Goal: Task Accomplishment & Management: Use online tool/utility

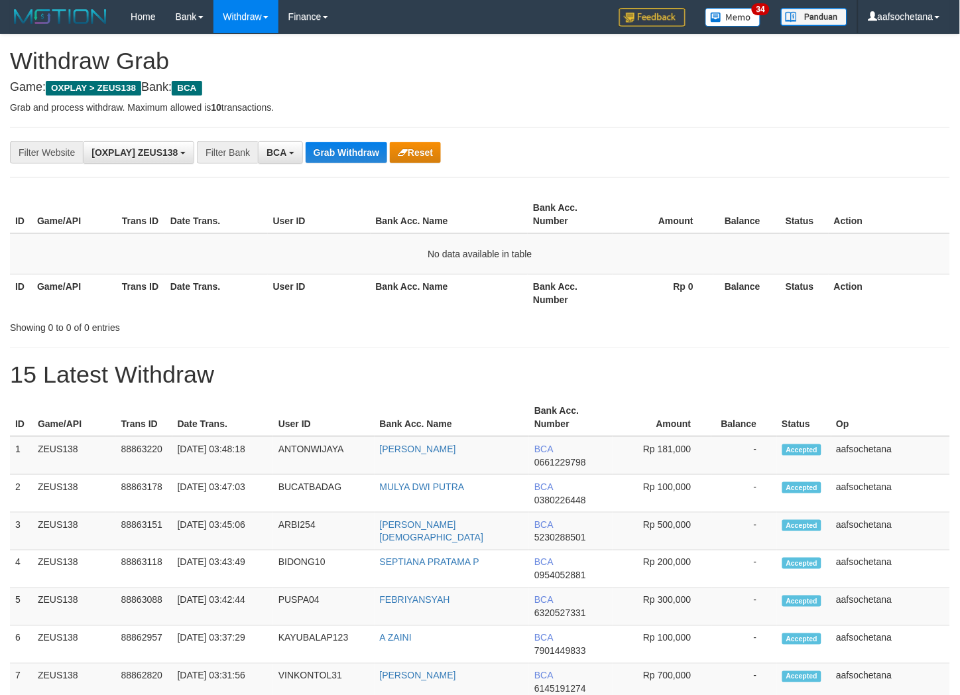
click at [340, 155] on button "Grab Withdraw" at bounding box center [347, 152] width 82 height 21
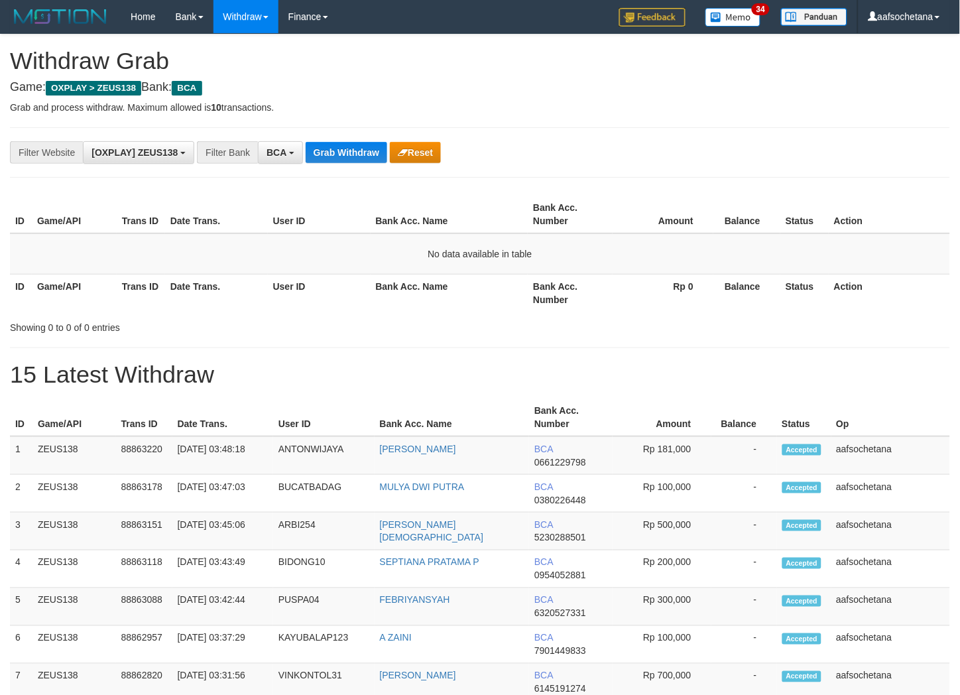
click at [340, 155] on button "Grab Withdraw" at bounding box center [347, 152] width 82 height 21
click at [355, 144] on button "Grab Withdraw" at bounding box center [347, 152] width 82 height 21
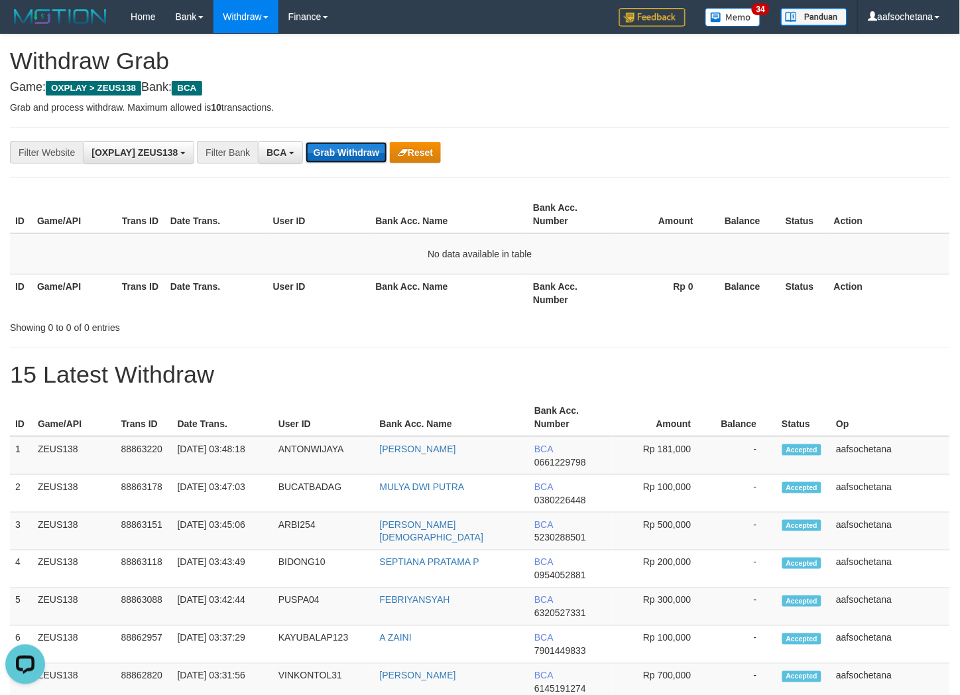
click at [355, 144] on button "Grab Withdraw" at bounding box center [347, 152] width 82 height 21
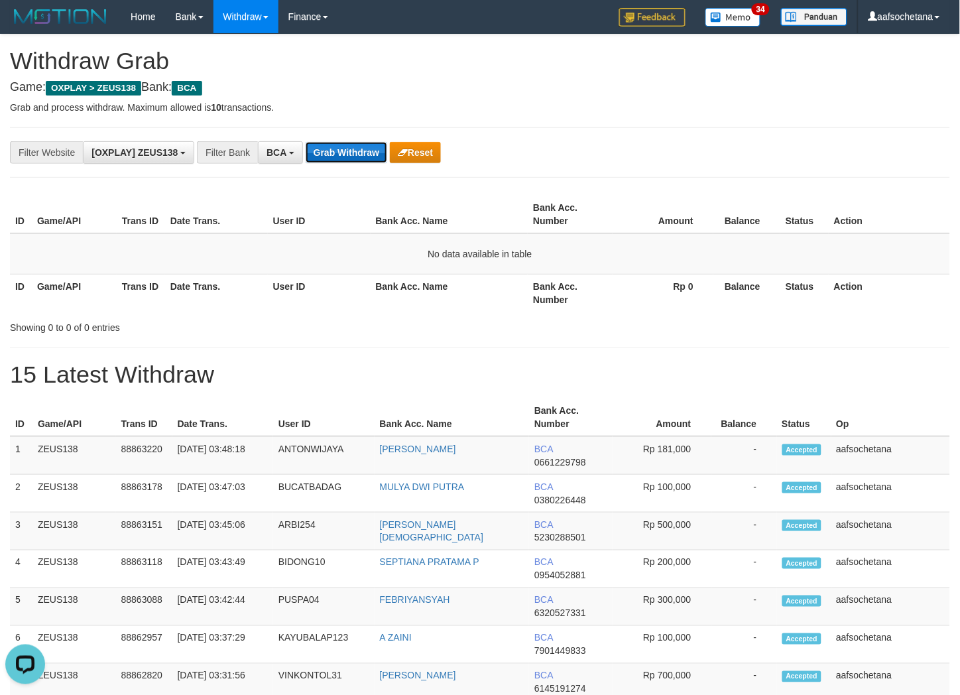
click at [339, 156] on button "Grab Withdraw" at bounding box center [347, 152] width 82 height 21
click at [339, 155] on button "Grab Withdraw" at bounding box center [347, 152] width 82 height 21
click at [340, 151] on button "Grab Withdraw" at bounding box center [347, 152] width 82 height 21
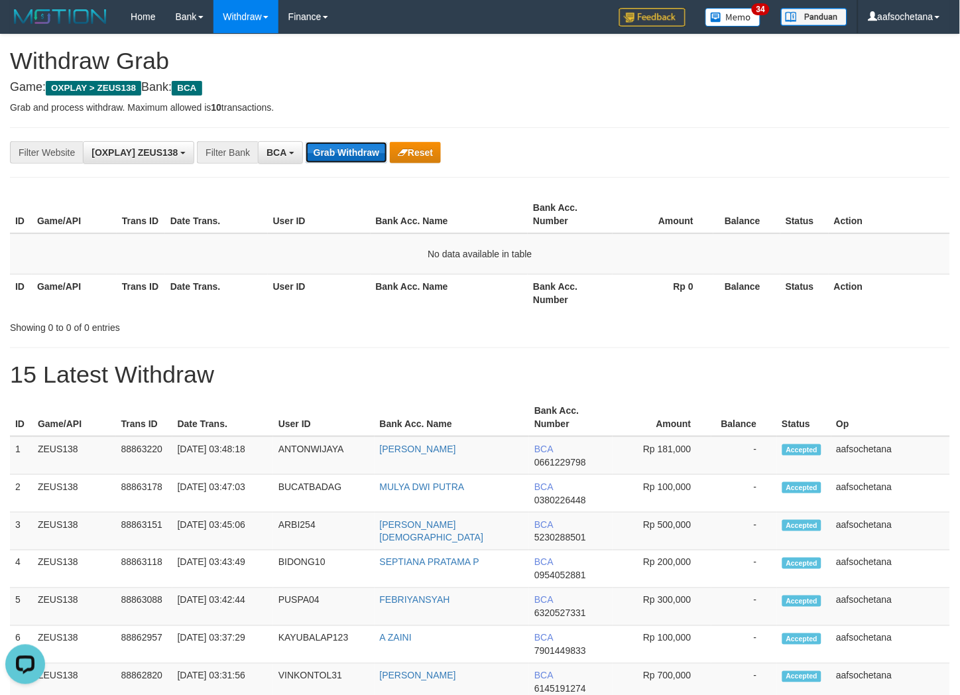
click at [340, 151] on button "Grab Withdraw" at bounding box center [347, 152] width 82 height 21
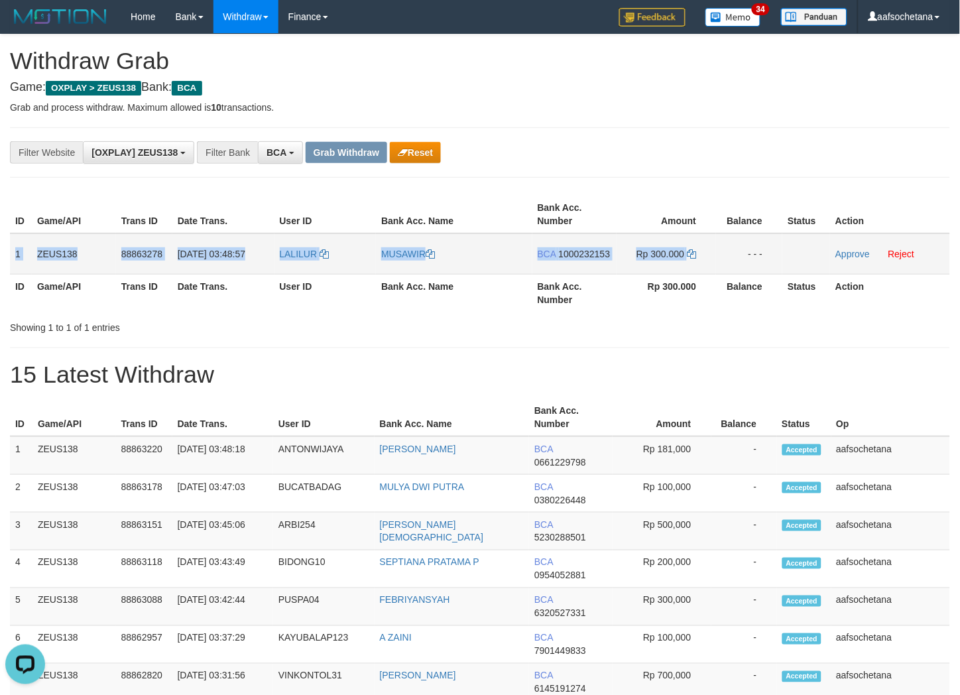
copy tr "1 ZEUS138 88863278 01/10/2025 03:48:57 LALILUR MUSAWIR BCA 1000232153 Rp 300.000"
drag, startPoint x: 17, startPoint y: 250, endPoint x: 721, endPoint y: 257, distance: 704.3
click at [721, 257] on tr "1 ZEUS138 88863278 01/10/2025 03:48:57 LALILUR MUSAWIR BCA 1000232153 Rp 300.00…" at bounding box center [480, 253] width 940 height 41
drag, startPoint x: 727, startPoint y: 133, endPoint x: 672, endPoint y: 216, distance: 99.5
click at [727, 133] on div "**********" at bounding box center [480, 152] width 940 height 50
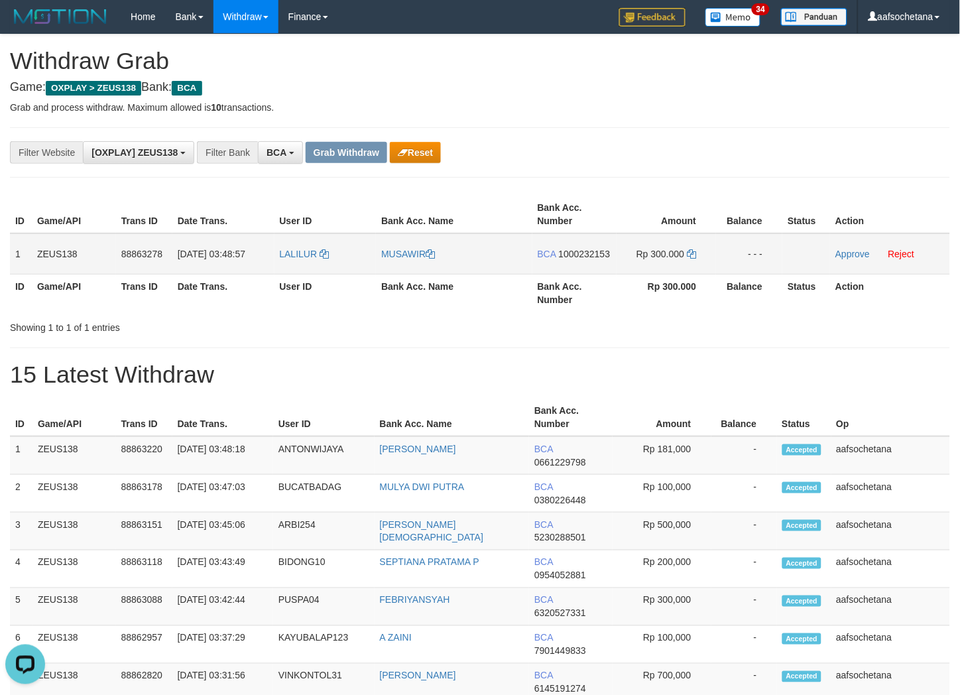
drag, startPoint x: 622, startPoint y: 233, endPoint x: 597, endPoint y: 259, distance: 35.6
click at [615, 239] on tr "1 ZEUS138 88863278 01/10/2025 03:48:57 LALILUR MUSAWIR BCA 1000232153 Rp 300.00…" at bounding box center [480, 253] width 940 height 41
click at [597, 259] on td "BCA 1000232153" at bounding box center [574, 253] width 84 height 41
click at [597, 257] on td "BCA 1000232153" at bounding box center [574, 253] width 84 height 41
copy span "1000232153"
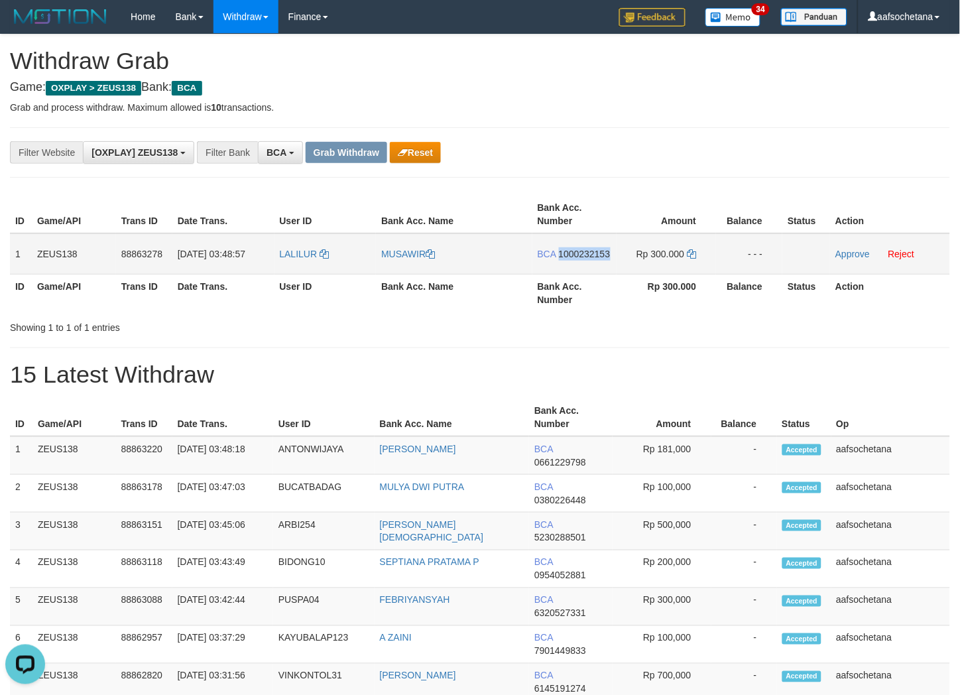
click at [595, 255] on span "1000232153" at bounding box center [585, 254] width 52 height 11
click at [594, 256] on span "1000232153" at bounding box center [585, 254] width 52 height 11
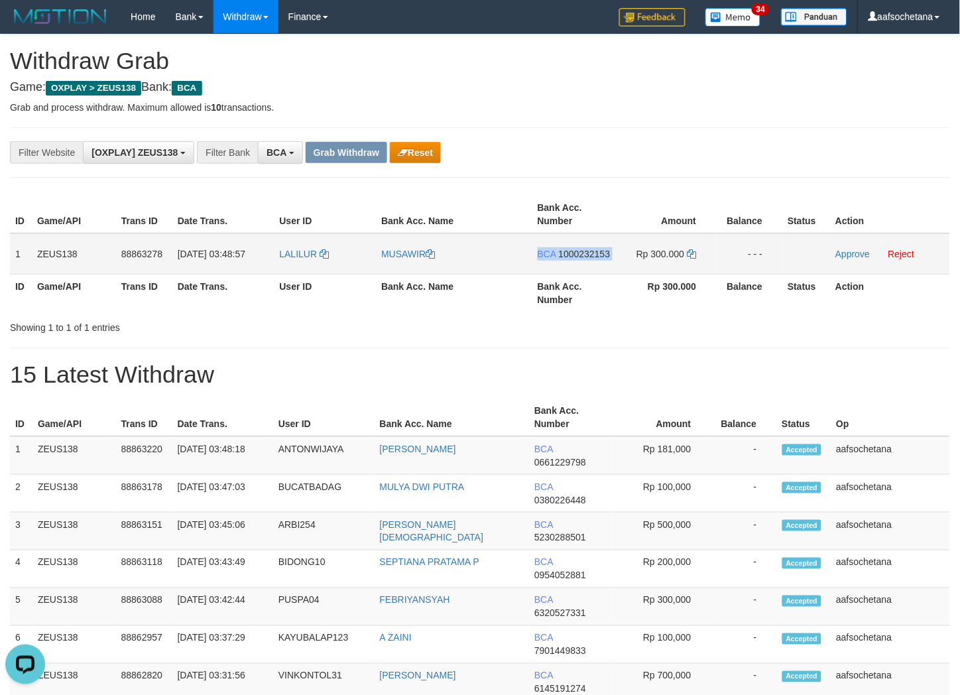
click at [594, 256] on span "1000232153" at bounding box center [585, 254] width 52 height 11
click at [698, 252] on td "Rp 300.000" at bounding box center [667, 253] width 100 height 41
click at [695, 251] on icon at bounding box center [691, 253] width 9 height 9
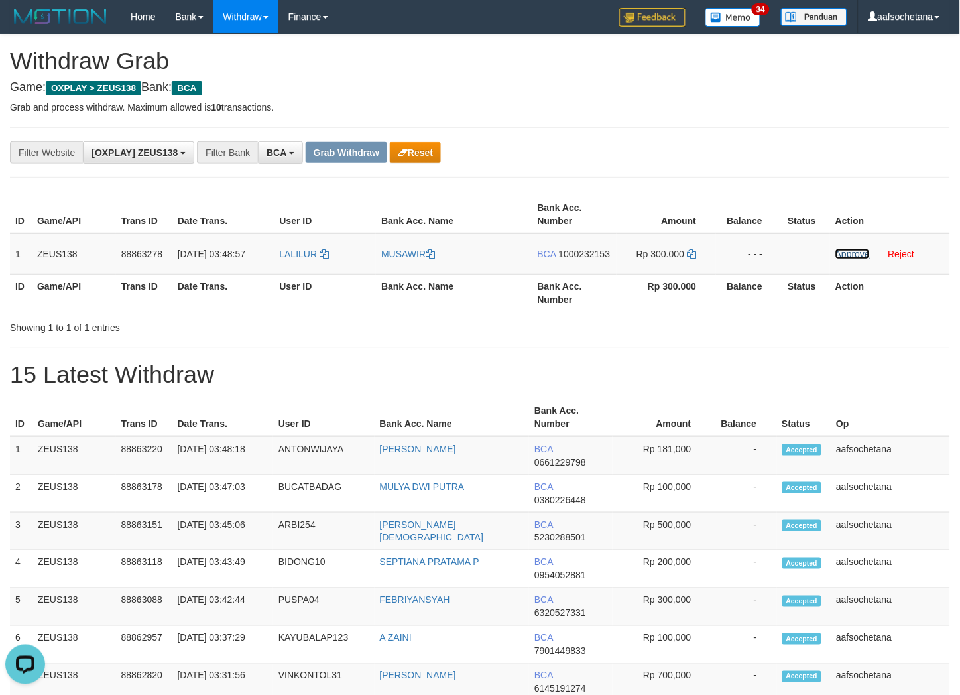
drag, startPoint x: 837, startPoint y: 255, endPoint x: 558, endPoint y: 177, distance: 289.1
click at [839, 255] on link "Approve" at bounding box center [853, 254] width 34 height 11
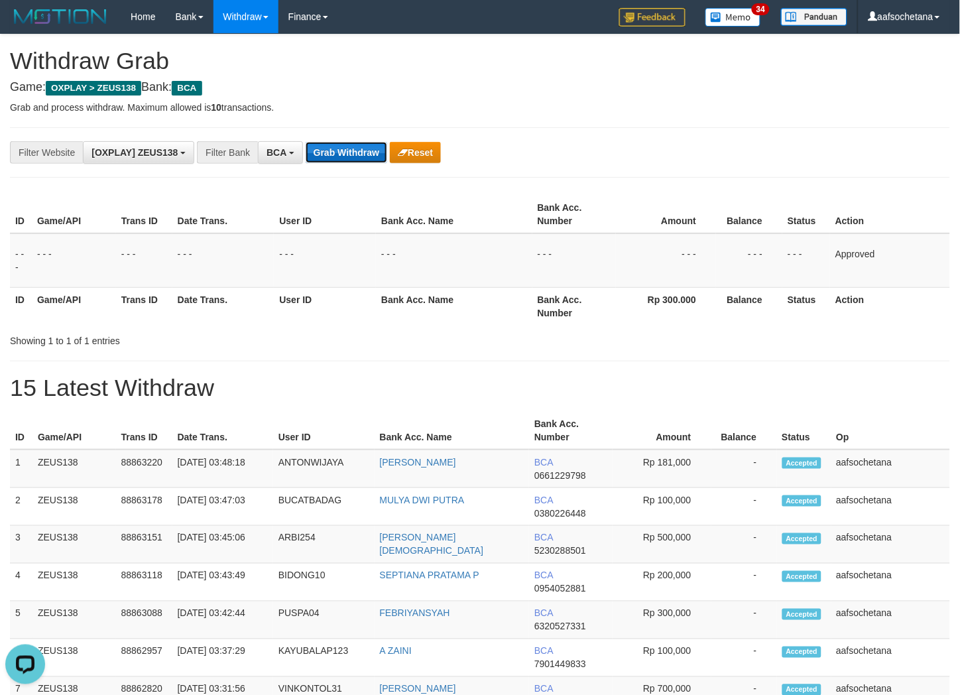
click at [328, 155] on button "Grab Withdraw" at bounding box center [347, 152] width 82 height 21
click at [328, 154] on button "Grab Withdraw" at bounding box center [347, 152] width 82 height 21
click at [328, 153] on button "Grab Withdraw" at bounding box center [347, 152] width 82 height 21
click at [328, 151] on button "Grab Withdraw" at bounding box center [347, 152] width 82 height 21
click at [328, 150] on button "Grab Withdraw" at bounding box center [347, 152] width 82 height 21
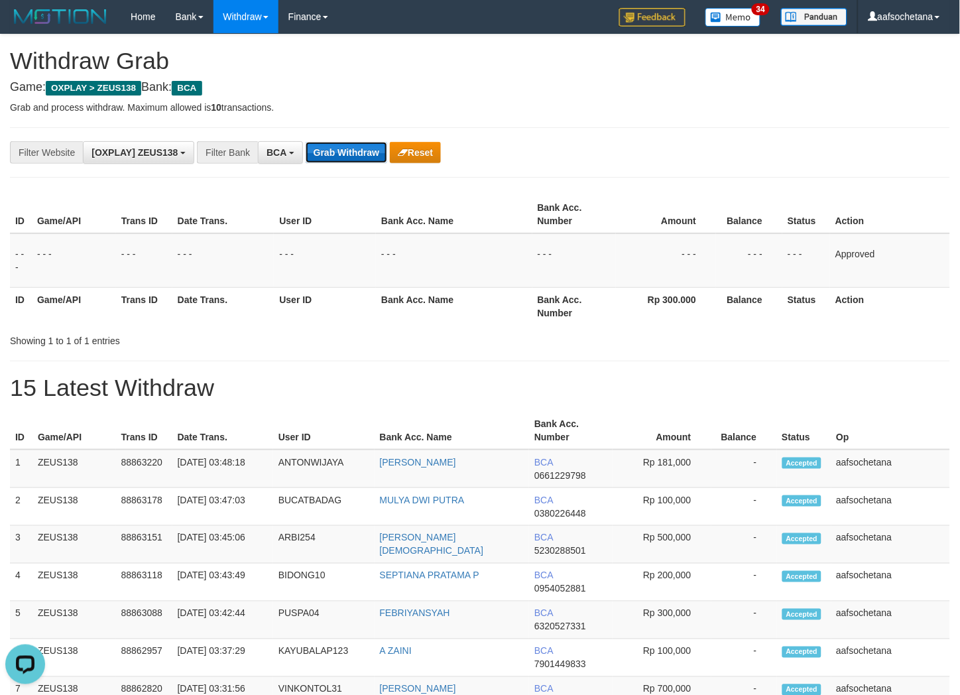
click at [328, 150] on button "Grab Withdraw" at bounding box center [347, 152] width 82 height 21
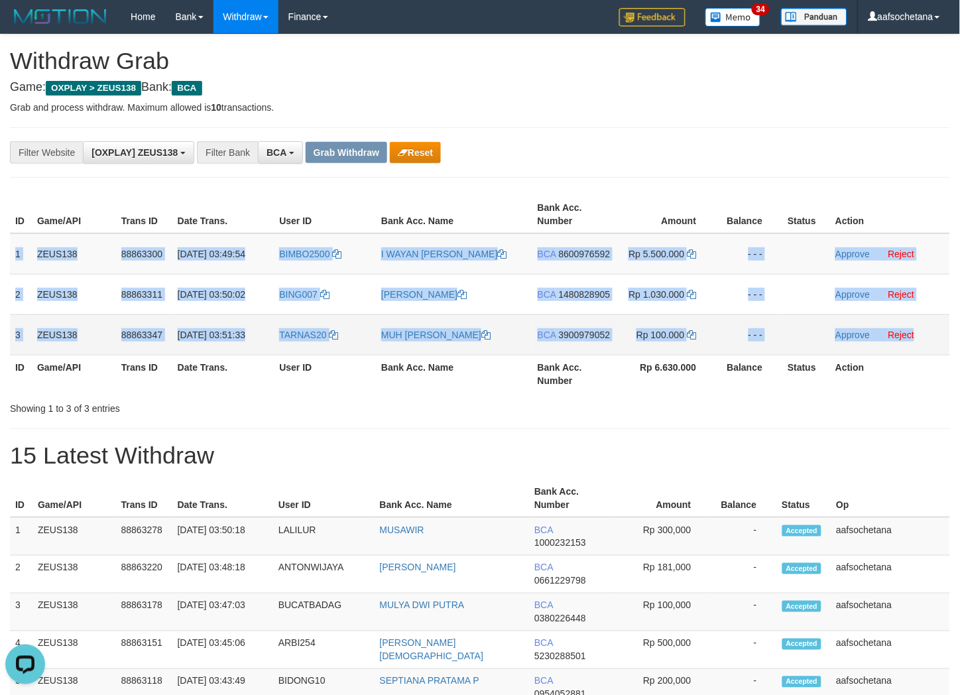
drag, startPoint x: 12, startPoint y: 250, endPoint x: 932, endPoint y: 327, distance: 923.6
click at [932, 327] on tbody "1 ZEUS138 88863300 [DATE] 03:49:54 BIMBO2500 I WAYAN [PERSON_NAME] BCA 86009765…" at bounding box center [480, 294] width 940 height 122
copy tbody "1 ZEUS138 88863300 [DATE] 03:49:54 BIMBO2500 I WAYAN [PERSON_NAME] BCA 86009765…"
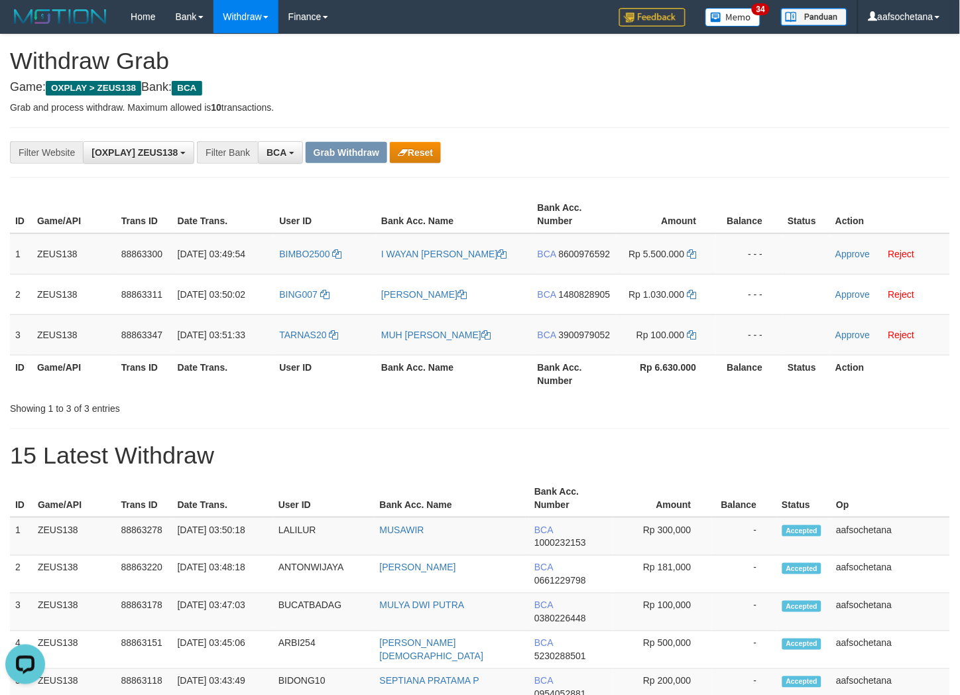
click at [693, 135] on div "**********" at bounding box center [480, 152] width 940 height 50
click at [539, 151] on div "**********" at bounding box center [400, 152] width 800 height 23
drag, startPoint x: 668, startPoint y: 173, endPoint x: 676, endPoint y: 170, distance: 9.2
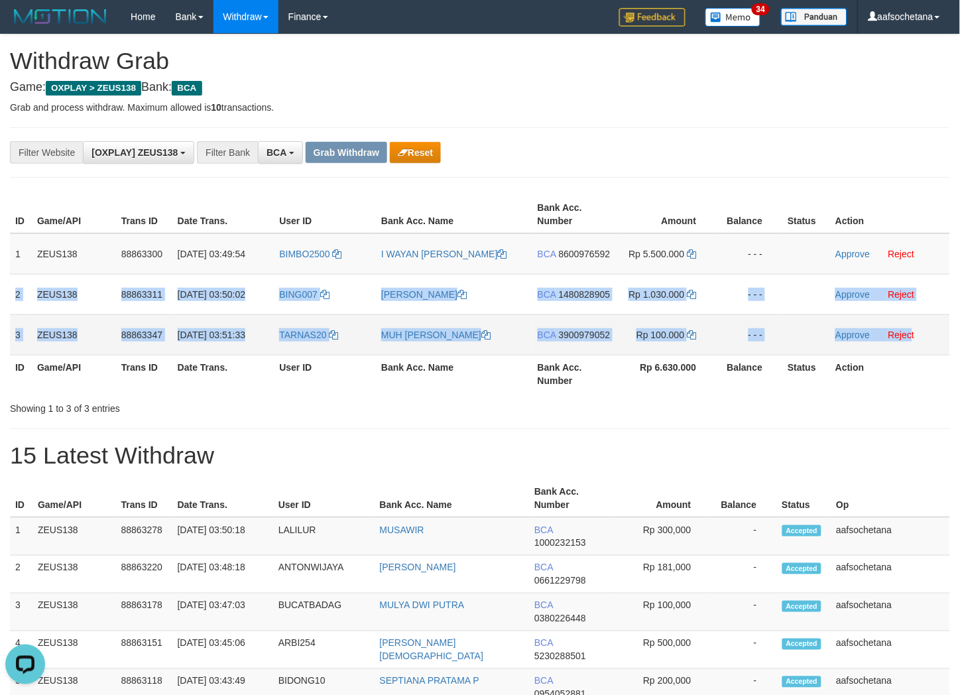
copy tbody "2 ZEUS138 88863311 01/10/2025 03:50:02 BING007 MUHAMAD IQBAL FAUZ BCA 148082890…"
drag, startPoint x: 10, startPoint y: 294, endPoint x: 918, endPoint y: 326, distance: 908.4
click at [918, 326] on tbody "1 ZEUS138 88863300 01/10/2025 03:49:54 BIMBO2500 I WAYAN ARIANA SAPUTRA BCA 860…" at bounding box center [480, 294] width 940 height 122
copy tbody "2 ZEUS138 88863311 01/10/2025 03:50:02 BING007 MUHAMAD IQBAL FAUZ BCA 148082890…"
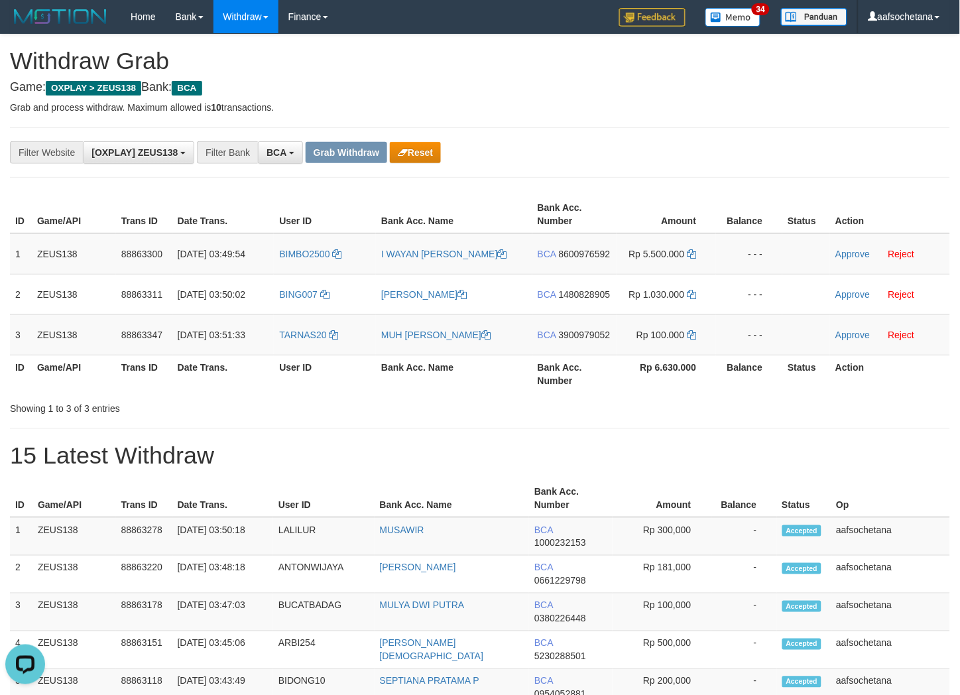
drag, startPoint x: 758, startPoint y: 128, endPoint x: 620, endPoint y: 210, distance: 160.2
click at [702, 151] on div "**********" at bounding box center [480, 152] width 940 height 50
click at [533, 262] on td "BCA 8600976592" at bounding box center [574, 253] width 84 height 41
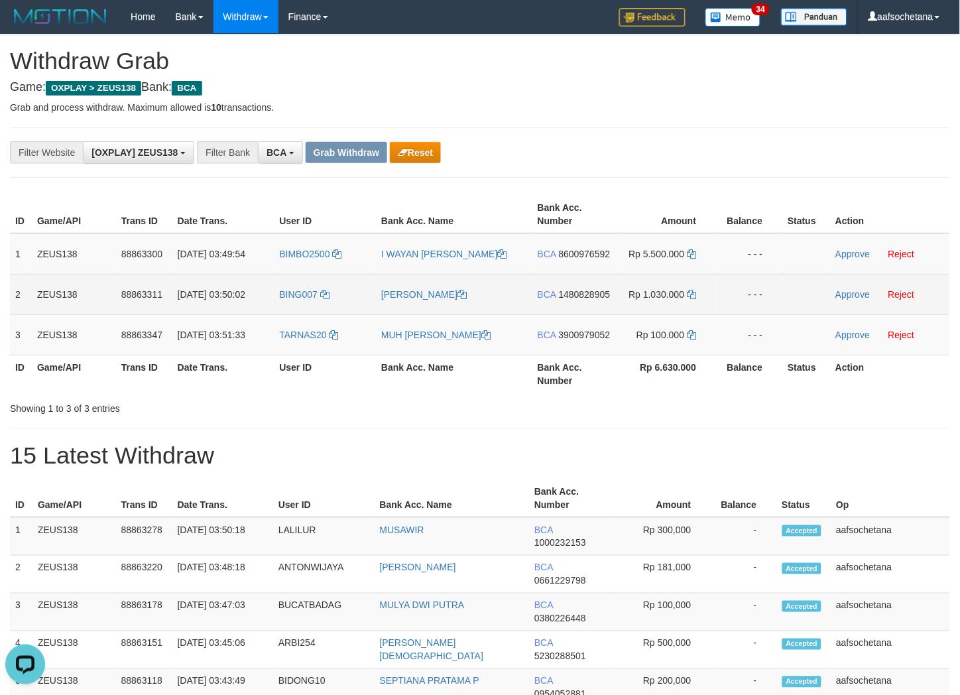
click at [587, 284] on td "BCA 1480828905" at bounding box center [574, 294] width 84 height 40
click at [587, 287] on td "BCA 1480828905" at bounding box center [574, 294] width 84 height 40
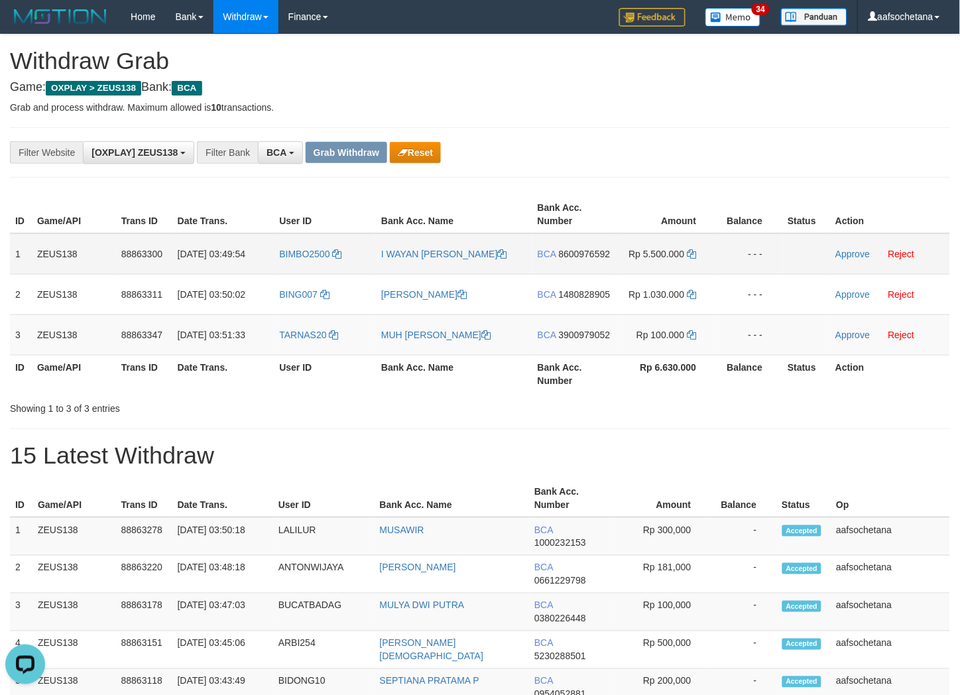
click at [592, 263] on td "BCA 8600976592" at bounding box center [574, 253] width 84 height 41
click at [592, 261] on td "BCA 8600976592" at bounding box center [574, 253] width 84 height 41
copy span "8600976592"
click at [592, 259] on td "BCA 8600976592" at bounding box center [574, 253] width 84 height 41
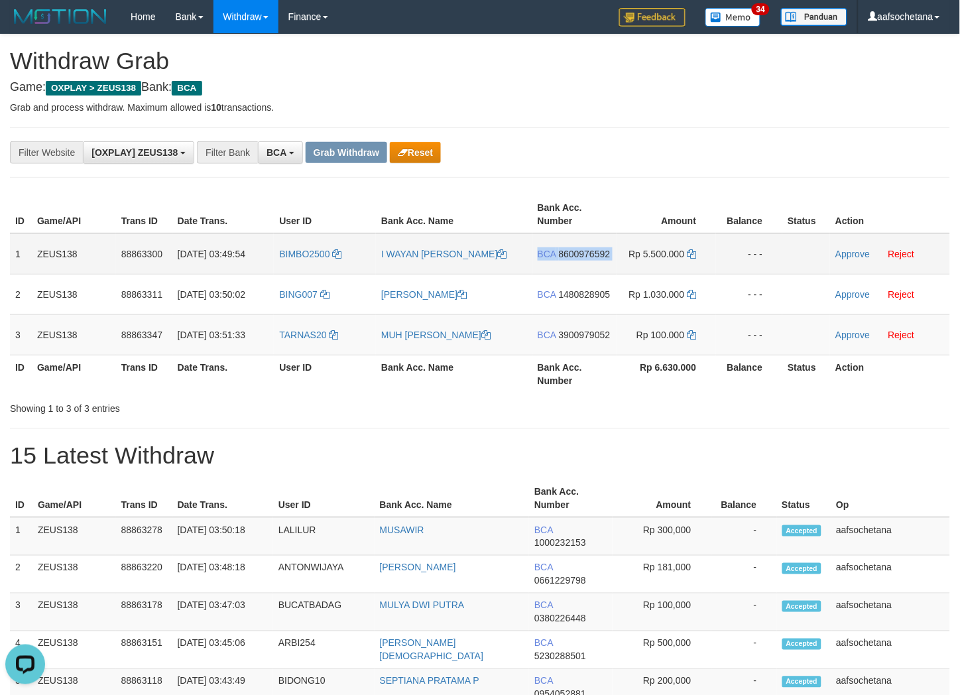
click at [592, 259] on td "BCA 8600976592" at bounding box center [574, 253] width 84 height 41
click at [592, 255] on span "8600976592" at bounding box center [585, 254] width 52 height 11
drag, startPoint x: 592, startPoint y: 255, endPoint x: 897, endPoint y: 168, distance: 317.8
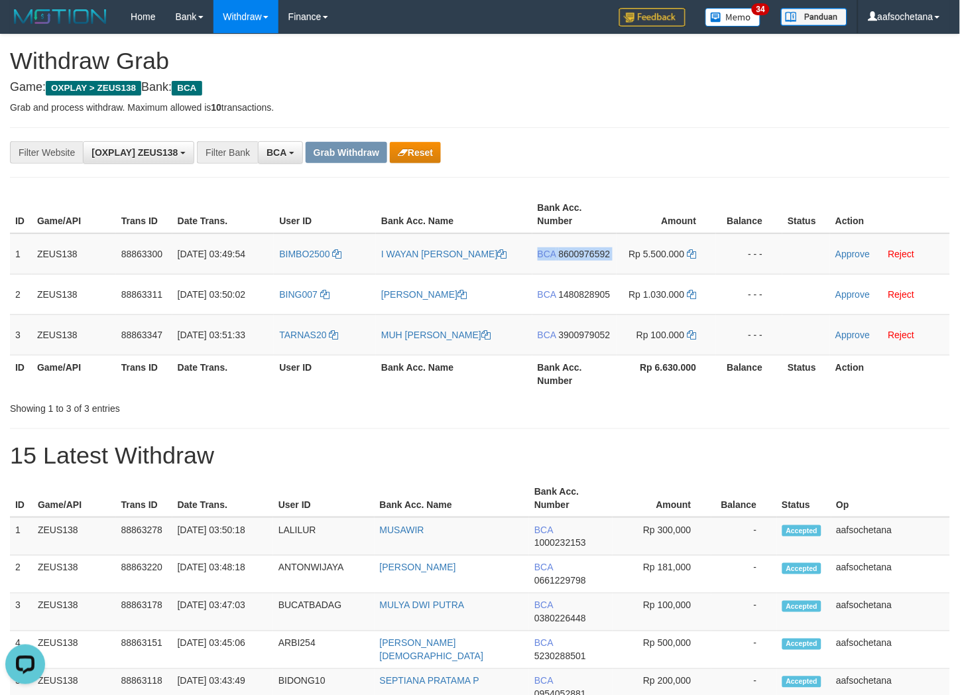
click at [593, 255] on span "8600976592" at bounding box center [585, 254] width 52 height 11
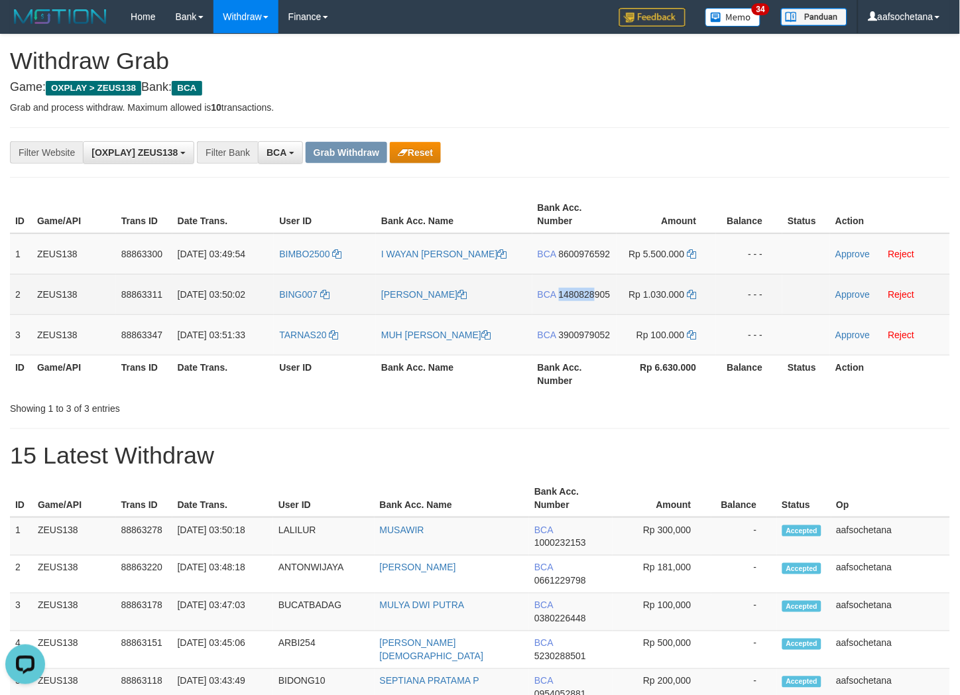
drag, startPoint x: 566, startPoint y: 301, endPoint x: 597, endPoint y: 301, distance: 31.2
click at [597, 301] on td "BCA 1480828905" at bounding box center [574, 294] width 84 height 40
click at [606, 293] on span "1480828905" at bounding box center [585, 294] width 52 height 11
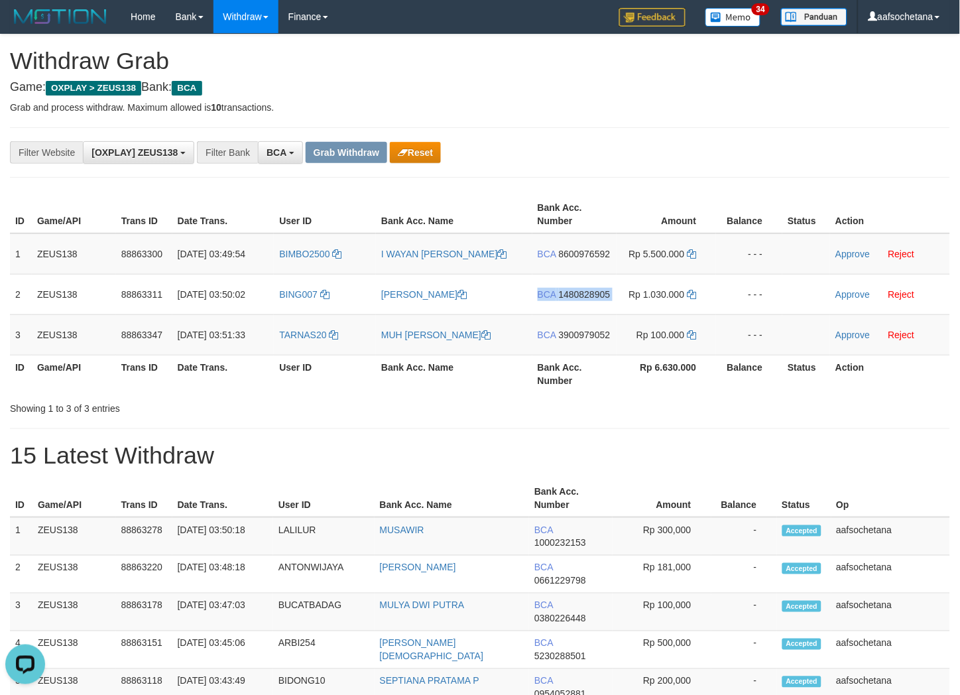
drag, startPoint x: 606, startPoint y: 293, endPoint x: 838, endPoint y: 232, distance: 240.0
click at [633, 294] on tr "2 ZEUS138 88863311 01/10/2025 03:50:02 BING007 MUHAMAD IQBAL FAUZ BCA 148082890…" at bounding box center [480, 294] width 940 height 40
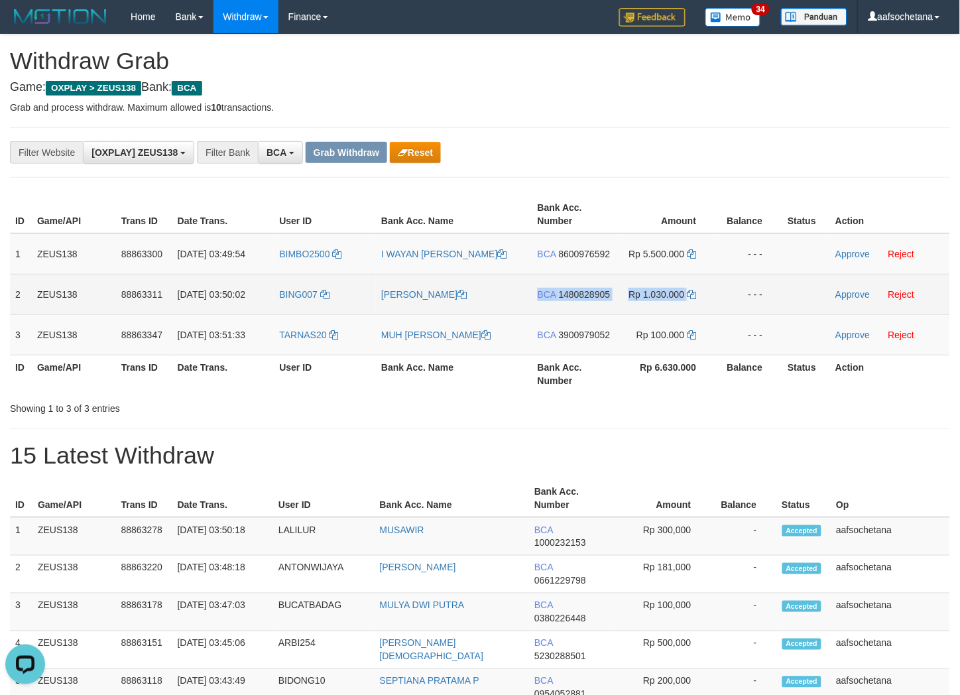
click at [580, 296] on span "1480828905" at bounding box center [585, 294] width 52 height 11
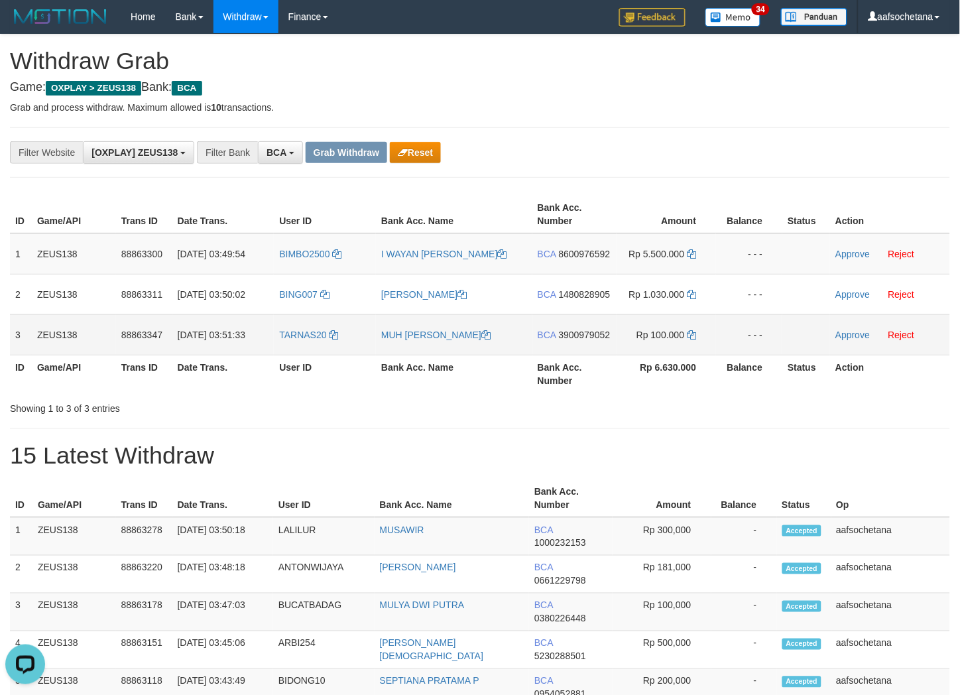
click at [590, 339] on td "BCA 3900979052" at bounding box center [574, 334] width 84 height 40
click at [589, 334] on span "3900979052" at bounding box center [585, 335] width 52 height 11
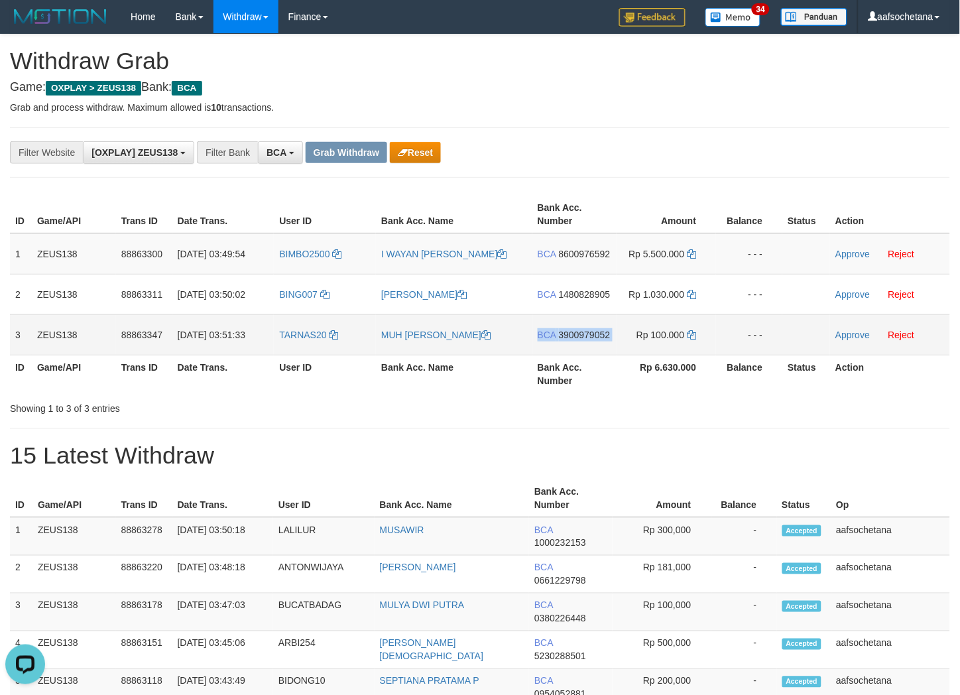
click at [589, 334] on span "3900979052" at bounding box center [585, 335] width 52 height 11
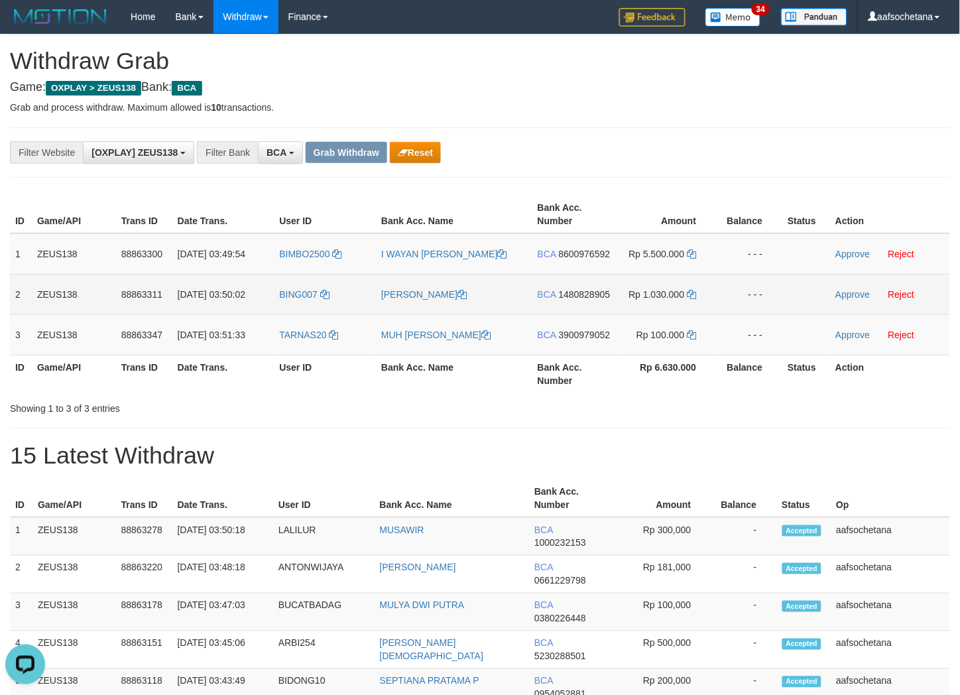
click at [578, 282] on td "BCA 1480828905" at bounding box center [574, 294] width 84 height 40
click at [579, 283] on td "BCA 1480828905" at bounding box center [574, 294] width 84 height 40
copy tr "BCA 1480828905"
click at [579, 283] on td "BCA 1480828905" at bounding box center [574, 294] width 84 height 40
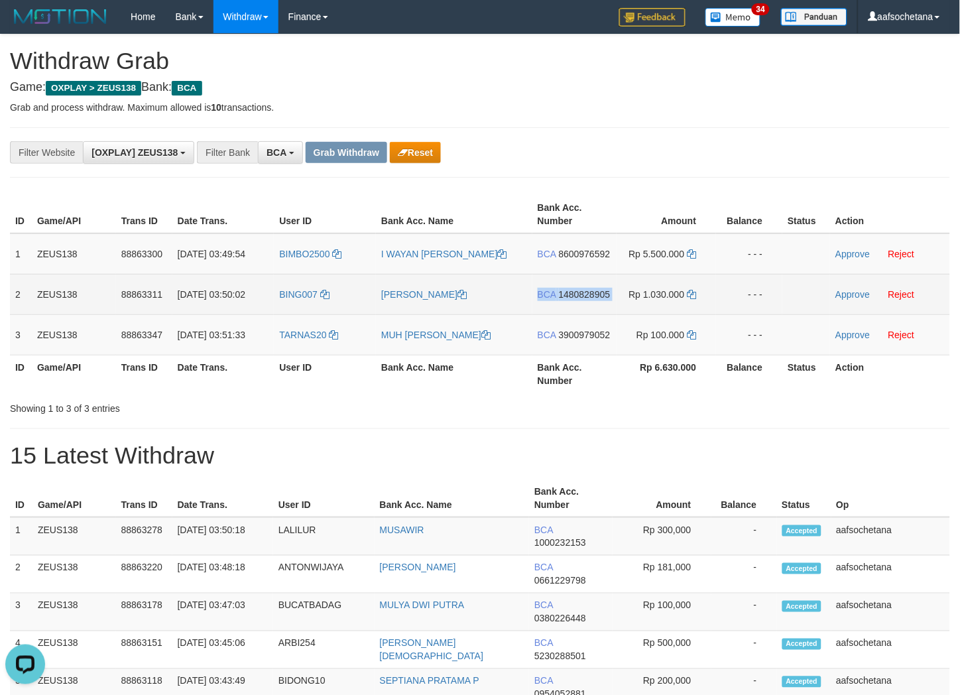
click at [579, 283] on td "BCA 1480828905" at bounding box center [574, 294] width 84 height 40
click at [584, 290] on span "1480828905" at bounding box center [585, 294] width 52 height 11
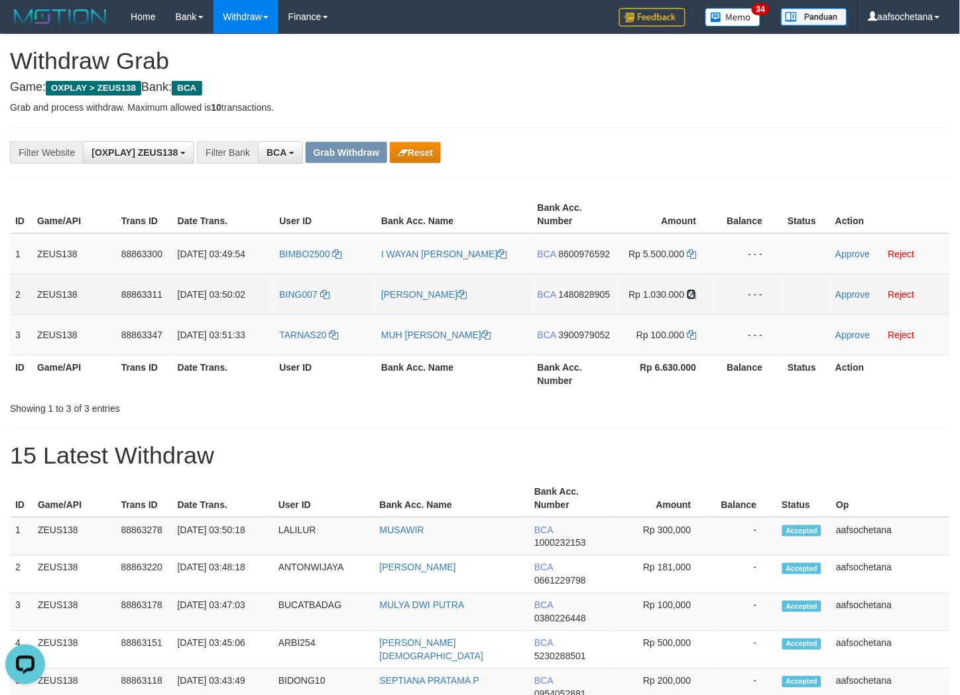
click at [696, 296] on icon at bounding box center [691, 294] width 9 height 9
click at [693, 294] on icon at bounding box center [691, 294] width 9 height 9
click at [597, 294] on span "1480828905" at bounding box center [585, 294] width 52 height 11
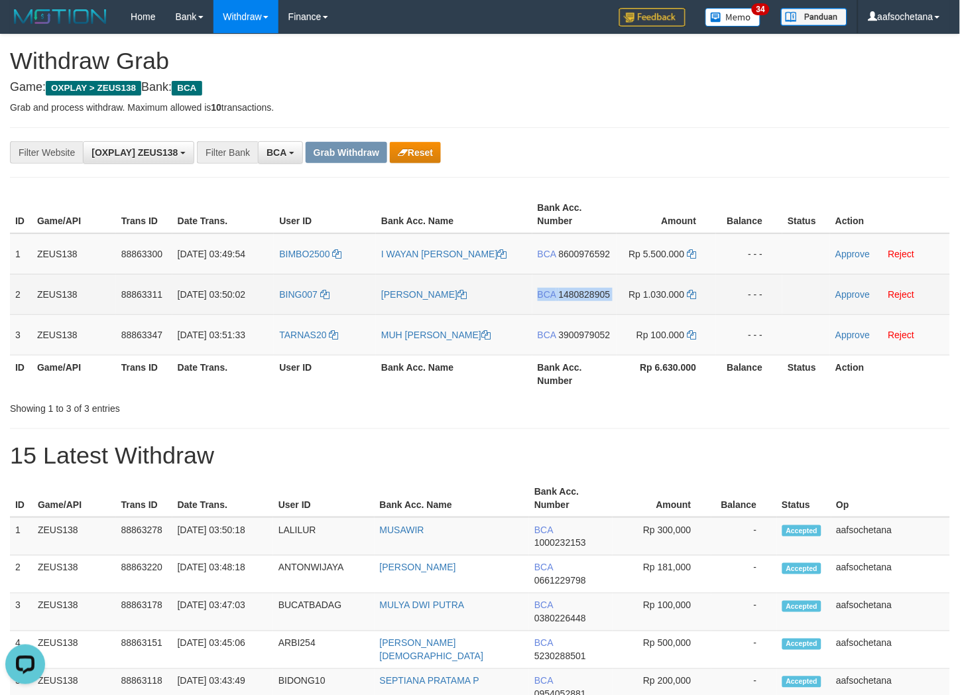
click at [597, 294] on span "1480828905" at bounding box center [585, 294] width 52 height 11
click at [859, 287] on td "Approve Reject" at bounding box center [890, 294] width 120 height 40
click at [866, 292] on link "Approve" at bounding box center [853, 294] width 34 height 11
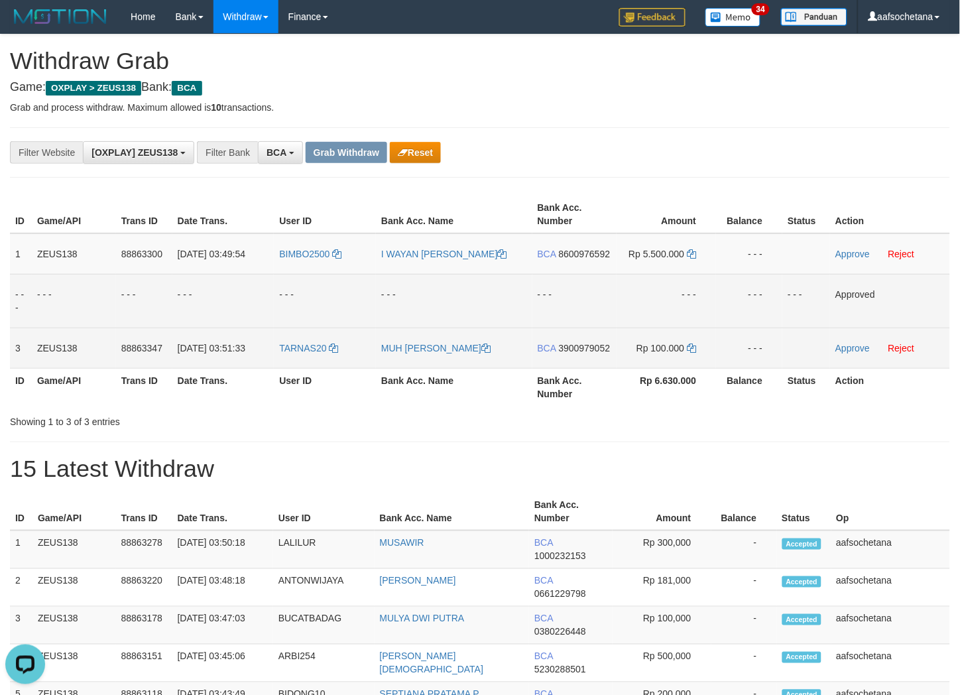
click at [565, 351] on span "3900979052" at bounding box center [585, 348] width 52 height 11
click at [690, 337] on td "Rp 100.000" at bounding box center [667, 348] width 100 height 40
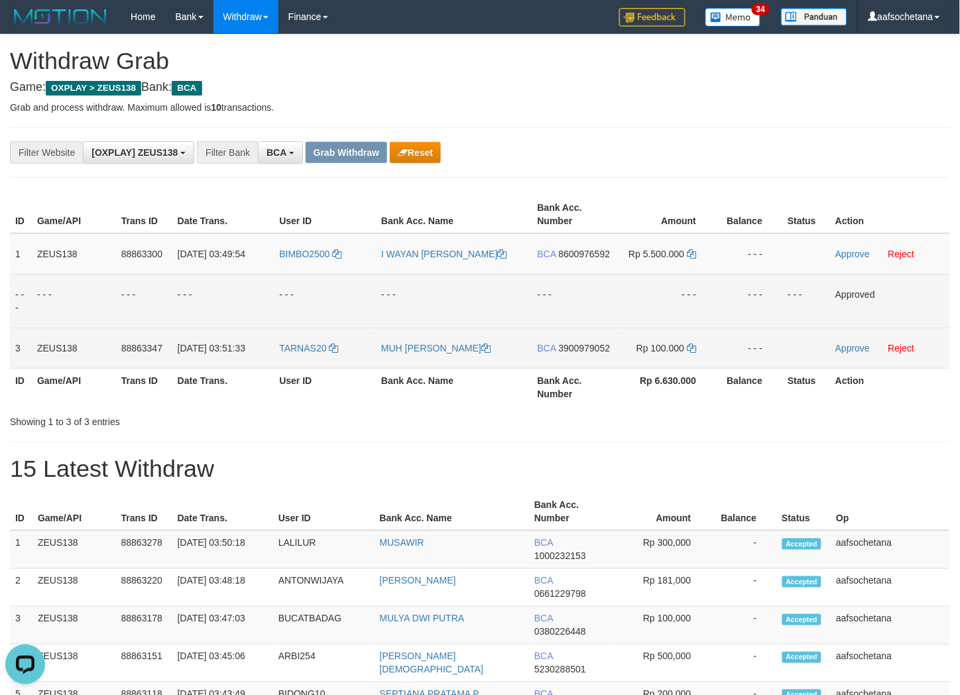
click at [692, 340] on td "Rp 100.000" at bounding box center [667, 348] width 100 height 40
click at [692, 341] on td "Rp 100.000" at bounding box center [667, 348] width 100 height 40
click at [700, 347] on td "Rp 100.000" at bounding box center [667, 348] width 100 height 40
click at [692, 347] on icon at bounding box center [691, 347] width 9 height 9
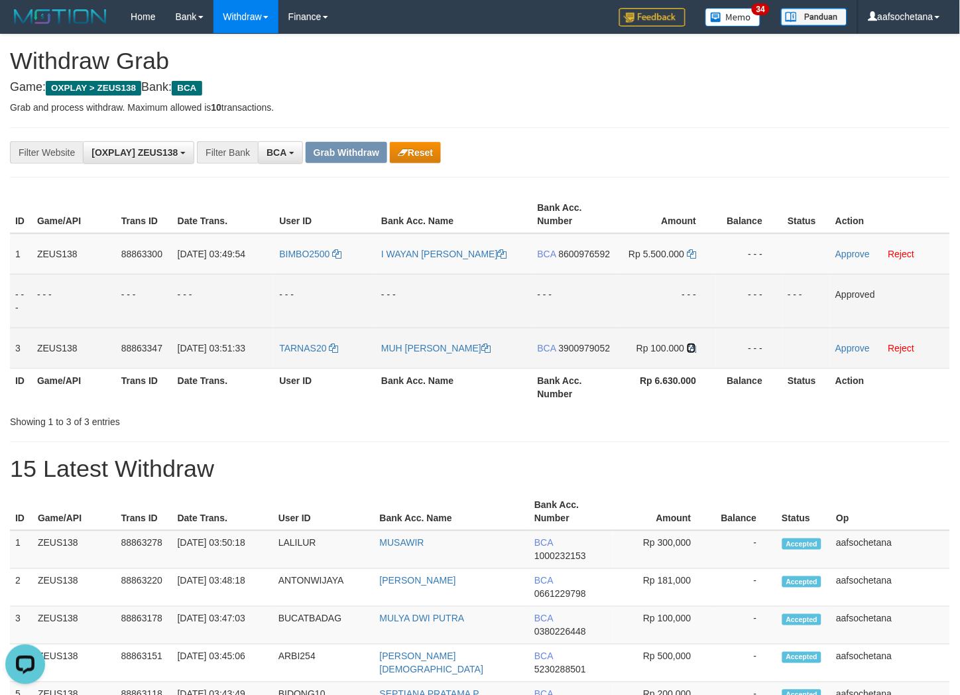
click at [692, 347] on icon at bounding box center [691, 347] width 9 height 9
click at [851, 336] on td "Approve Reject" at bounding box center [890, 348] width 120 height 40
click at [852, 340] on td "Approve Reject" at bounding box center [890, 348] width 120 height 40
click at [850, 343] on link "Approve" at bounding box center [853, 348] width 34 height 11
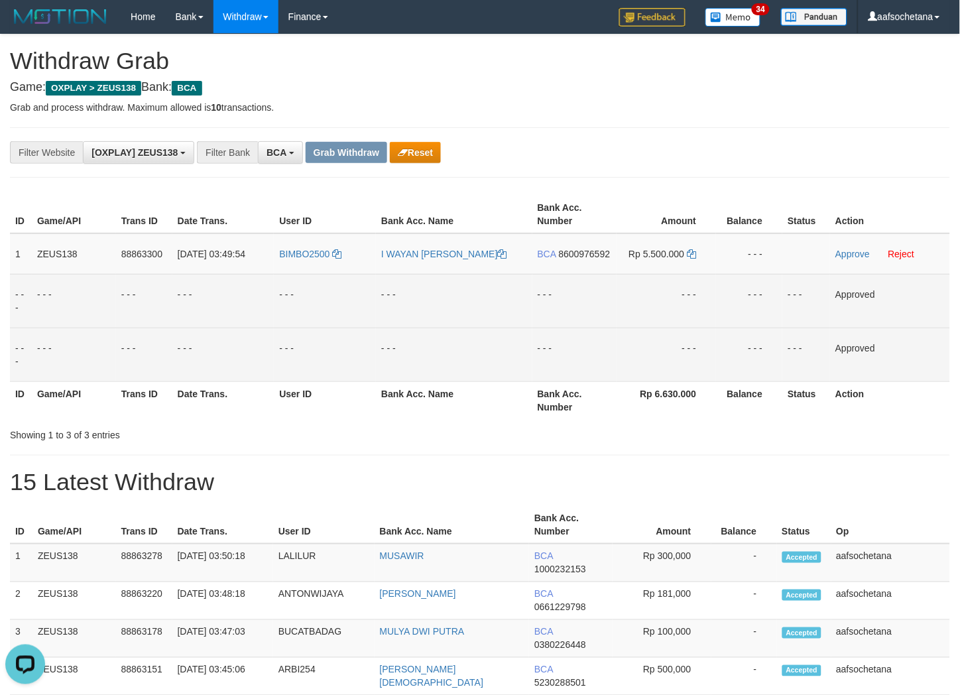
click at [744, 170] on div "**********" at bounding box center [480, 152] width 940 height 50
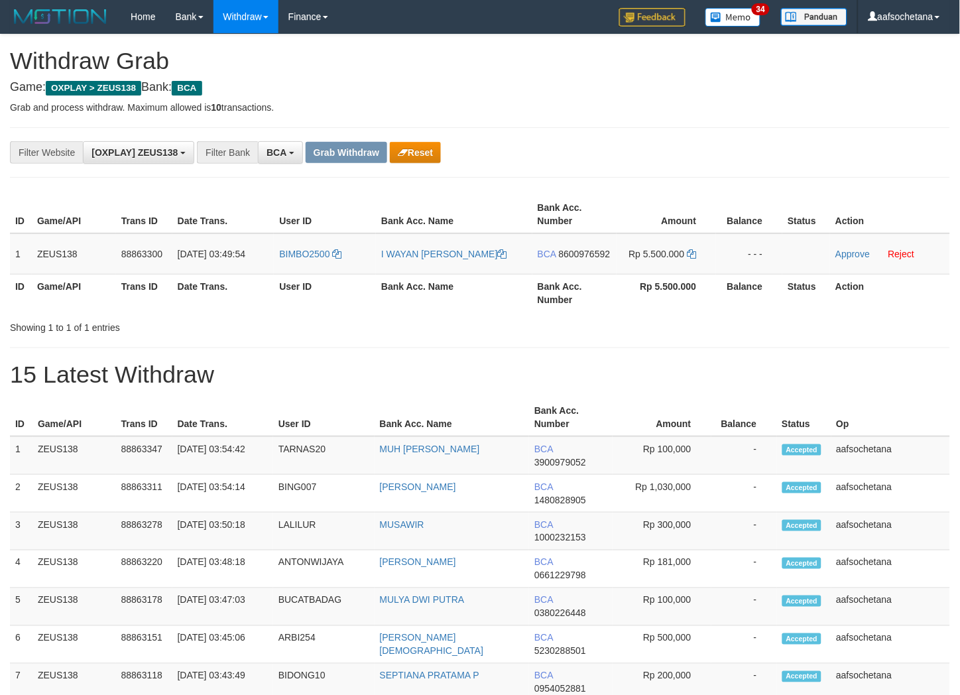
click at [568, 163] on div "**********" at bounding box center [400, 152] width 800 height 23
click at [466, 361] on h1 "15 Latest Withdraw" at bounding box center [480, 374] width 940 height 27
click at [672, 177] on hr at bounding box center [480, 177] width 940 height 1
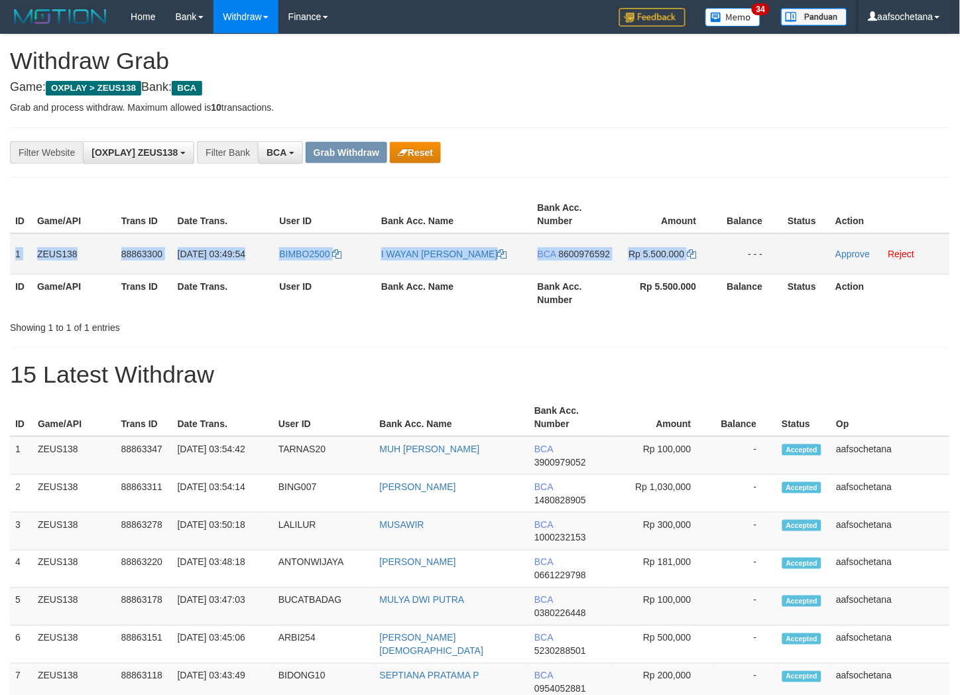
copy tr "1 ZEUS138 88863300 [DATE] 03:49:54 BIMBO2500 I WAYAN [PERSON_NAME] BCA 86009765…"
drag, startPoint x: 15, startPoint y: 254, endPoint x: 725, endPoint y: 237, distance: 711.1
click at [725, 237] on tr "1 ZEUS138 88863300 [DATE] 03:49:54 BIMBO2500 I WAYAN [PERSON_NAME] BCA 86009765…" at bounding box center [480, 253] width 940 height 41
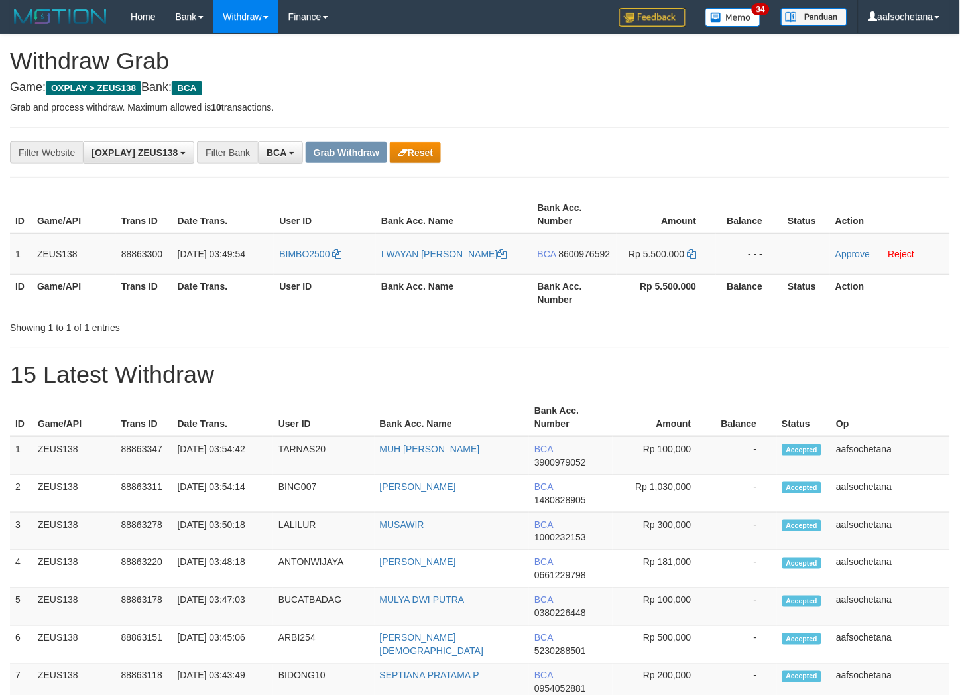
drag, startPoint x: 711, startPoint y: 98, endPoint x: 651, endPoint y: 141, distance: 74.2
click at [565, 255] on span "8600976592" at bounding box center [585, 254] width 52 height 11
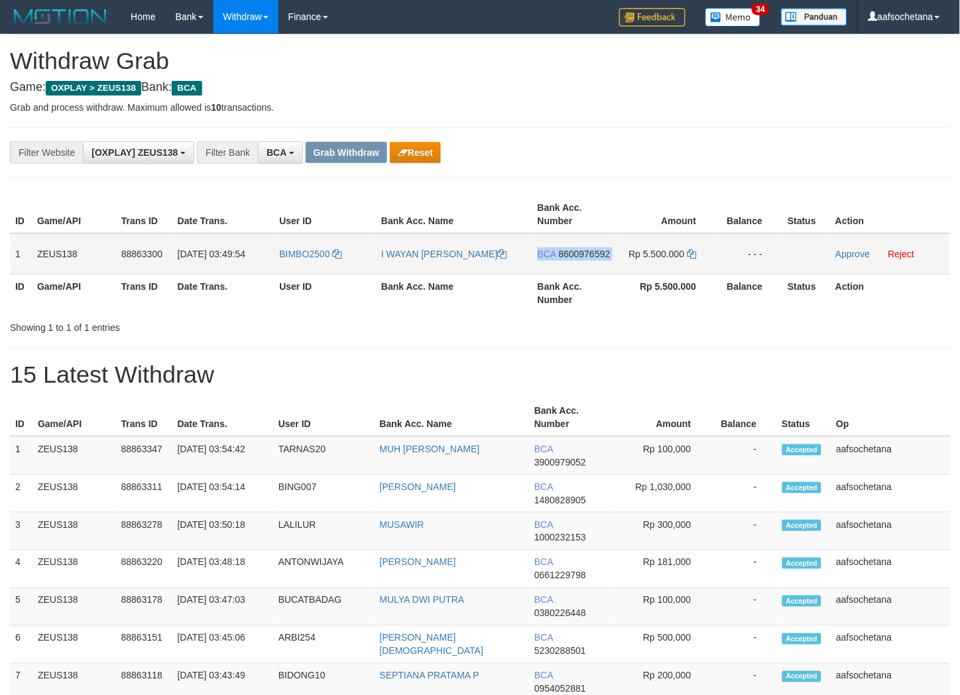
click at [565, 255] on span "8600976592" at bounding box center [585, 254] width 52 height 11
click at [586, 243] on td "BCA 8600976592" at bounding box center [574, 253] width 84 height 41
click at [586, 247] on td "BCA 8600976592" at bounding box center [574, 253] width 84 height 41
click at [588, 251] on span "8600976592" at bounding box center [585, 254] width 52 height 11
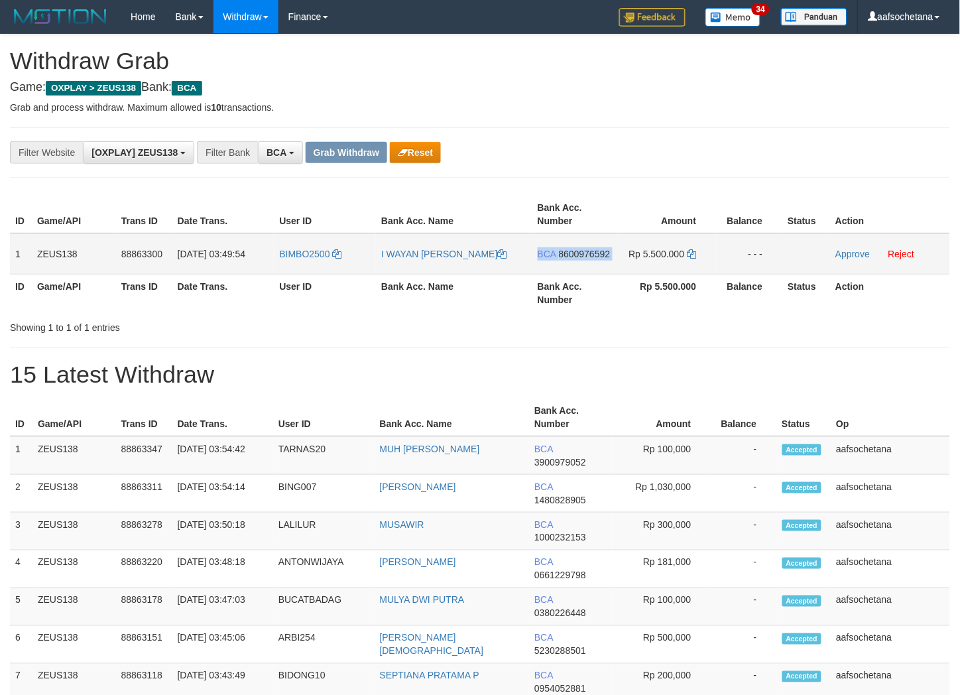
click at [588, 251] on span "8600976592" at bounding box center [585, 254] width 52 height 11
click at [694, 251] on icon at bounding box center [691, 253] width 9 height 9
click at [847, 261] on td "Approve Reject" at bounding box center [890, 253] width 120 height 41
click at [857, 253] on link "Approve" at bounding box center [853, 254] width 34 height 11
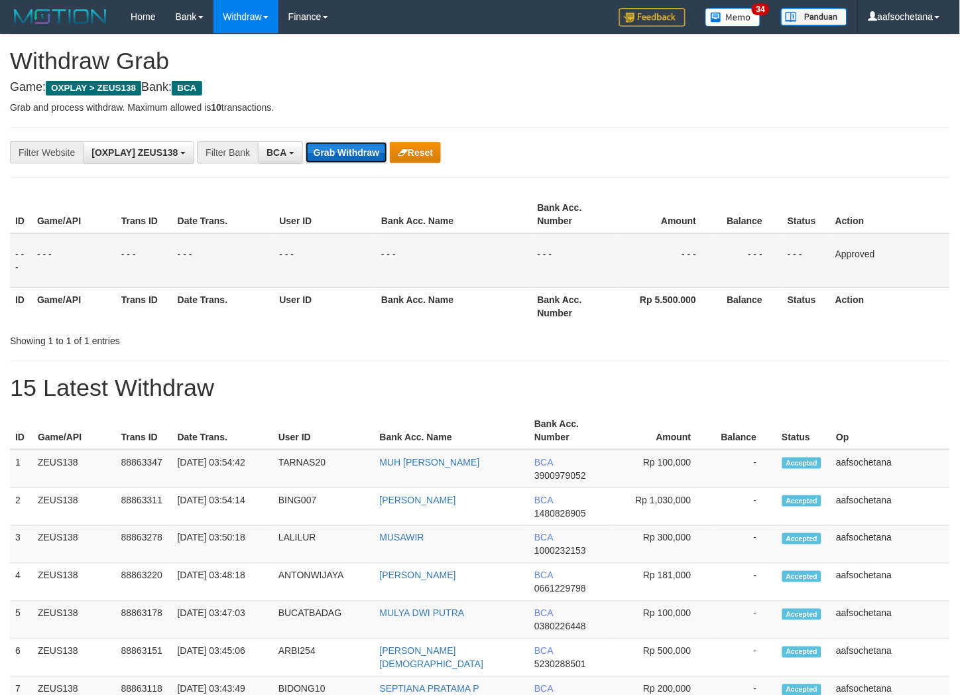
click at [338, 148] on button "Grab Withdraw" at bounding box center [347, 152] width 82 height 21
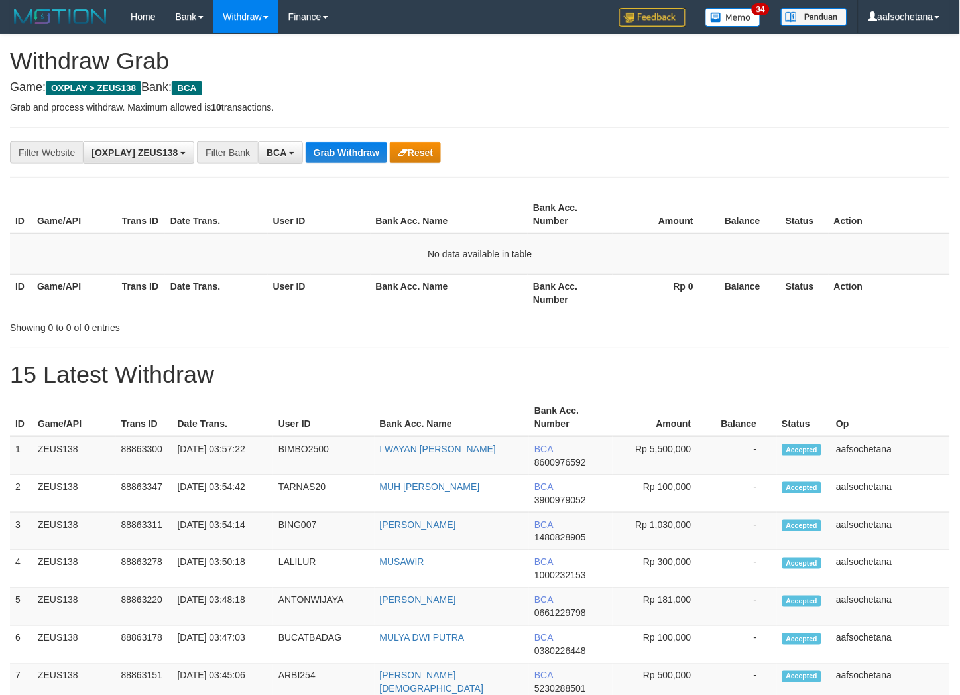
drag, startPoint x: 535, startPoint y: 301, endPoint x: 391, endPoint y: 216, distance: 167.1
click at [534, 301] on th "Bank Acc. Number" at bounding box center [570, 293] width 85 height 38
click at [332, 156] on button "Grab Withdraw" at bounding box center [347, 152] width 82 height 21
click at [329, 153] on button "Grab Withdraw" at bounding box center [347, 152] width 82 height 21
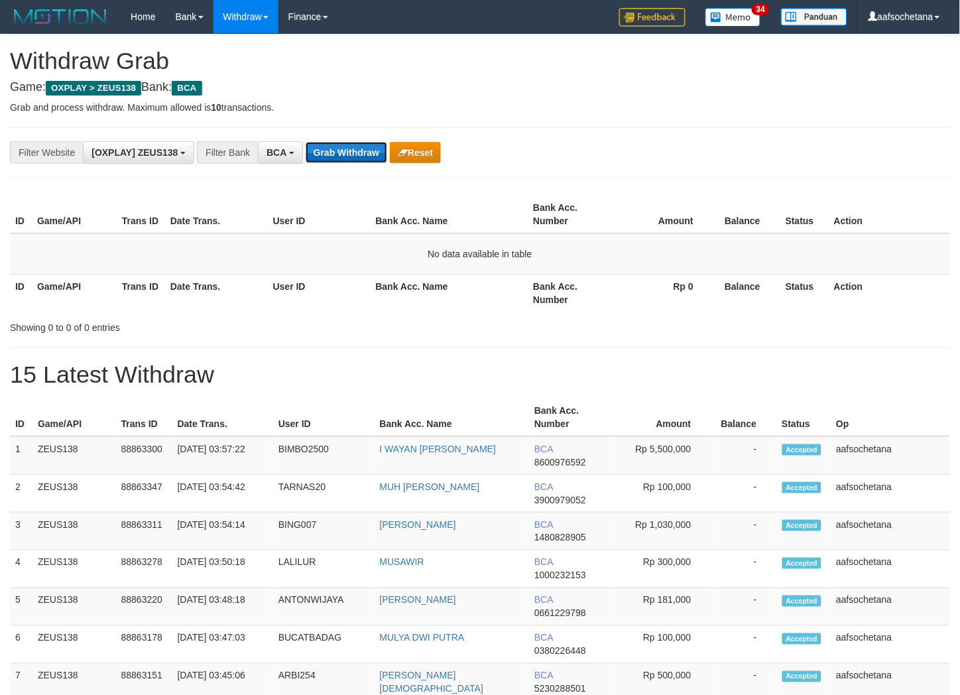
click at [328, 157] on button "Grab Withdraw" at bounding box center [347, 152] width 82 height 21
click at [326, 162] on div "**********" at bounding box center [400, 152] width 800 height 23
click at [327, 159] on button "Grab Withdraw" at bounding box center [347, 152] width 82 height 21
click at [353, 145] on button "Grab Withdraw" at bounding box center [347, 152] width 82 height 21
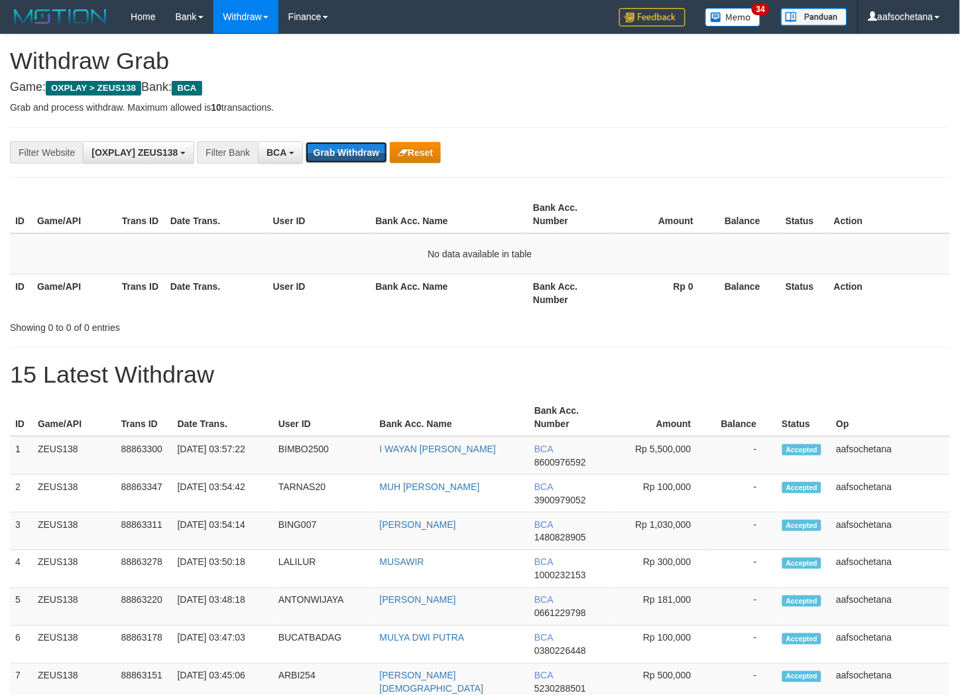
click at [354, 149] on button "Grab Withdraw" at bounding box center [347, 152] width 82 height 21
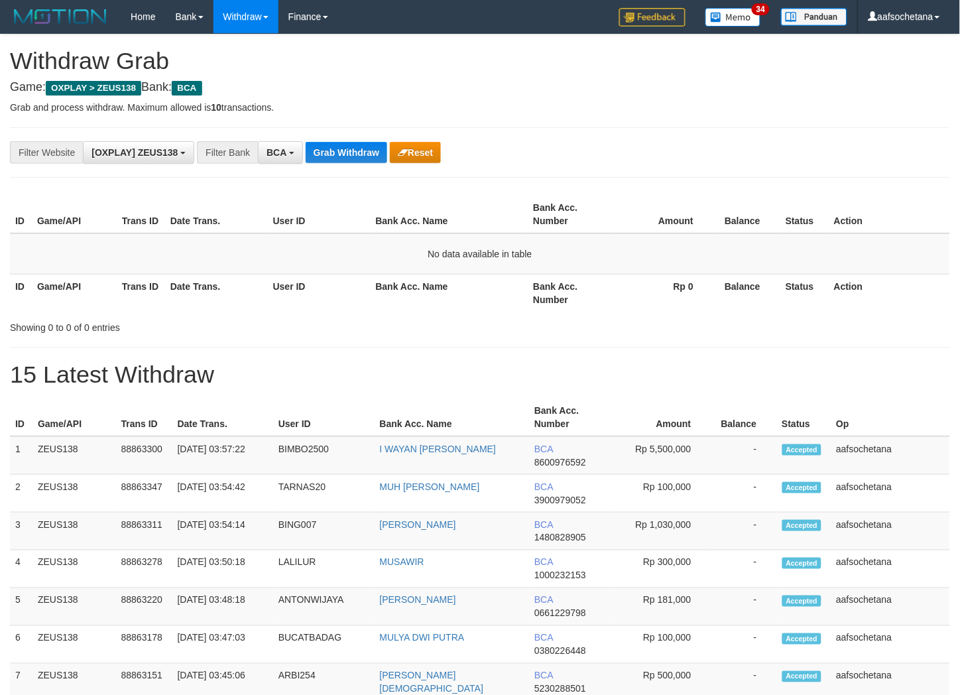
click at [354, 149] on button "Grab Withdraw" at bounding box center [347, 152] width 82 height 21
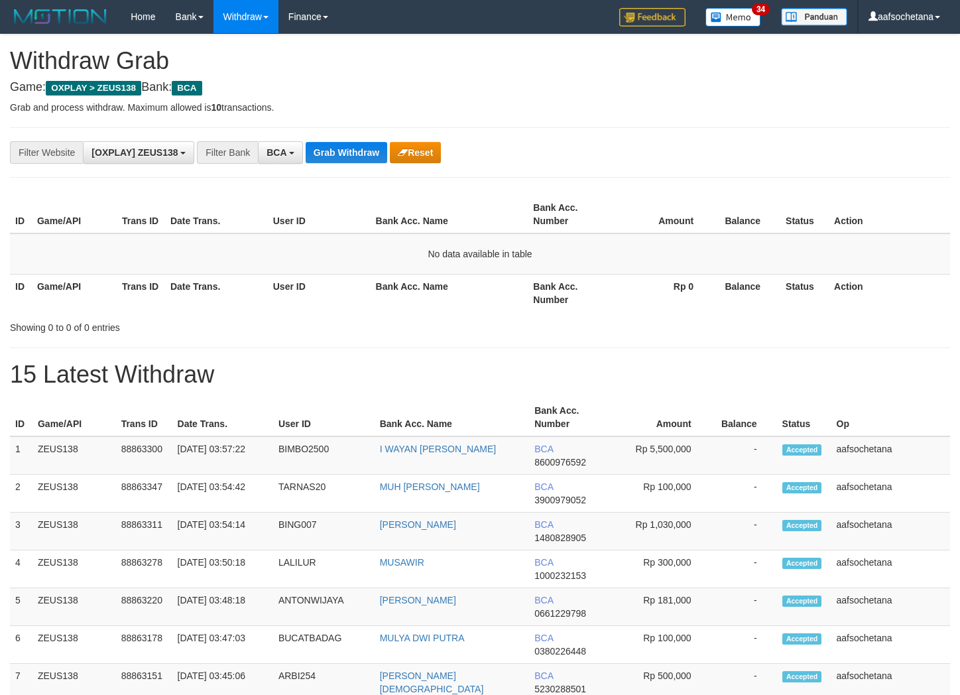
click at [354, 149] on button "Grab Withdraw" at bounding box center [347, 152] width 82 height 21
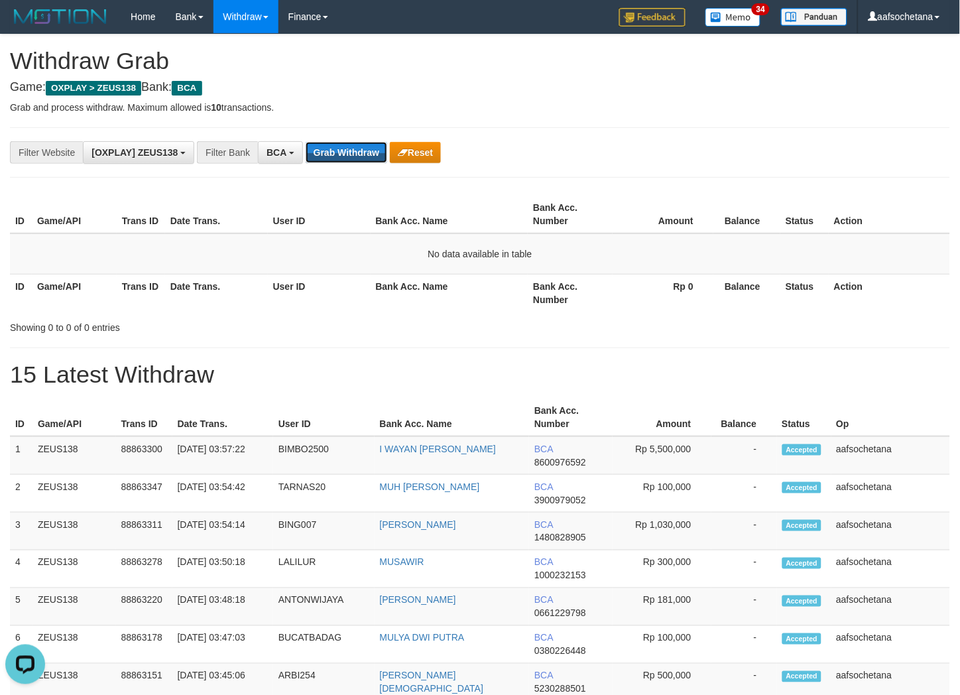
click at [354, 149] on button "Grab Withdraw" at bounding box center [347, 152] width 82 height 21
click at [355, 149] on button "Grab Withdraw" at bounding box center [347, 152] width 82 height 21
click at [368, 160] on button "Grab Withdraw" at bounding box center [347, 152] width 82 height 21
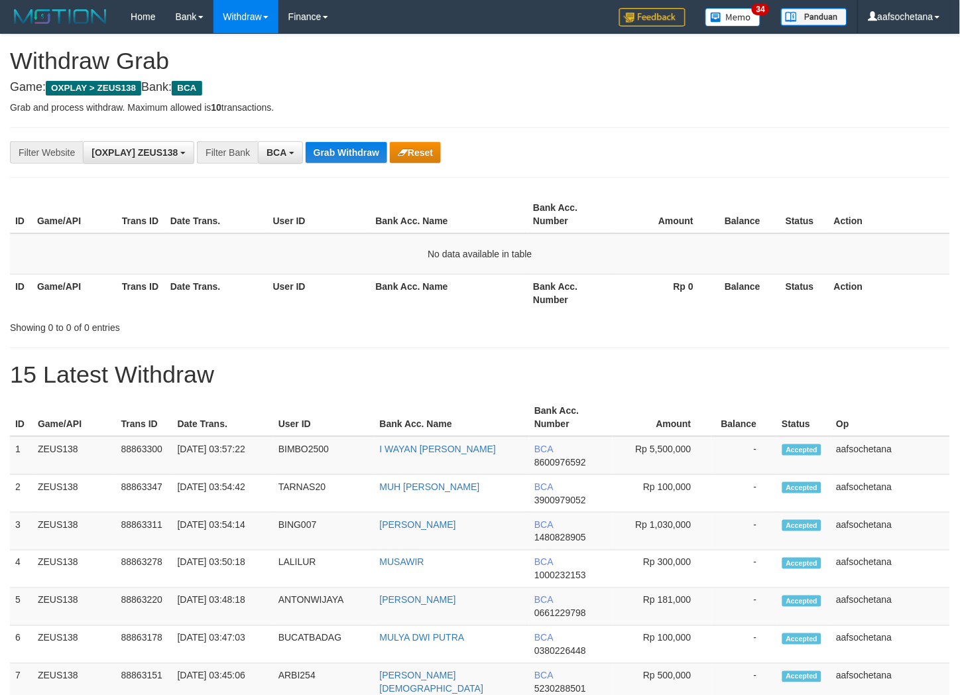
click at [368, 160] on button "Grab Withdraw" at bounding box center [347, 152] width 82 height 21
click at [535, 216] on th "Bank Acc. Number" at bounding box center [570, 215] width 85 height 38
click at [355, 149] on button "Grab Withdraw" at bounding box center [347, 152] width 82 height 21
click at [363, 135] on div "**********" at bounding box center [480, 152] width 940 height 50
click at [365, 135] on div "**********" at bounding box center [480, 152] width 940 height 50
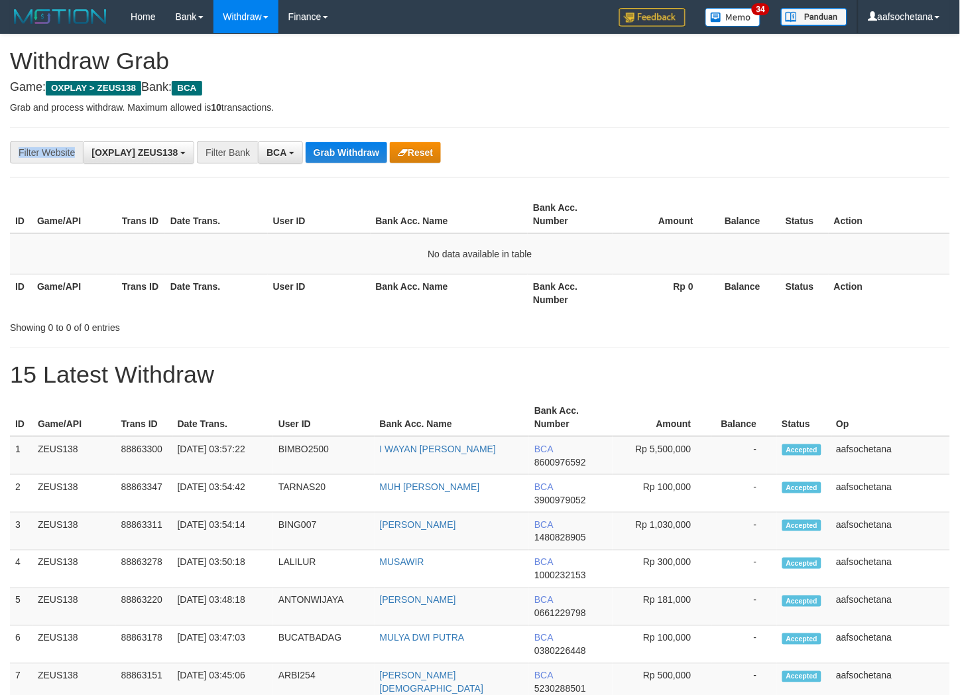
drag, startPoint x: 0, startPoint y: 0, endPoint x: 365, endPoint y: 135, distance: 389.0
click at [365, 135] on div "**********" at bounding box center [480, 152] width 940 height 50
click at [363, 143] on button "Grab Withdraw" at bounding box center [347, 152] width 82 height 21
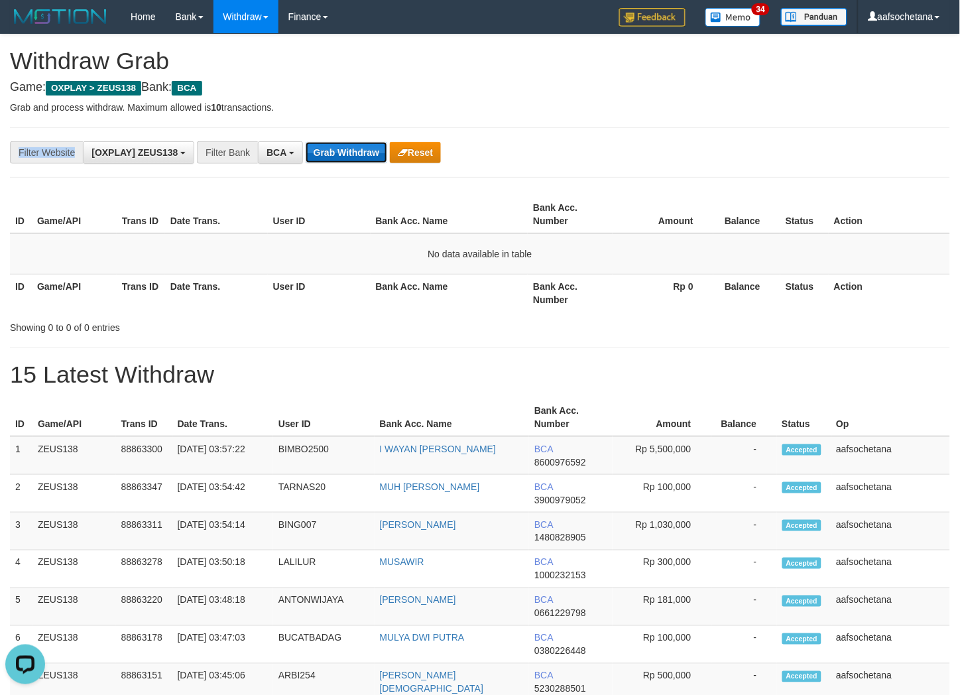
click at [363, 143] on button "Grab Withdraw" at bounding box center [347, 152] width 82 height 21
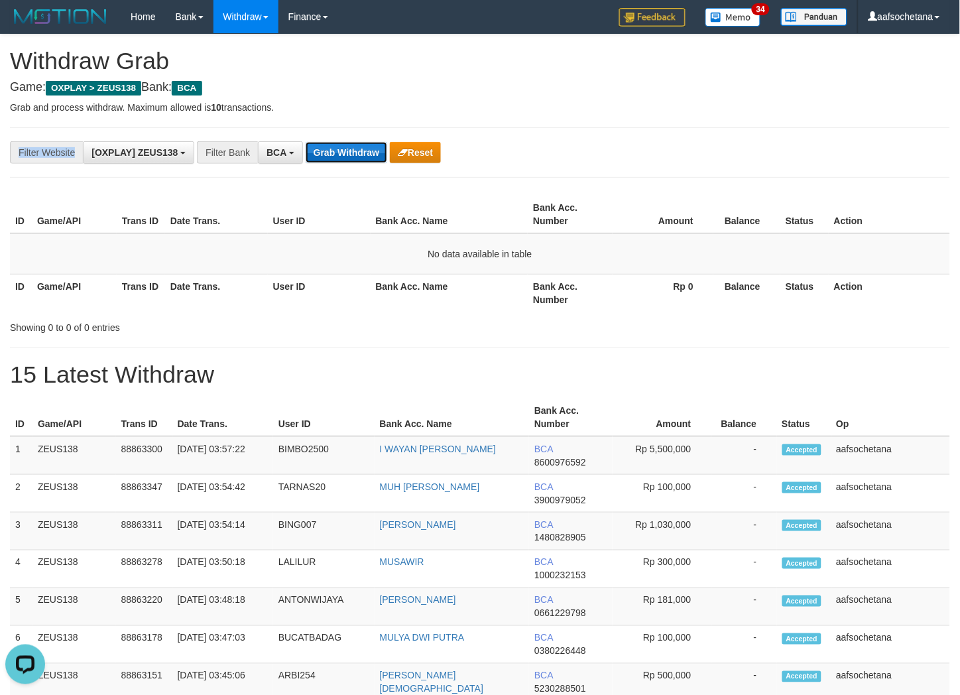
click at [363, 143] on button "Grab Withdraw" at bounding box center [347, 152] width 82 height 21
click at [374, 156] on button "Grab Withdraw" at bounding box center [347, 152] width 82 height 21
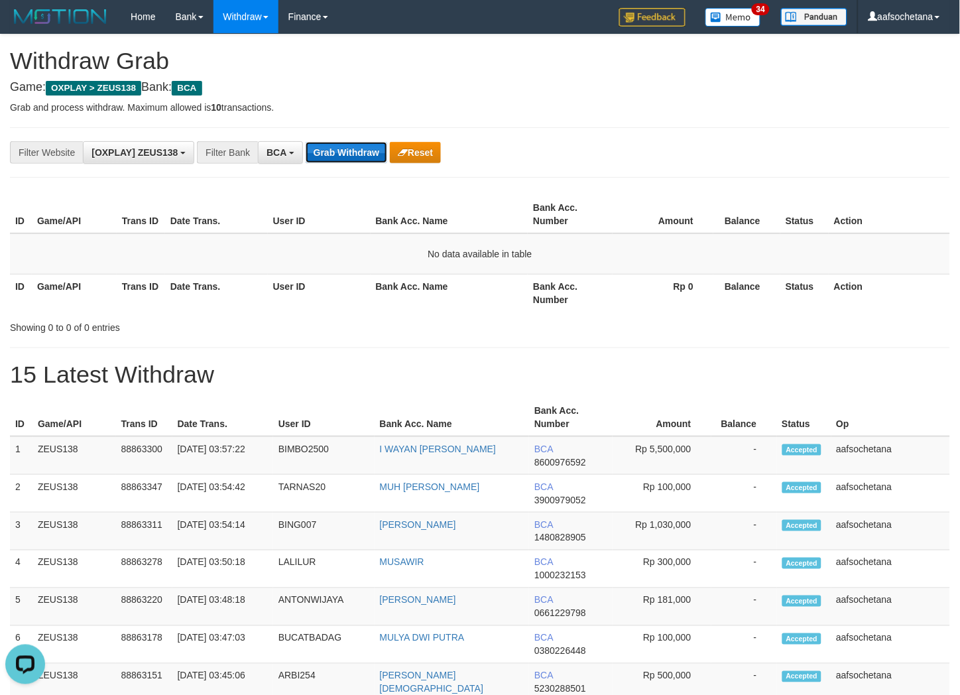
click at [356, 148] on button "Grab Withdraw" at bounding box center [347, 152] width 82 height 21
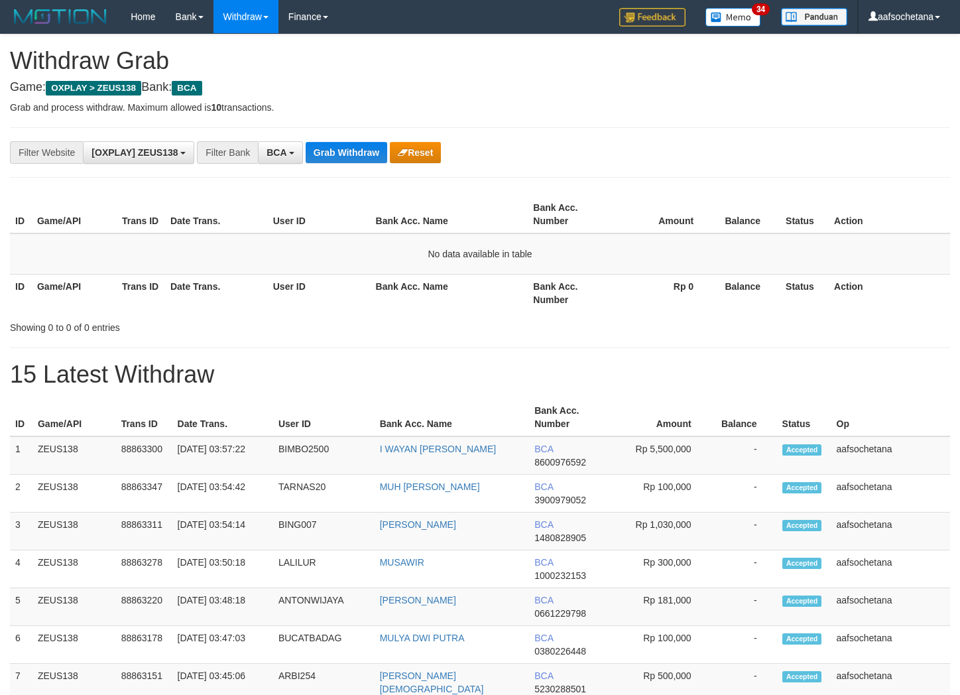
click at [356, 148] on button "Grab Withdraw" at bounding box center [347, 152] width 82 height 21
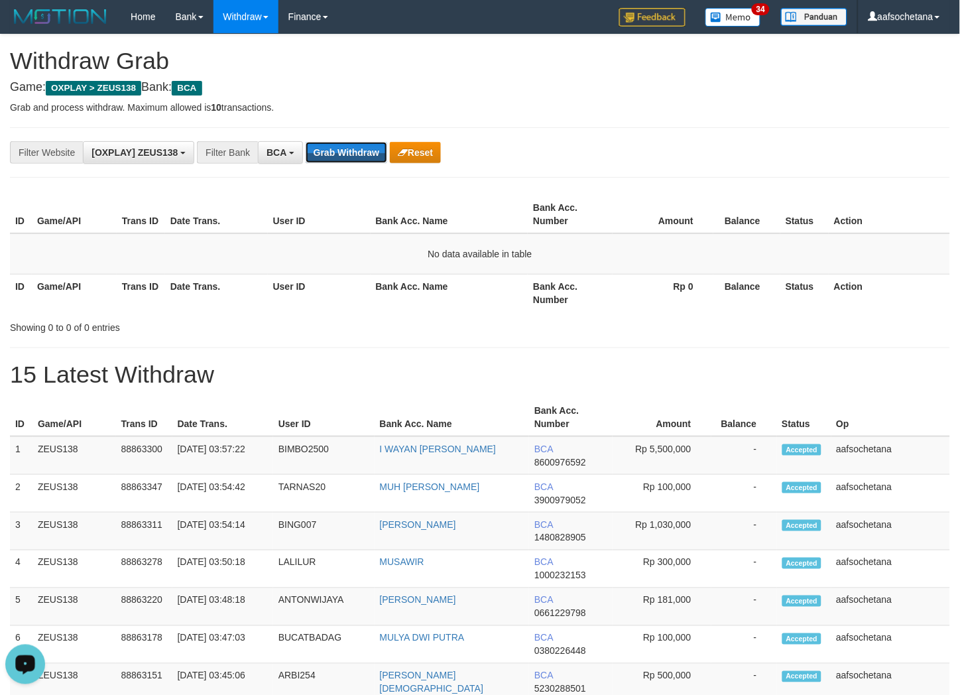
click at [345, 140] on div "**********" at bounding box center [480, 152] width 940 height 50
click at [345, 142] on div "**********" at bounding box center [480, 152] width 940 height 50
click at [346, 143] on button "Grab Withdraw" at bounding box center [347, 152] width 82 height 21
click at [348, 144] on button "Grab Withdraw" at bounding box center [347, 152] width 82 height 21
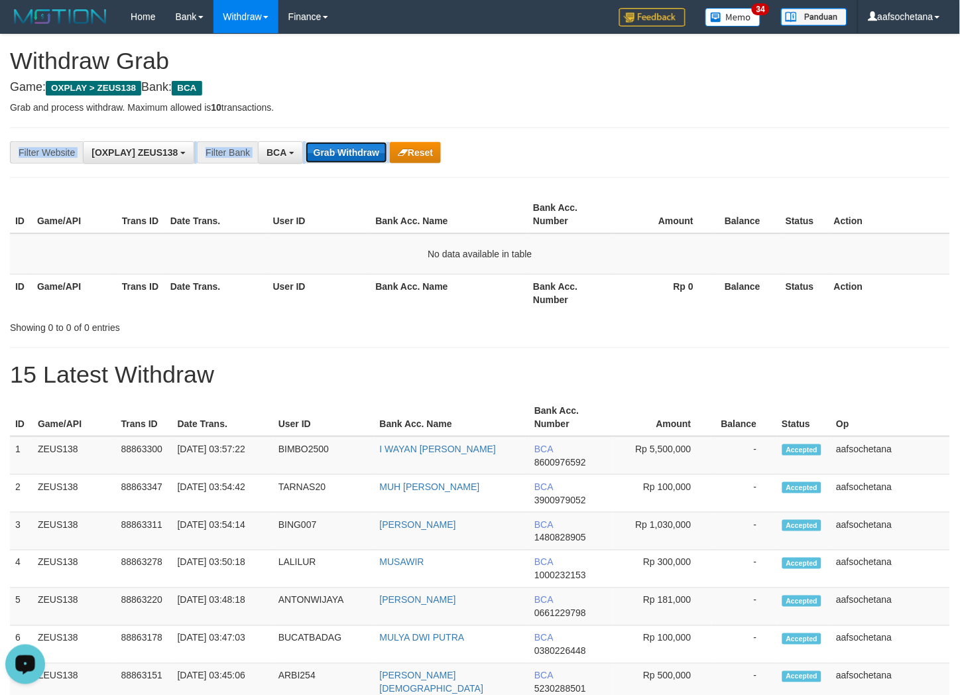
click at [349, 147] on button "Grab Withdraw" at bounding box center [347, 152] width 82 height 21
click at [350, 147] on button "Grab Withdraw" at bounding box center [347, 152] width 82 height 21
click at [351, 149] on button "Grab Withdraw" at bounding box center [347, 152] width 82 height 21
click at [353, 151] on button "Grab Withdraw" at bounding box center [347, 152] width 82 height 21
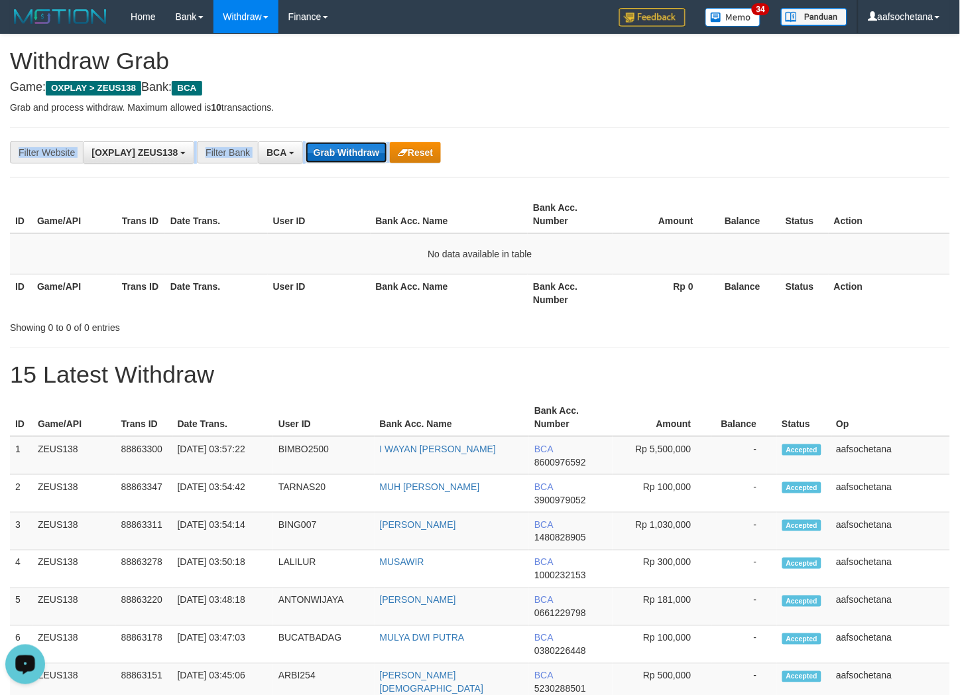
click at [353, 153] on button "Grab Withdraw" at bounding box center [347, 152] width 82 height 21
click at [354, 153] on button "Grab Withdraw" at bounding box center [347, 152] width 82 height 21
click at [354, 154] on button "Grab Withdraw" at bounding box center [347, 152] width 82 height 21
click at [355, 154] on button "Grab Withdraw" at bounding box center [347, 152] width 82 height 21
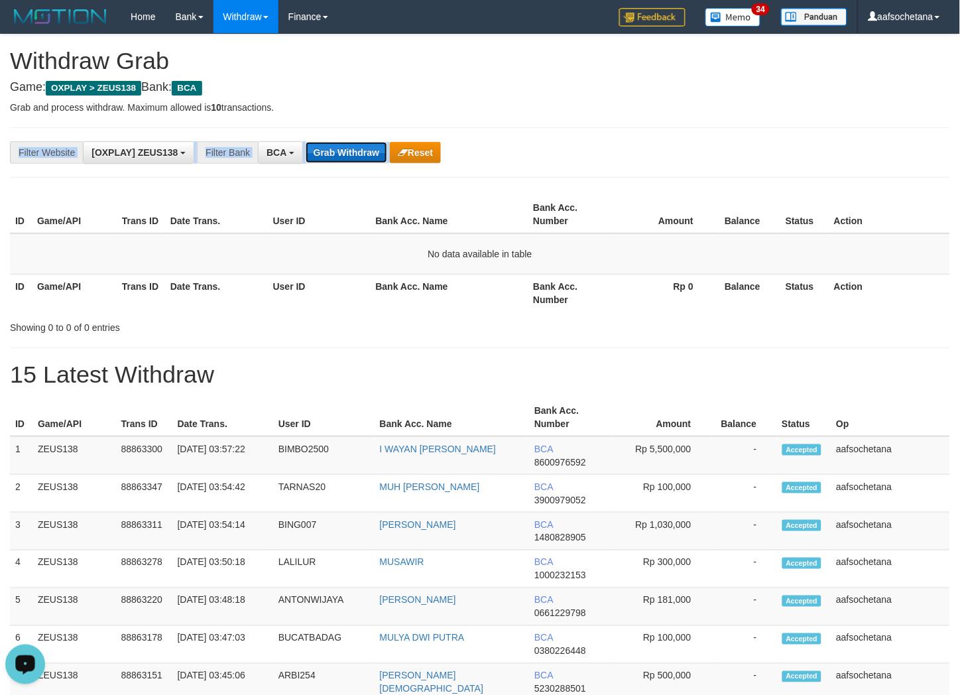
click at [355, 154] on button "Grab Withdraw" at bounding box center [347, 152] width 82 height 21
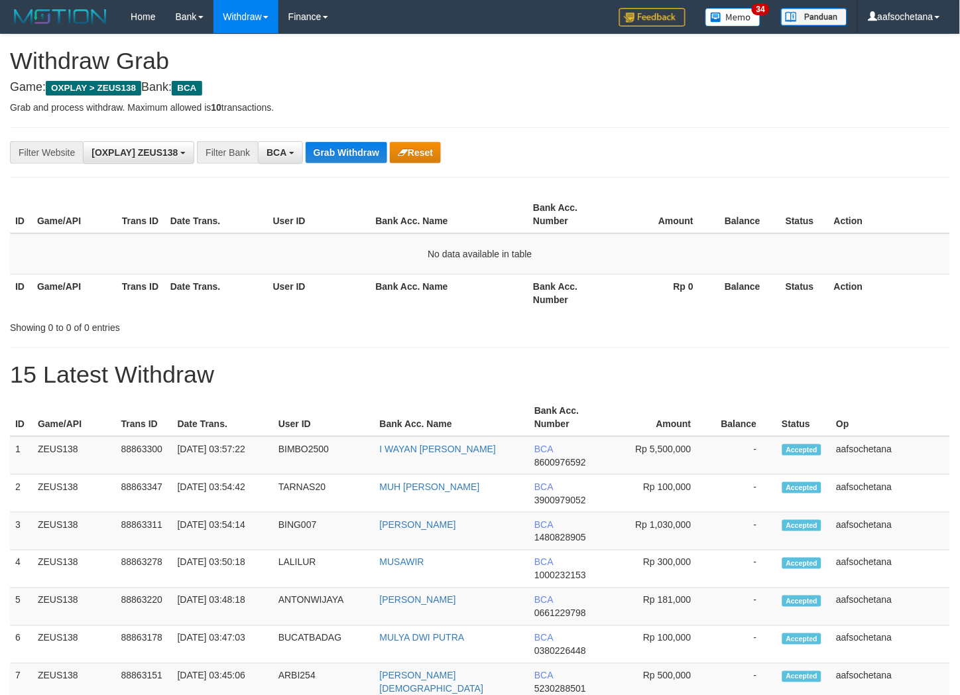
click at [355, 154] on button "Grab Withdraw" at bounding box center [347, 152] width 82 height 21
drag, startPoint x: 0, startPoint y: 0, endPoint x: 355, endPoint y: 154, distance: 387.3
click at [355, 154] on button "Grab Withdraw" at bounding box center [347, 152] width 82 height 21
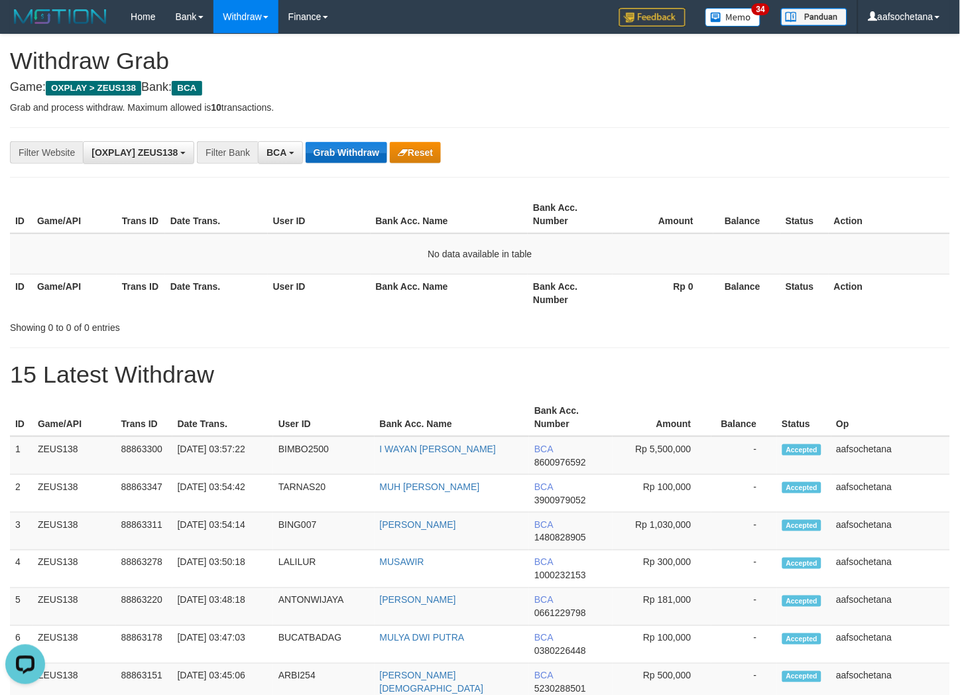
click at [355, 155] on button "Grab Withdraw" at bounding box center [347, 152] width 82 height 21
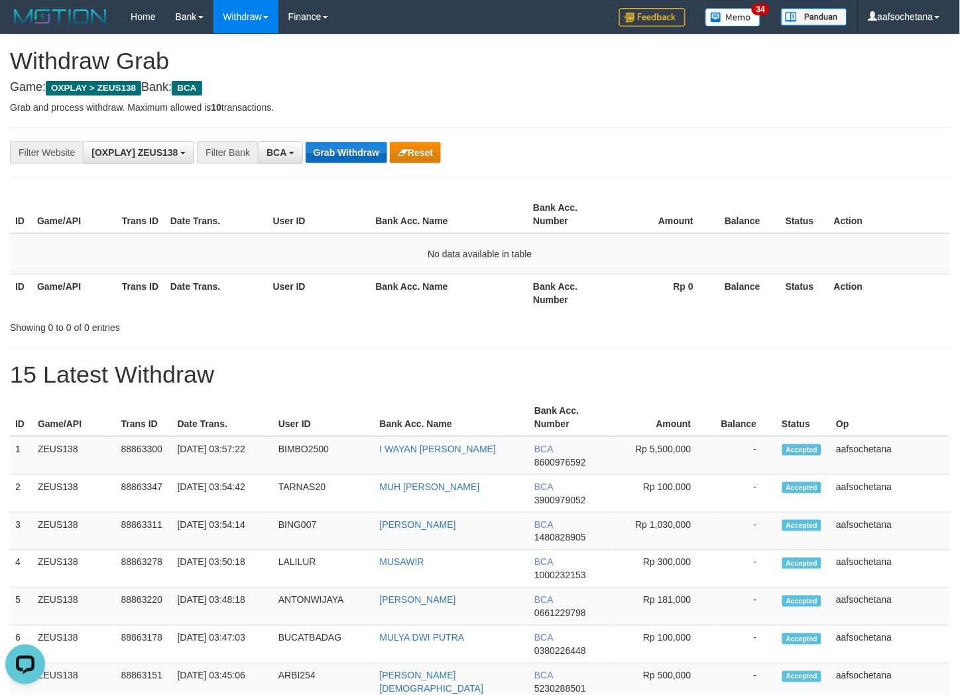
click at [355, 155] on button "Grab Withdraw" at bounding box center [347, 152] width 82 height 21
click at [356, 156] on button "Grab Withdraw" at bounding box center [347, 152] width 82 height 21
click at [335, 148] on button "Grab Withdraw" at bounding box center [347, 152] width 82 height 21
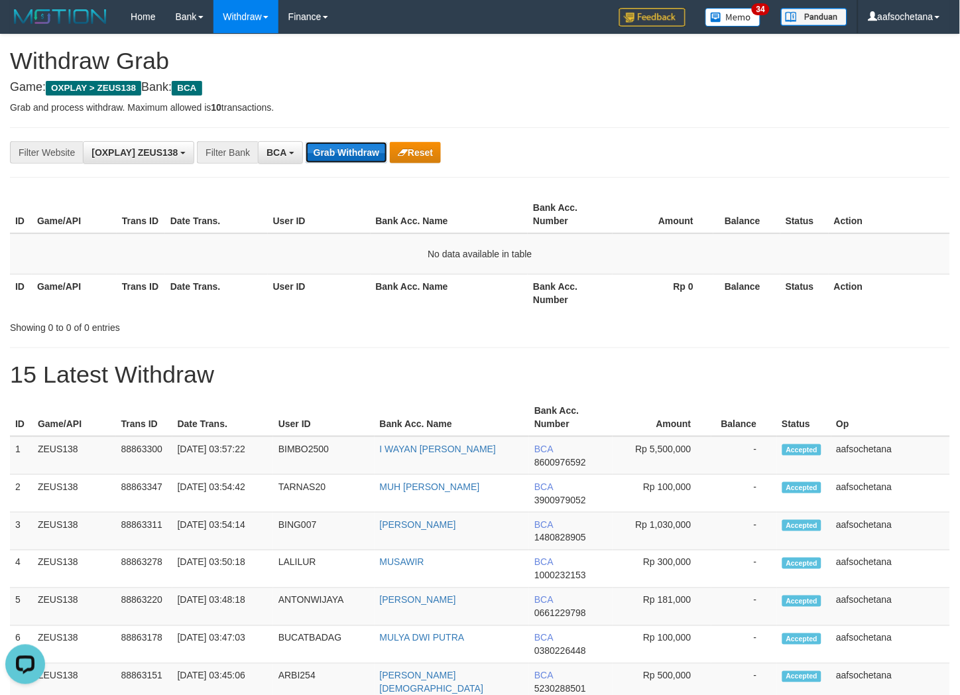
click at [335, 148] on button "Grab Withdraw" at bounding box center [347, 152] width 82 height 21
click at [336, 148] on button "Grab Withdraw" at bounding box center [347, 152] width 82 height 21
drag, startPoint x: 340, startPoint y: 111, endPoint x: 342, endPoint y: 181, distance: 69.6
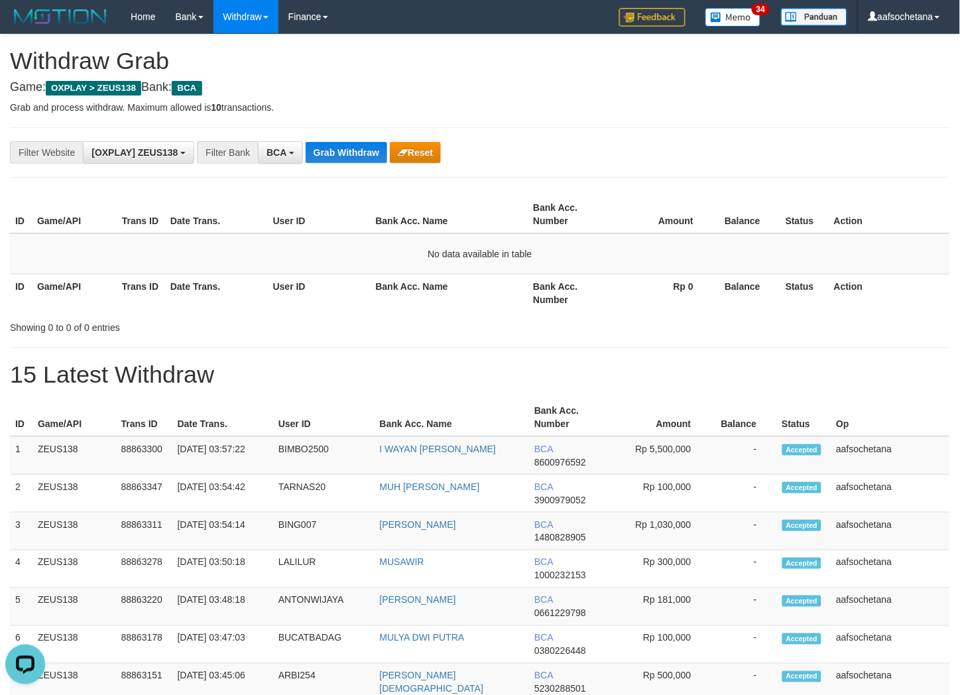
click at [351, 142] on div "**********" at bounding box center [480, 152] width 940 height 50
click at [351, 144] on button "Grab Withdraw" at bounding box center [347, 152] width 82 height 21
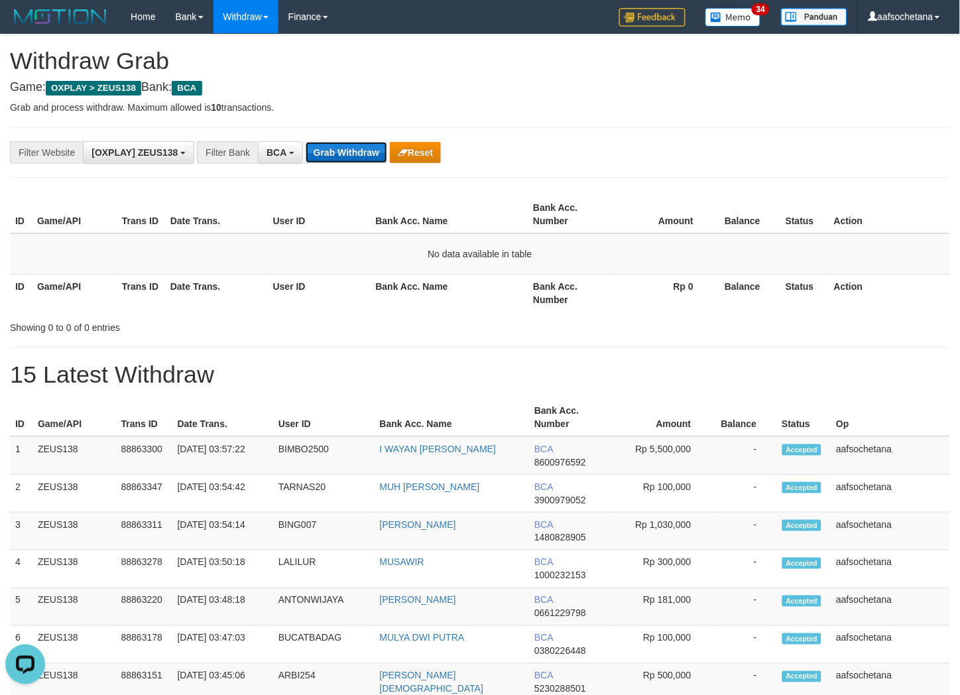
click at [351, 144] on button "Grab Withdraw" at bounding box center [347, 152] width 82 height 21
click at [351, 141] on div "**********" at bounding box center [480, 152] width 940 height 50
click at [351, 141] on div "**********" at bounding box center [400, 152] width 800 height 23
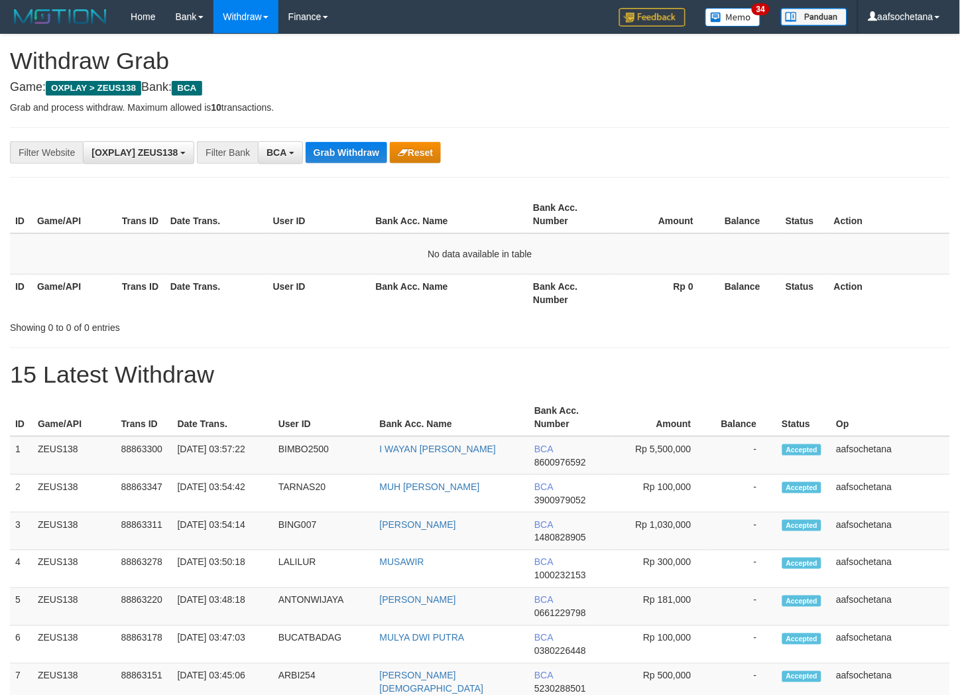
click at [351, 141] on div "**********" at bounding box center [400, 152] width 800 height 23
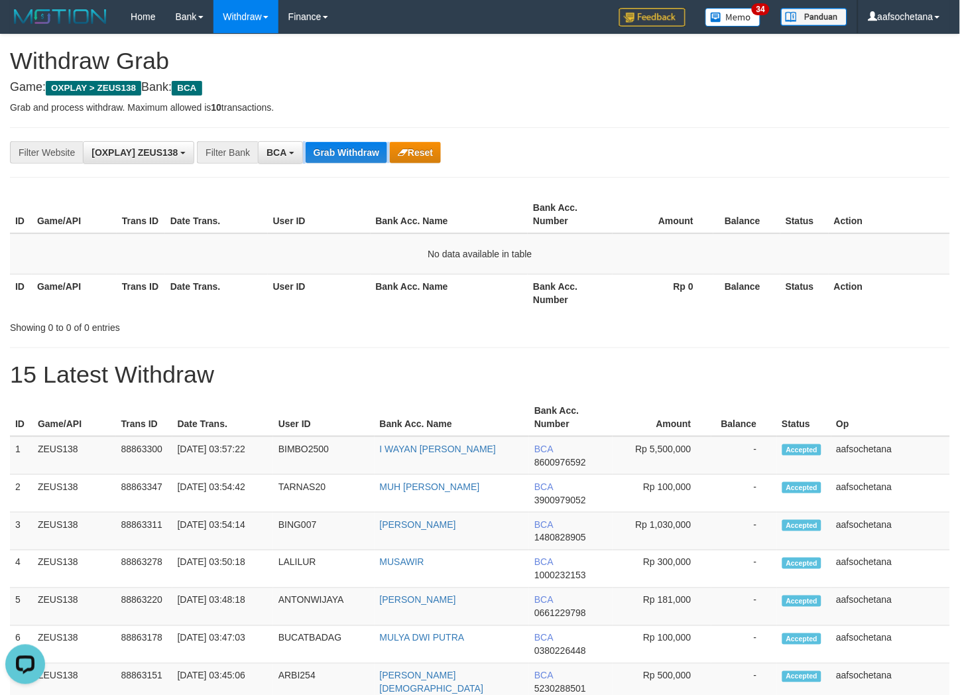
click at [351, 141] on div "**********" at bounding box center [400, 152] width 800 height 23
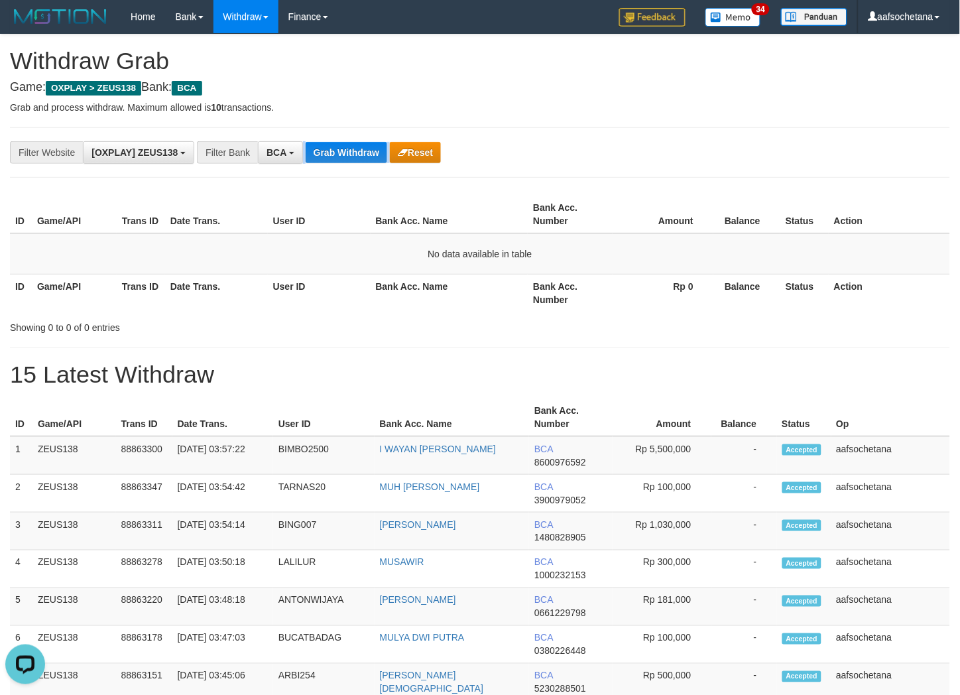
click at [351, 141] on div "**********" at bounding box center [400, 152] width 800 height 23
click at [330, 135] on div "**********" at bounding box center [480, 152] width 940 height 50
click at [332, 135] on div "**********" at bounding box center [480, 152] width 940 height 50
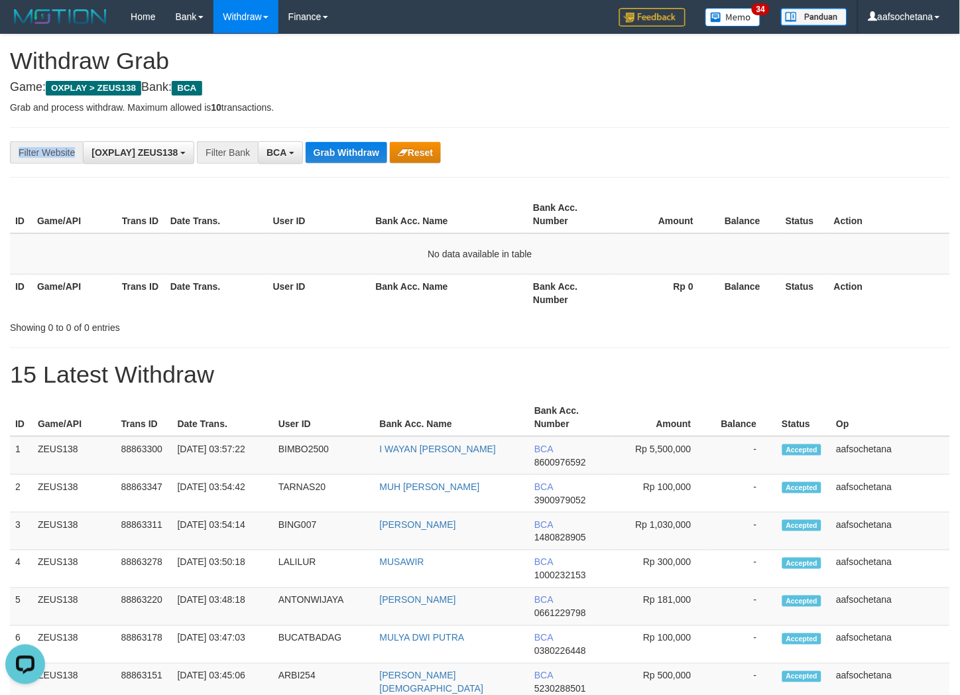
click at [332, 135] on div "**********" at bounding box center [480, 152] width 940 height 50
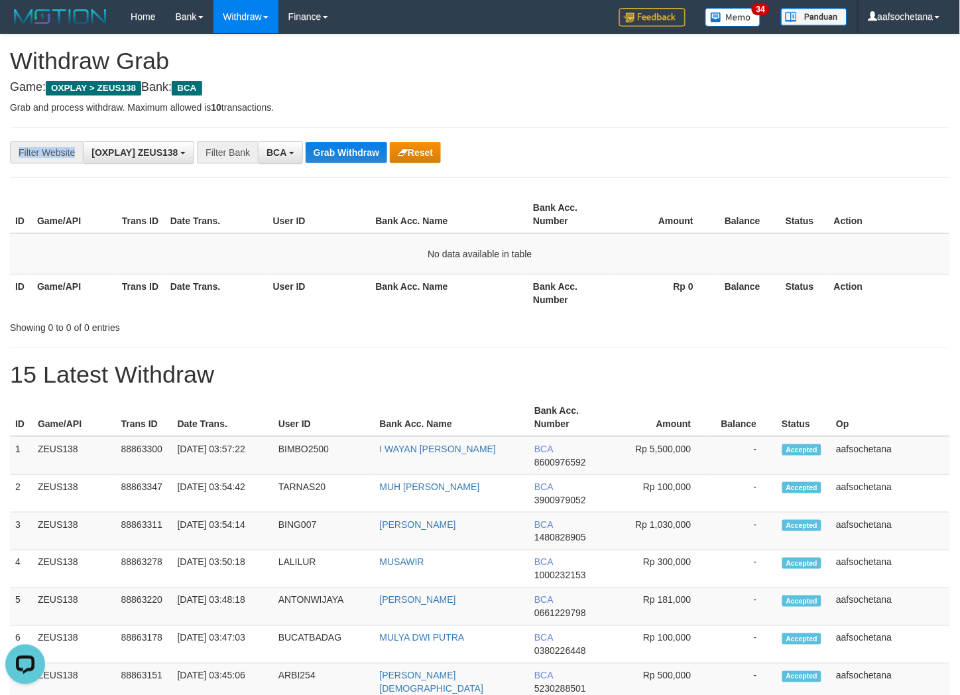
click at [332, 135] on div "**********" at bounding box center [480, 152] width 940 height 50
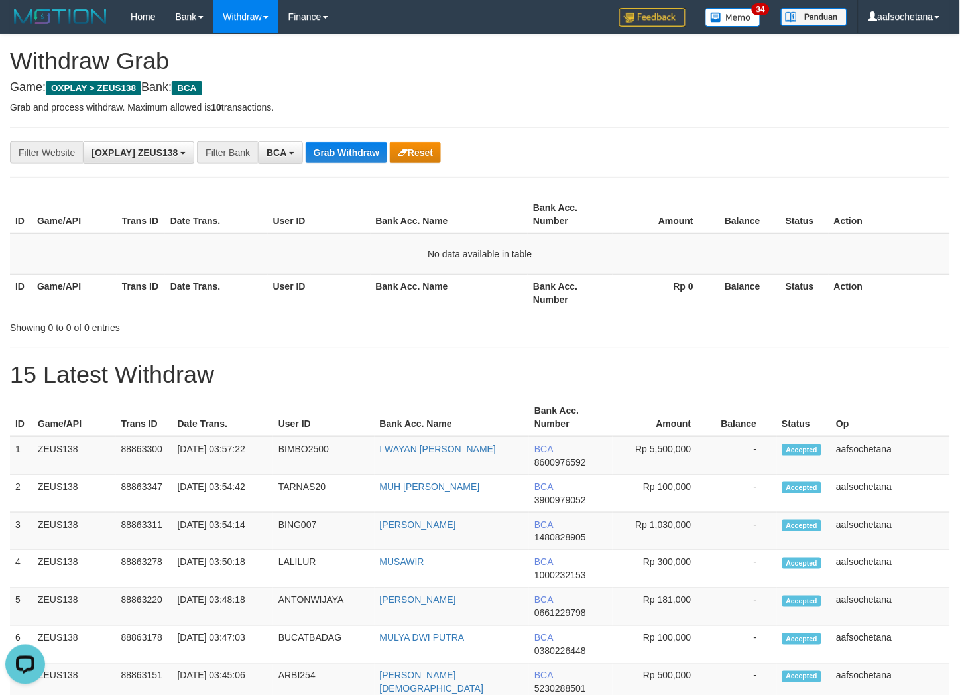
click at [337, 140] on div "**********" at bounding box center [480, 152] width 940 height 50
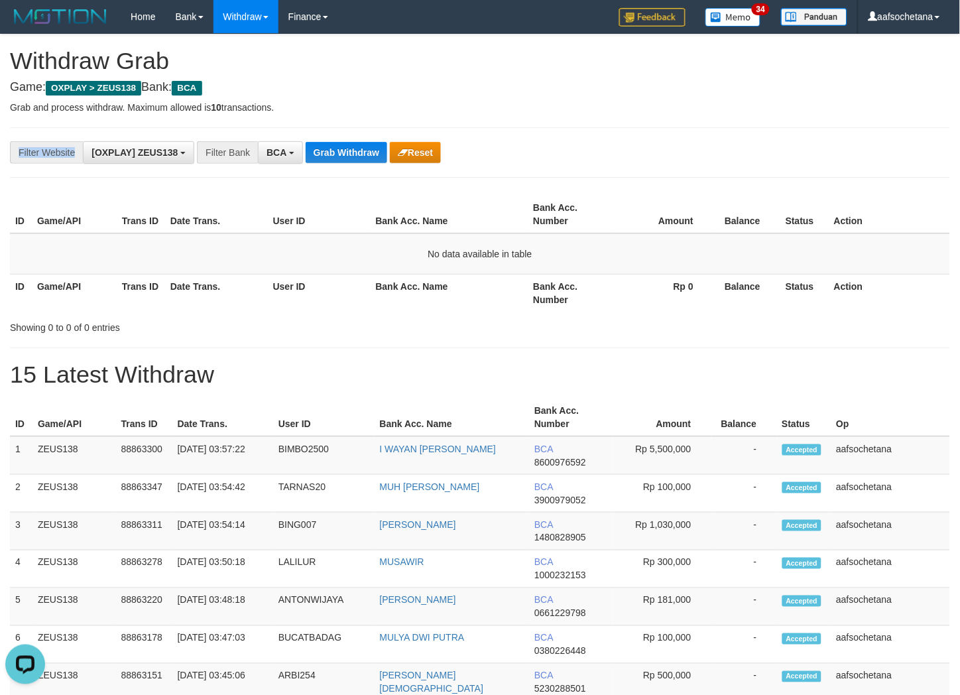
click at [337, 140] on div "**********" at bounding box center [480, 152] width 940 height 50
click at [338, 135] on div "**********" at bounding box center [480, 152] width 940 height 50
click at [329, 155] on button "Grab Withdraw" at bounding box center [347, 152] width 82 height 21
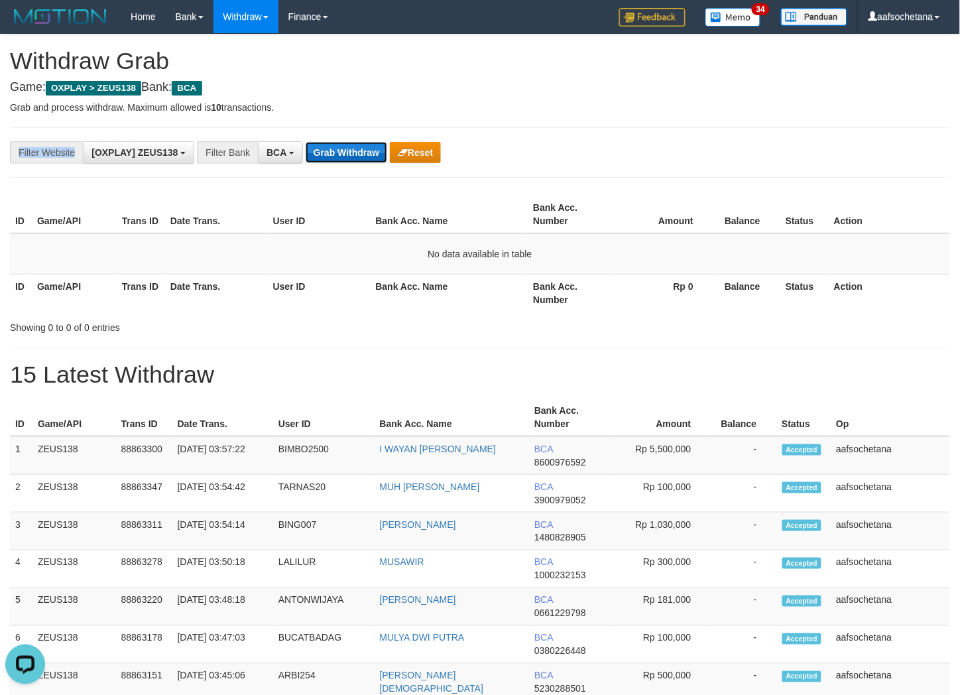
click at [329, 155] on button "Grab Withdraw" at bounding box center [347, 152] width 82 height 21
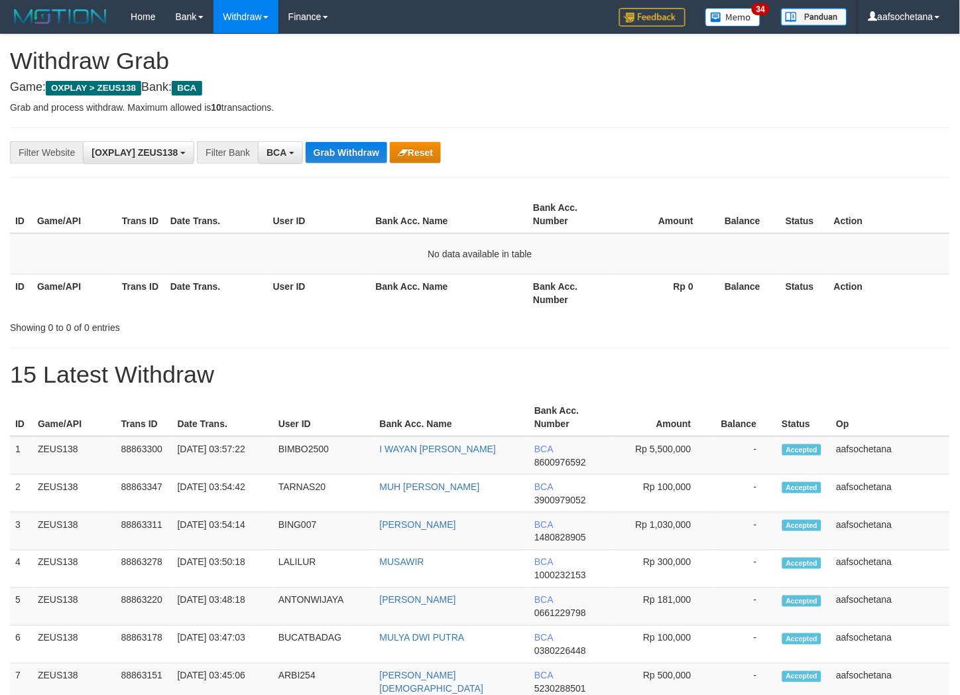
click at [329, 155] on button "Grab Withdraw" at bounding box center [347, 152] width 82 height 21
drag, startPoint x: 0, startPoint y: 0, endPoint x: 330, endPoint y: 155, distance: 364.3
click at [330, 155] on button "Grab Withdraw" at bounding box center [347, 152] width 82 height 21
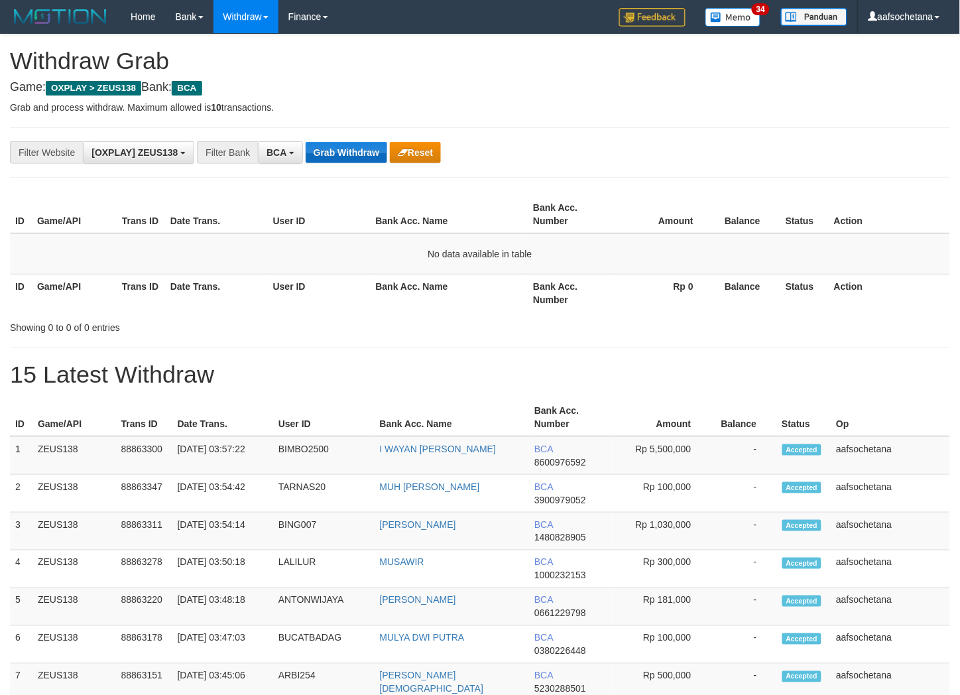
click at [330, 155] on button "Grab Withdraw" at bounding box center [347, 152] width 82 height 21
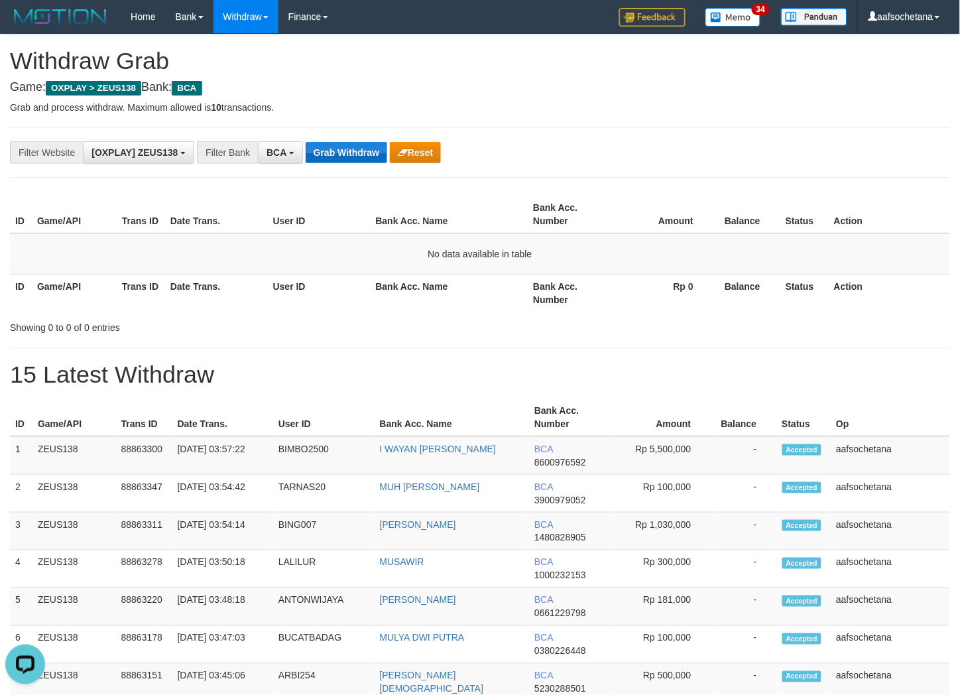
click at [330, 155] on button "Grab Withdraw" at bounding box center [347, 152] width 82 height 21
click at [330, 154] on button "Grab Withdraw" at bounding box center [347, 152] width 82 height 21
drag, startPoint x: 354, startPoint y: 167, endPoint x: 355, endPoint y: 151, distance: 16.0
click at [354, 164] on div "**********" at bounding box center [480, 152] width 940 height 50
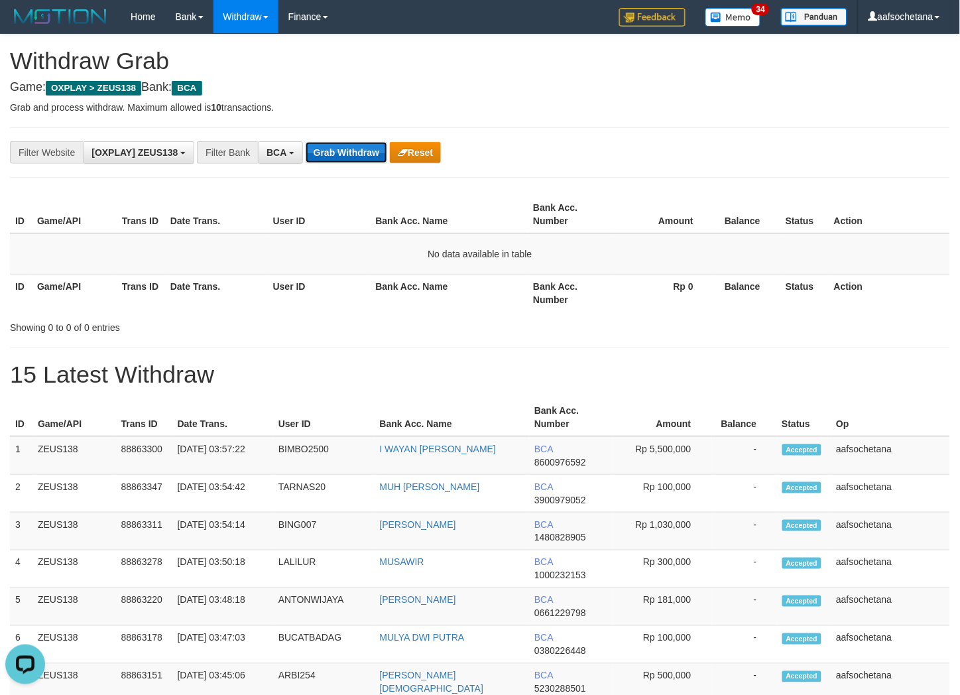
click at [355, 150] on button "Grab Withdraw" at bounding box center [347, 152] width 82 height 21
click at [354, 149] on button "Grab Withdraw" at bounding box center [347, 152] width 82 height 21
click at [353, 149] on button "Grab Withdraw" at bounding box center [347, 152] width 82 height 21
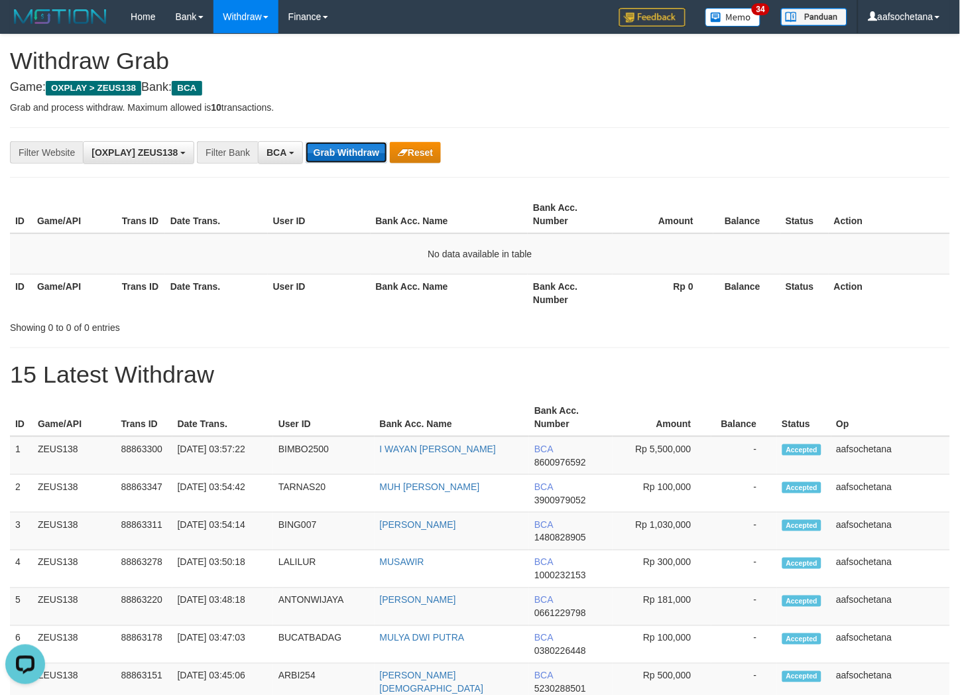
click at [353, 149] on button "Grab Withdraw" at bounding box center [347, 152] width 82 height 21
click at [343, 159] on button "Grab Withdraw" at bounding box center [347, 152] width 82 height 21
click at [343, 156] on button "Grab Withdraw" at bounding box center [347, 152] width 82 height 21
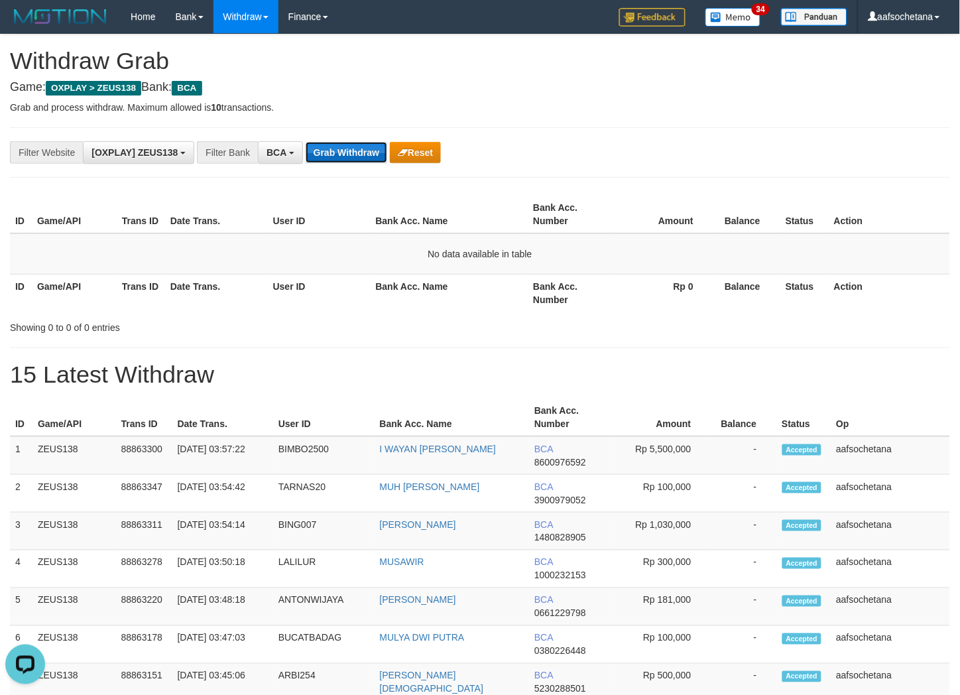
click at [343, 156] on button "Grab Withdraw" at bounding box center [347, 152] width 82 height 21
click at [343, 155] on button "Grab Withdraw" at bounding box center [347, 152] width 82 height 21
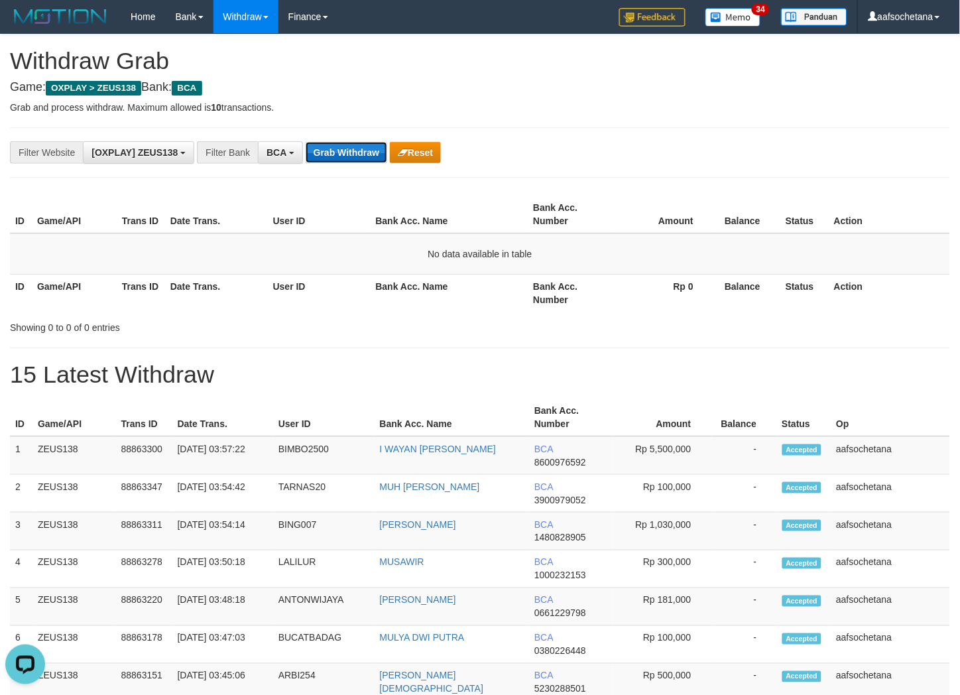
click at [343, 154] on button "Grab Withdraw" at bounding box center [347, 152] width 82 height 21
click at [343, 153] on button "Grab Withdraw" at bounding box center [347, 152] width 82 height 21
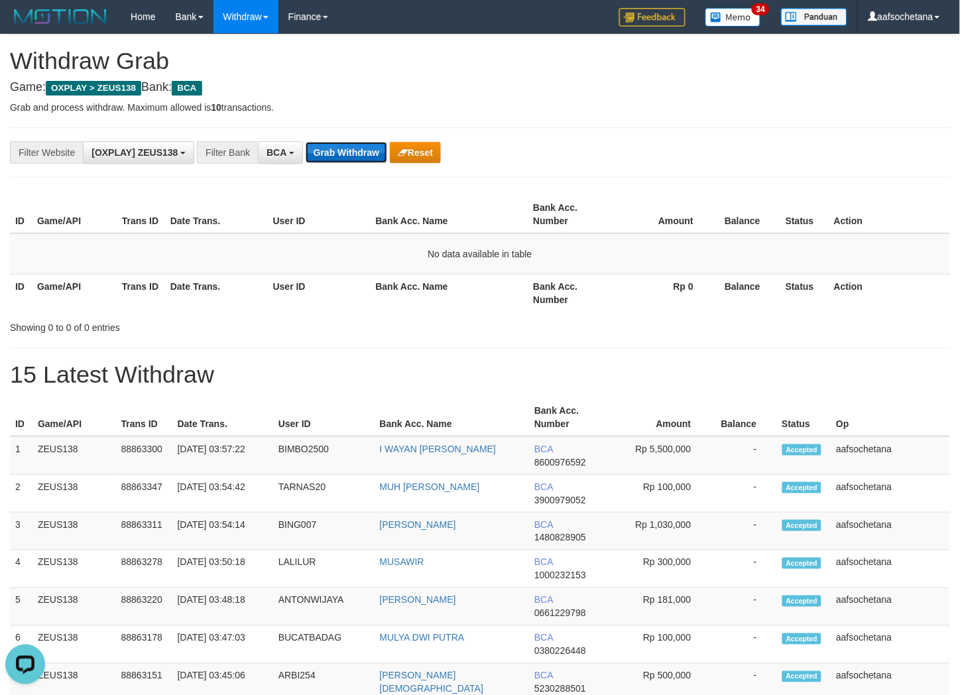
click at [343, 153] on button "Grab Withdraw" at bounding box center [347, 152] width 82 height 21
click at [343, 149] on button "Grab Withdraw" at bounding box center [347, 152] width 82 height 21
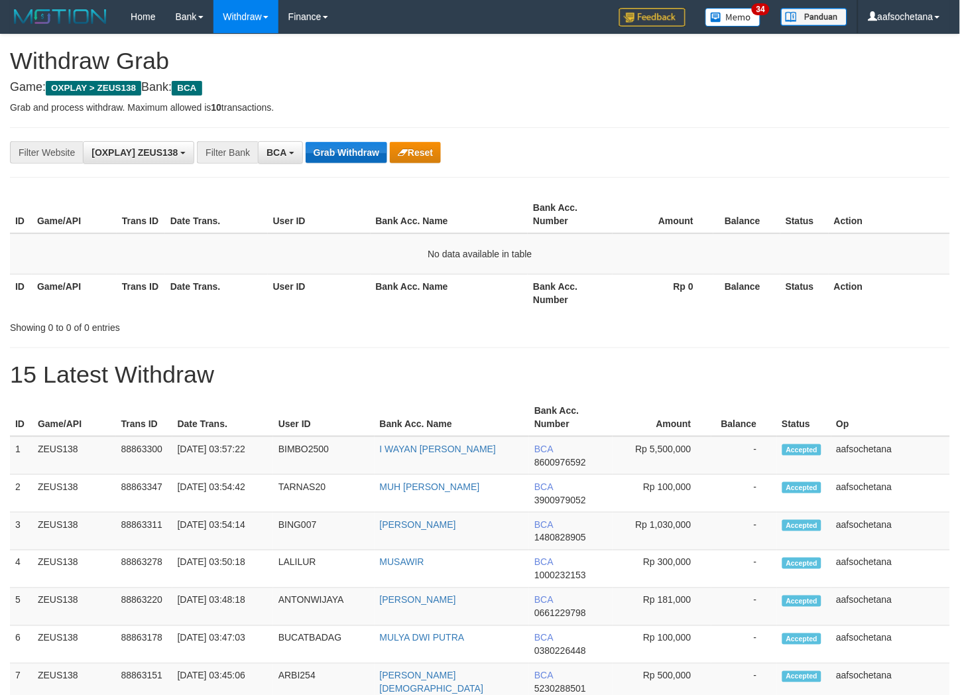
click at [343, 149] on button "Grab Withdraw" at bounding box center [347, 152] width 82 height 21
click at [374, 155] on button "Grab Withdraw" at bounding box center [347, 152] width 82 height 21
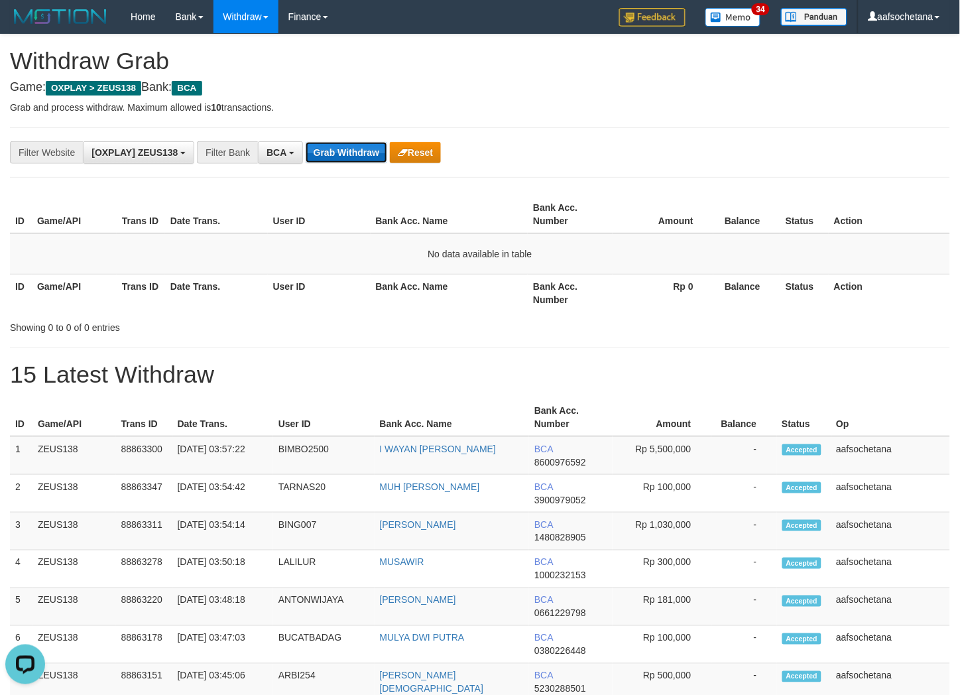
click at [374, 155] on button "Grab Withdraw" at bounding box center [347, 152] width 82 height 21
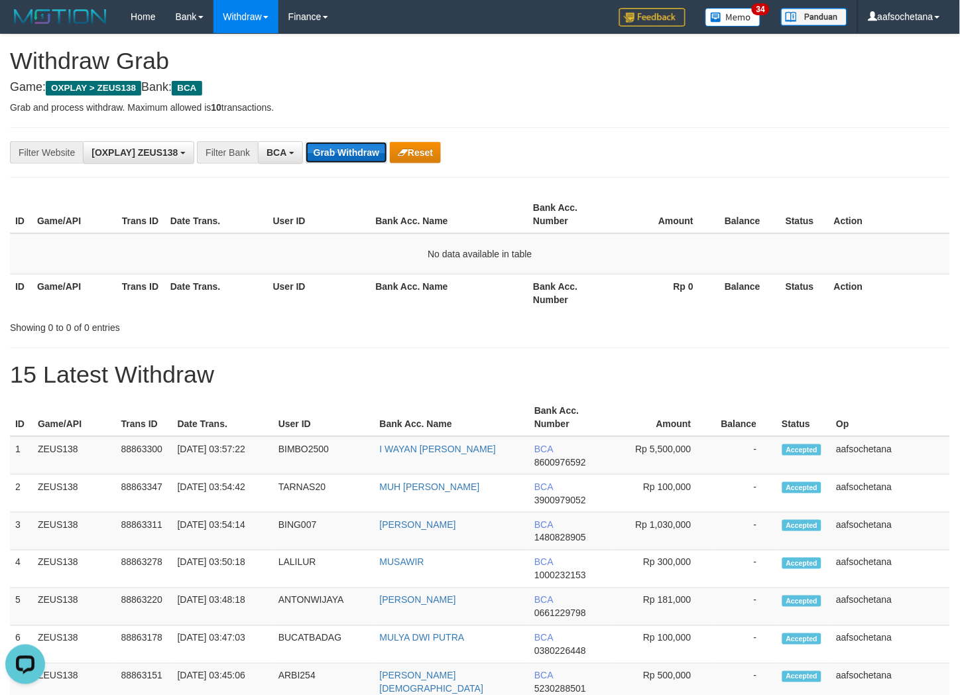
click at [374, 155] on button "Grab Withdraw" at bounding box center [347, 152] width 82 height 21
click at [335, 153] on button "Grab Withdraw" at bounding box center [347, 152] width 82 height 21
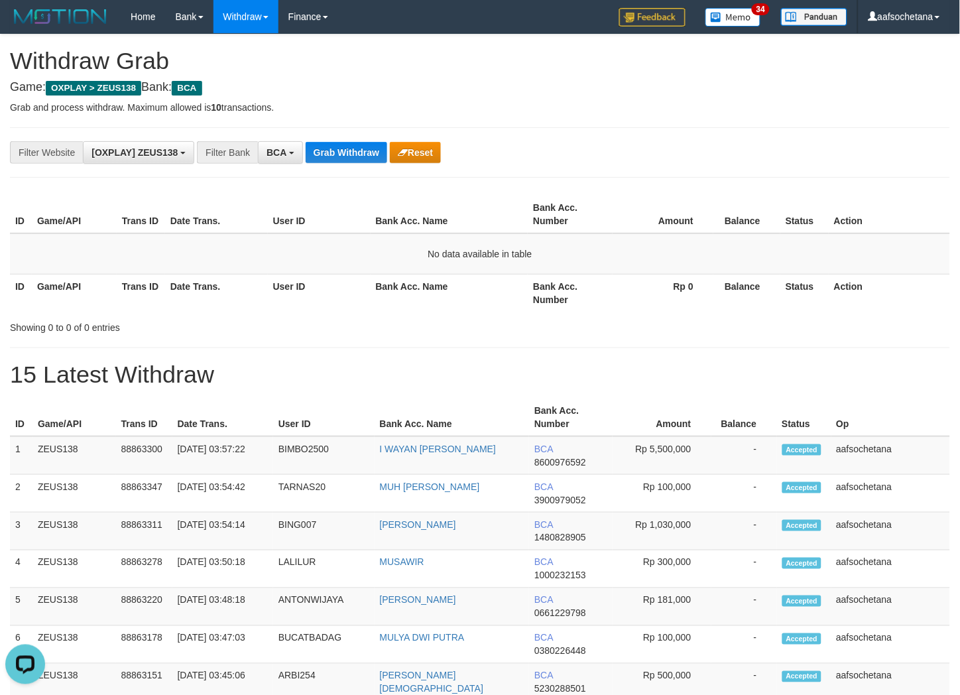
click at [757, 175] on div "**********" at bounding box center [480, 152] width 940 height 50
click at [347, 153] on button "Grab Withdraw" at bounding box center [347, 152] width 82 height 21
click at [349, 153] on button "Grab Withdraw" at bounding box center [347, 152] width 82 height 21
click at [350, 153] on button "Grab Withdraw" at bounding box center [347, 152] width 82 height 21
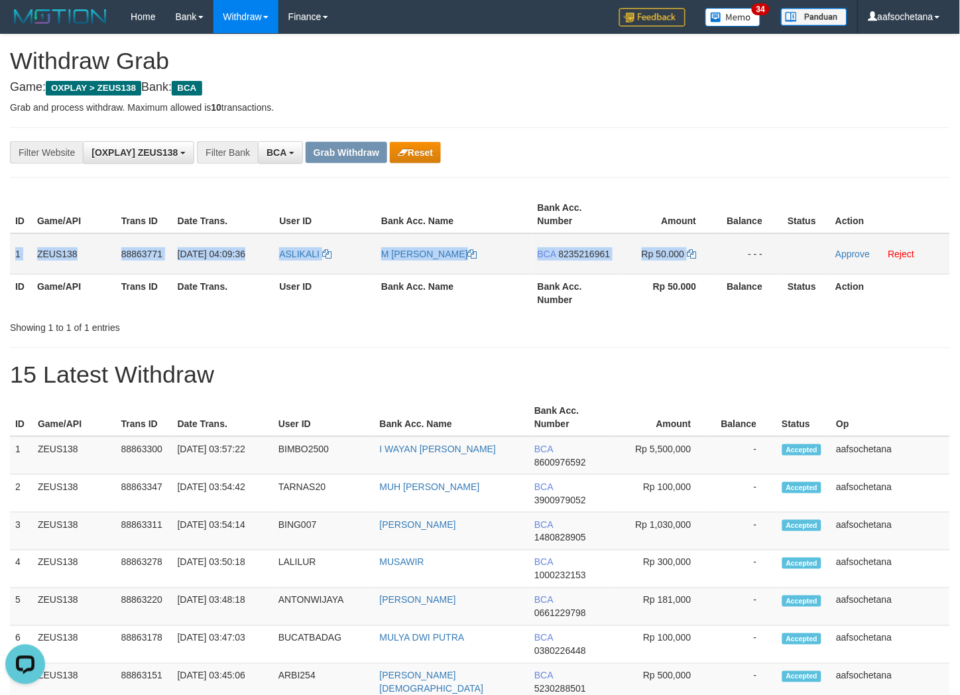
copy tr "1 ZEUS138 88863771 [DATE] 04:09:36 ASLIKALI M [PERSON_NAME] BCA 8235216961 Rp 5…"
drag, startPoint x: 15, startPoint y: 248, endPoint x: 714, endPoint y: 250, distance: 698.9
click at [714, 250] on tr "1 ZEUS138 88863771 [DATE] 04:09:36 ASLIKALI M [PERSON_NAME] BCA 8235216961 Rp 5…" at bounding box center [480, 253] width 940 height 41
click at [633, 136] on div "**********" at bounding box center [480, 152] width 940 height 50
click at [588, 247] on td "BCA 8235216961" at bounding box center [574, 253] width 84 height 41
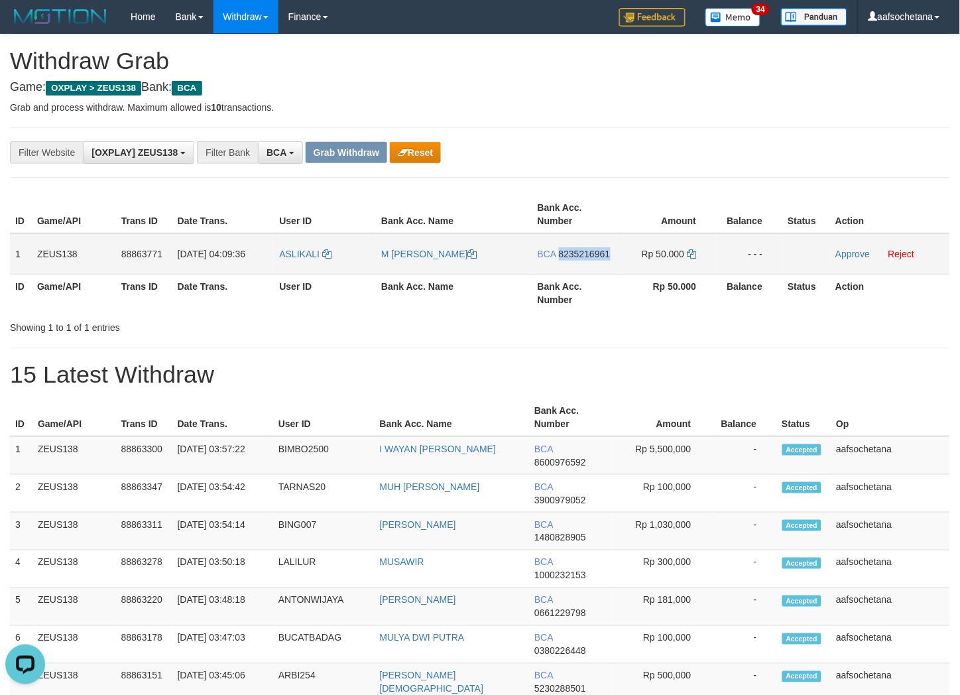
copy span "8235216961"
click at [588, 247] on td "BCA 8235216961" at bounding box center [574, 253] width 84 height 41
copy tr "BCA 8235216961"
click at [588, 249] on span "8235216961" at bounding box center [585, 254] width 52 height 11
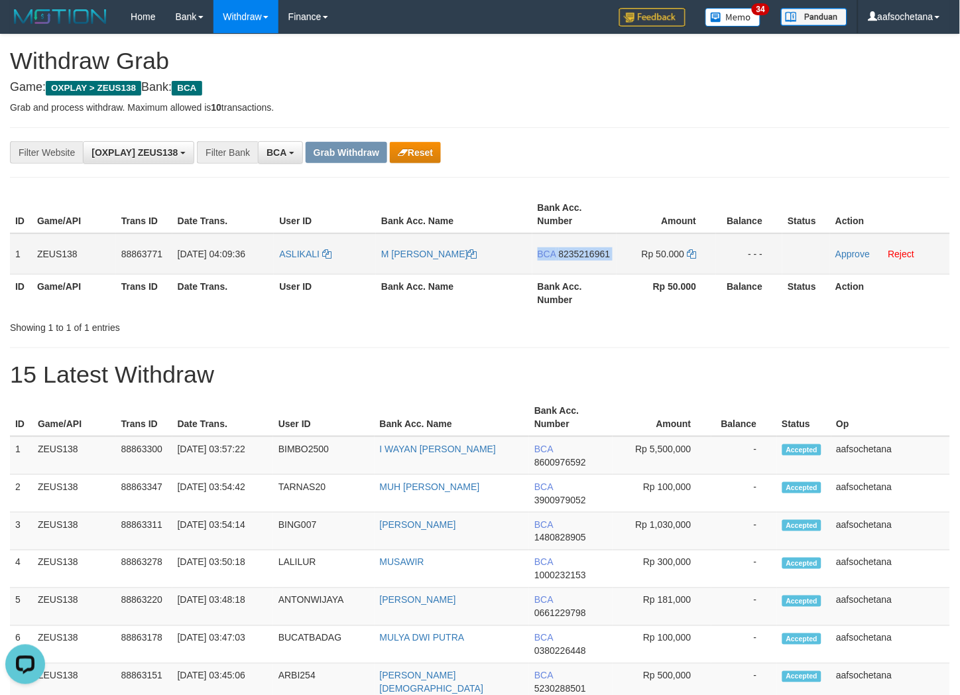
click at [588, 249] on span "8235216961" at bounding box center [585, 254] width 52 height 11
click at [586, 256] on span "8235216961" at bounding box center [585, 254] width 52 height 11
click at [585, 254] on span "8235216961" at bounding box center [585, 254] width 52 height 11
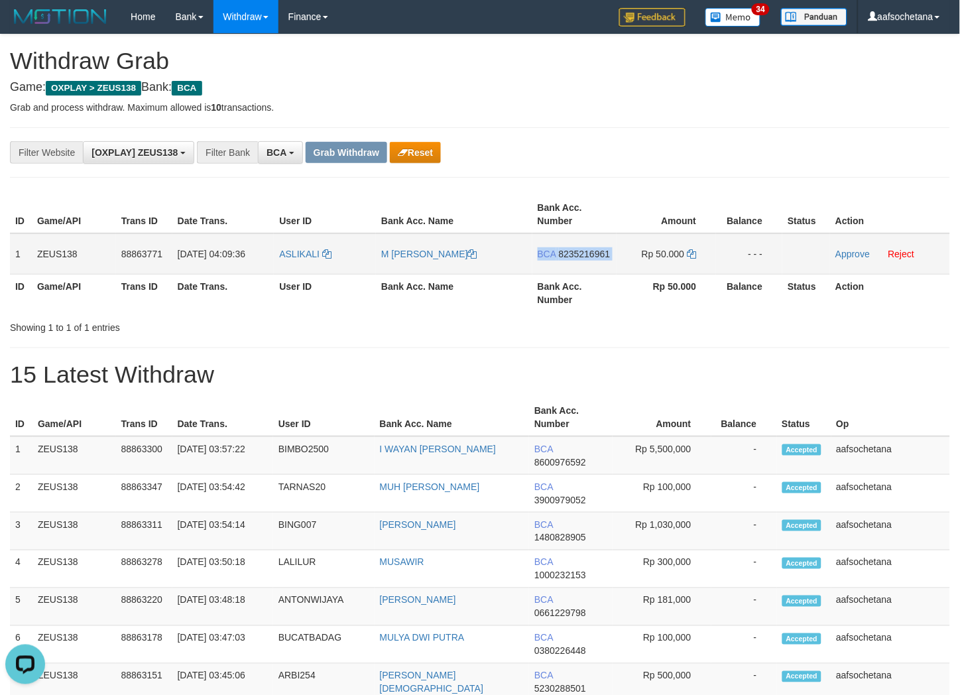
click at [585, 254] on span "8235216961" at bounding box center [585, 254] width 52 height 11
click at [694, 254] on icon at bounding box center [691, 253] width 9 height 9
click at [851, 261] on td "Approve Reject" at bounding box center [890, 253] width 120 height 41
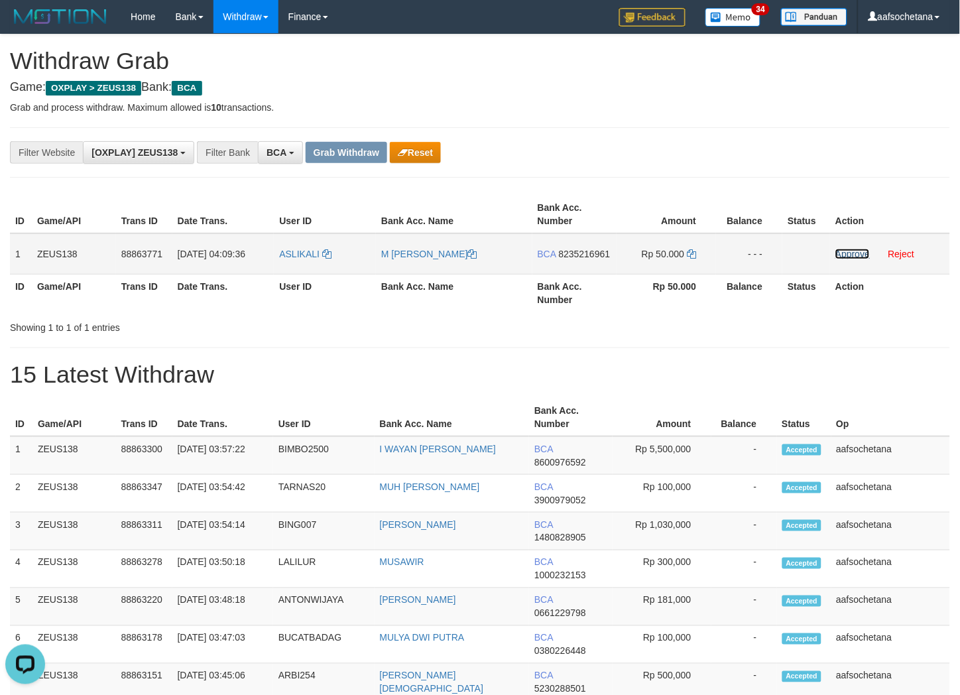
click at [855, 249] on link "Approve" at bounding box center [853, 254] width 34 height 11
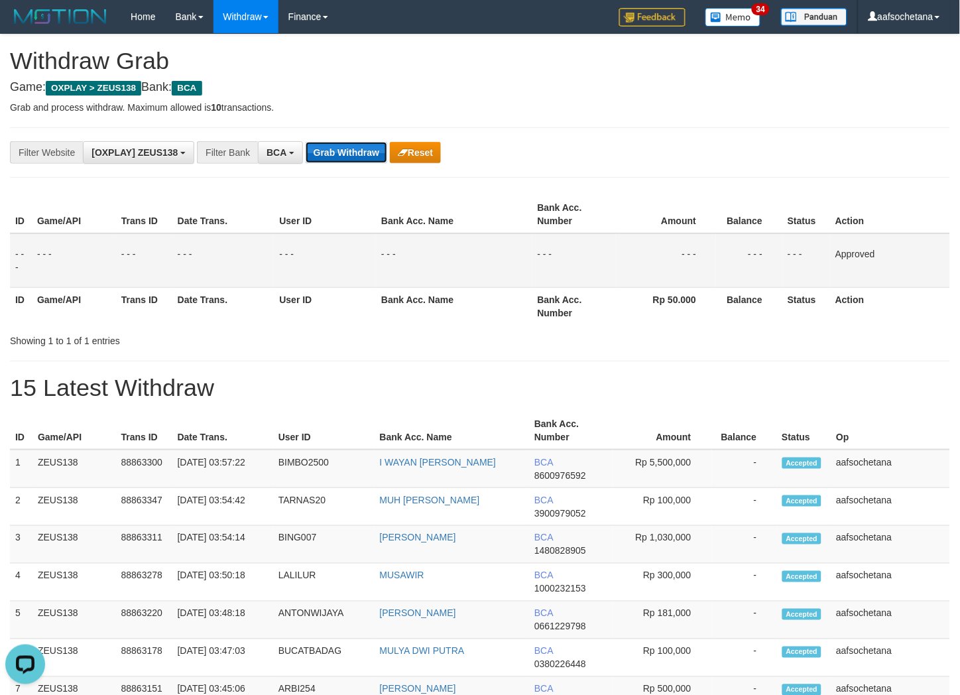
click at [356, 146] on button "Grab Withdraw" at bounding box center [347, 152] width 82 height 21
click at [354, 146] on button "Grab Withdraw" at bounding box center [347, 152] width 82 height 21
click at [353, 146] on button "Grab Withdraw" at bounding box center [347, 152] width 82 height 21
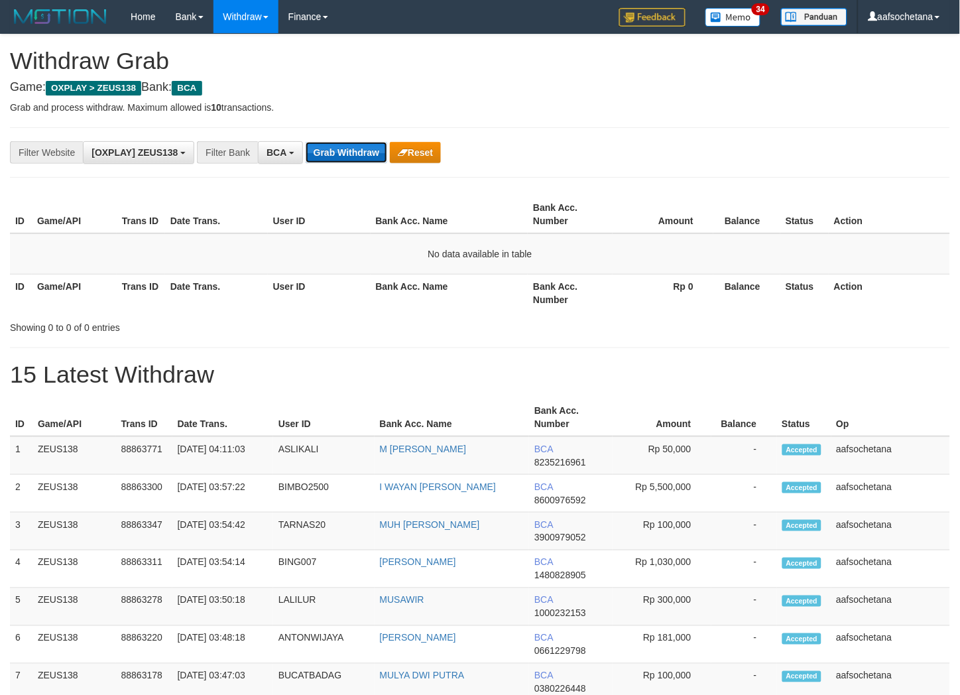
click at [353, 144] on button "Grab Withdraw" at bounding box center [347, 152] width 82 height 21
click at [353, 143] on button "Grab Withdraw" at bounding box center [347, 152] width 82 height 21
click at [353, 144] on button "Grab Withdraw" at bounding box center [347, 152] width 82 height 21
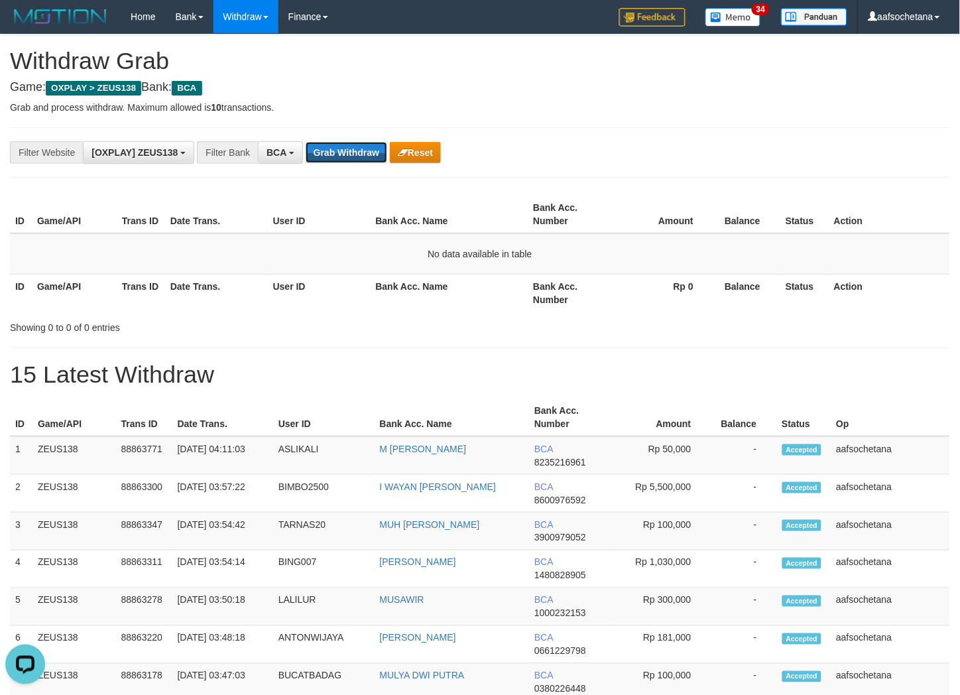
click at [353, 144] on button "Grab Withdraw" at bounding box center [347, 152] width 82 height 21
click at [343, 144] on button "Grab Withdraw" at bounding box center [347, 152] width 82 height 21
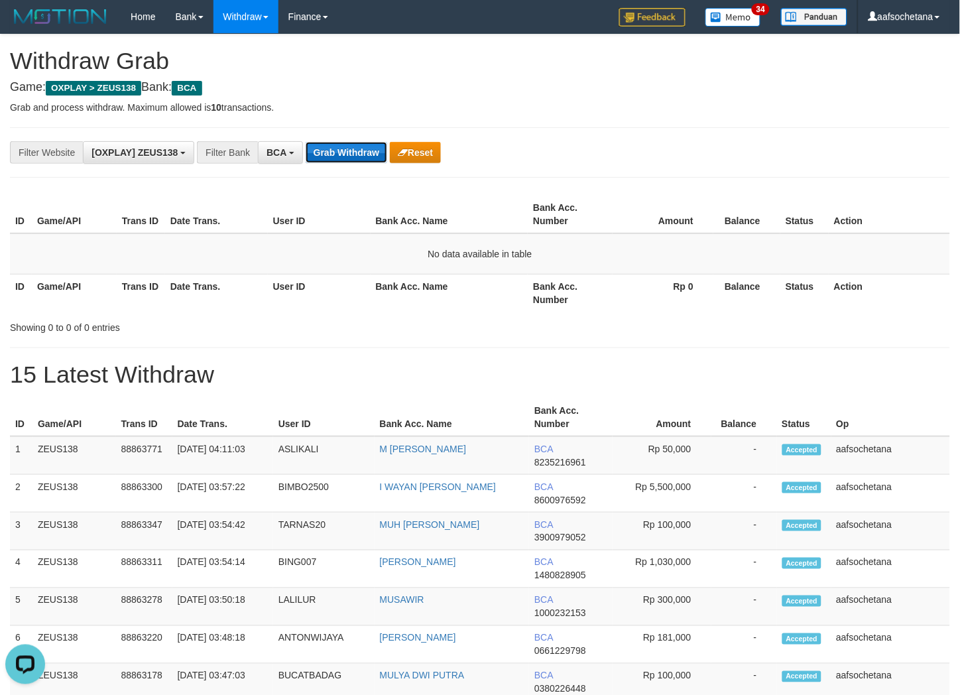
click at [343, 144] on button "Grab Withdraw" at bounding box center [347, 152] width 82 height 21
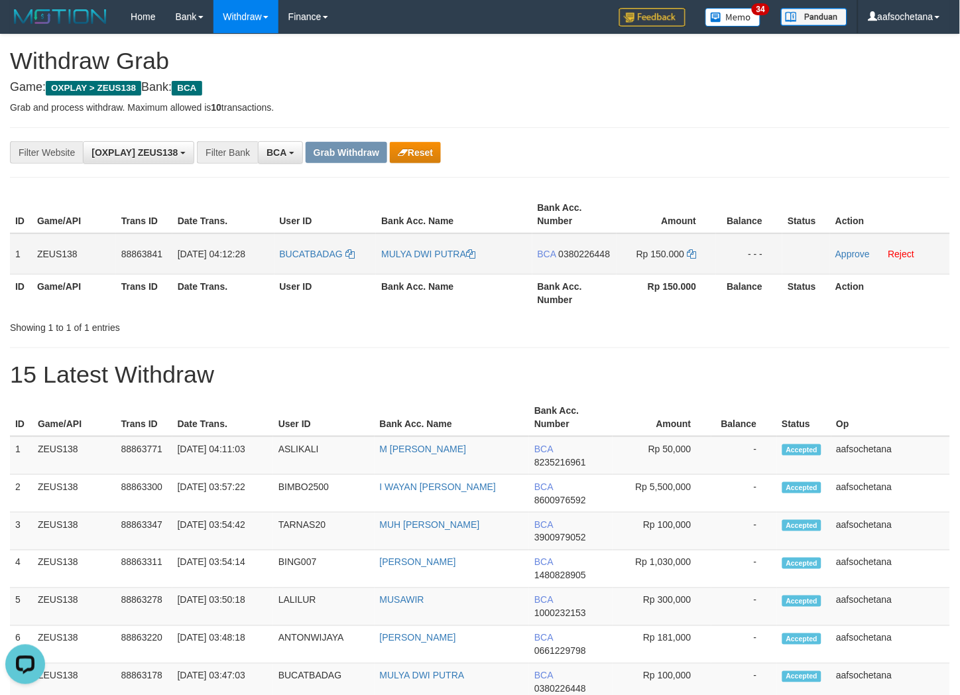
copy tr "1 ZEUS138 88863841 01/10/2025 04:12:28 BUCATBADAG MULYA DWI PUTRA BCA 038022644…"
drag, startPoint x: 14, startPoint y: 242, endPoint x: 743, endPoint y: 251, distance: 728.8
click at [743, 251] on tr "1 ZEUS138 88863841 01/10/2025 04:12:28 BUCATBADAG MULYA DWI PUTRA BCA 038022644…" at bounding box center [480, 253] width 940 height 41
drag, startPoint x: 697, startPoint y: 133, endPoint x: 626, endPoint y: 200, distance: 97.6
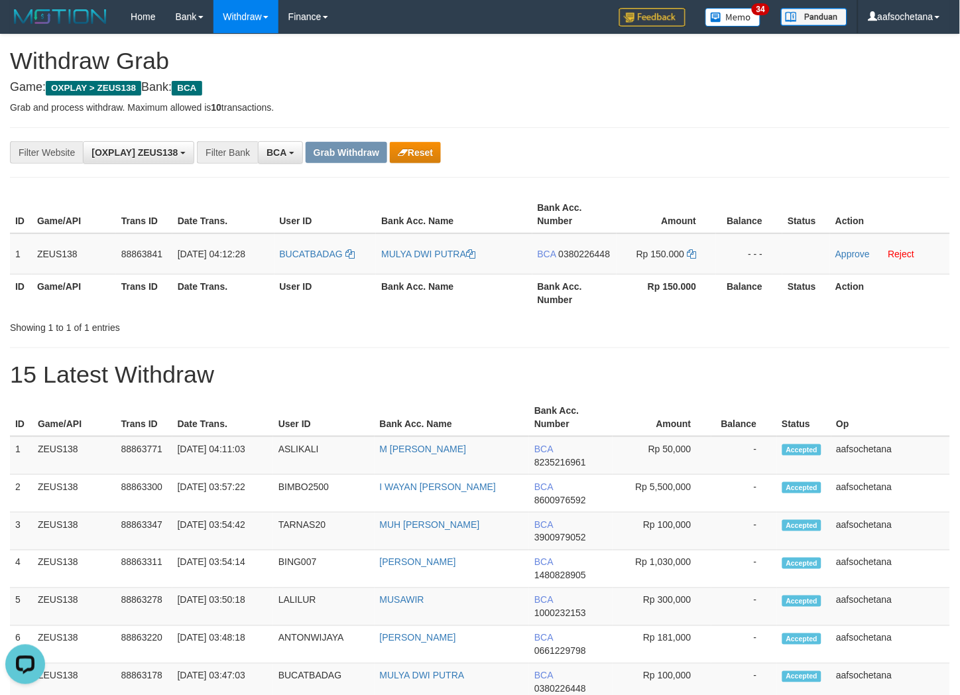
click at [686, 146] on div "**********" at bounding box center [480, 152] width 940 height 50
drag, startPoint x: 565, startPoint y: 253, endPoint x: 578, endPoint y: 250, distance: 12.9
click at [571, 252] on span "0380226448" at bounding box center [585, 254] width 52 height 11
click at [578, 250] on span "0380226448" at bounding box center [585, 254] width 52 height 11
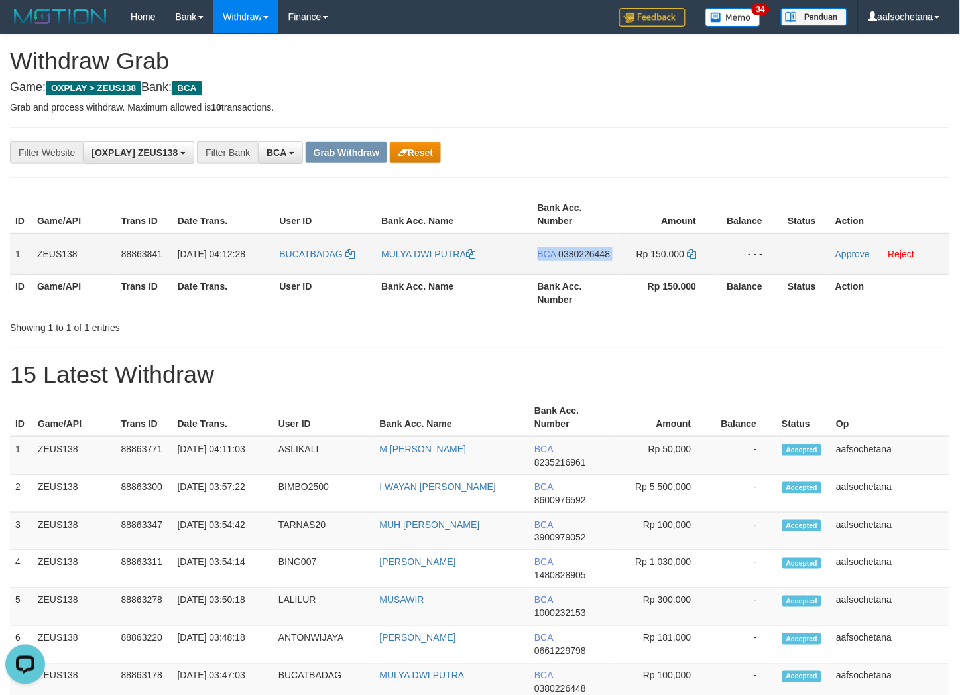
click at [578, 250] on span "0380226448" at bounding box center [585, 254] width 52 height 11
click at [779, 153] on div "**********" at bounding box center [400, 152] width 800 height 23
click at [624, 257] on td "Rp 150.000" at bounding box center [667, 253] width 100 height 41
click at [602, 253] on span "0380226448" at bounding box center [585, 254] width 52 height 11
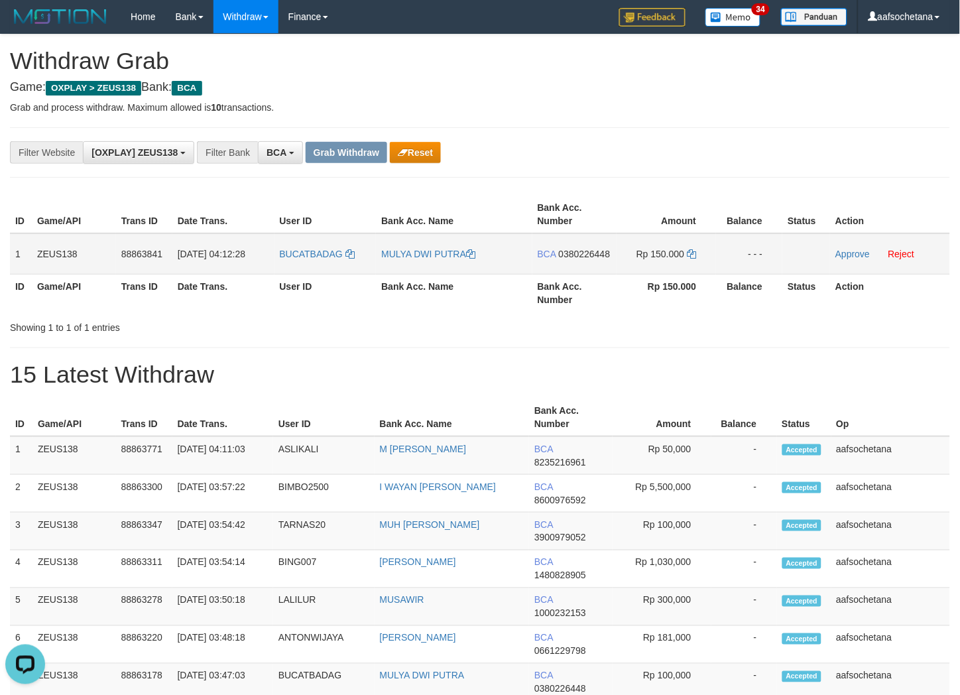
click at [602, 253] on span "0380226448" at bounding box center [585, 254] width 52 height 11
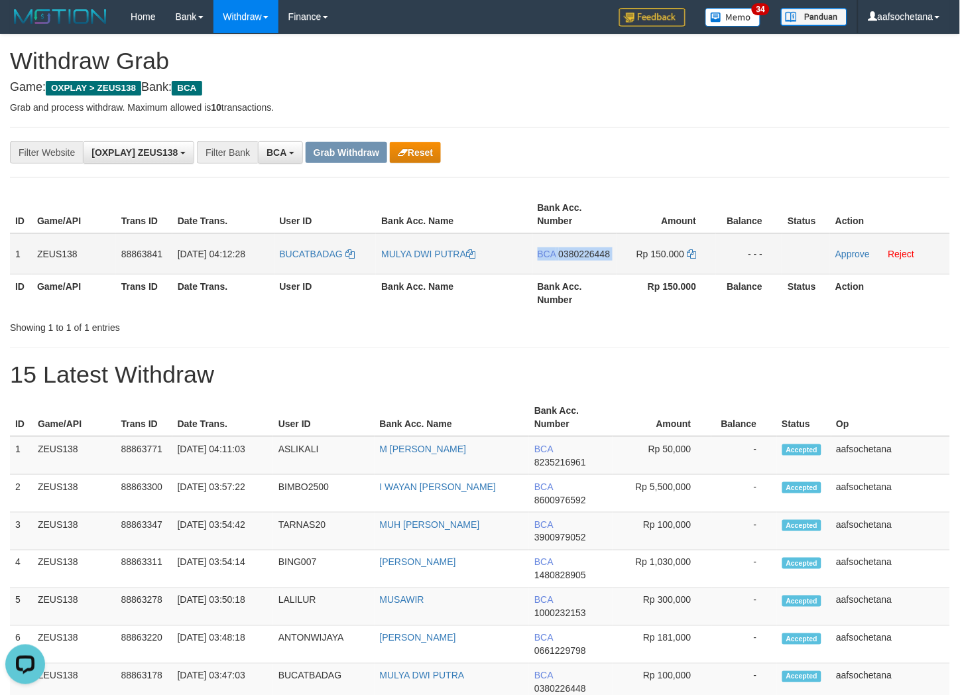
click at [602, 253] on span "0380226448" at bounding box center [585, 254] width 52 height 11
click at [694, 249] on icon at bounding box center [691, 253] width 9 height 9
drag, startPoint x: 862, startPoint y: 255, endPoint x: 544, endPoint y: 175, distance: 327.6
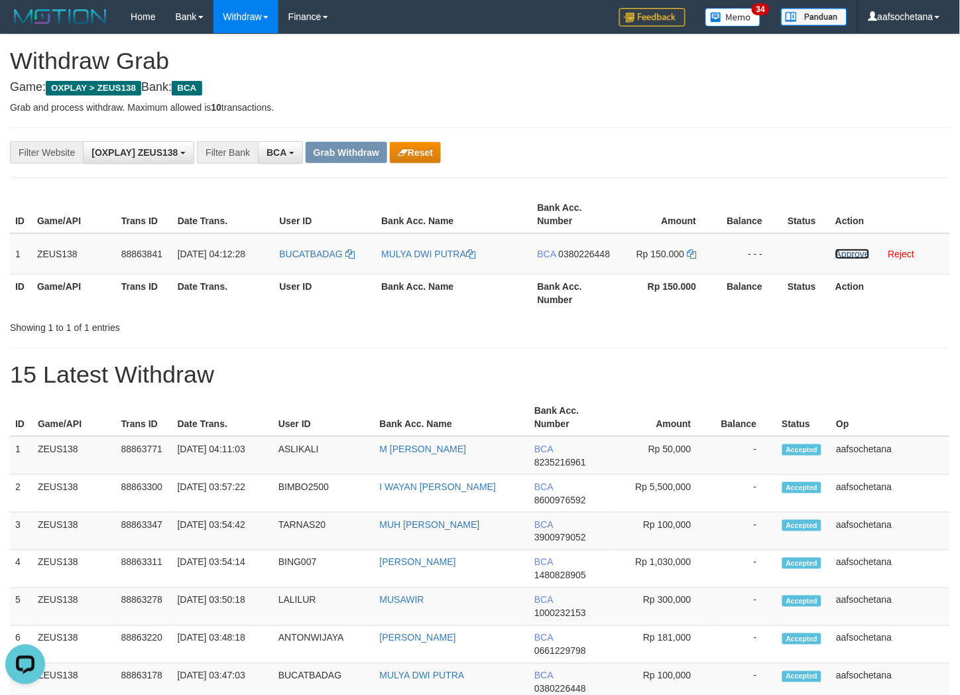
click at [862, 255] on link "Approve" at bounding box center [853, 254] width 34 height 11
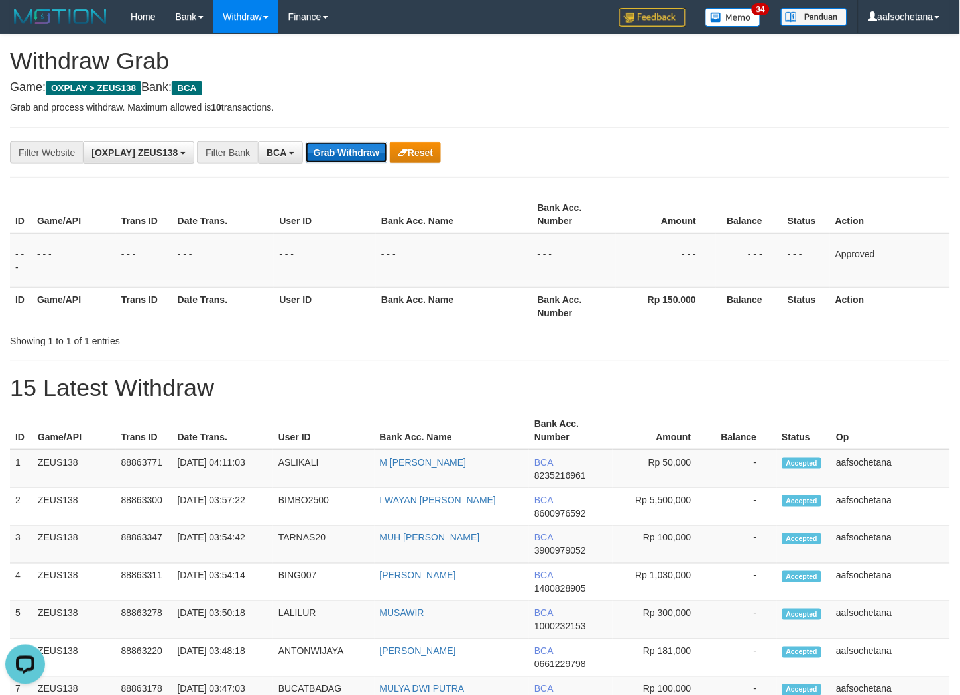
click at [357, 145] on button "Grab Withdraw" at bounding box center [347, 152] width 82 height 21
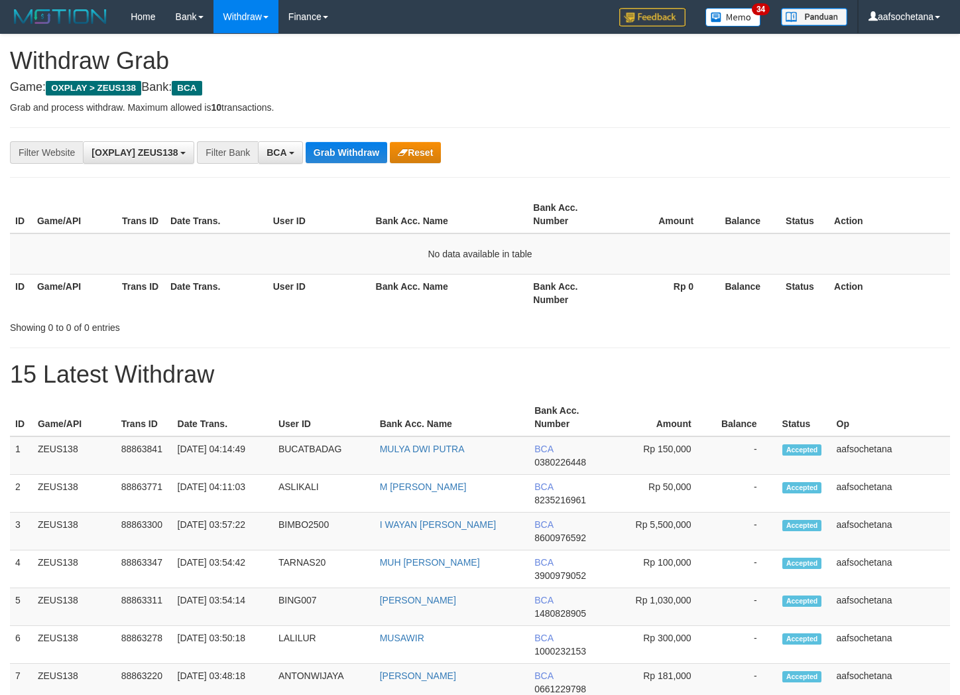
click at [357, 145] on button "Grab Withdraw" at bounding box center [347, 152] width 82 height 21
click at [539, 257] on td "No data available in table" at bounding box center [480, 253] width 940 height 41
click at [374, 164] on div "**********" at bounding box center [480, 152] width 940 height 50
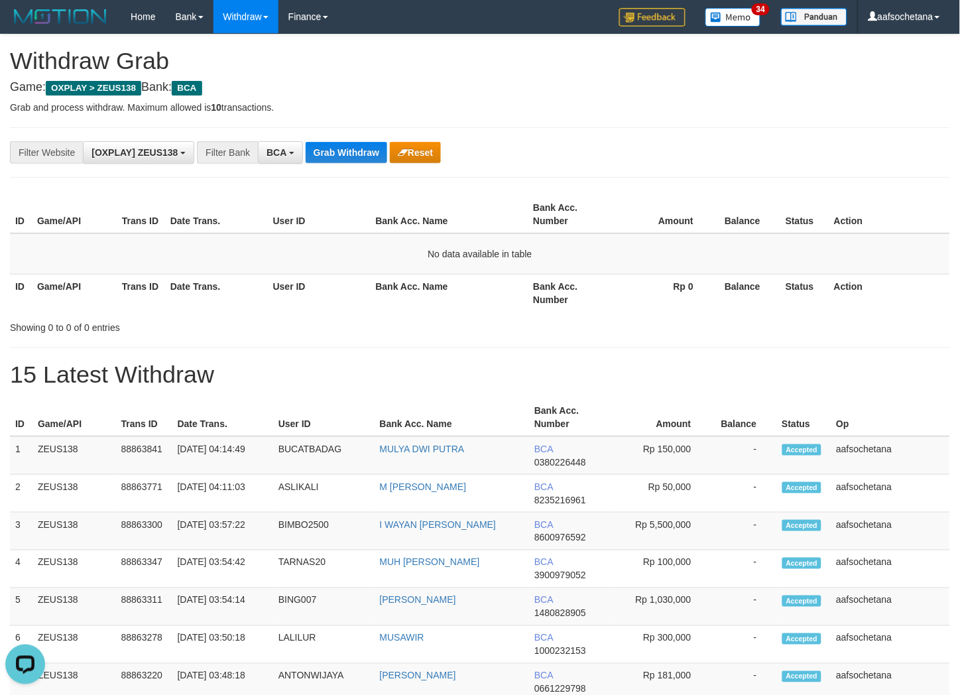
click at [371, 140] on div "**********" at bounding box center [480, 152] width 940 height 50
click at [368, 149] on button "Grab Withdraw" at bounding box center [347, 152] width 82 height 21
click at [368, 153] on button "Grab Withdraw" at bounding box center [347, 152] width 82 height 21
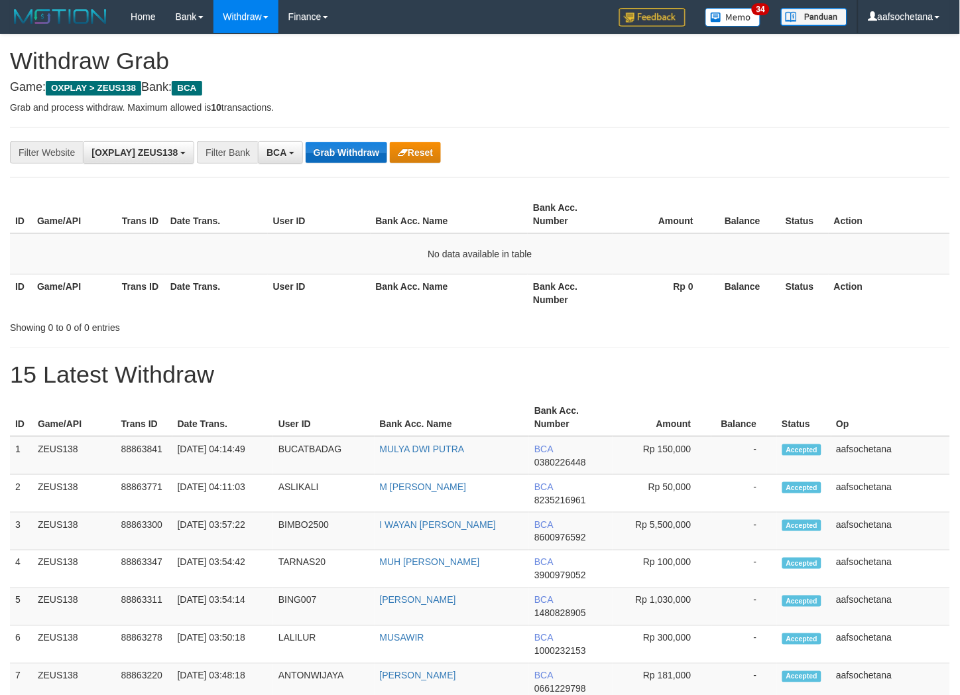
click at [368, 155] on button "Grab Withdraw" at bounding box center [347, 152] width 82 height 21
click at [367, 158] on button "Grab Withdraw" at bounding box center [347, 152] width 82 height 21
click at [365, 160] on button "Grab Withdraw" at bounding box center [347, 152] width 82 height 21
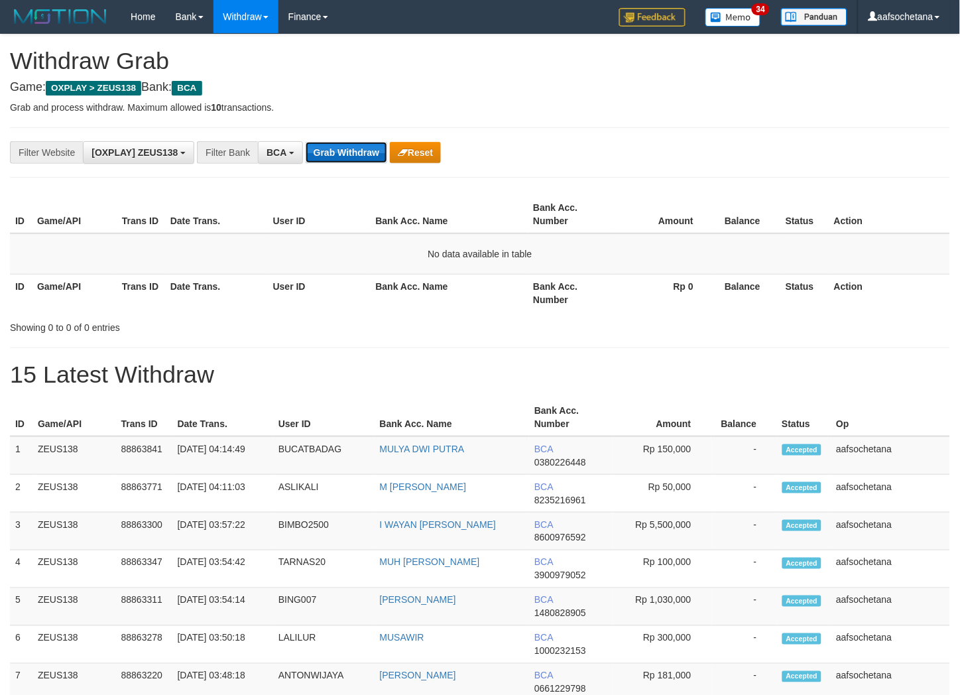
click at [365, 162] on button "Grab Withdraw" at bounding box center [347, 152] width 82 height 21
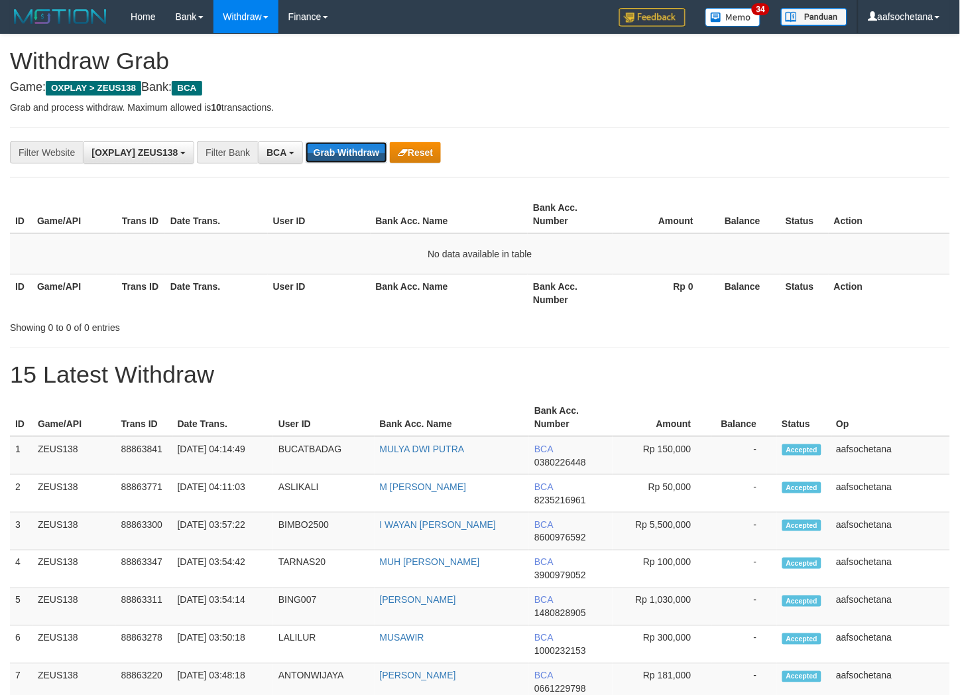
click at [365, 162] on button "Grab Withdraw" at bounding box center [347, 152] width 82 height 21
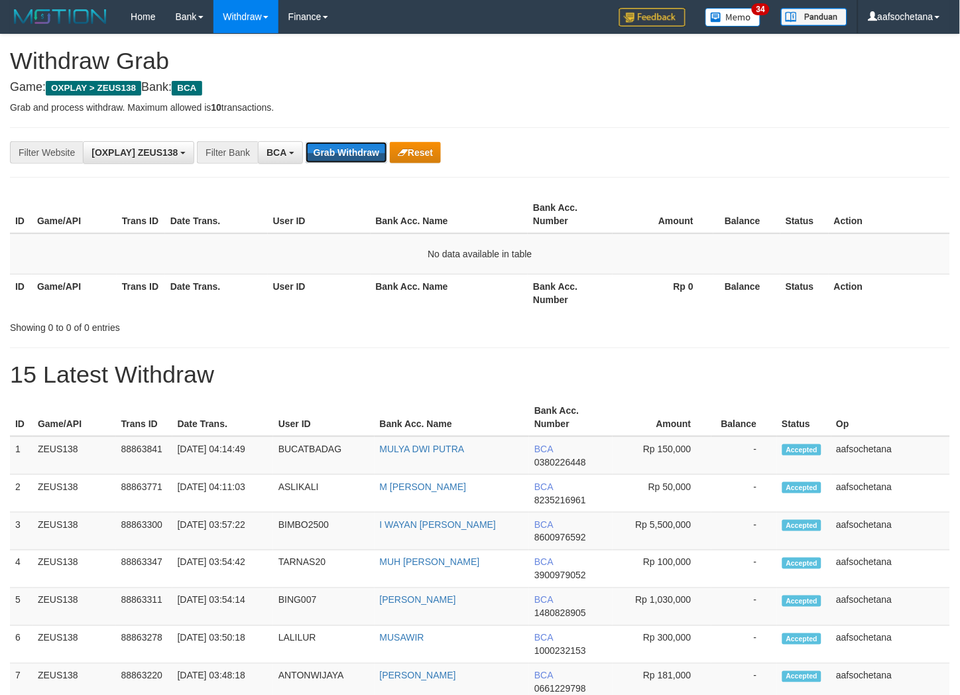
click at [365, 162] on button "Grab Withdraw" at bounding box center [347, 152] width 82 height 21
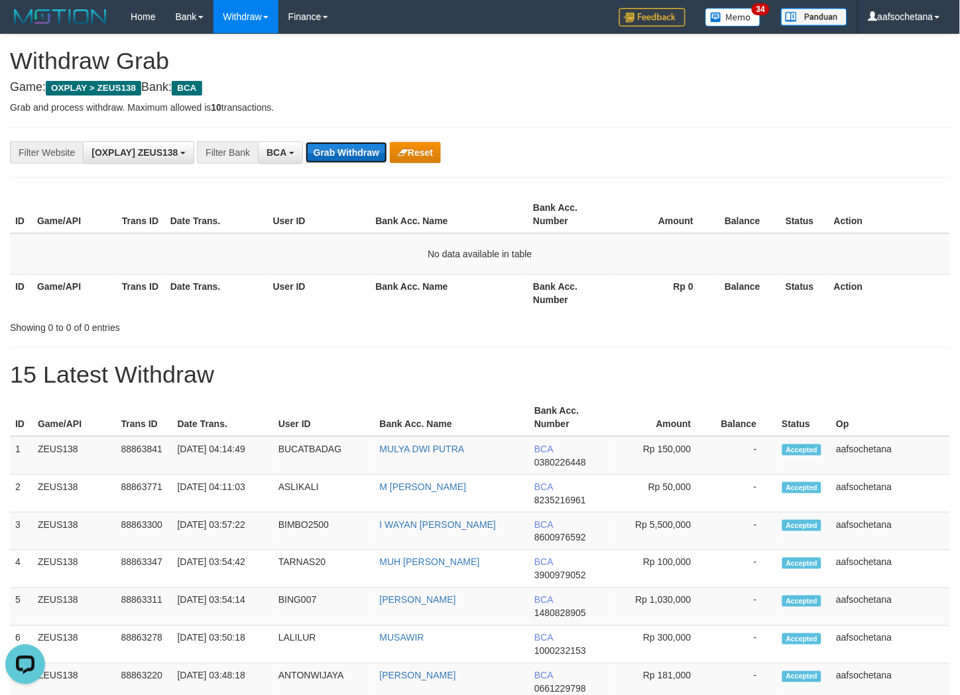
click at [326, 154] on button "Grab Withdraw" at bounding box center [347, 152] width 82 height 21
click at [328, 154] on button "Grab Withdraw" at bounding box center [347, 152] width 82 height 21
click at [328, 153] on button "Grab Withdraw" at bounding box center [347, 152] width 82 height 21
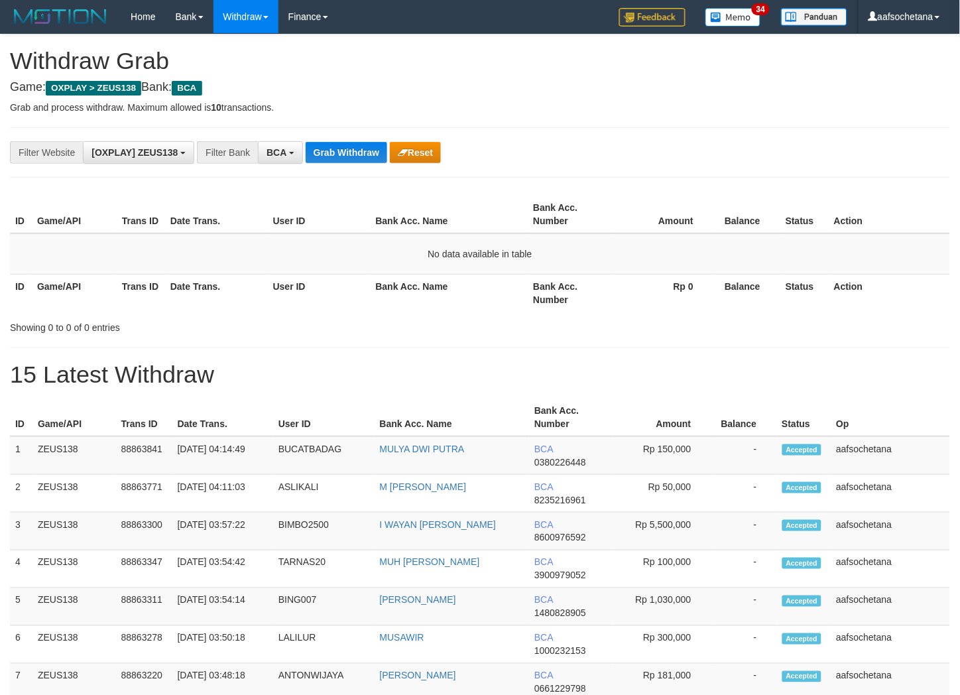
click at [328, 153] on button "Grab Withdraw" at bounding box center [347, 152] width 82 height 21
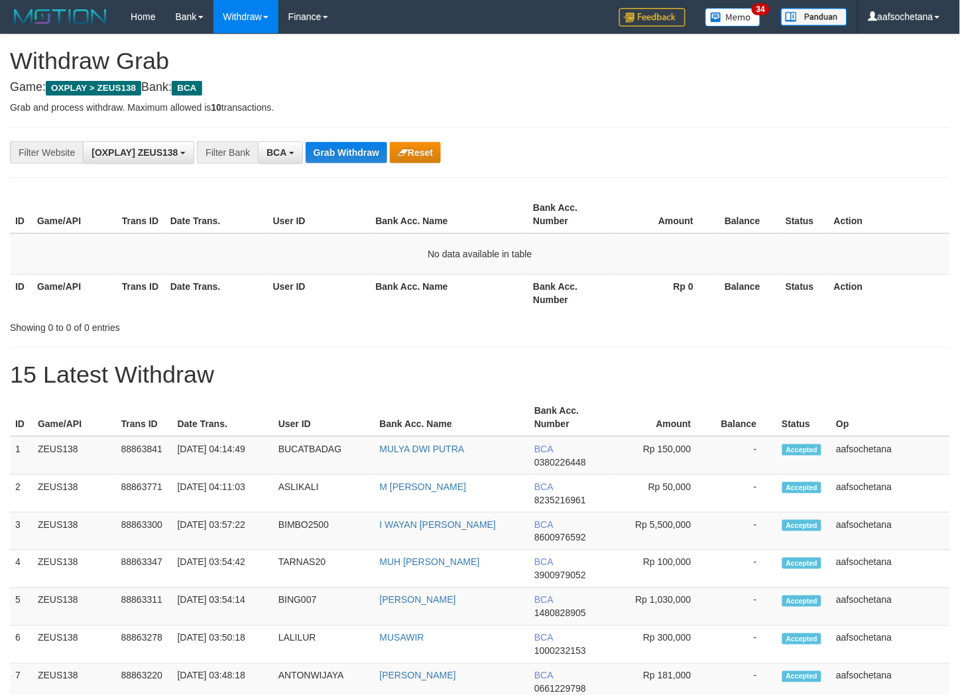
click at [328, 153] on button "Grab Withdraw" at bounding box center [347, 152] width 82 height 21
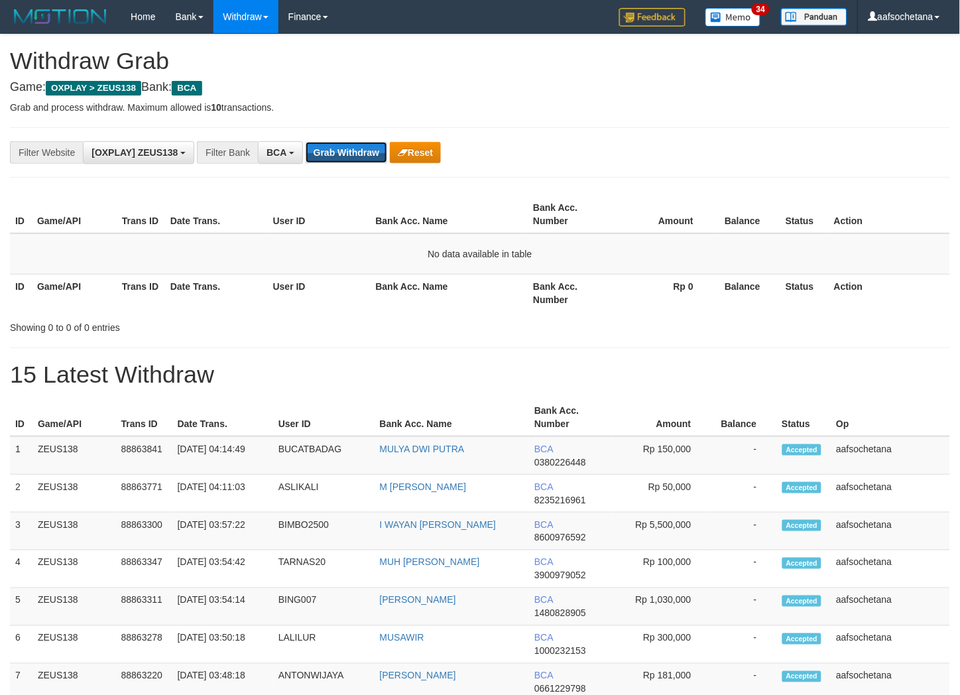
scroll to position [23, 0]
click at [328, 153] on button "Grab Withdraw" at bounding box center [347, 152] width 82 height 21
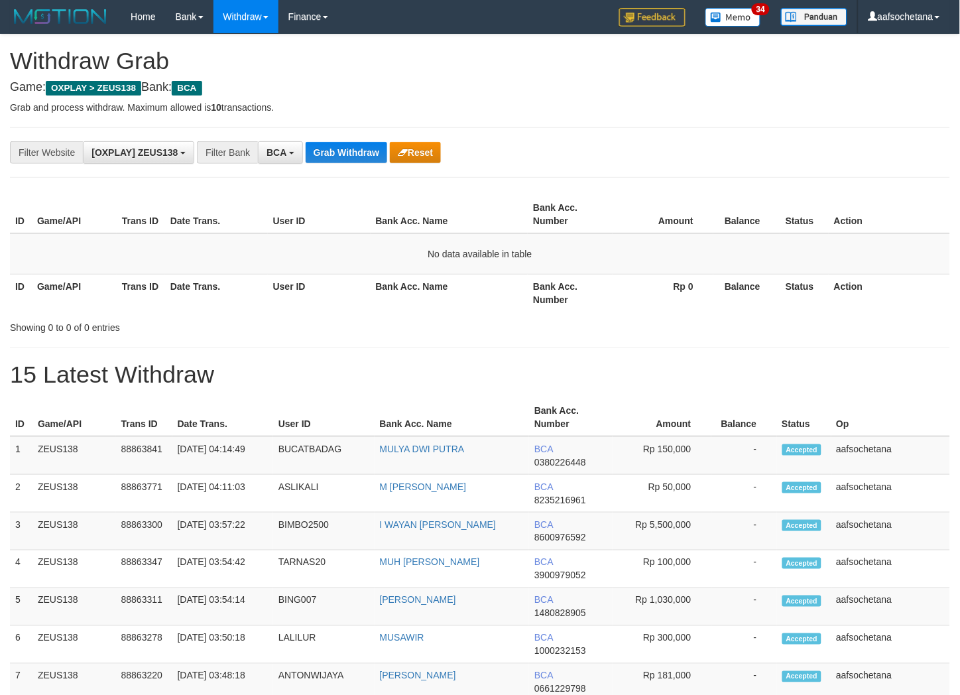
click at [328, 153] on button "Grab Withdraw" at bounding box center [347, 152] width 82 height 21
click at [380, 154] on button "Grab Withdraw" at bounding box center [347, 152] width 82 height 21
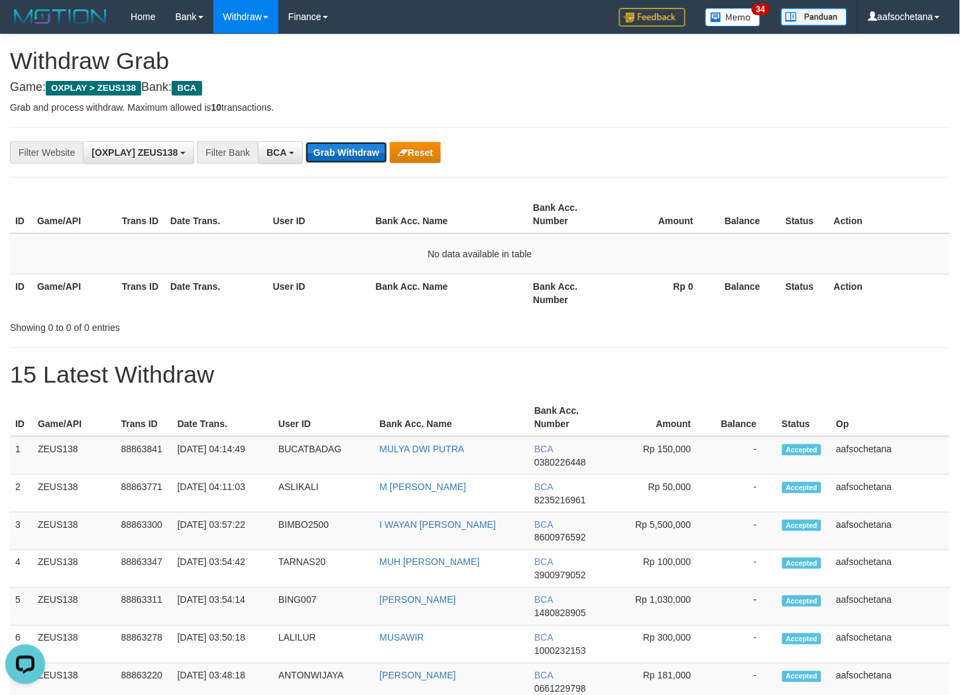
click at [379, 154] on button "Grab Withdraw" at bounding box center [347, 152] width 82 height 21
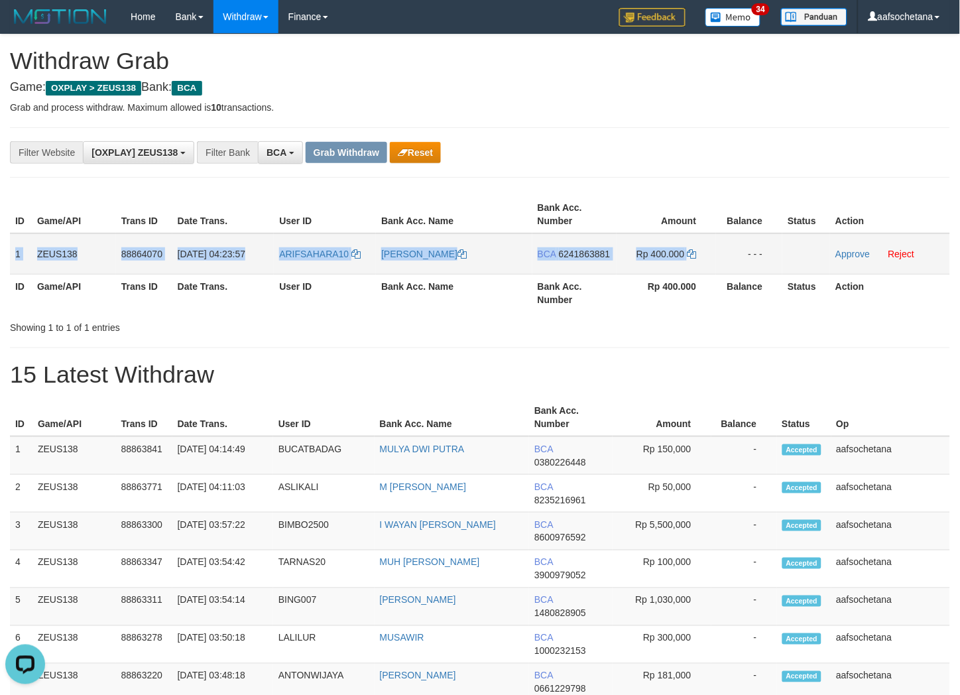
drag, startPoint x: 16, startPoint y: 255, endPoint x: 706, endPoint y: 266, distance: 690.4
click at [708, 266] on tr "1 ZEUS138 88864070 01/10/2025 04:23:57 ARIFSAHARA10 ARIF SAHARA PUTRA BCA 62418…" at bounding box center [480, 253] width 940 height 41
copy tr "1 ZEUS138 88864070 01/10/2025 04:23:57 ARIFSAHARA10 ARIF SAHARA PUTRA BCA 62418…"
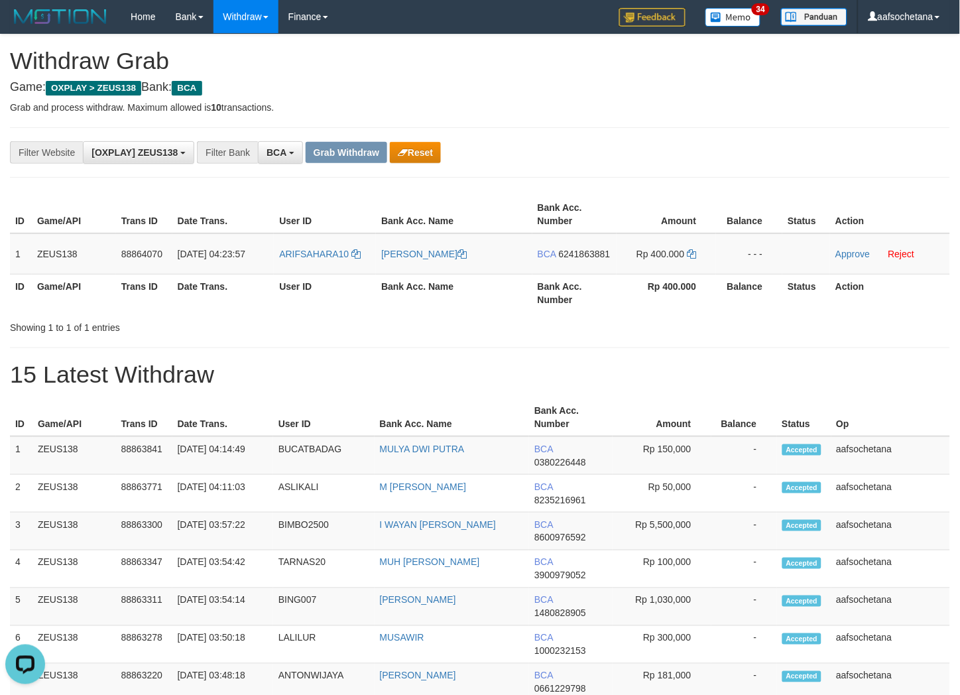
click at [781, 166] on div "**********" at bounding box center [480, 152] width 940 height 50
drag, startPoint x: 613, startPoint y: 247, endPoint x: 597, endPoint y: 252, distance: 16.6
click at [611, 247] on td "BCA 6241863881" at bounding box center [574, 253] width 84 height 41
click at [597, 252] on span "6241863881" at bounding box center [585, 254] width 52 height 11
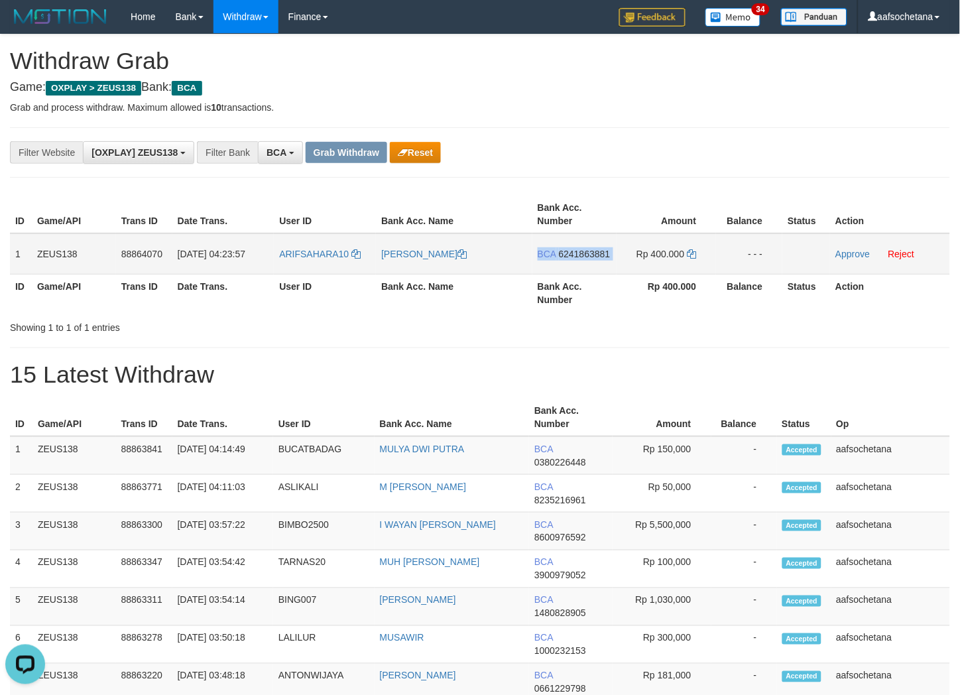
click at [597, 252] on span "6241863881" at bounding box center [585, 254] width 52 height 11
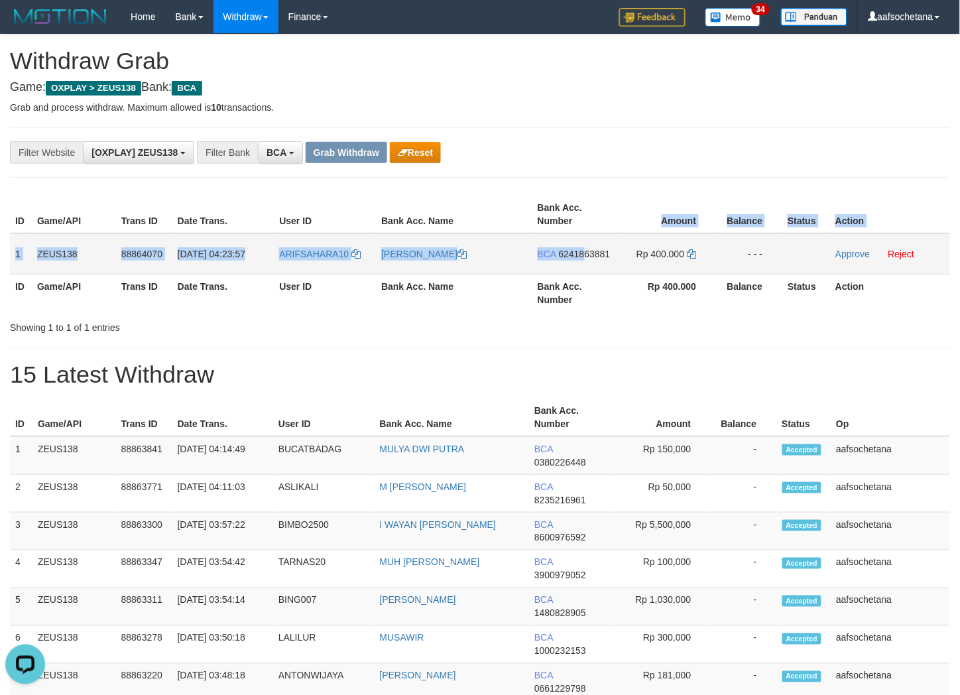
drag, startPoint x: 579, startPoint y: 228, endPoint x: 593, endPoint y: 273, distance: 46.6
click at [592, 269] on table "ID Game/API Trans ID Date Trans. User ID Bank Acc. Name Bank Acc. Number Amount…" at bounding box center [480, 254] width 940 height 116
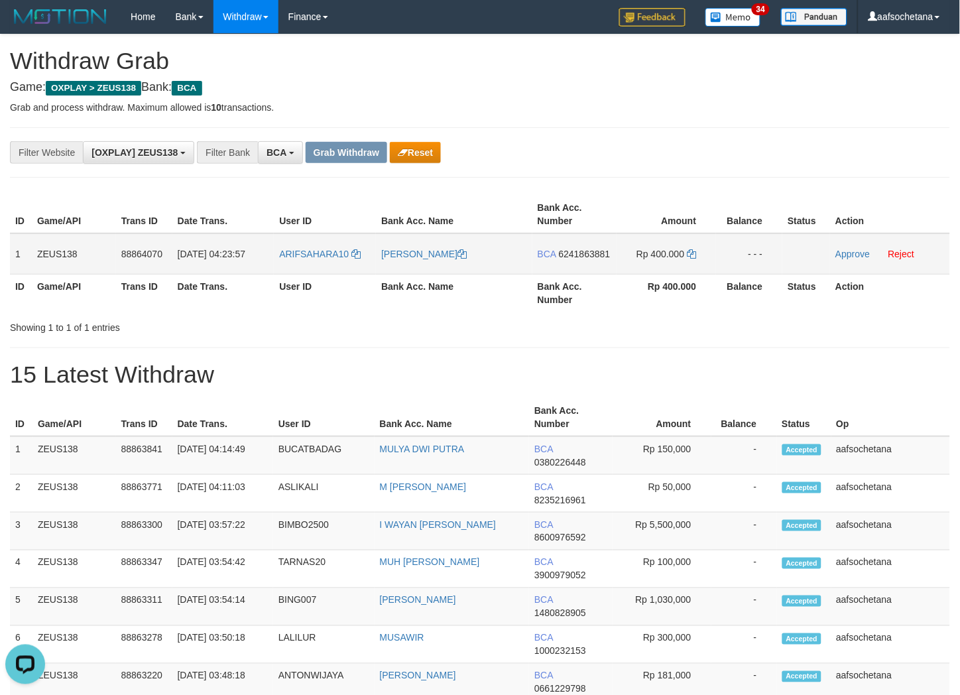
click at [593, 273] on td "BCA 6241863881" at bounding box center [574, 253] width 84 height 41
drag, startPoint x: 594, startPoint y: 264, endPoint x: 606, endPoint y: 237, distance: 29.7
click at [597, 257] on td "BCA 6241863881" at bounding box center [574, 253] width 84 height 41
click at [606, 236] on td "BCA 6241863881" at bounding box center [574, 253] width 84 height 41
click at [593, 250] on span "6241863881" at bounding box center [585, 254] width 52 height 11
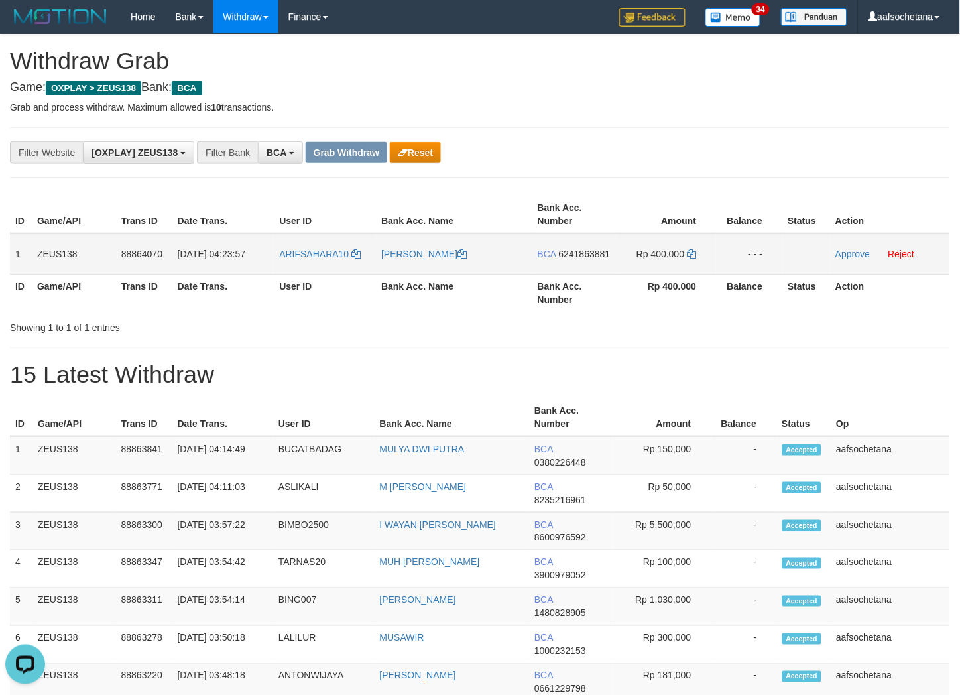
click at [593, 250] on span "6241863881" at bounding box center [585, 254] width 52 height 11
click at [696, 255] on td "Rp 400.000" at bounding box center [667, 253] width 100 height 41
click at [696, 255] on icon at bounding box center [691, 253] width 9 height 9
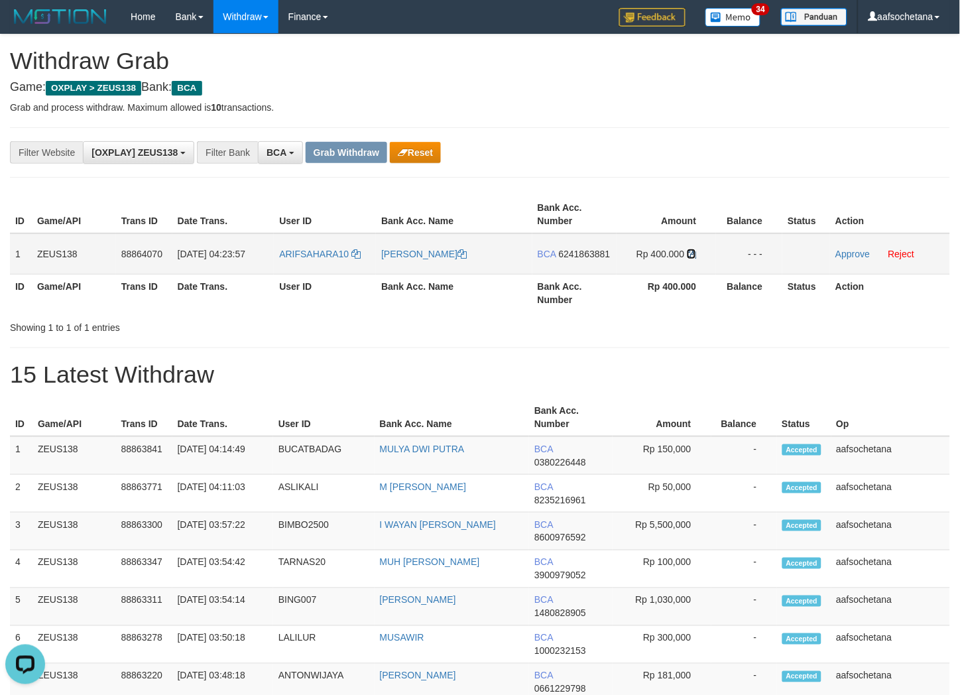
click at [696, 255] on icon at bounding box center [691, 253] width 9 height 9
click at [849, 252] on link "Approve" at bounding box center [853, 254] width 34 height 11
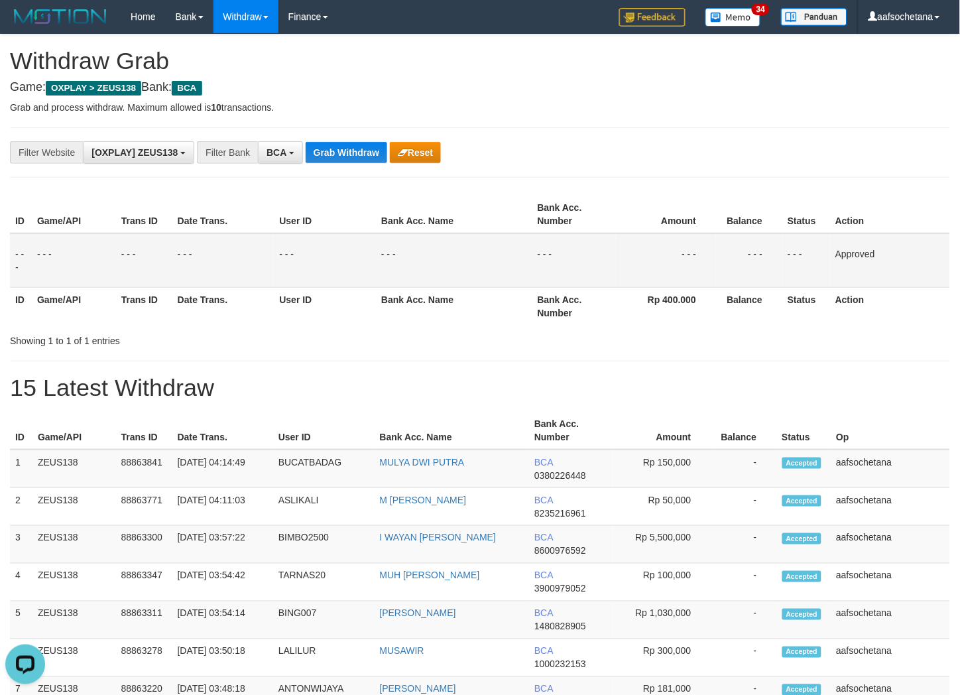
click at [353, 149] on button "Grab Withdraw" at bounding box center [347, 152] width 82 height 21
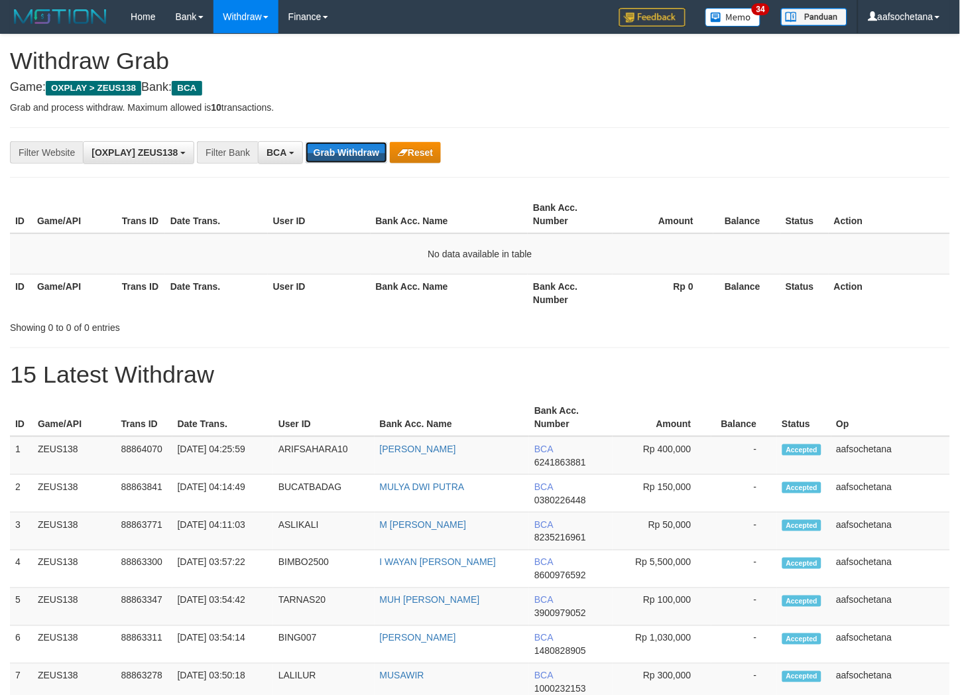
click at [353, 151] on button "Grab Withdraw" at bounding box center [347, 152] width 82 height 21
click at [362, 157] on button "Grab Withdraw" at bounding box center [347, 152] width 82 height 21
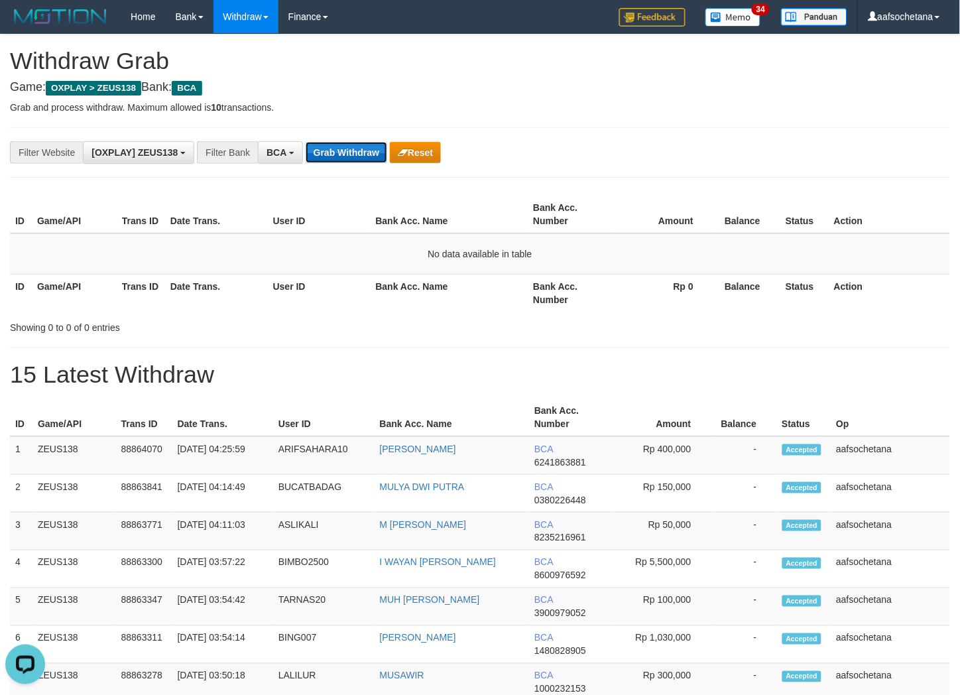
click at [362, 157] on button "Grab Withdraw" at bounding box center [347, 152] width 82 height 21
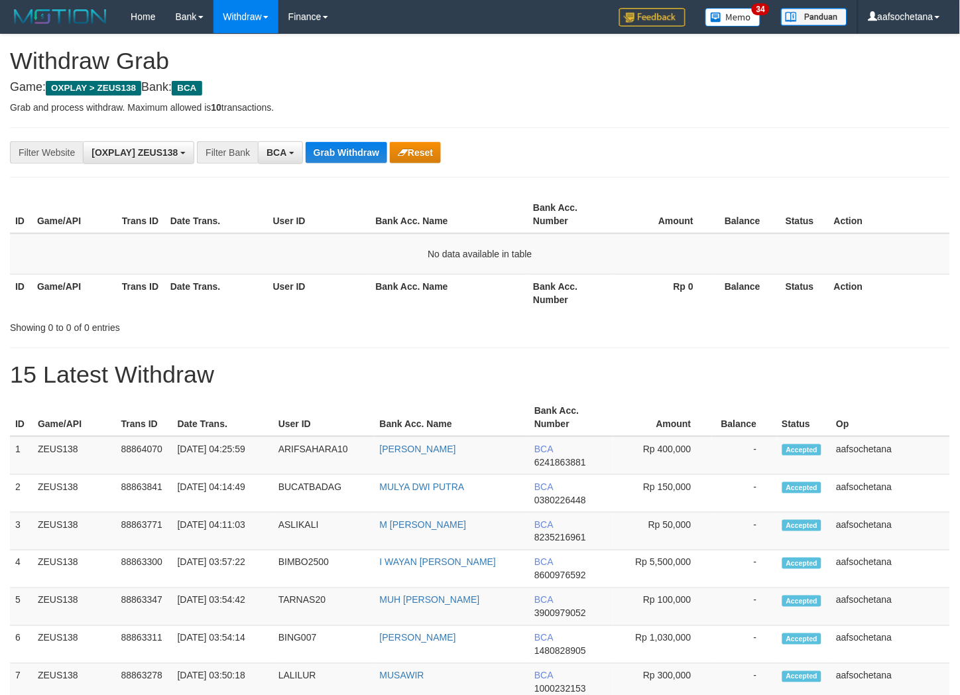
click at [362, 157] on button "Grab Withdraw" at bounding box center [347, 152] width 82 height 21
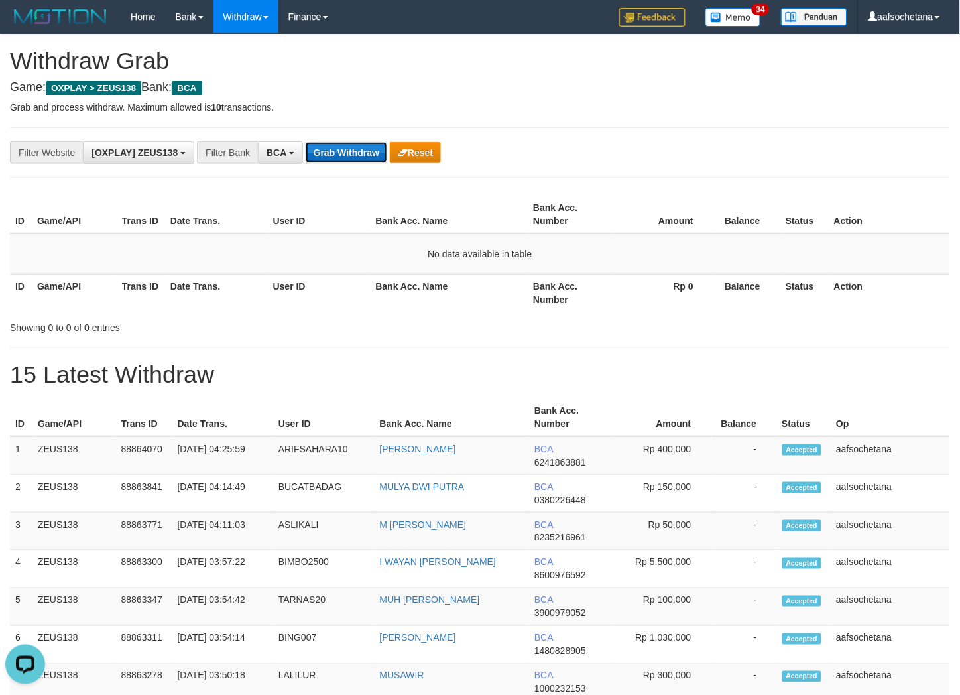
click at [322, 151] on button "Grab Withdraw" at bounding box center [347, 152] width 82 height 21
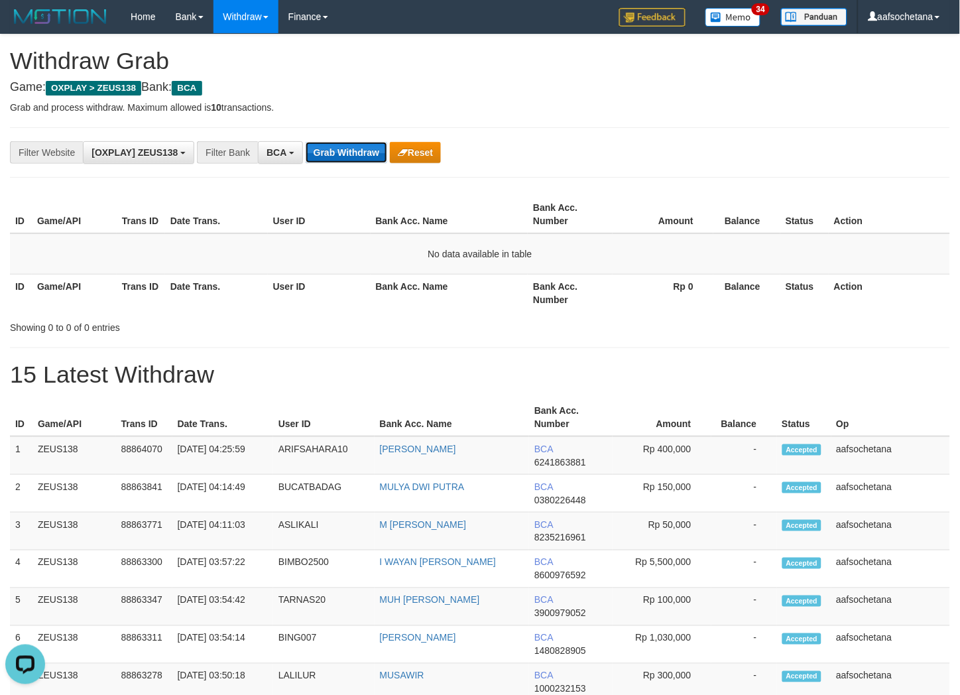
click at [322, 151] on button "Grab Withdraw" at bounding box center [347, 152] width 82 height 21
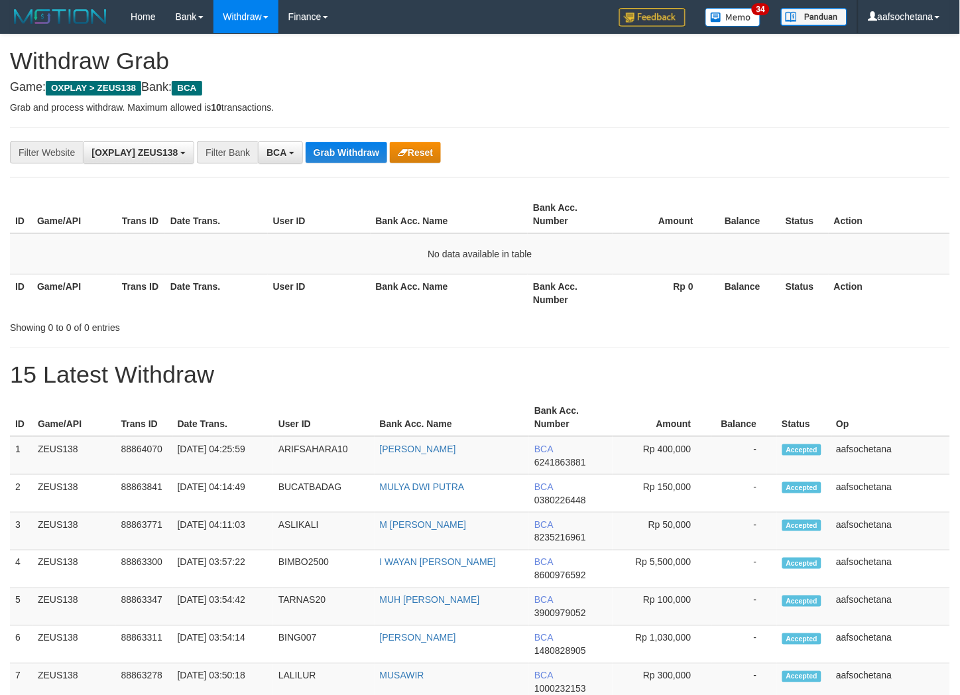
click at [336, 149] on button "Grab Withdraw" at bounding box center [347, 152] width 82 height 21
click at [337, 149] on button "Grab Withdraw" at bounding box center [347, 152] width 82 height 21
click at [340, 149] on button "Grab Withdraw" at bounding box center [347, 152] width 82 height 21
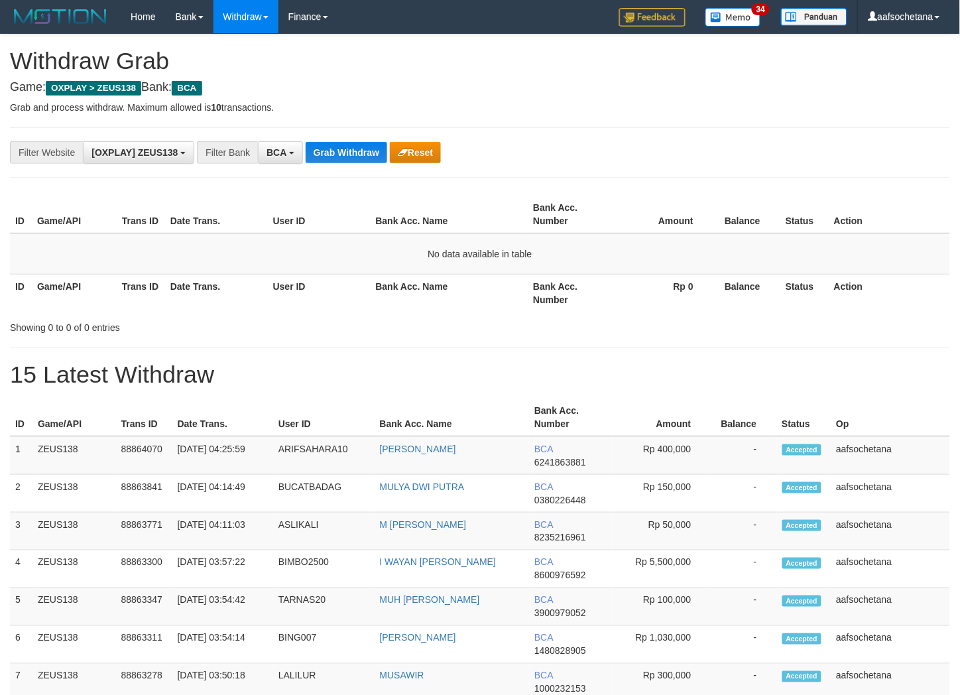
click at [340, 149] on button "Grab Withdraw" at bounding box center [347, 152] width 82 height 21
drag, startPoint x: 618, startPoint y: 354, endPoint x: 601, endPoint y: 342, distance: 20.4
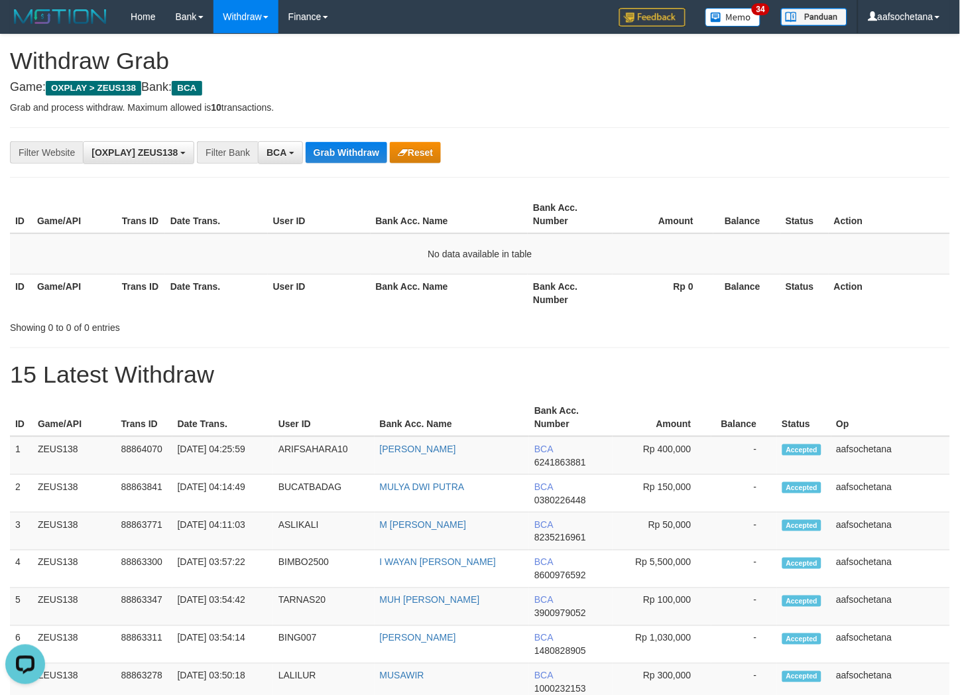
drag, startPoint x: 367, startPoint y: 162, endPoint x: 363, endPoint y: 154, distance: 9.2
click at [367, 162] on button "Grab Withdraw" at bounding box center [347, 152] width 82 height 21
click at [363, 154] on button "Grab Withdraw" at bounding box center [347, 152] width 82 height 21
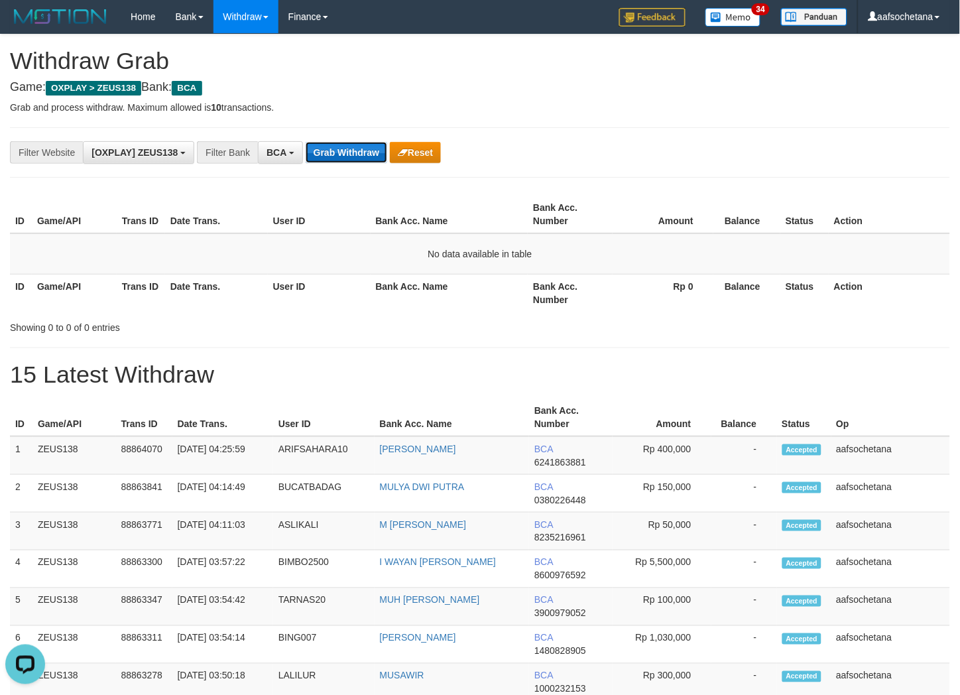
click at [363, 154] on button "Grab Withdraw" at bounding box center [347, 152] width 82 height 21
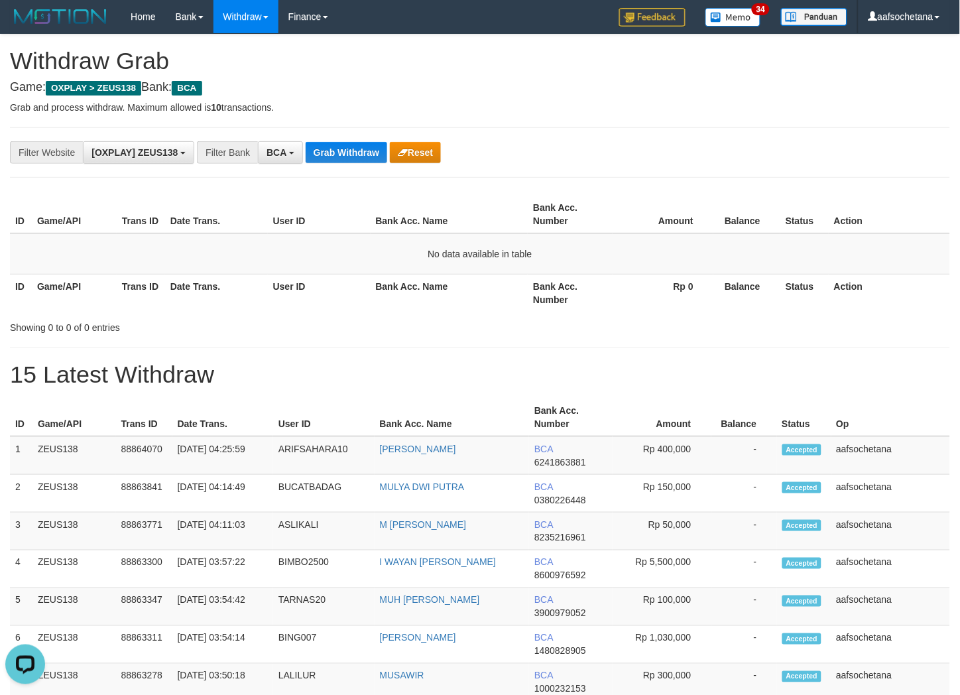
click at [502, 322] on div "Showing 0 to 0 of 0 entries" at bounding box center [480, 325] width 960 height 19
click at [341, 163] on div "**********" at bounding box center [480, 152] width 940 height 50
click at [343, 158] on button "Grab Withdraw" at bounding box center [347, 152] width 82 height 21
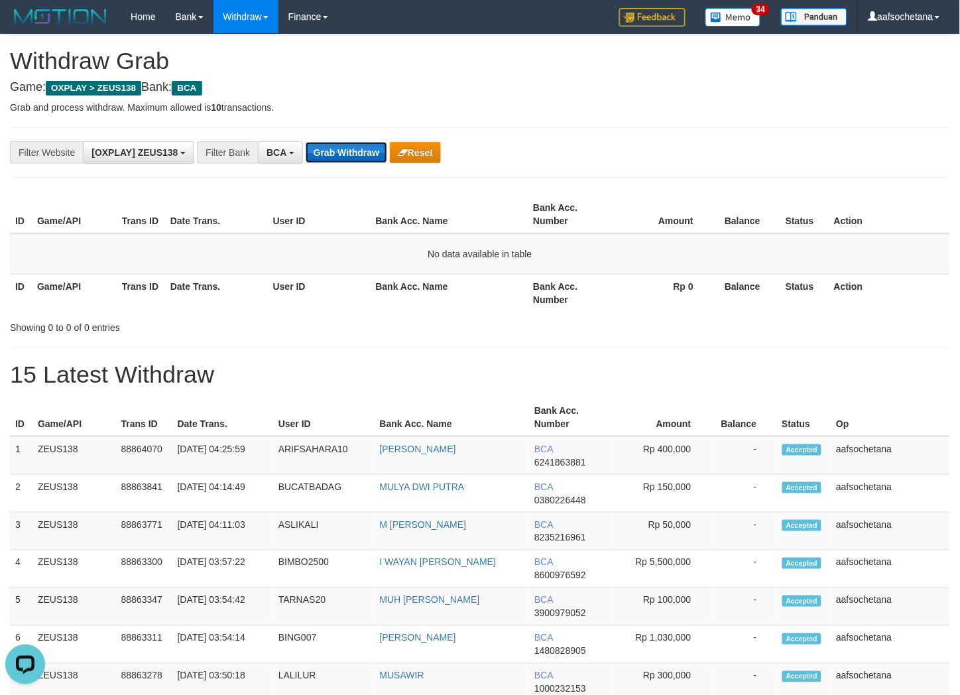
click at [343, 158] on button "Grab Withdraw" at bounding box center [347, 152] width 82 height 21
click at [504, 280] on th "Bank Acc. Name" at bounding box center [450, 293] width 158 height 38
click at [353, 161] on button "Grab Withdraw" at bounding box center [347, 152] width 82 height 21
click at [353, 156] on button "Grab Withdraw" at bounding box center [347, 152] width 82 height 21
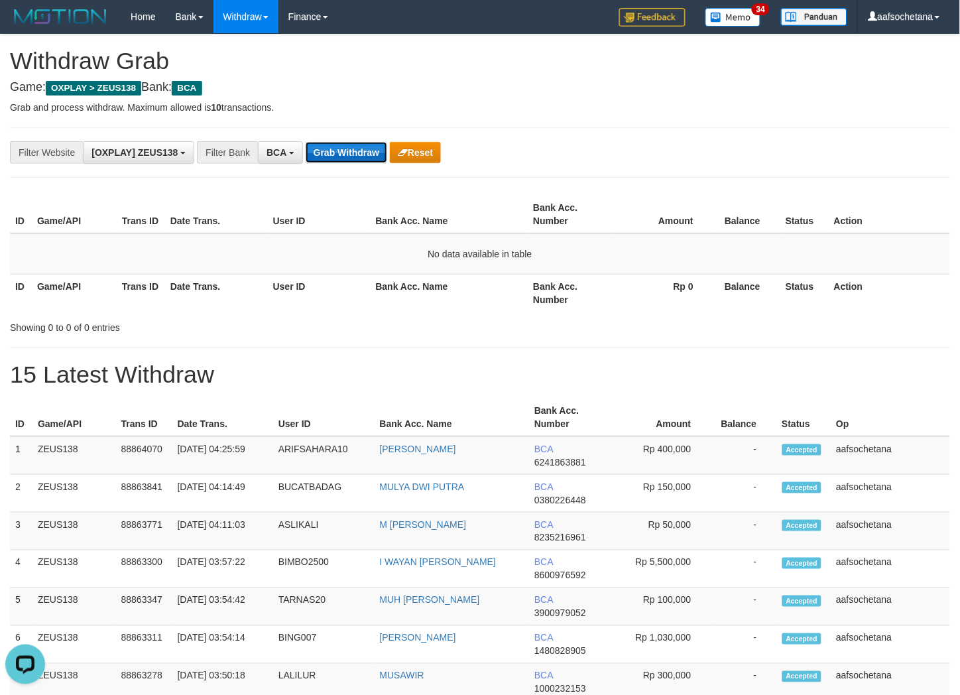
click at [353, 156] on button "Grab Withdraw" at bounding box center [347, 152] width 82 height 21
drag, startPoint x: 326, startPoint y: 166, endPoint x: 345, endPoint y: 135, distance: 37.0
click at [339, 143] on div "**********" at bounding box center [480, 152] width 940 height 50
drag, startPoint x: 345, startPoint y: 135, endPoint x: 343, endPoint y: 142, distance: 7.6
click at [345, 137] on div "**********" at bounding box center [480, 152] width 940 height 50
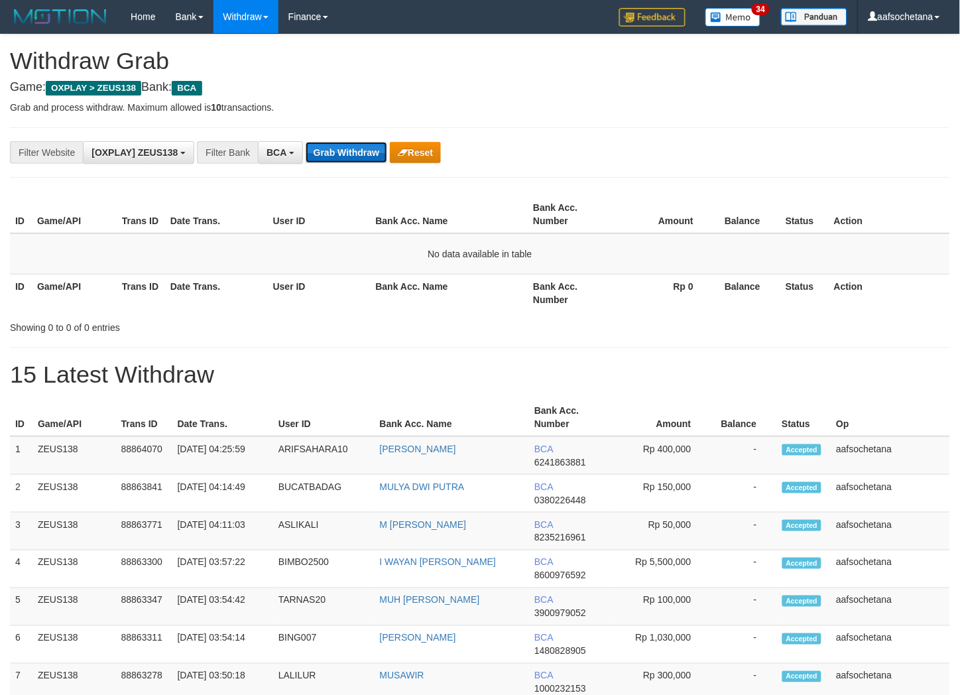
click at [343, 142] on button "Grab Withdraw" at bounding box center [347, 152] width 82 height 21
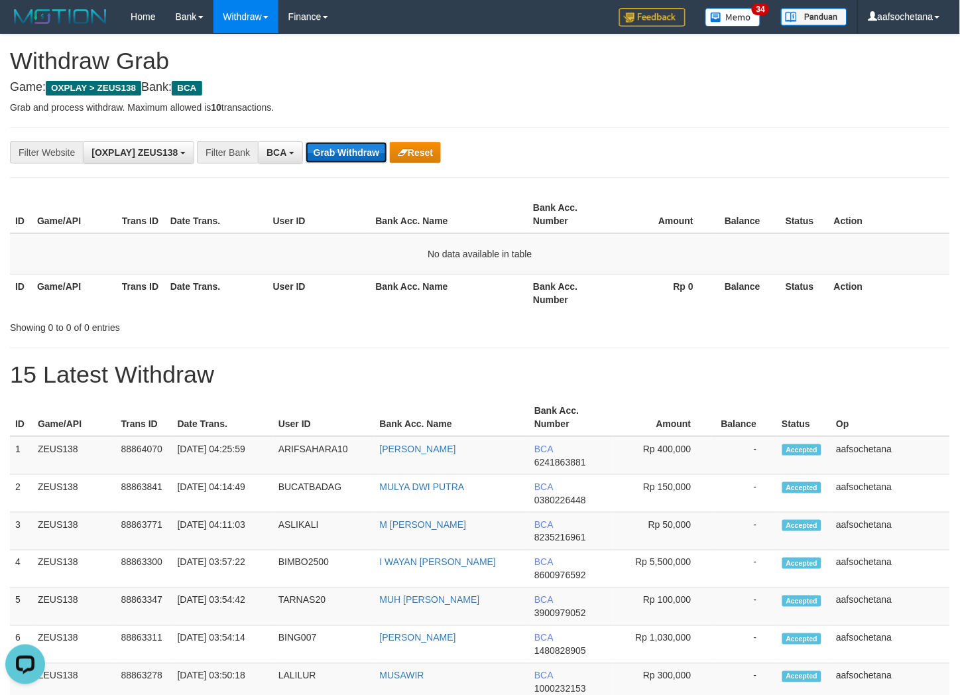
click at [343, 142] on button "Grab Withdraw" at bounding box center [347, 152] width 82 height 21
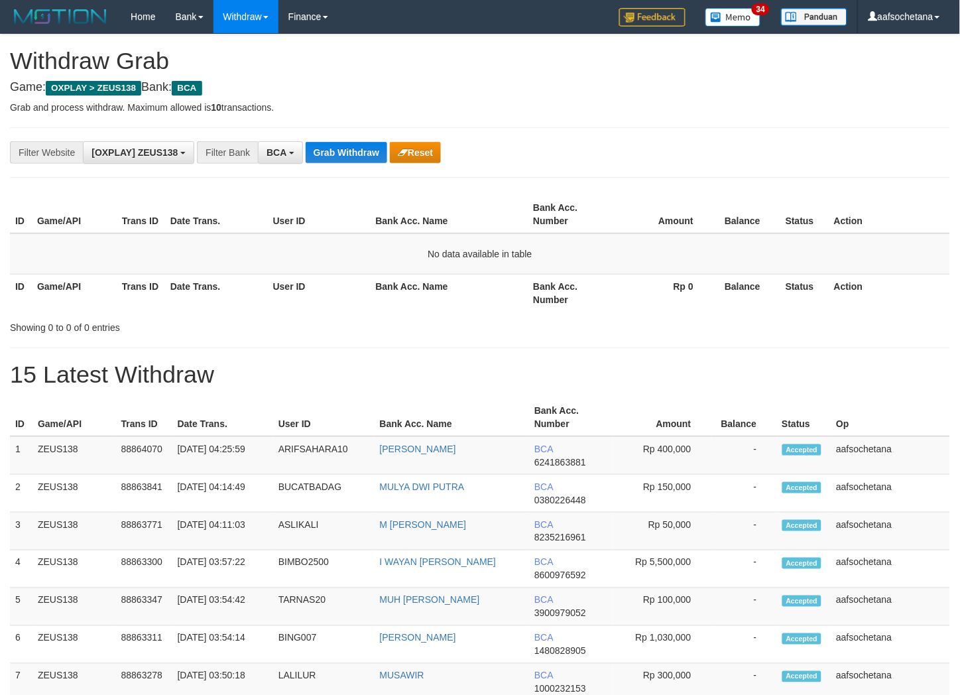
scroll to position [23, 0]
click at [343, 142] on button "Grab Withdraw" at bounding box center [347, 152] width 82 height 21
drag, startPoint x: 0, startPoint y: 0, endPoint x: 343, endPoint y: 145, distance: 372.1
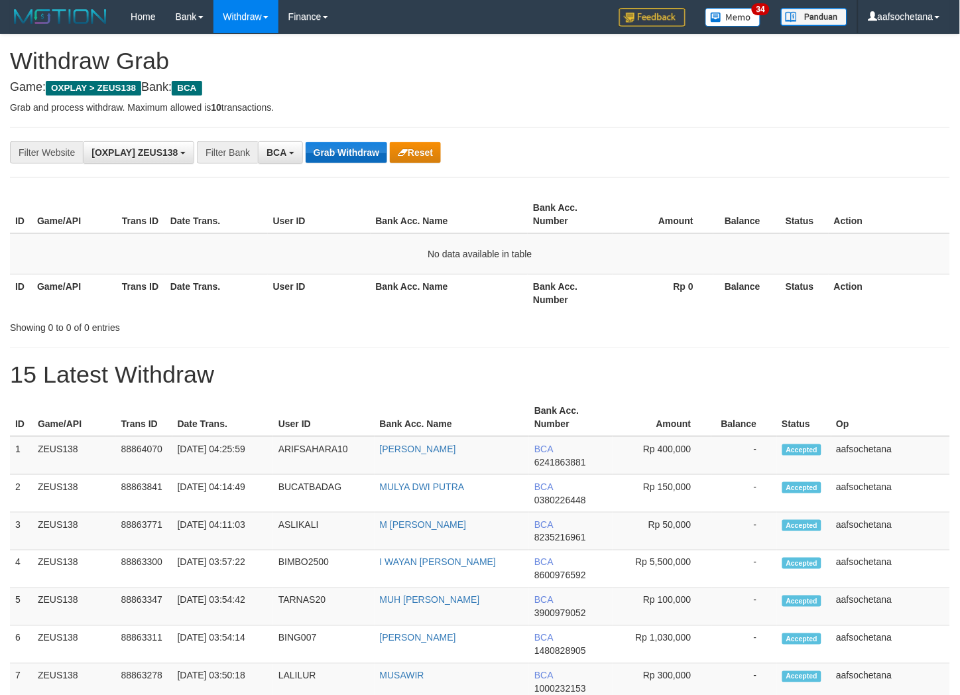
click at [343, 144] on button "Grab Withdraw" at bounding box center [347, 152] width 82 height 21
click at [342, 148] on button "Grab Withdraw" at bounding box center [347, 152] width 82 height 21
click at [342, 149] on button "Grab Withdraw" at bounding box center [347, 152] width 82 height 21
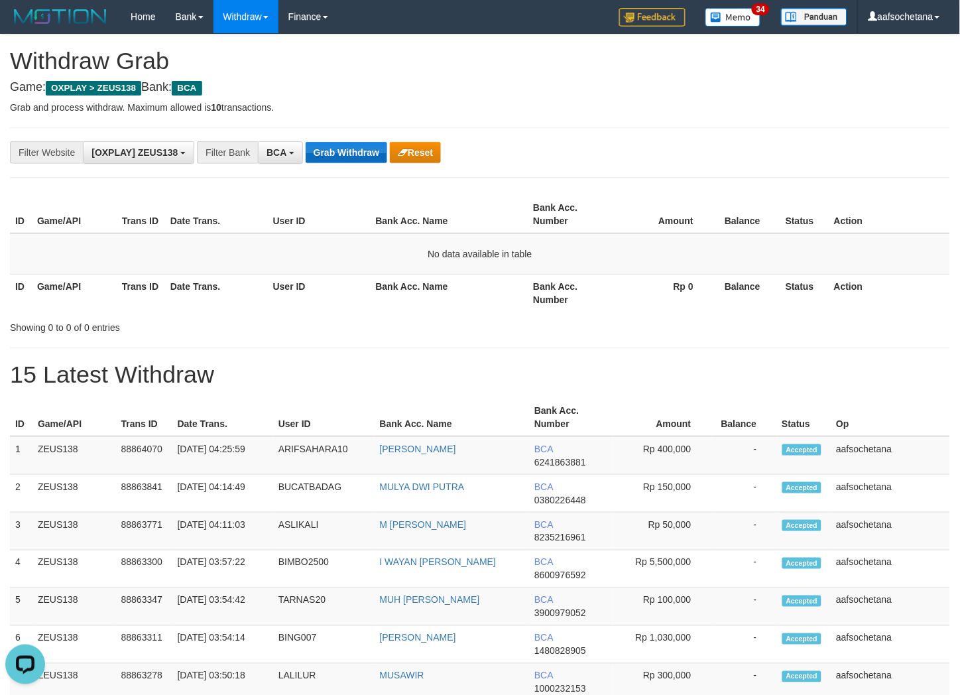
click at [342, 149] on button "Grab Withdraw" at bounding box center [347, 152] width 82 height 21
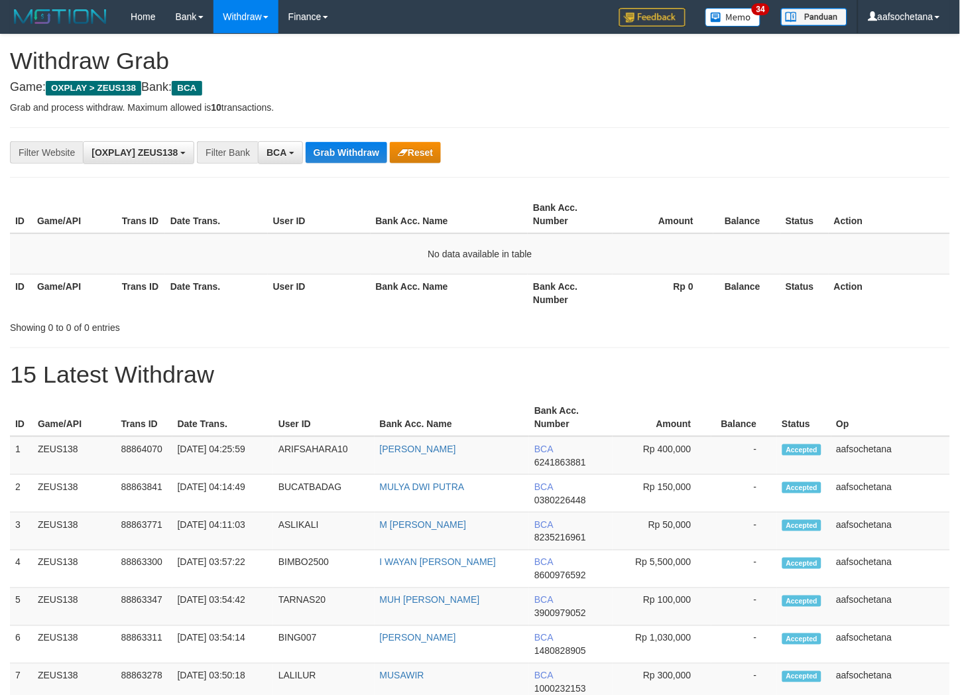
click at [342, 149] on button "Grab Withdraw" at bounding box center [347, 152] width 82 height 21
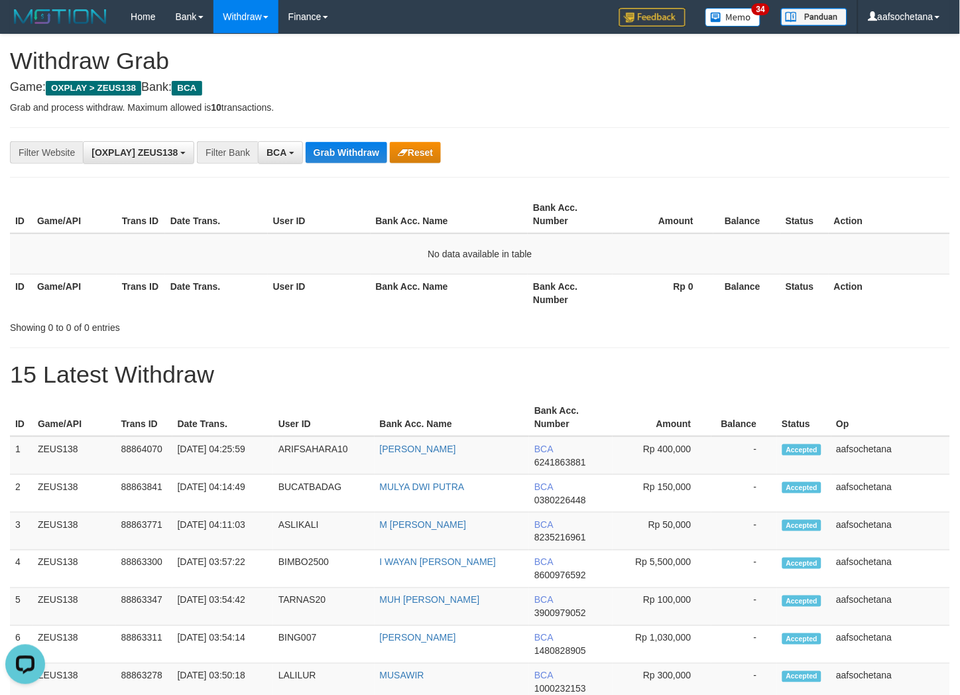
scroll to position [0, 0]
click at [342, 149] on button "Grab Withdraw" at bounding box center [347, 152] width 82 height 21
click at [340, 149] on button "Grab Withdraw" at bounding box center [347, 152] width 82 height 21
drag, startPoint x: 0, startPoint y: 0, endPoint x: 333, endPoint y: 151, distance: 365.6
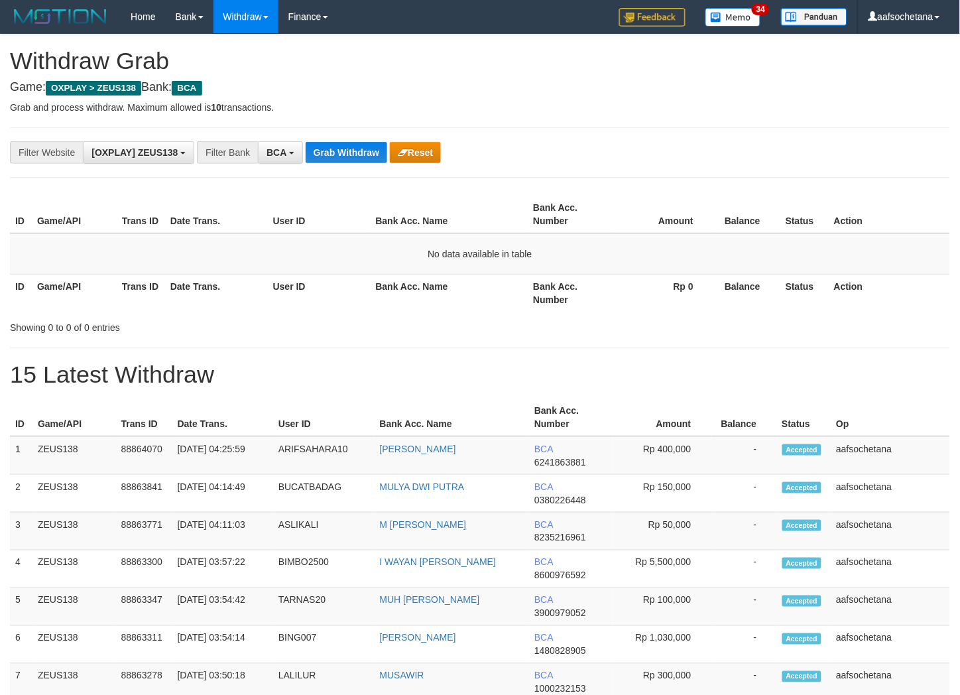
click at [339, 149] on button "Grab Withdraw" at bounding box center [347, 152] width 82 height 21
click at [333, 151] on button "Grab Withdraw" at bounding box center [347, 152] width 82 height 21
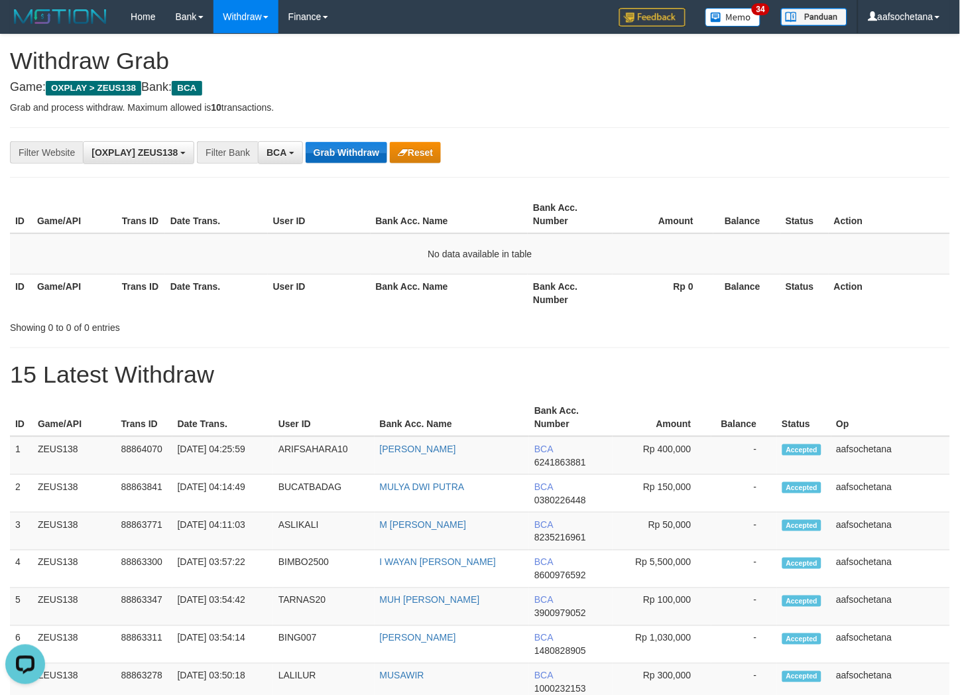
click at [333, 151] on button "Grab Withdraw" at bounding box center [347, 152] width 82 height 21
click at [332, 151] on button "Grab Withdraw" at bounding box center [347, 152] width 82 height 21
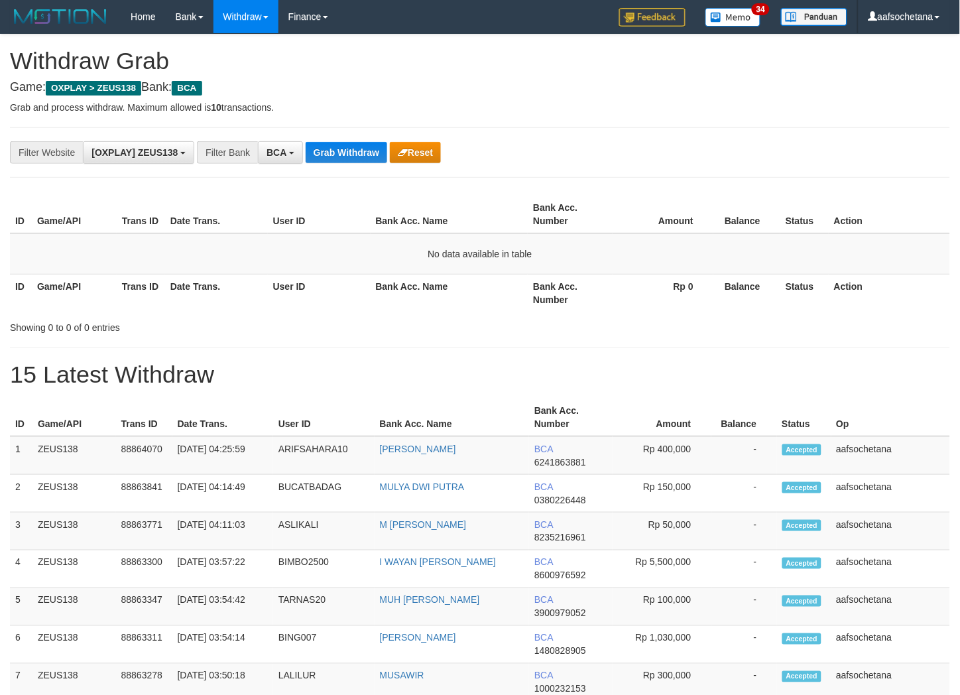
click at [332, 151] on button "Grab Withdraw" at bounding box center [347, 152] width 82 height 21
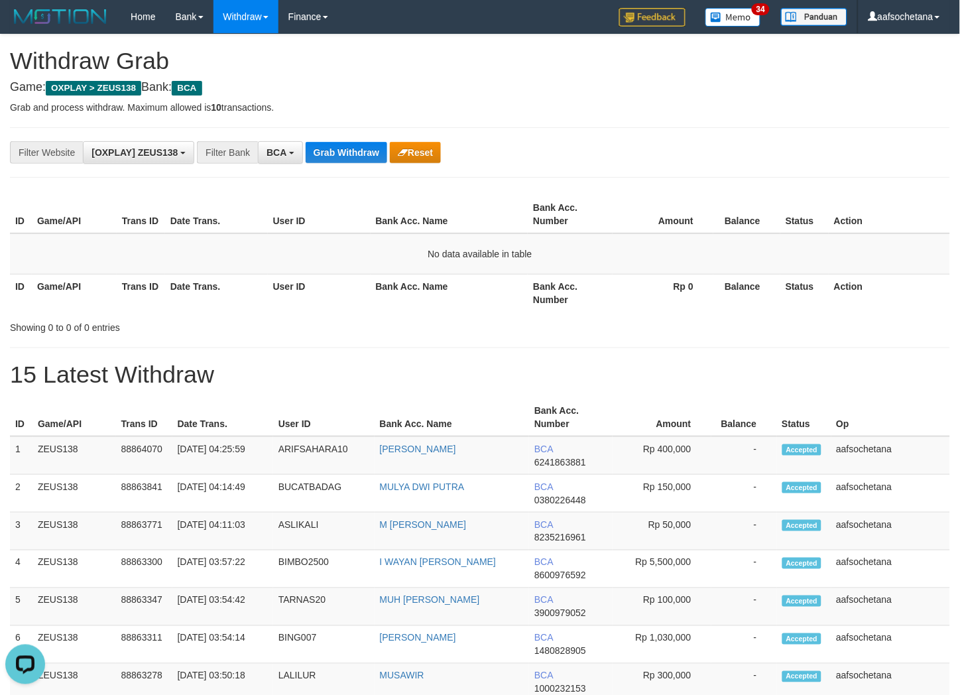
click at [332, 151] on button "Grab Withdraw" at bounding box center [347, 152] width 82 height 21
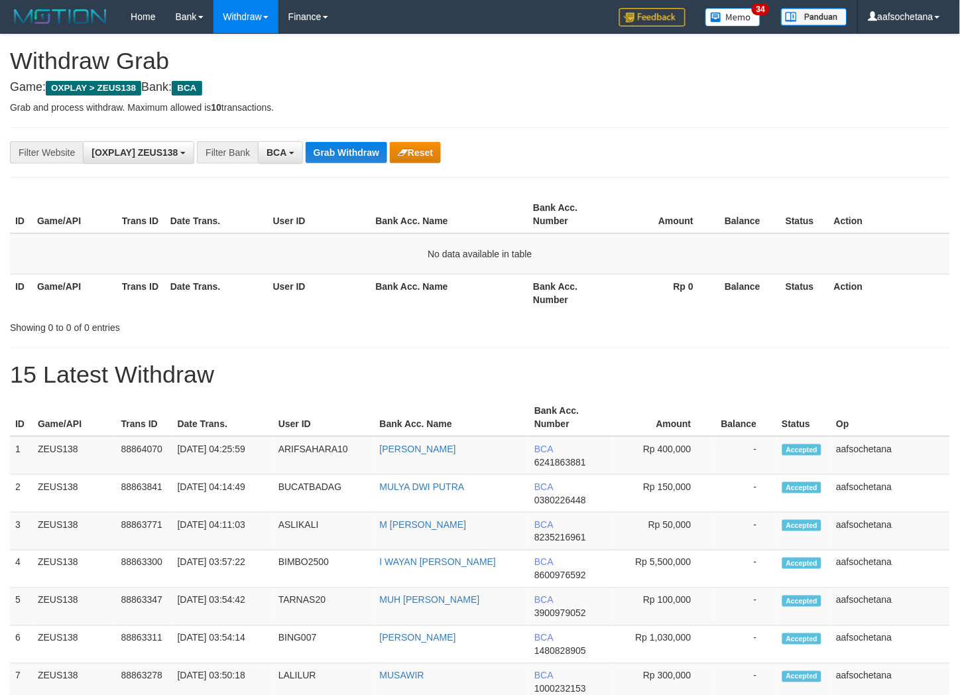
click at [332, 151] on button "Grab Withdraw" at bounding box center [347, 152] width 82 height 21
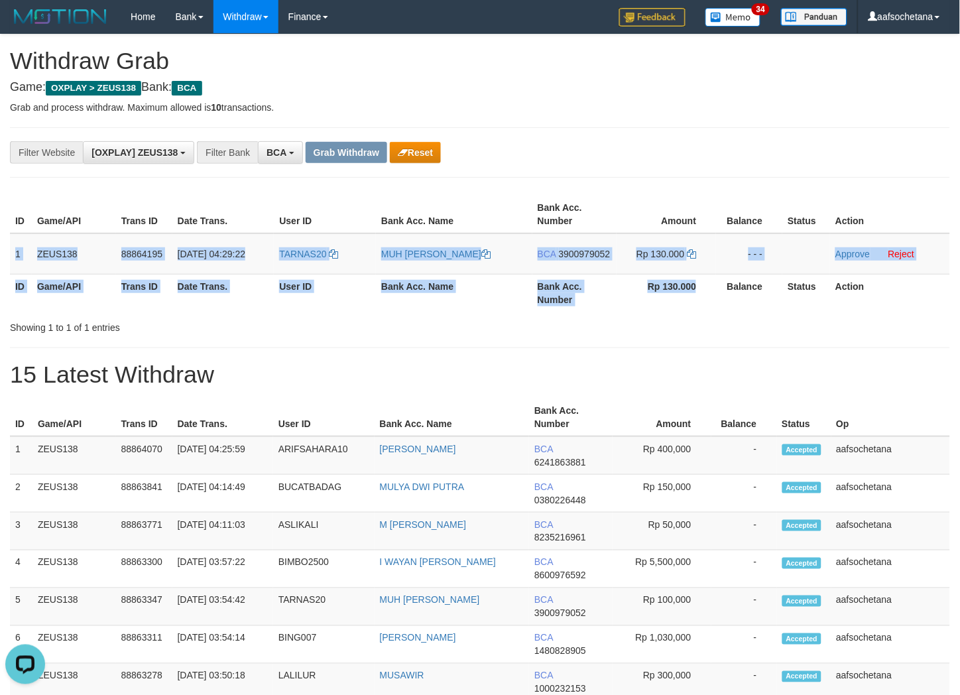
copy table "1 ZEUS138 88864195 [DATE] 04:29:22 TARNAS20 MUH [PERSON_NAME] BCA 3900979052 Rp…"
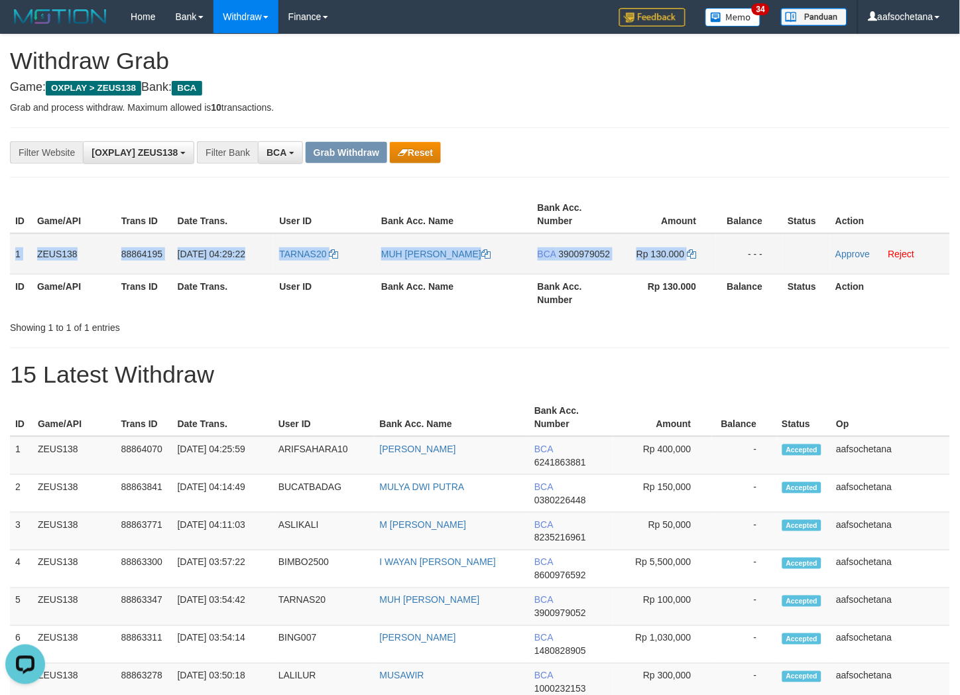
copy tr "1 ZEUS138 88864195 [DATE] 04:29:22 TARNAS20 MUH [PERSON_NAME] BCA 3900979052 Rp…"
drag, startPoint x: 16, startPoint y: 253, endPoint x: 719, endPoint y: 255, distance: 702.9
click at [719, 255] on tr "1 ZEUS138 88864195 [DATE] 04:29:22 [GEOGRAPHIC_DATA] MUH [PERSON_NAME] BCA 3900…" at bounding box center [480, 253] width 940 height 41
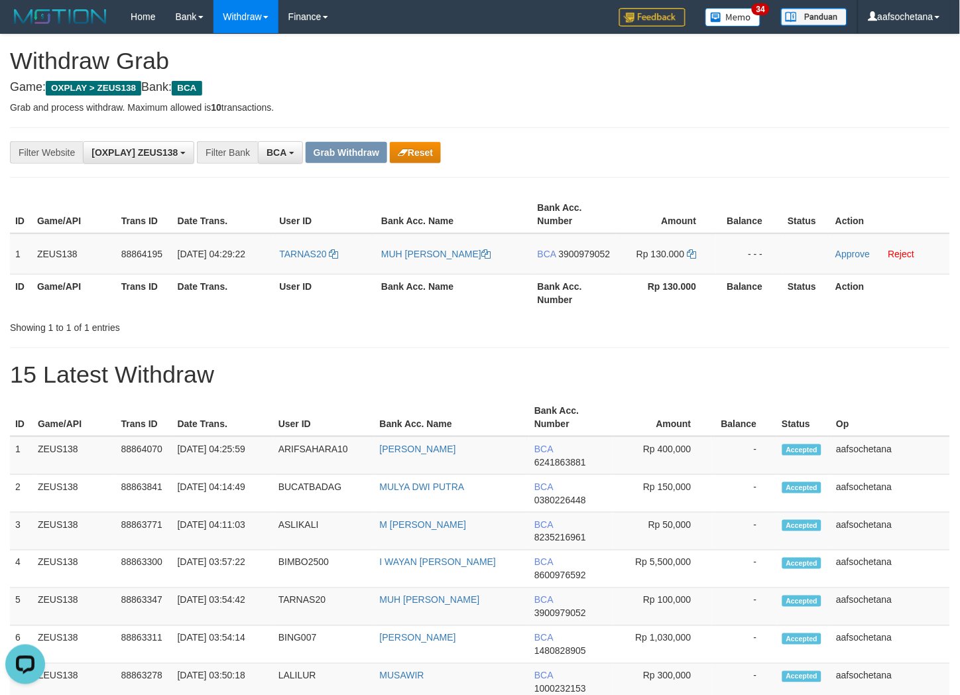
drag, startPoint x: 811, startPoint y: 147, endPoint x: 802, endPoint y: 145, distance: 8.8
click at [804, 144] on div "**********" at bounding box center [480, 152] width 960 height 23
click at [578, 256] on span "3900979052" at bounding box center [585, 254] width 52 height 11
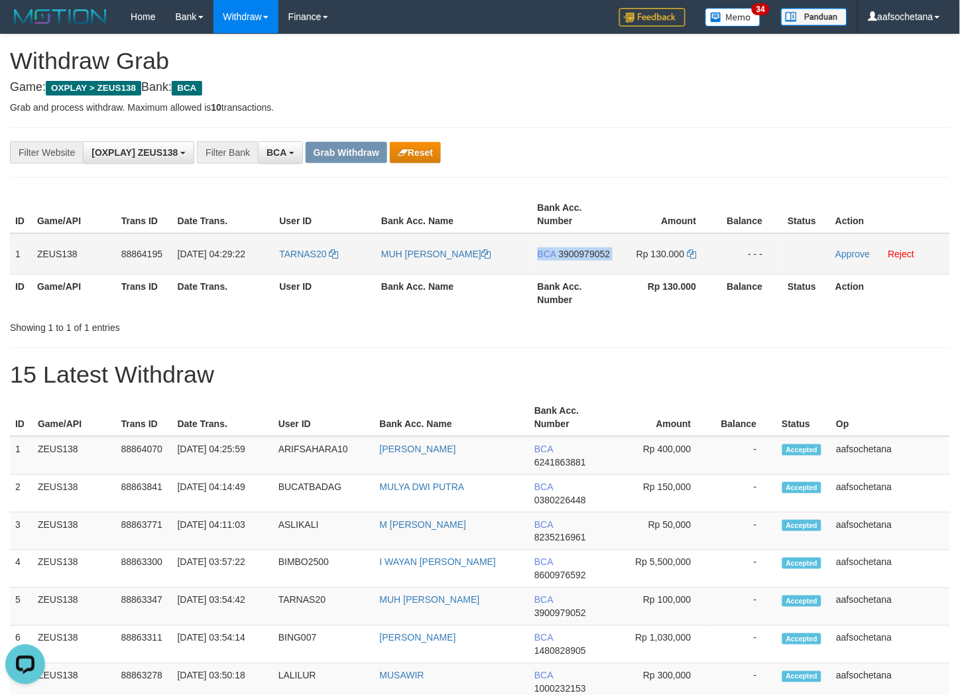
click at [578, 256] on span "3900979052" at bounding box center [585, 254] width 52 height 11
click at [579, 249] on span "3900979052" at bounding box center [585, 254] width 52 height 11
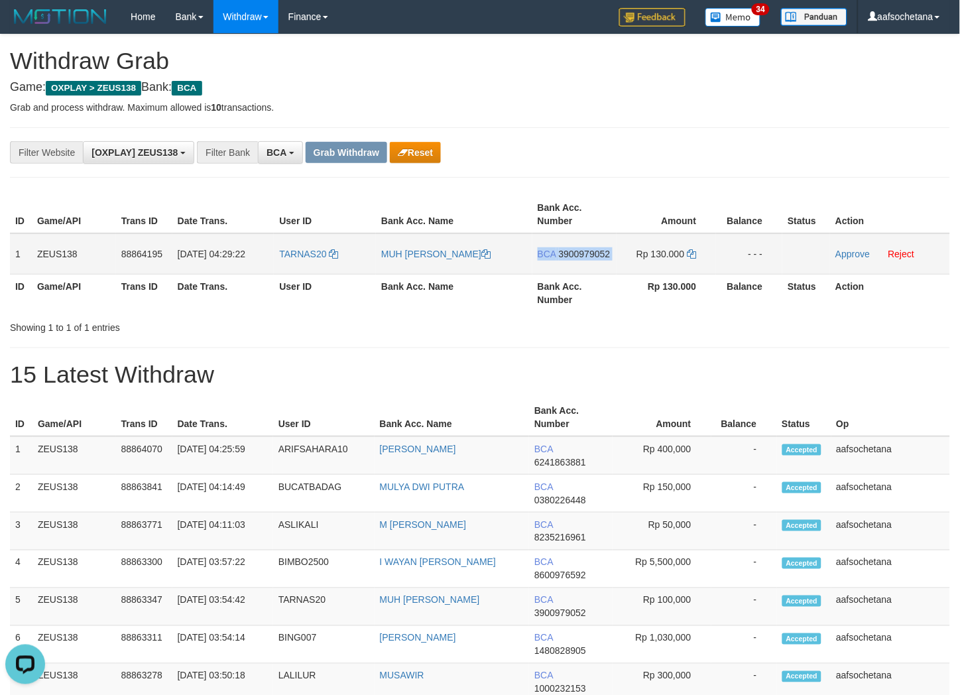
click at [579, 249] on span "3900979052" at bounding box center [585, 254] width 52 height 11
click at [690, 251] on icon at bounding box center [691, 253] width 9 height 9
drag, startPoint x: 859, startPoint y: 254, endPoint x: 572, endPoint y: 182, distance: 296.1
click at [859, 254] on link "Approve" at bounding box center [853, 254] width 34 height 11
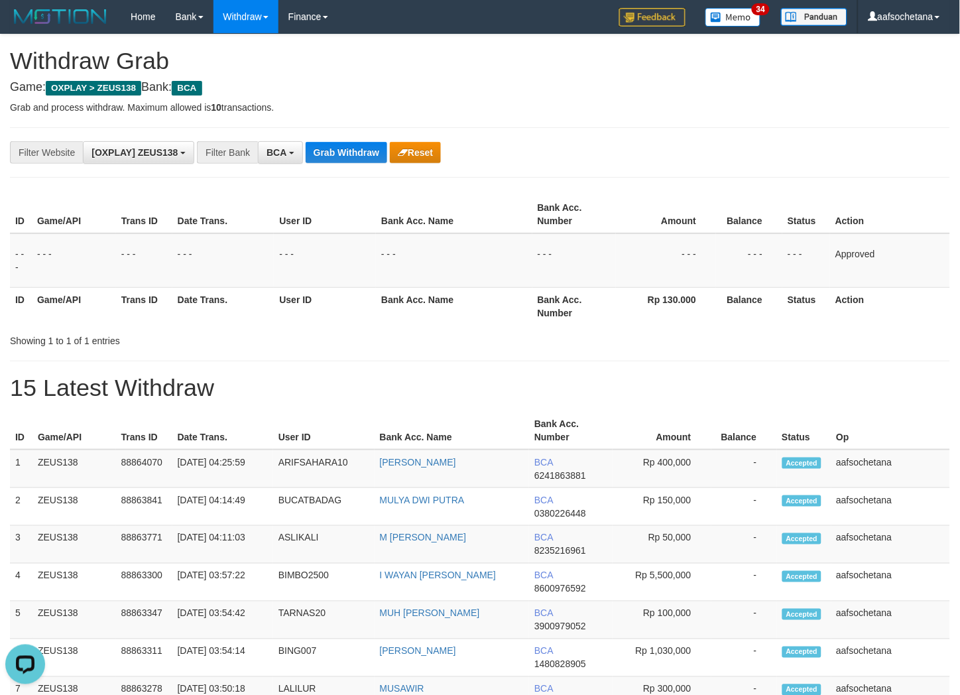
click at [528, 153] on div "**********" at bounding box center [400, 152] width 800 height 23
click at [468, 377] on h1 "15 Latest Withdraw" at bounding box center [480, 388] width 940 height 27
click at [329, 146] on button "Grab Withdraw" at bounding box center [347, 152] width 82 height 21
click at [329, 148] on button "Grab Withdraw" at bounding box center [347, 152] width 82 height 21
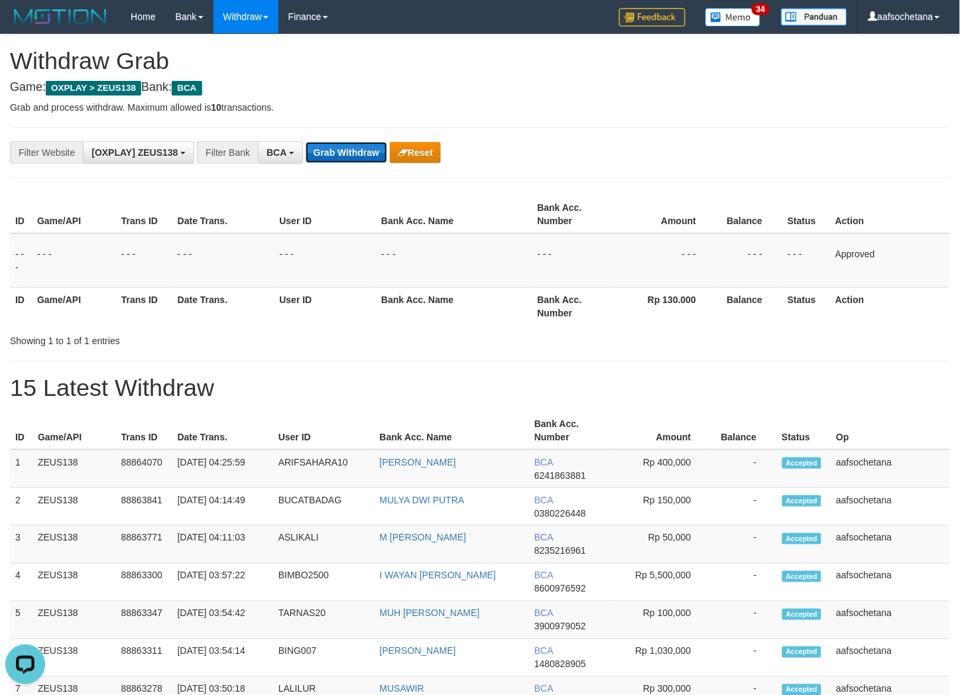
click at [329, 148] on button "Grab Withdraw" at bounding box center [347, 152] width 82 height 21
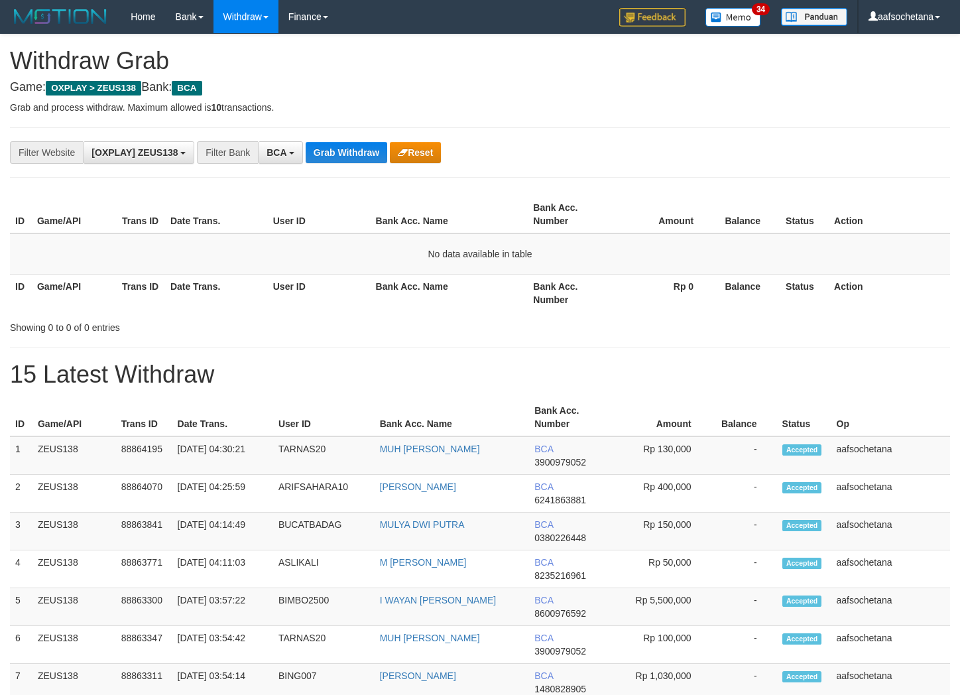
click at [329, 148] on button "Grab Withdraw" at bounding box center [347, 152] width 82 height 21
drag, startPoint x: 508, startPoint y: 324, endPoint x: 466, endPoint y: 292, distance: 52.7
click at [508, 323] on div "Showing 0 to 0 of 0 entries" at bounding box center [480, 325] width 960 height 19
click at [358, 172] on div "**********" at bounding box center [480, 152] width 940 height 50
click at [367, 149] on button "Grab Withdraw" at bounding box center [347, 152] width 82 height 21
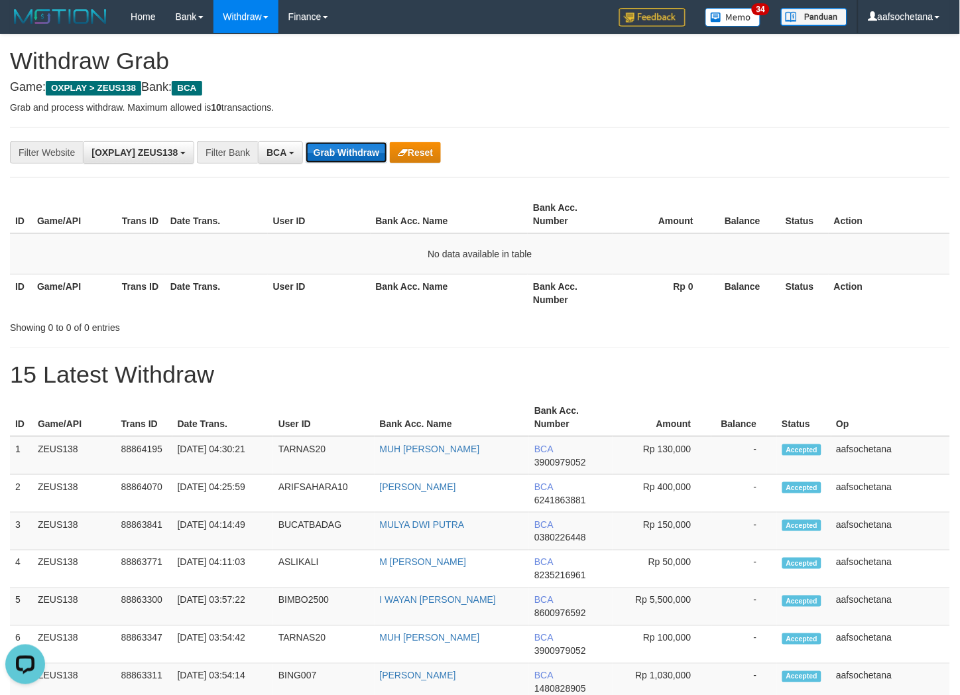
click at [367, 149] on button "Grab Withdraw" at bounding box center [347, 152] width 82 height 21
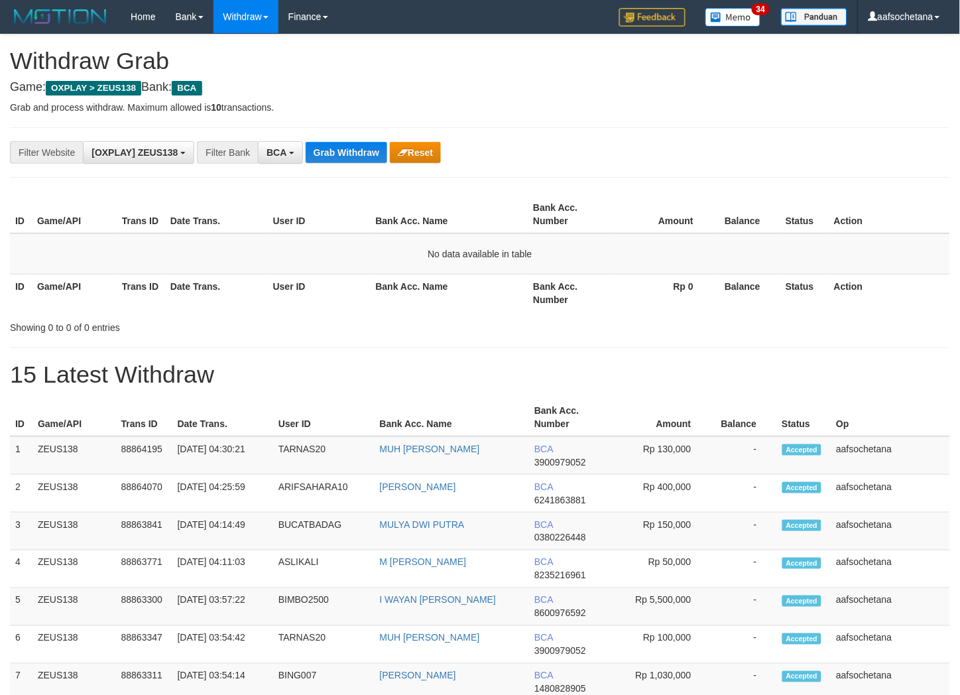
click at [367, 149] on button "Grab Withdraw" at bounding box center [347, 152] width 82 height 21
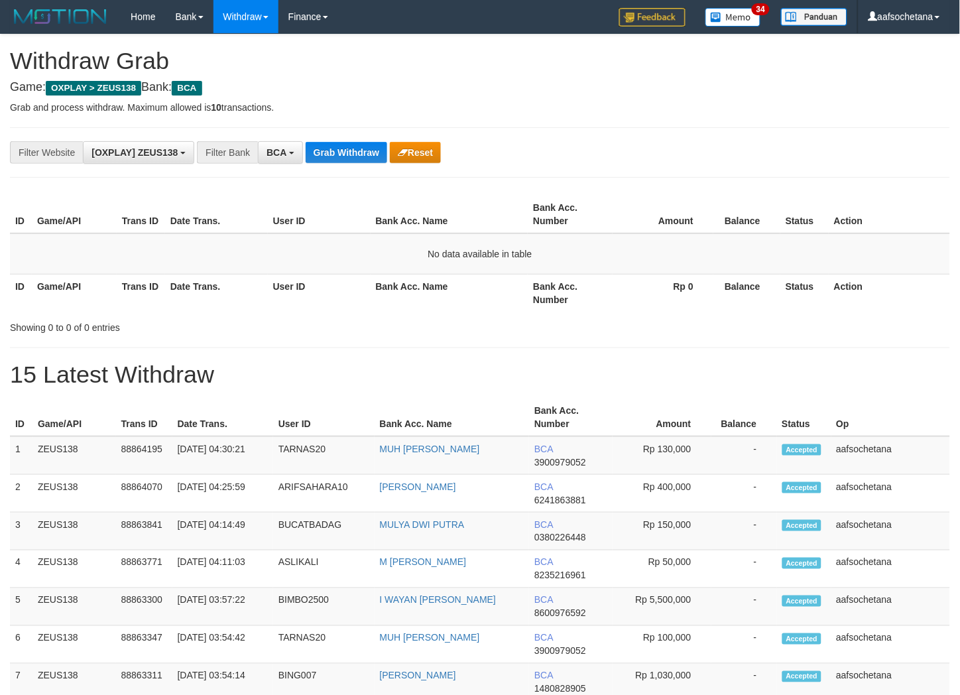
click at [367, 149] on button "Grab Withdraw" at bounding box center [347, 152] width 82 height 21
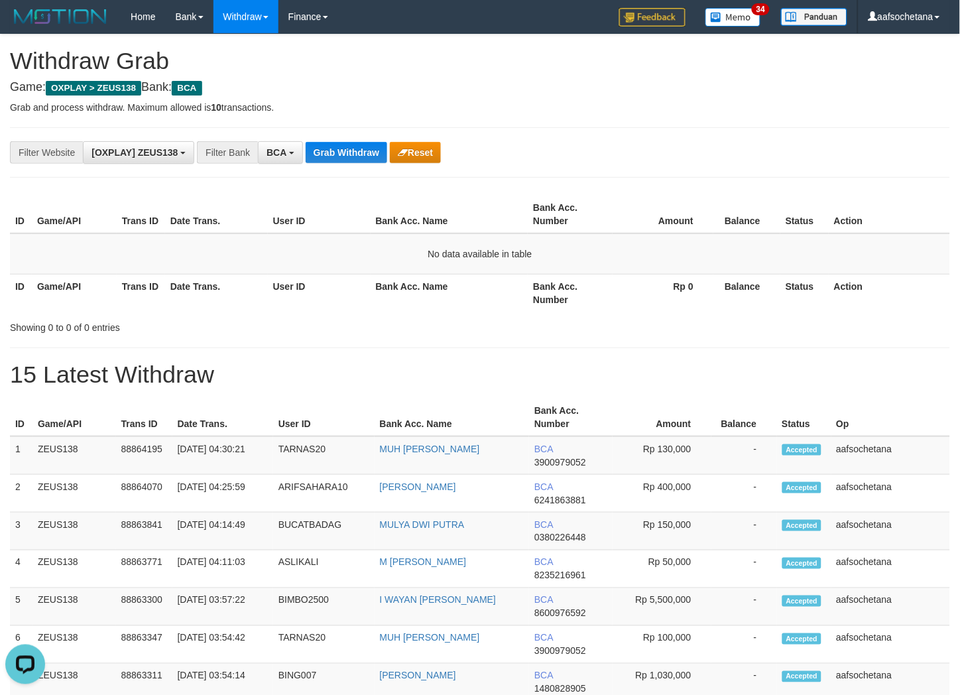
click at [367, 149] on button "Grab Withdraw" at bounding box center [347, 152] width 82 height 21
click at [332, 155] on button "Grab Withdraw" at bounding box center [347, 152] width 82 height 21
click at [332, 154] on button "Grab Withdraw" at bounding box center [347, 152] width 82 height 21
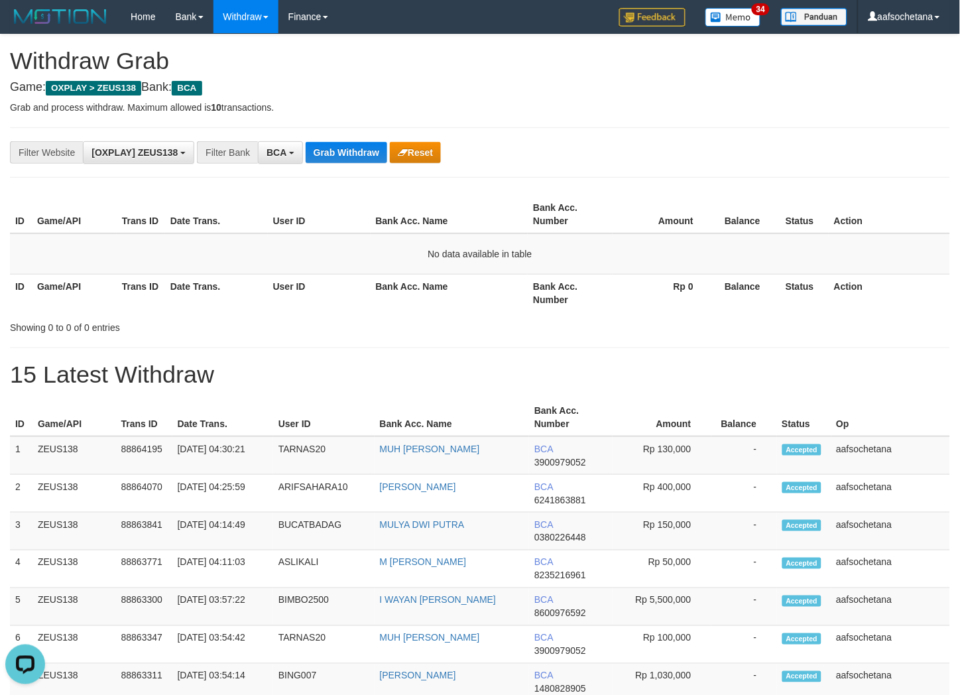
click at [362, 169] on div "**********" at bounding box center [480, 152] width 940 height 50
click at [362, 164] on div "**********" at bounding box center [480, 152] width 940 height 50
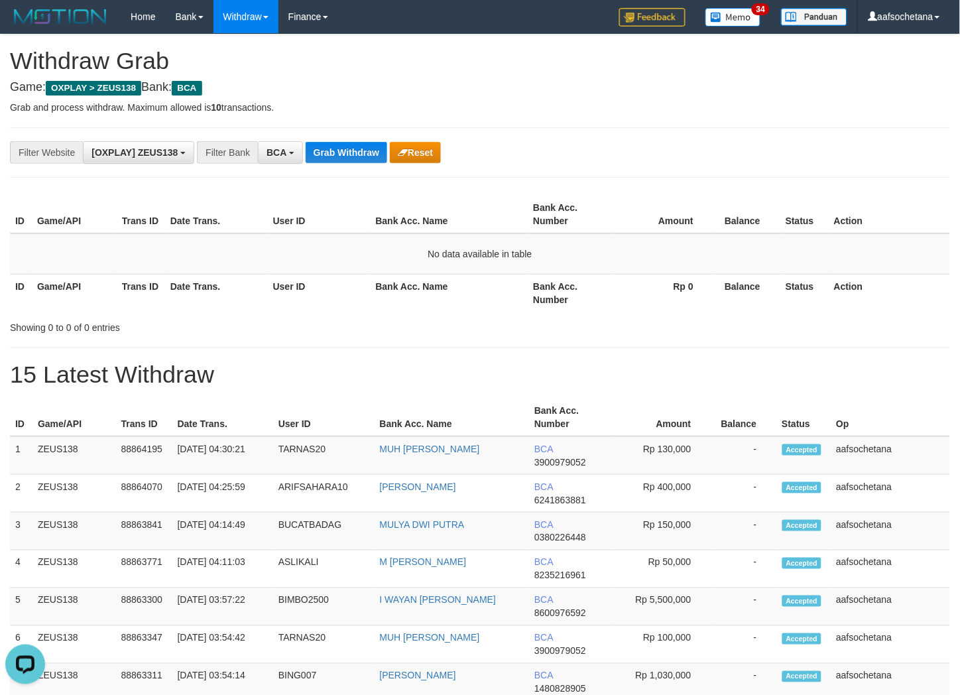
click at [362, 164] on div "**********" at bounding box center [480, 152] width 940 height 50
click at [363, 154] on button "Grab Withdraw" at bounding box center [347, 152] width 82 height 21
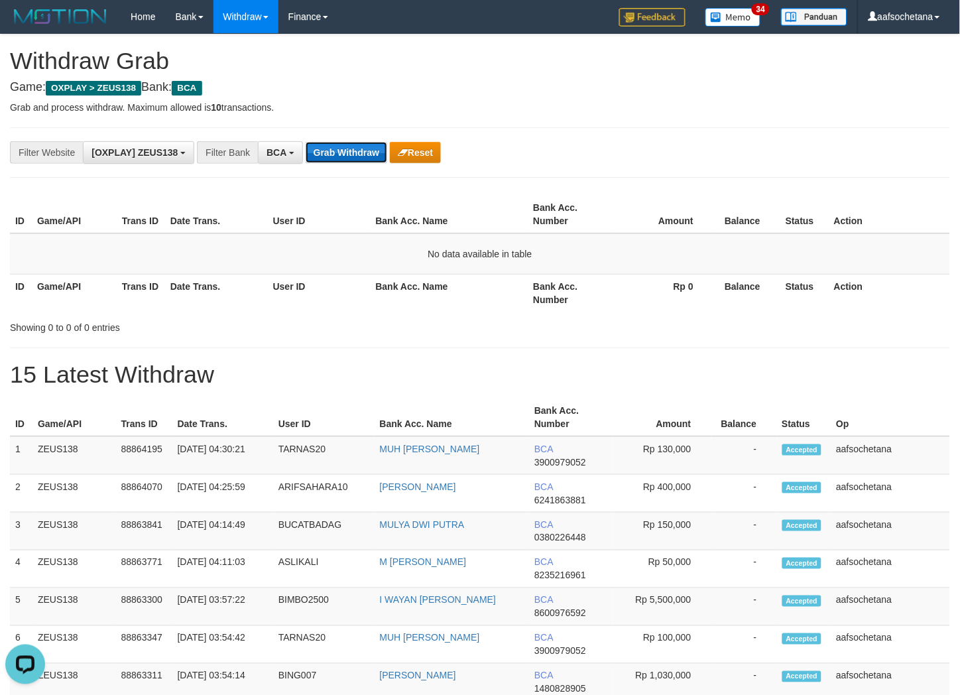
click at [363, 154] on button "Grab Withdraw" at bounding box center [347, 152] width 82 height 21
click at [459, 298] on th "Bank Acc. Name" at bounding box center [450, 293] width 158 height 38
click at [361, 156] on button "Grab Withdraw" at bounding box center [347, 152] width 82 height 21
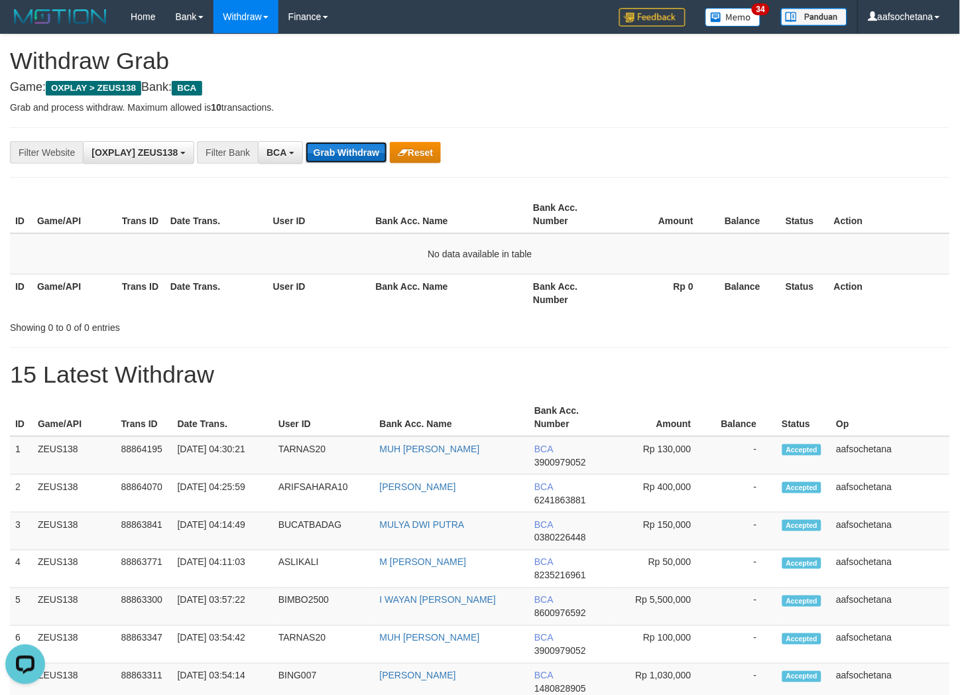
click at [361, 156] on button "Grab Withdraw" at bounding box center [347, 152] width 82 height 21
click at [333, 158] on button "Grab Withdraw" at bounding box center [347, 152] width 82 height 21
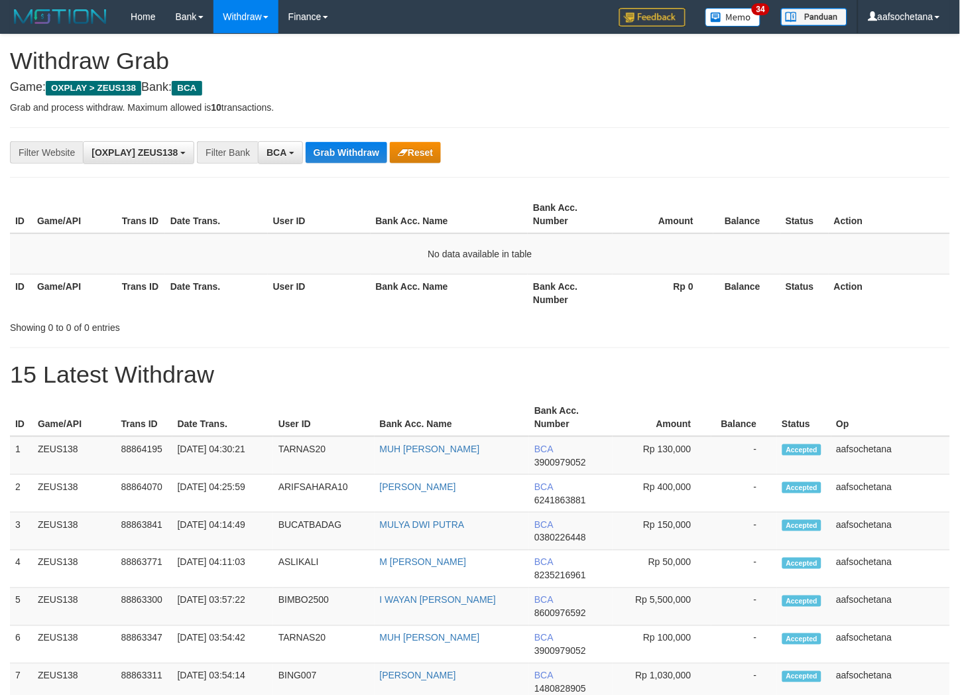
click at [333, 158] on button "Grab Withdraw" at bounding box center [347, 152] width 82 height 21
click at [487, 305] on th "Bank Acc. Name" at bounding box center [450, 293] width 158 height 38
click at [564, 361] on h1 "15 Latest Withdraw" at bounding box center [480, 374] width 940 height 27
click at [319, 153] on button "Grab Withdraw" at bounding box center [347, 152] width 82 height 21
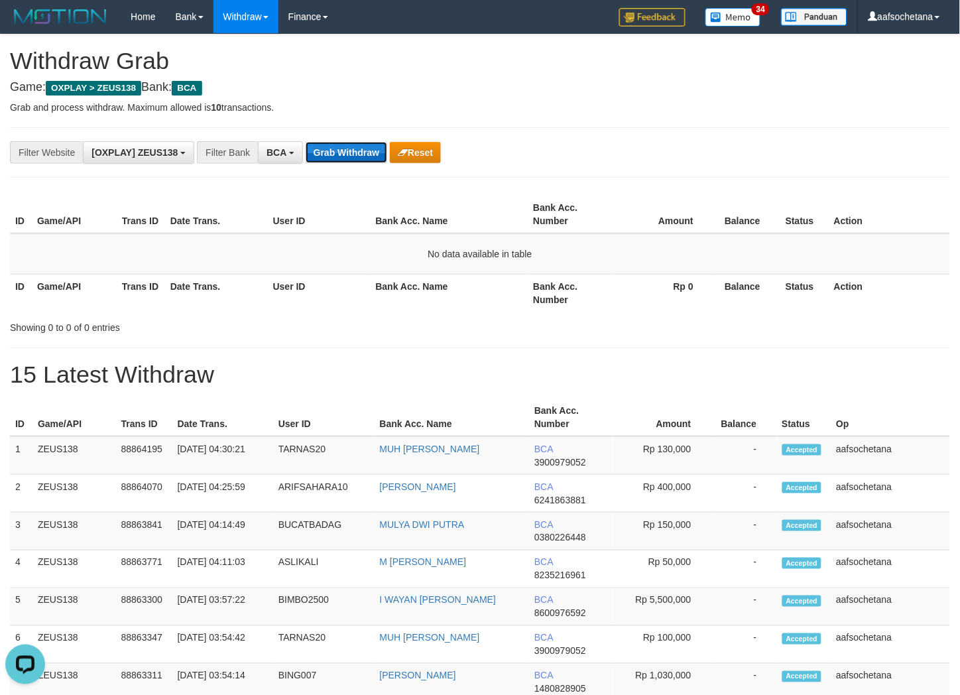
click at [319, 153] on button "Grab Withdraw" at bounding box center [347, 152] width 82 height 21
click at [549, 316] on div at bounding box center [680, 316] width 560 height 1
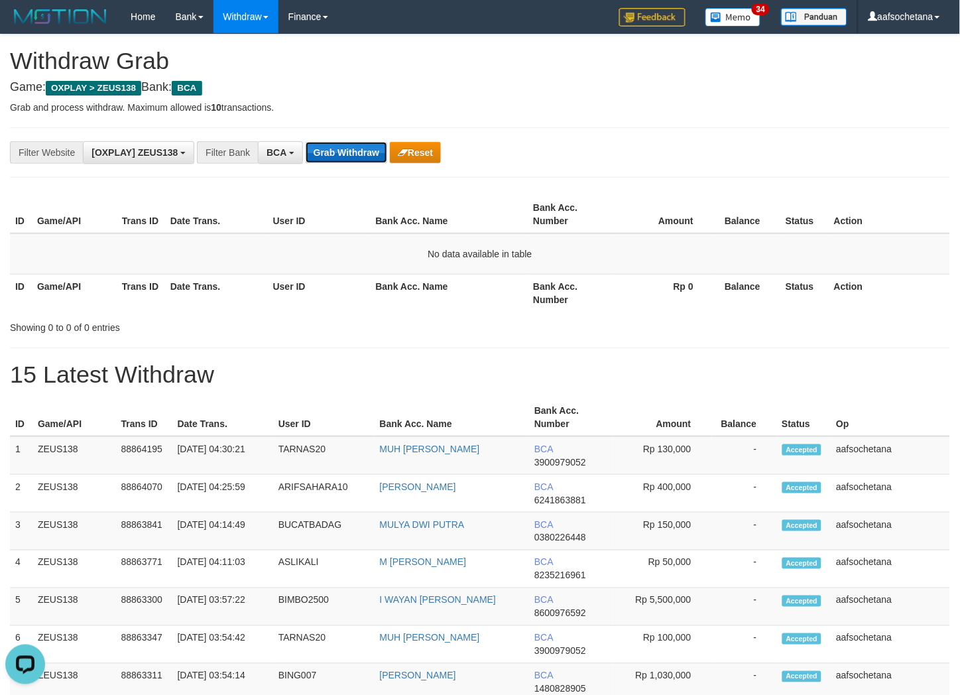
click at [334, 142] on button "Grab Withdraw" at bounding box center [347, 152] width 82 height 21
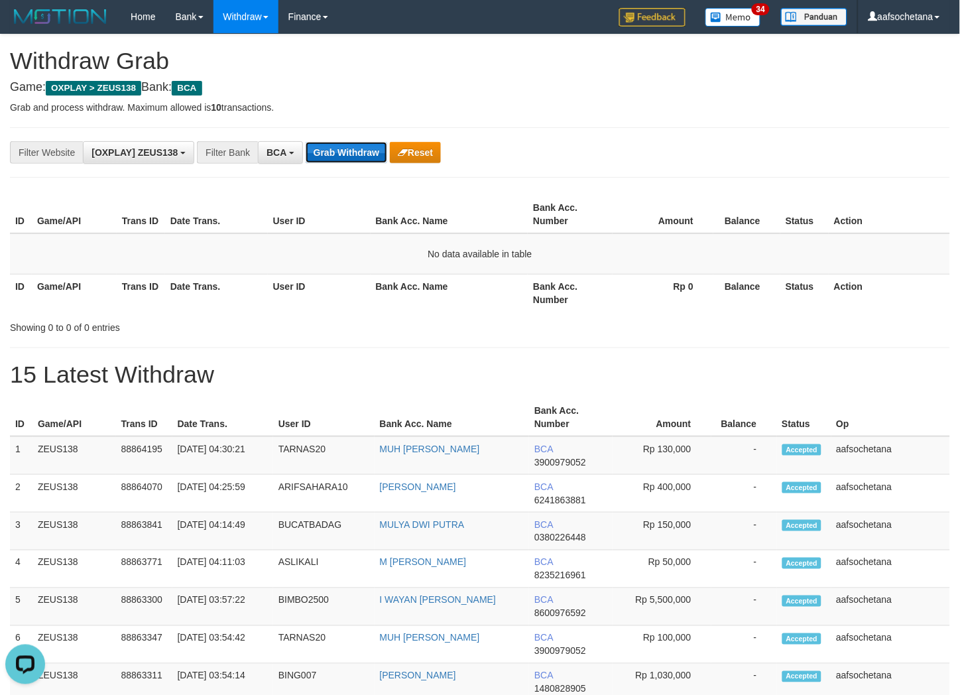
click at [334, 142] on button "Grab Withdraw" at bounding box center [347, 152] width 82 height 21
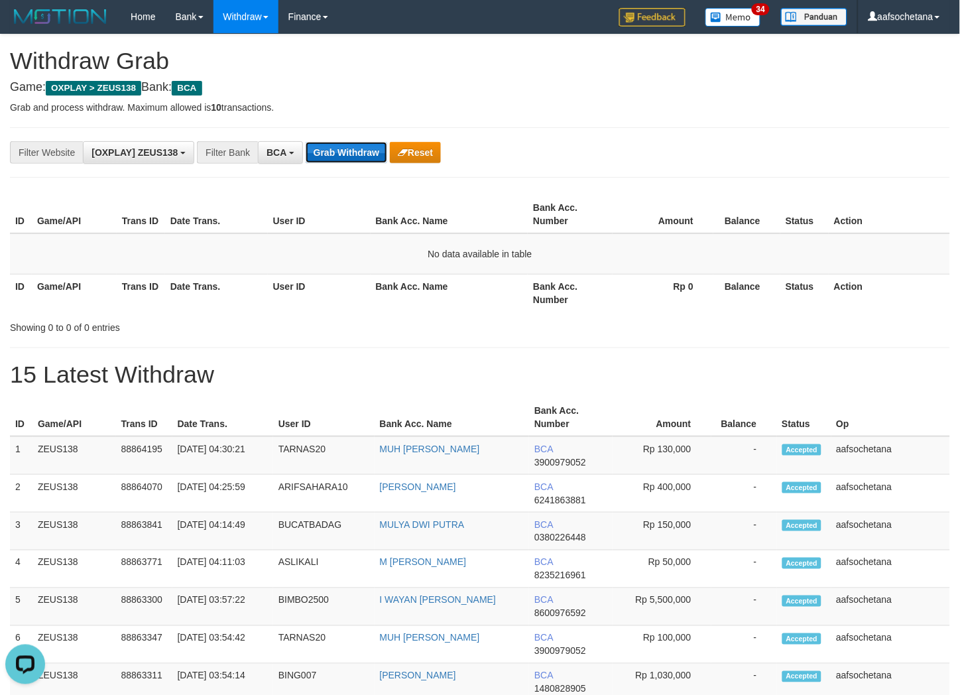
click at [334, 142] on button "Grab Withdraw" at bounding box center [347, 152] width 82 height 21
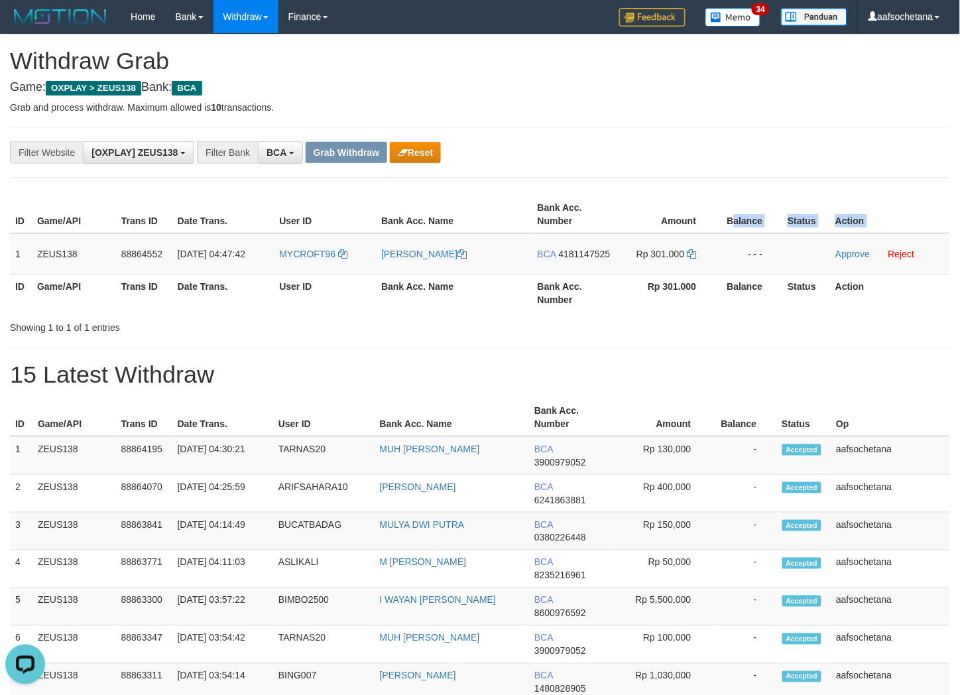
copy table "alance Status Action"
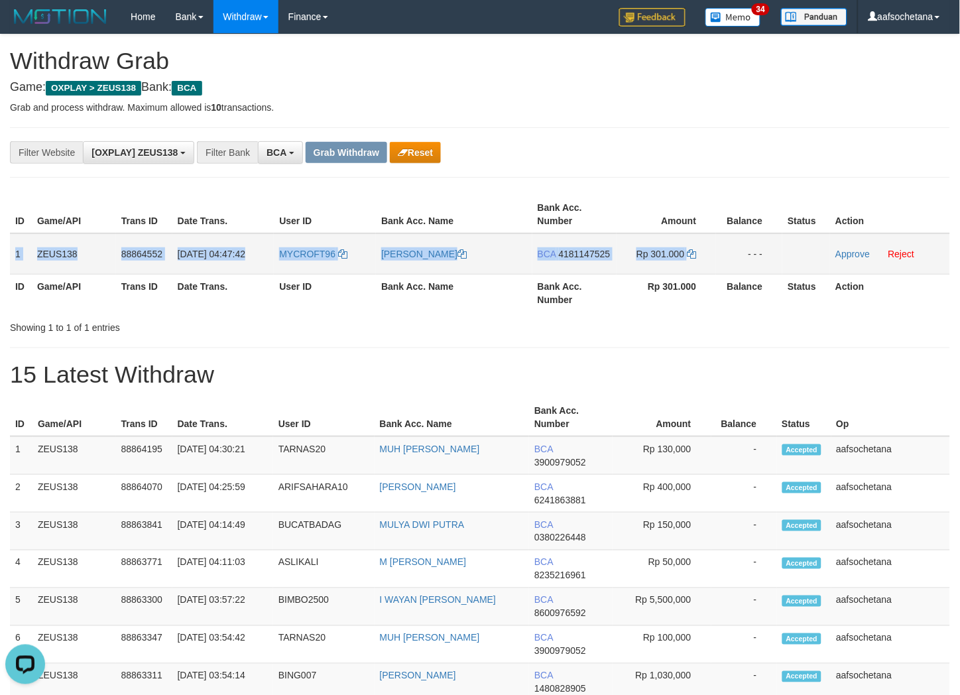
copy tr "1 ZEUS138 88864552 [DATE] 04:47:42 MYCROFT96 [PERSON_NAME] BCA 4181147525 Rp 30…"
drag, startPoint x: 15, startPoint y: 257, endPoint x: 738, endPoint y: 249, distance: 723.5
click at [738, 249] on tr "1 ZEUS138 88864552 [DATE] 04:47:42 MYCROFT96 [PERSON_NAME] BCA 4181147525 Rp 30…" at bounding box center [480, 253] width 940 height 41
click at [738, 127] on div "**********" at bounding box center [480, 152] width 940 height 50
click at [580, 257] on span "4181147525" at bounding box center [585, 254] width 52 height 11
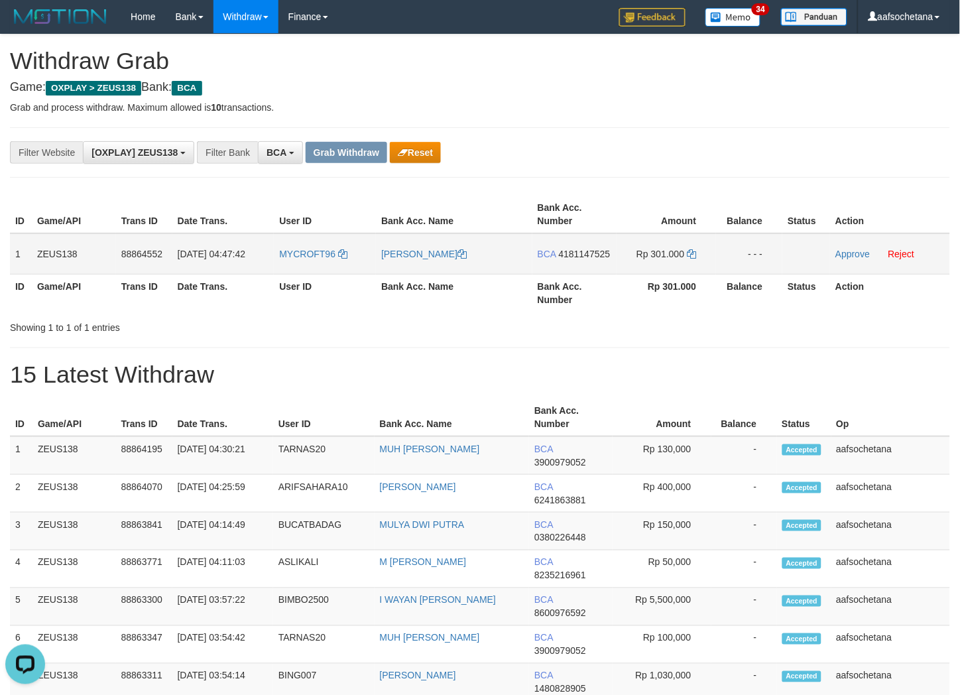
click at [580, 257] on span "4181147525" at bounding box center [585, 254] width 52 height 11
drag, startPoint x: 763, startPoint y: 194, endPoint x: 743, endPoint y: 204, distance: 21.7
click at [763, 194] on div "ID Game/API Trans ID Date Trans. User ID Bank Acc. Name Bank Acc. Number Amount…" at bounding box center [480, 254] width 960 height 124
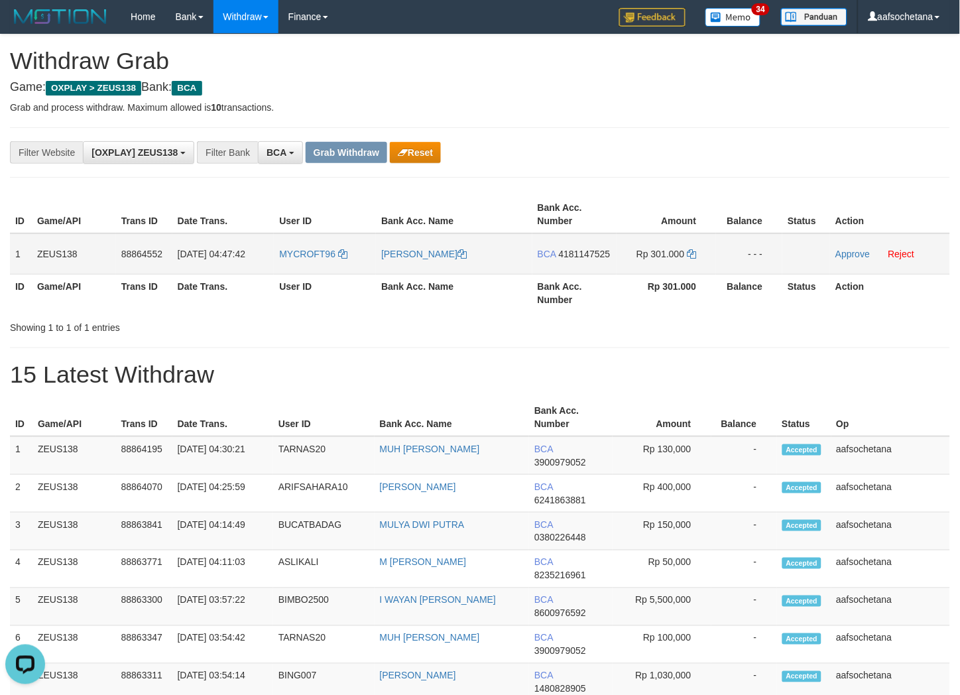
click at [584, 249] on span "4181147525" at bounding box center [585, 254] width 52 height 11
click at [688, 255] on icon at bounding box center [691, 253] width 9 height 9
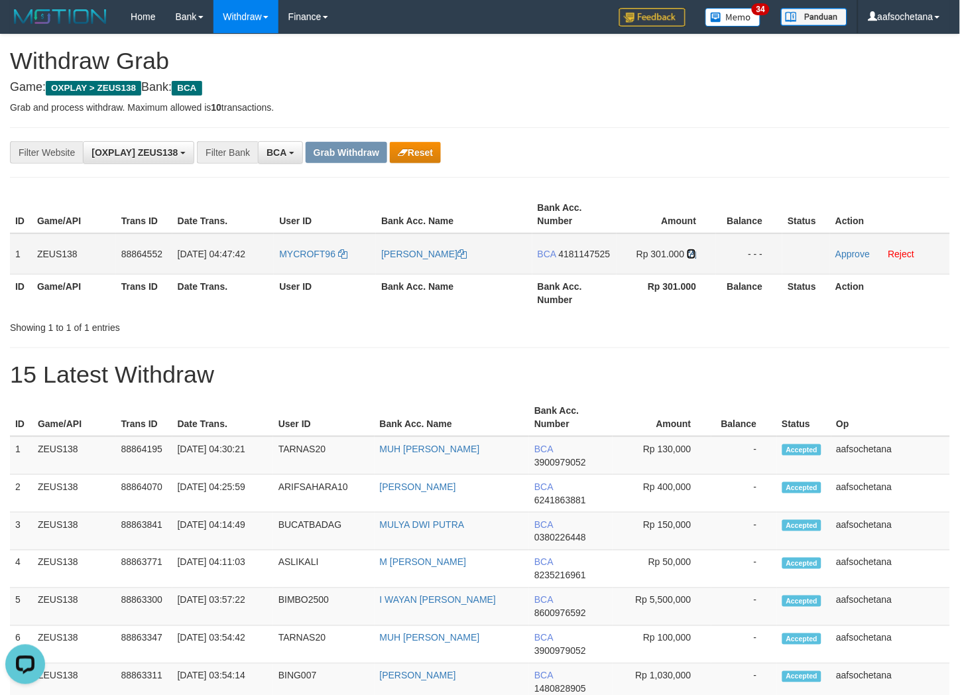
click at [688, 254] on icon at bounding box center [691, 253] width 9 height 9
click at [855, 243] on td "Approve Reject" at bounding box center [890, 253] width 120 height 41
click at [854, 246] on td "Approve Reject" at bounding box center [890, 253] width 120 height 41
drag, startPoint x: 853, startPoint y: 249, endPoint x: 560, endPoint y: 164, distance: 305.0
click at [853, 249] on link "Approve" at bounding box center [853, 254] width 34 height 11
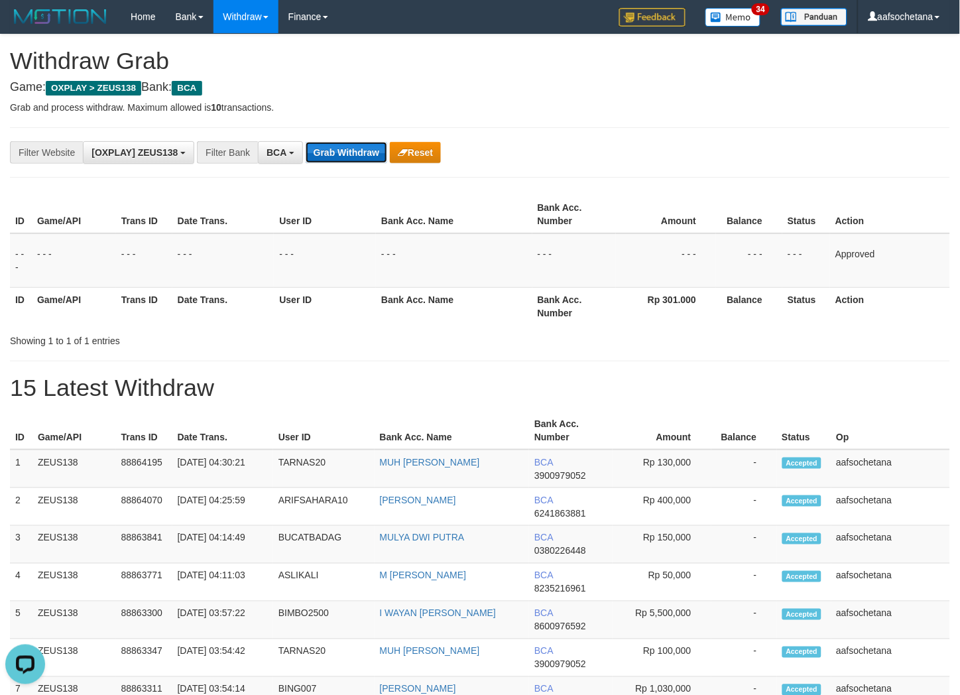
click at [353, 153] on button "Grab Withdraw" at bounding box center [347, 152] width 82 height 21
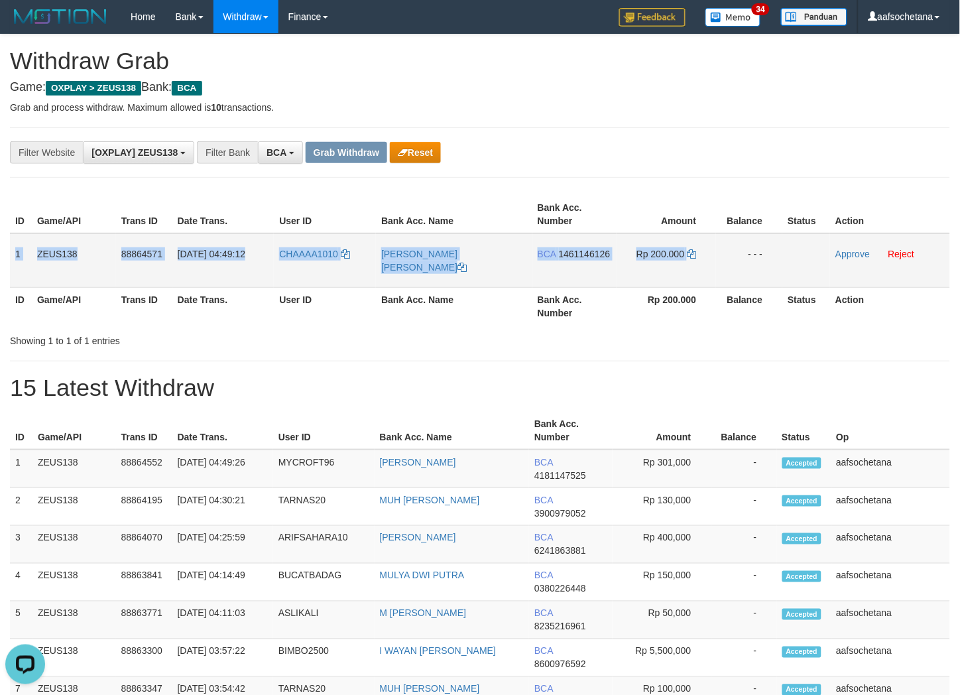
copy tr "1 ZEUS138 88864571 [DATE] 04:49:12 CHAAAA1010 ANNISA FILLANI [PERSON_NAME] BCA …"
drag, startPoint x: 16, startPoint y: 256, endPoint x: 968, endPoint y: 316, distance: 954.2
click at [737, 264] on tr "1 ZEUS138 88864571 [DATE] 04:49:12 CHAAAA1010 [PERSON_NAME] [PERSON_NAME] BCA 1…" at bounding box center [480, 260] width 940 height 54
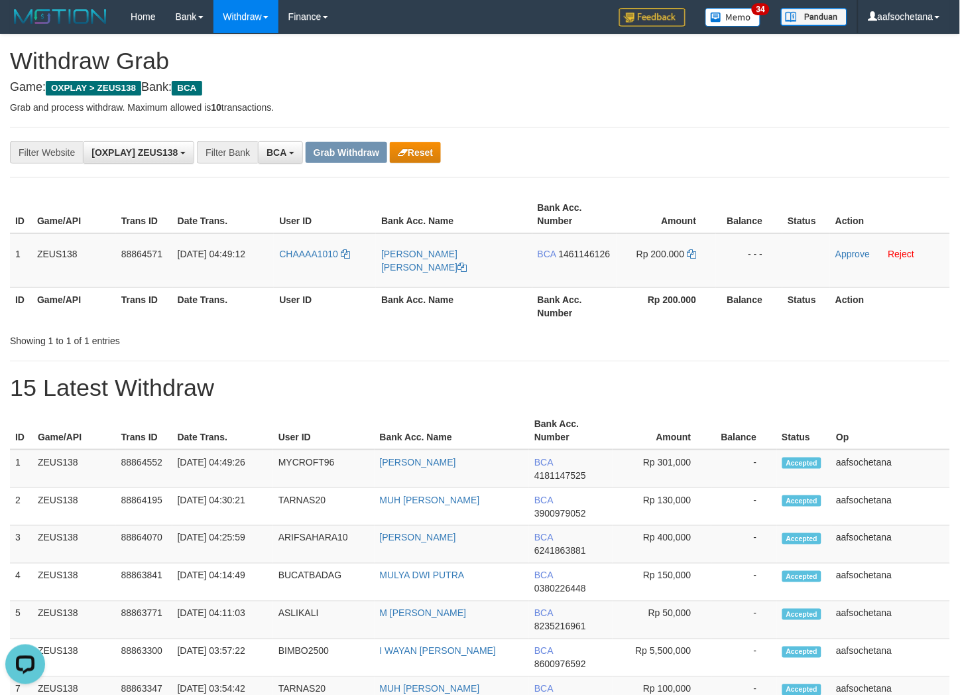
click at [857, 135] on div "**********" at bounding box center [480, 152] width 940 height 50
drag, startPoint x: 550, startPoint y: 247, endPoint x: 580, endPoint y: 256, distance: 31.1
click at [553, 249] on td "BCA 1461146126" at bounding box center [574, 260] width 84 height 54
click at [584, 257] on span "1461146126" at bounding box center [585, 254] width 52 height 11
copy span "1"
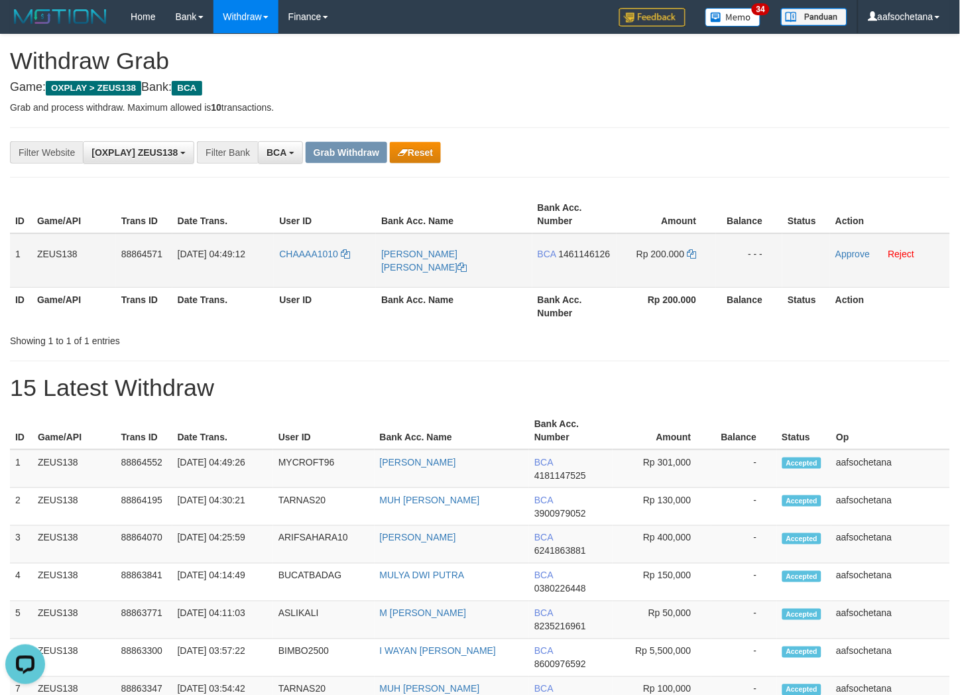
click at [582, 257] on span "1461146126" at bounding box center [585, 254] width 52 height 11
click at [609, 260] on td "BCA 1461146126" at bounding box center [574, 260] width 84 height 54
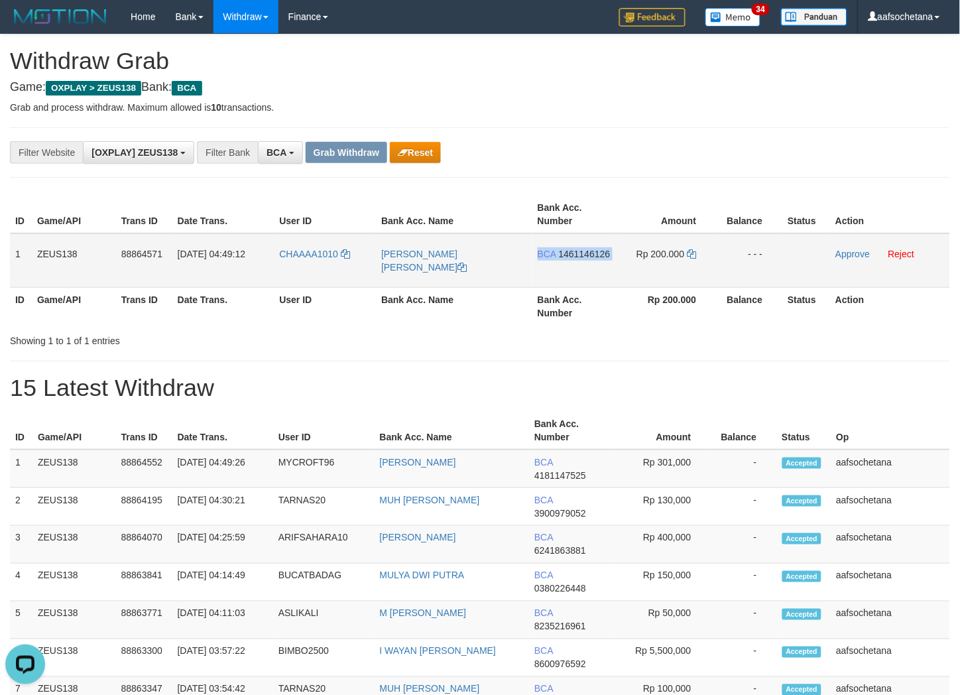
click at [609, 260] on td "BCA 1461146126" at bounding box center [574, 260] width 84 height 54
click at [592, 246] on td "BCA 1461146126" at bounding box center [574, 260] width 84 height 54
click at [593, 249] on span "1461146126" at bounding box center [585, 254] width 52 height 11
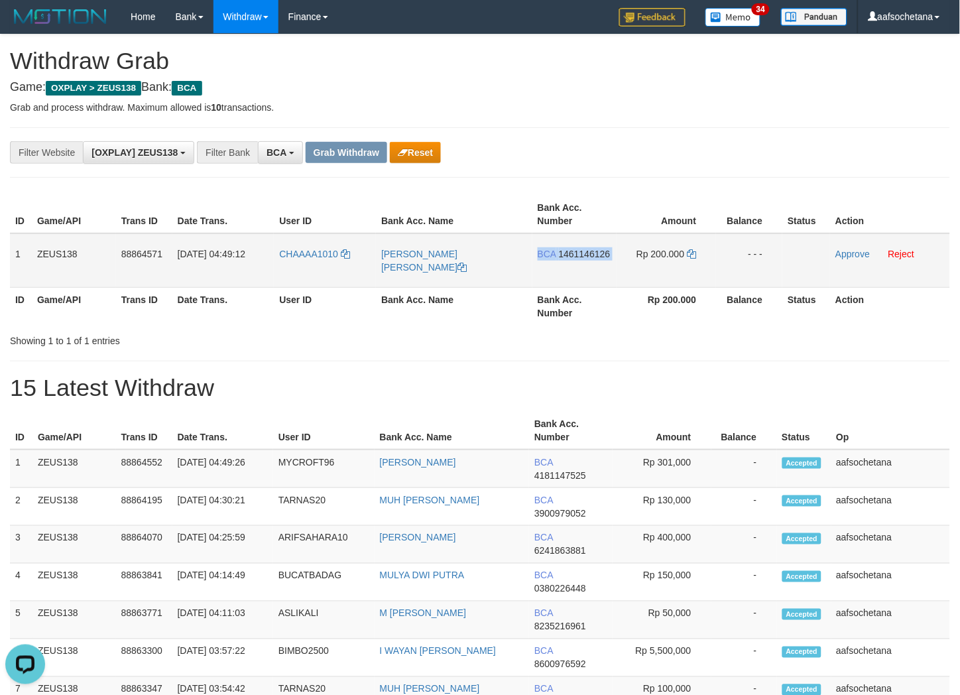
click at [593, 249] on span "1461146126" at bounding box center [585, 254] width 52 height 11
click at [692, 249] on icon at bounding box center [691, 253] width 9 height 9
click at [856, 257] on link "Approve" at bounding box center [853, 254] width 34 height 11
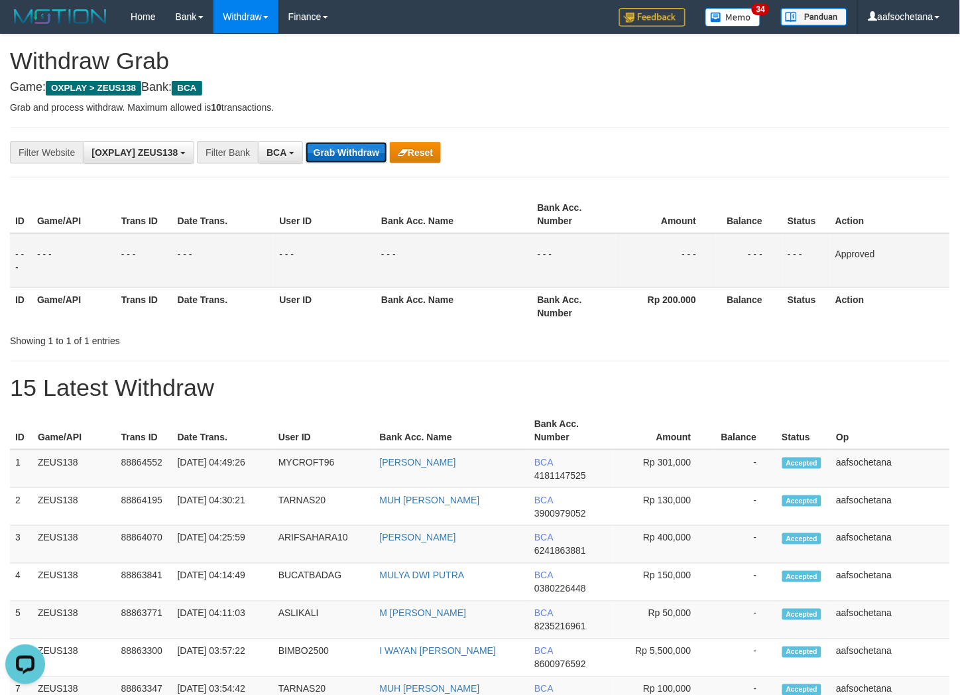
click at [316, 148] on button "Grab Withdraw" at bounding box center [347, 152] width 82 height 21
click at [316, 147] on button "Grab Withdraw" at bounding box center [347, 152] width 82 height 21
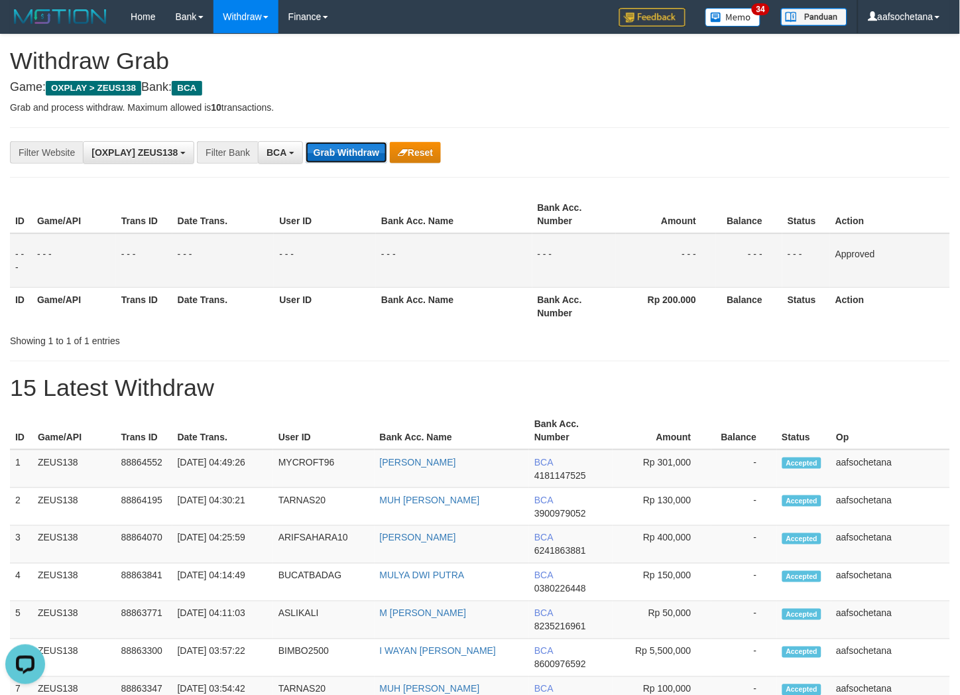
click at [316, 147] on button "Grab Withdraw" at bounding box center [347, 152] width 82 height 21
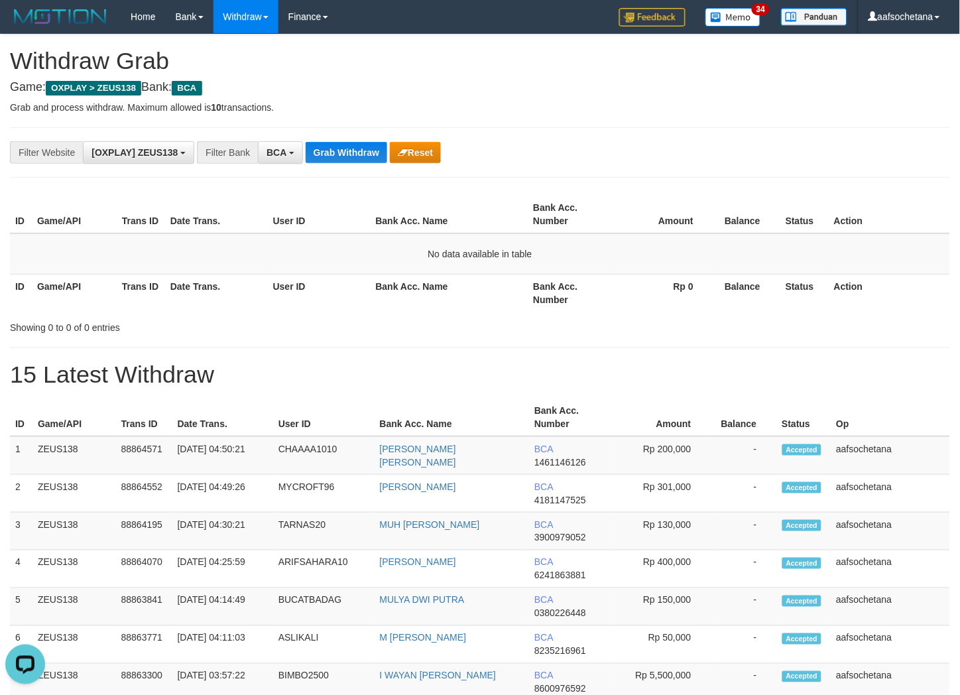
drag, startPoint x: 548, startPoint y: 171, endPoint x: 534, endPoint y: 170, distance: 13.3
click at [541, 170] on div "**********" at bounding box center [480, 152] width 940 height 50
click at [367, 144] on div "**********" at bounding box center [480, 152] width 940 height 50
click at [355, 158] on button "Grab Withdraw" at bounding box center [347, 152] width 82 height 21
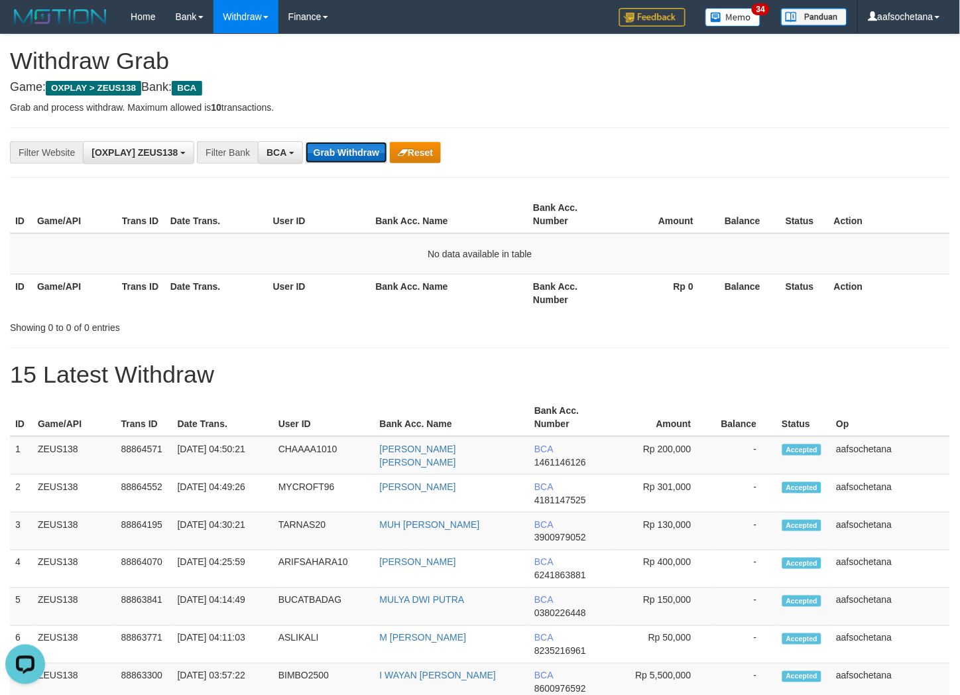
click at [355, 158] on button "Grab Withdraw" at bounding box center [347, 152] width 82 height 21
click at [561, 326] on div "Showing 0 to 0 of 0 entries" at bounding box center [480, 325] width 960 height 19
click at [365, 172] on div "**********" at bounding box center [480, 152] width 940 height 50
click at [361, 153] on button "Grab Withdraw" at bounding box center [347, 152] width 82 height 21
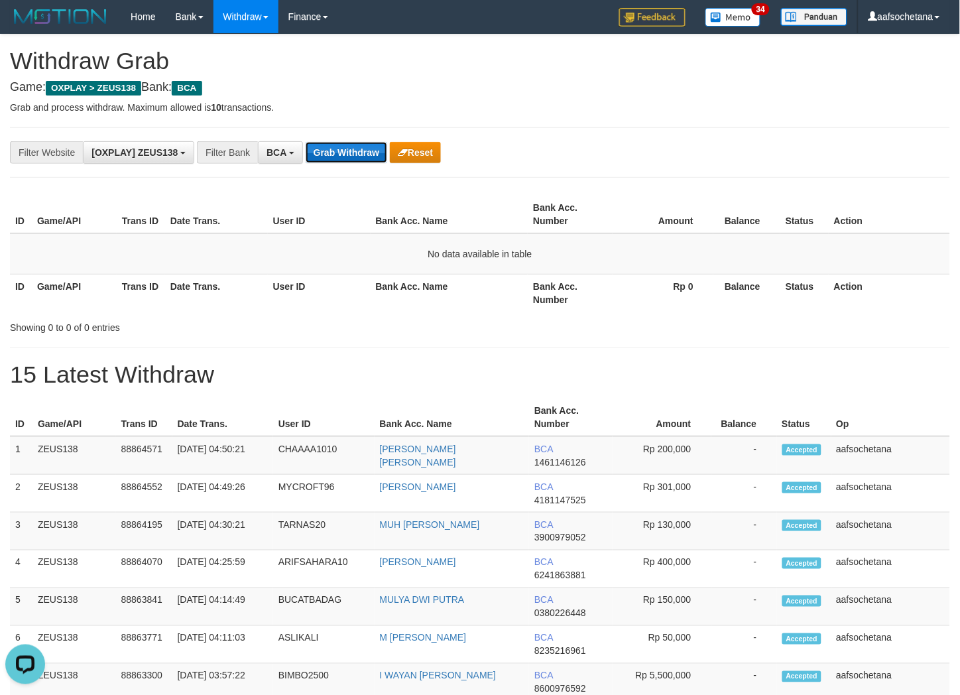
click at [361, 153] on button "Grab Withdraw" at bounding box center [347, 152] width 82 height 21
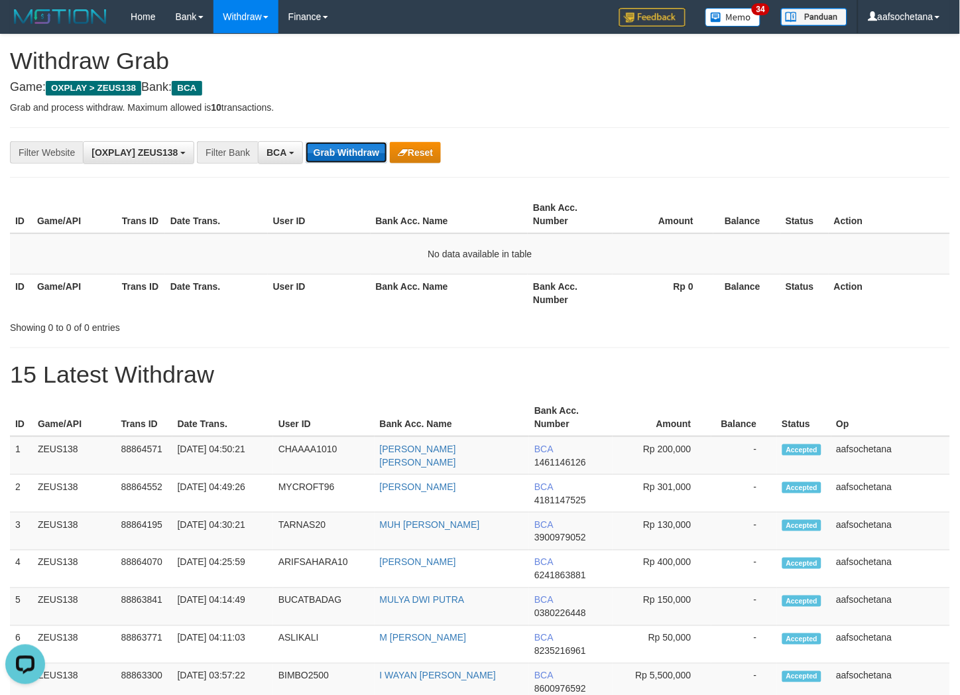
click at [336, 159] on button "Grab Withdraw" at bounding box center [347, 152] width 82 height 21
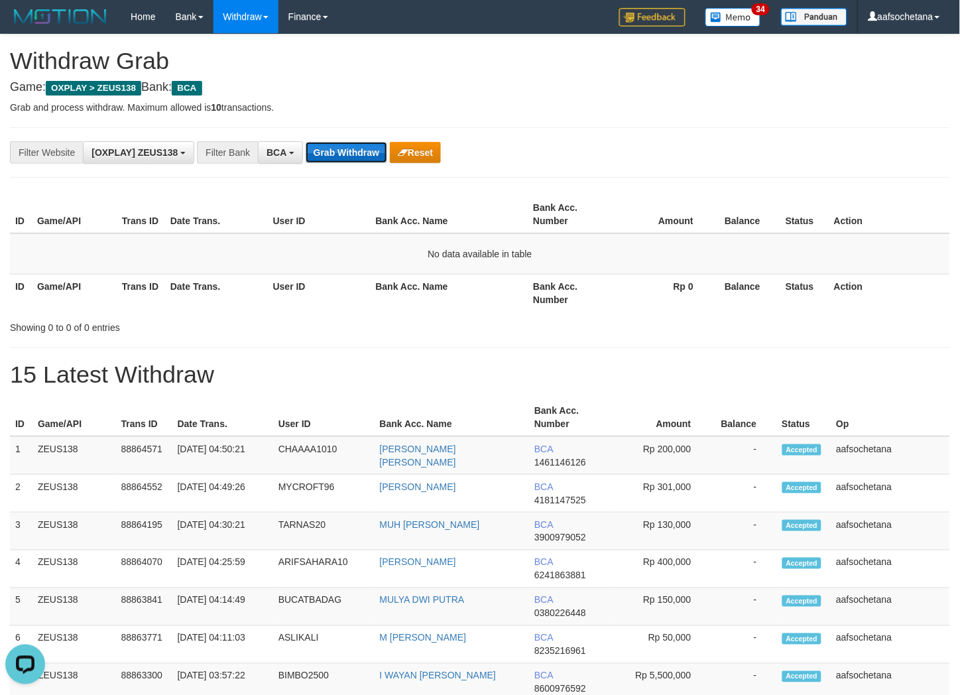
click at [336, 159] on button "Grab Withdraw" at bounding box center [347, 152] width 82 height 21
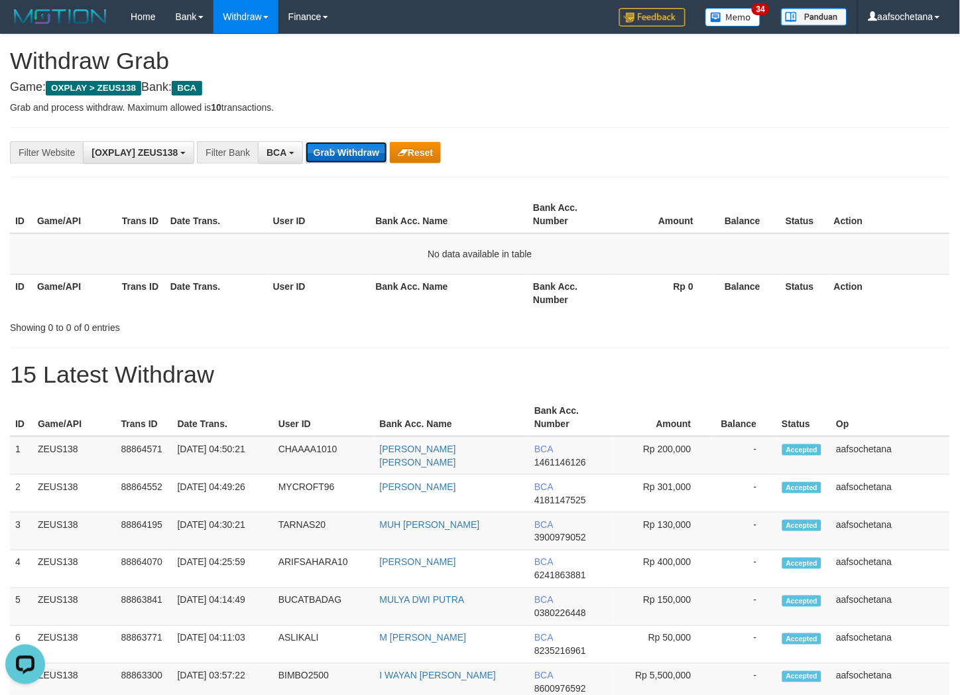
click at [336, 159] on button "Grab Withdraw" at bounding box center [347, 152] width 82 height 21
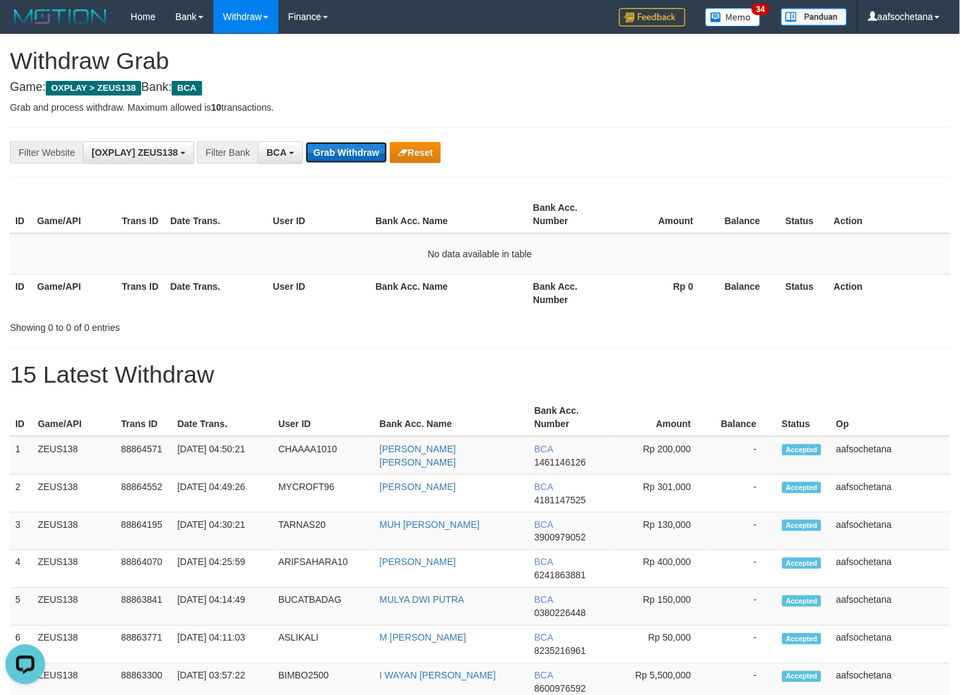
click at [336, 159] on button "Grab Withdraw" at bounding box center [347, 152] width 82 height 21
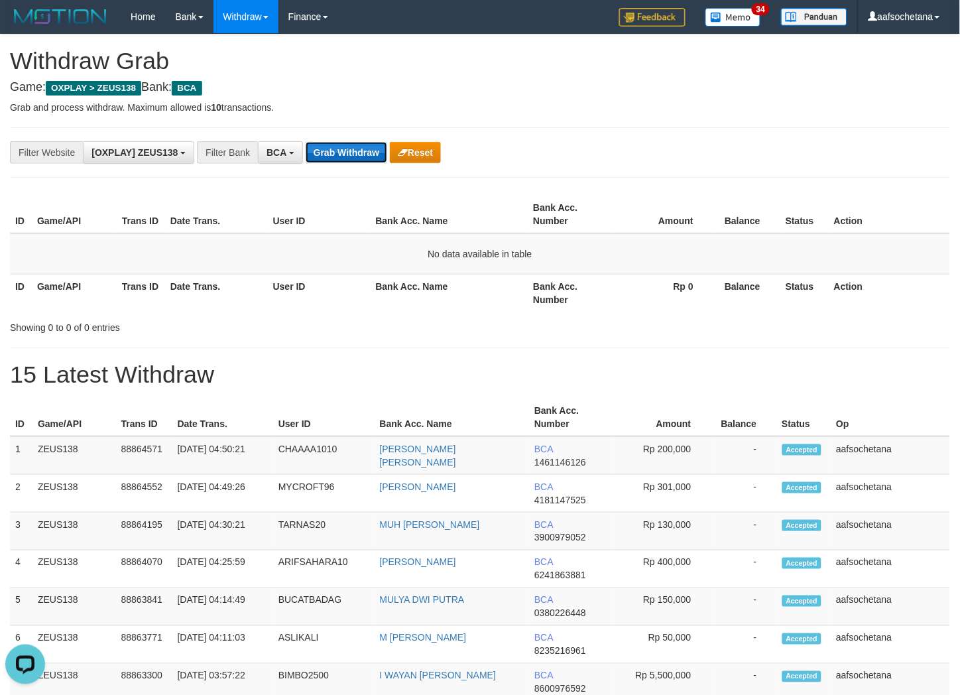
click at [336, 159] on button "Grab Withdraw" at bounding box center [347, 152] width 82 height 21
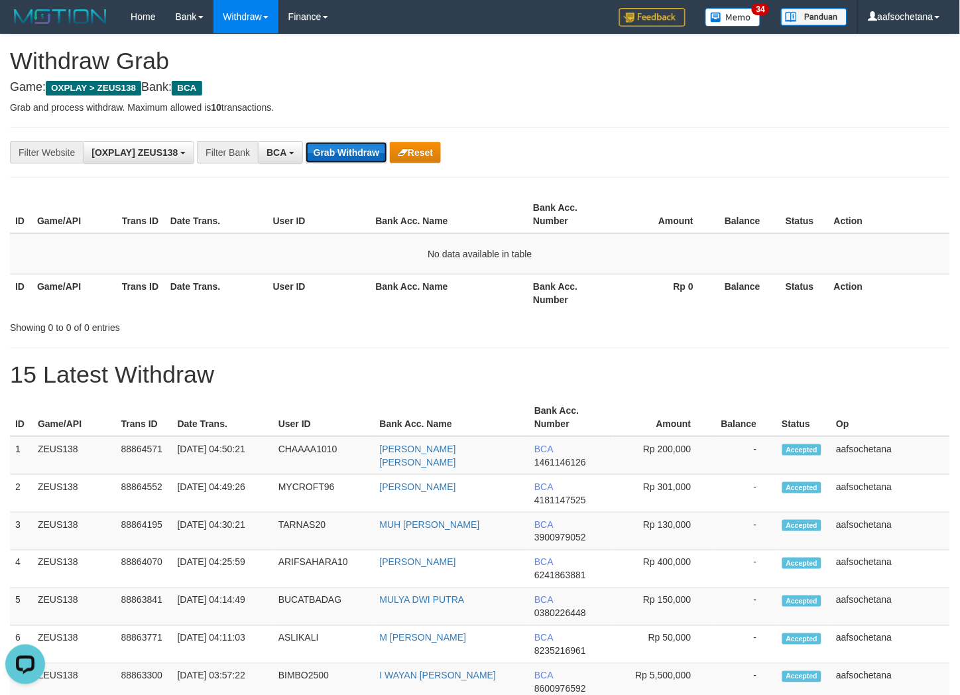
click at [336, 159] on button "Grab Withdraw" at bounding box center [347, 152] width 82 height 21
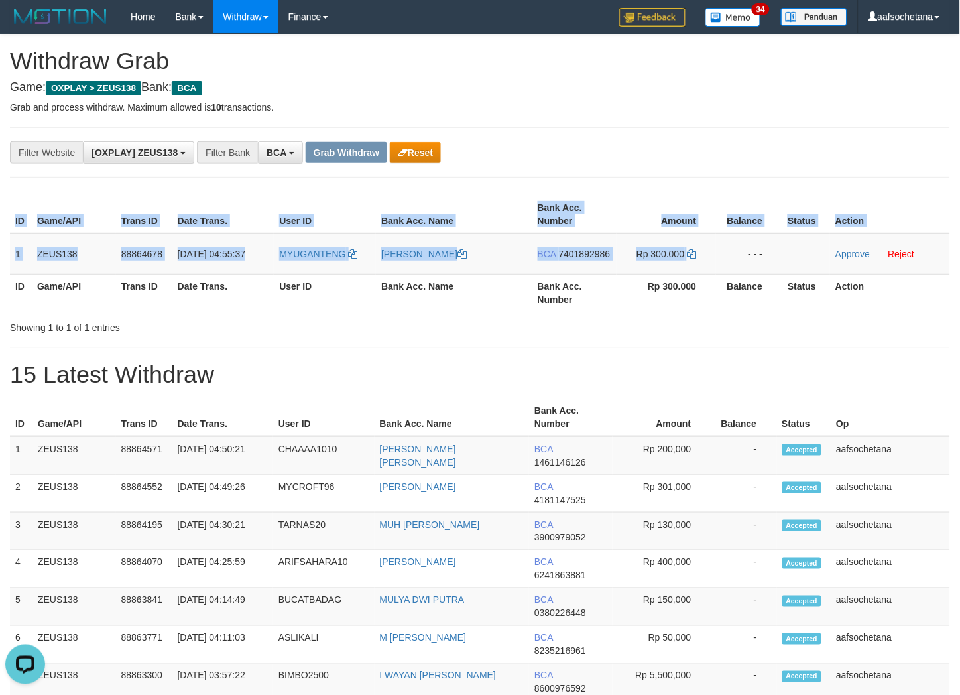
drag, startPoint x: 9, startPoint y: 239, endPoint x: 698, endPoint y: 202, distance: 690.0
click at [723, 253] on div "ID Game/API Trans ID Date Trans. User ID Bank Acc. Name Bank Acc. Number Amount…" at bounding box center [480, 254] width 960 height 124
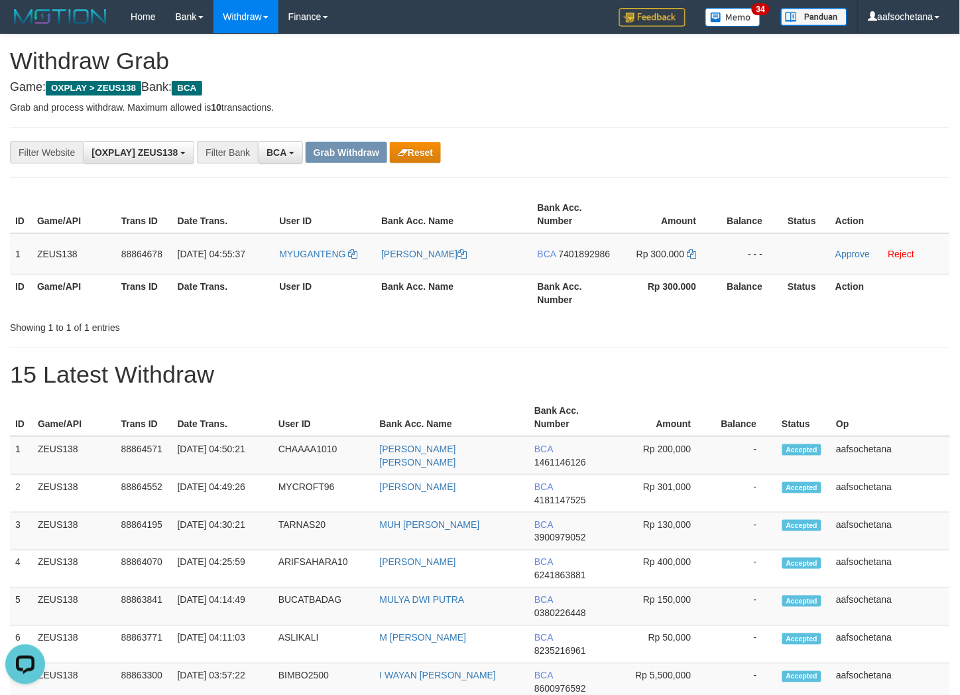
click at [684, 147] on div "**********" at bounding box center [400, 152] width 800 height 23
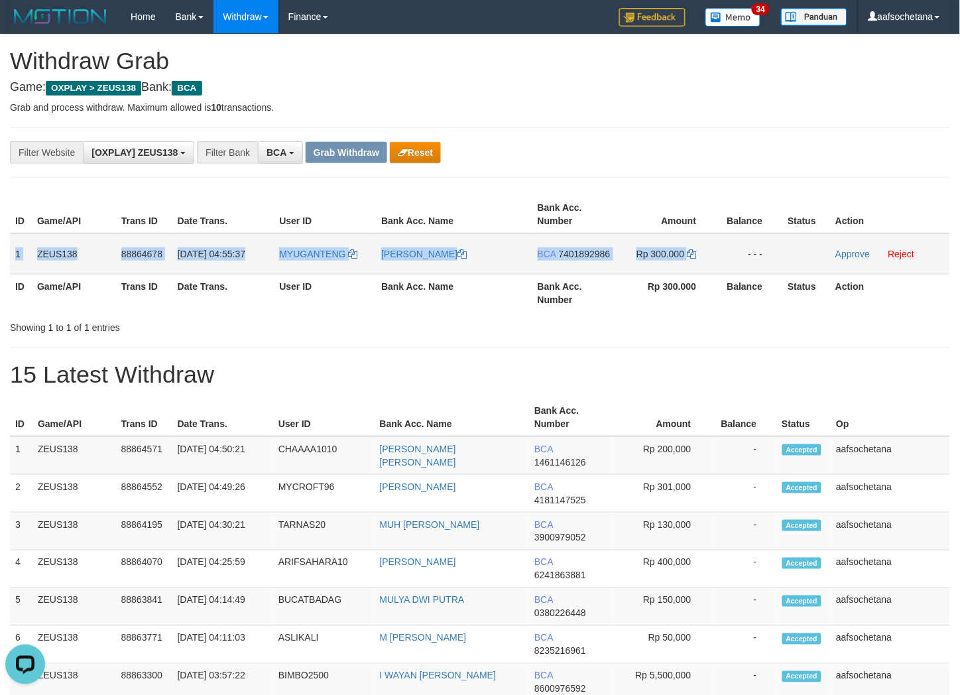
drag, startPoint x: 17, startPoint y: 245, endPoint x: 747, endPoint y: 248, distance: 729.4
click at [747, 248] on tr "1 ZEUS138 88864678 [DATE] 04:55:37 MYUGANTENG [PERSON_NAME] BCA 7401892986 Rp 3…" at bounding box center [480, 253] width 940 height 41
copy tr "1 ZEUS138 88864678 [DATE] 04:55:37 MYUGANTENG [PERSON_NAME] BCA 7401892986 Rp 3…"
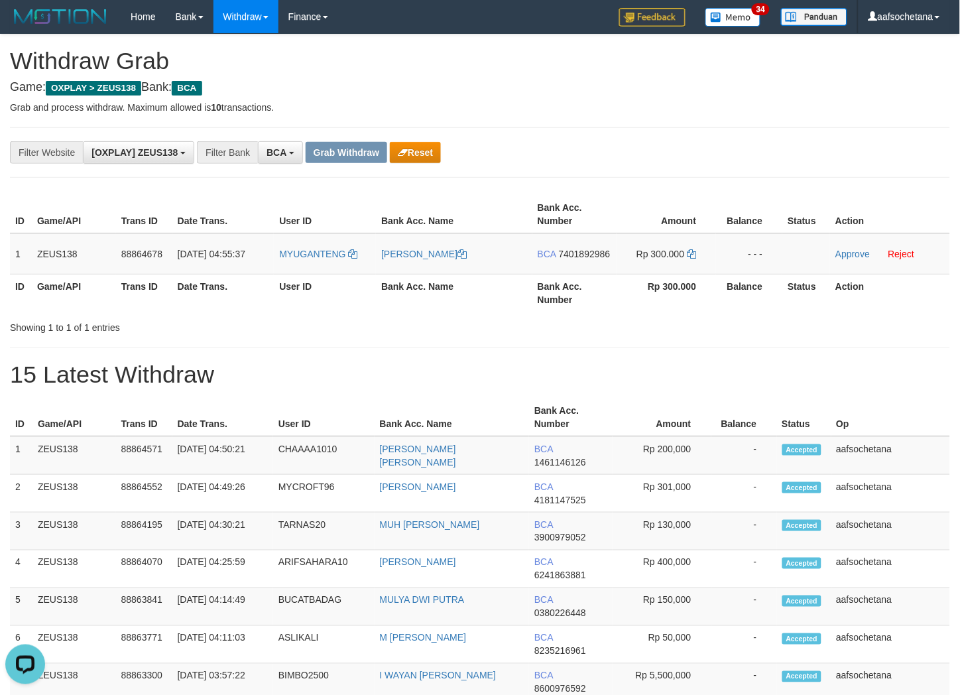
click at [645, 142] on div "**********" at bounding box center [400, 152] width 800 height 23
click at [584, 244] on td "BCA 7401892986" at bounding box center [574, 253] width 84 height 41
click at [584, 245] on td "BCA 7401892986" at bounding box center [574, 253] width 84 height 41
click at [587, 257] on span "7401892986" at bounding box center [585, 254] width 52 height 11
copy span "7401892986"
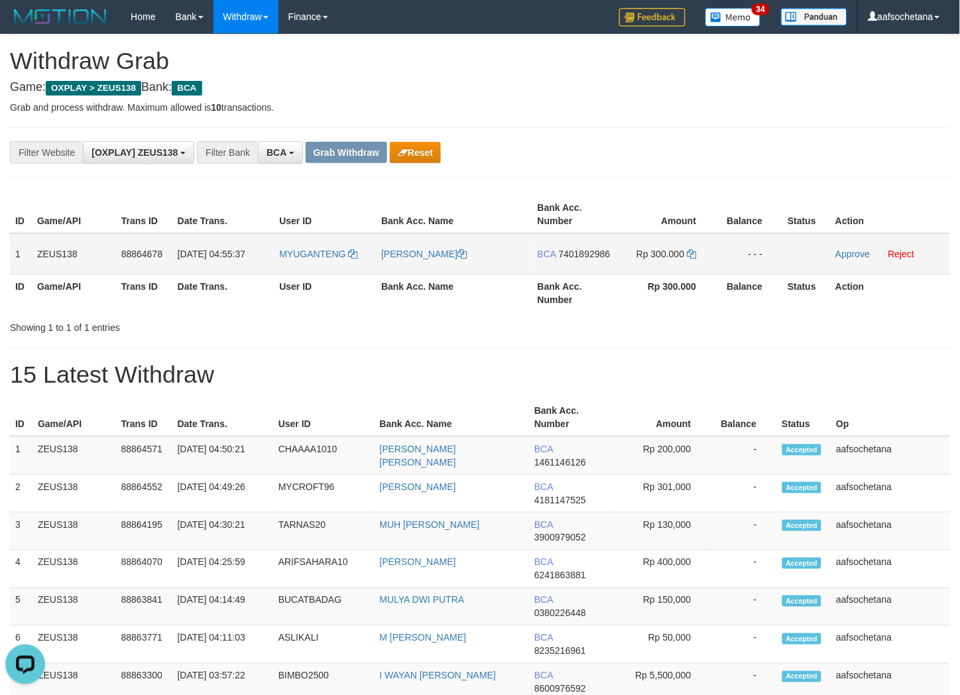
click at [587, 257] on span "7401892986" at bounding box center [585, 254] width 52 height 11
click at [592, 251] on span "7401892986" at bounding box center [585, 254] width 52 height 11
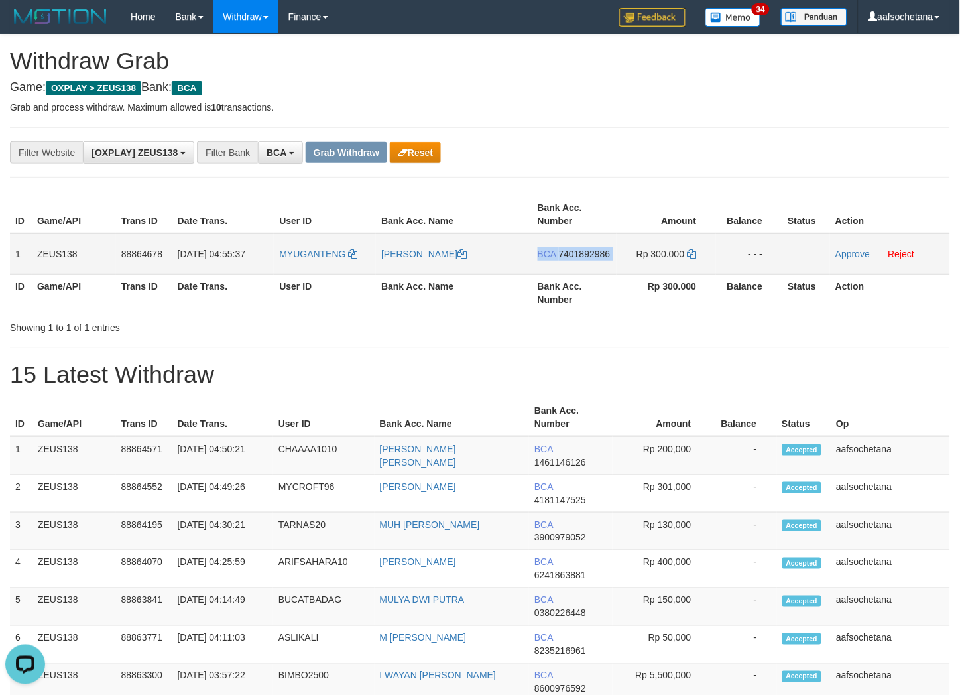
click at [592, 251] on span "7401892986" at bounding box center [585, 254] width 52 height 11
click at [692, 255] on icon at bounding box center [691, 253] width 9 height 9
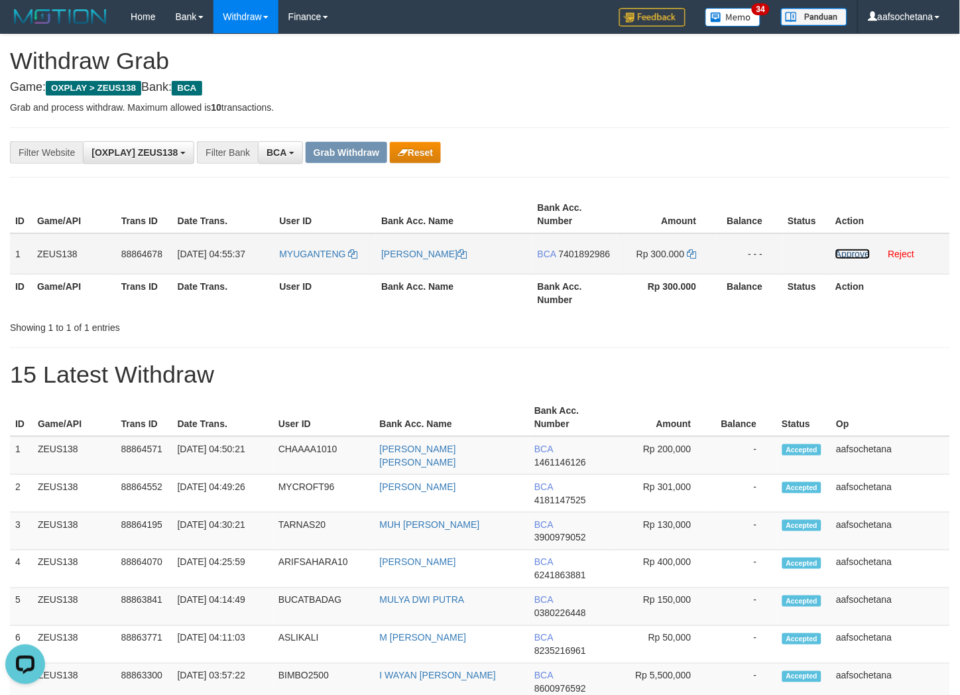
click at [861, 249] on link "Approve" at bounding box center [853, 254] width 34 height 11
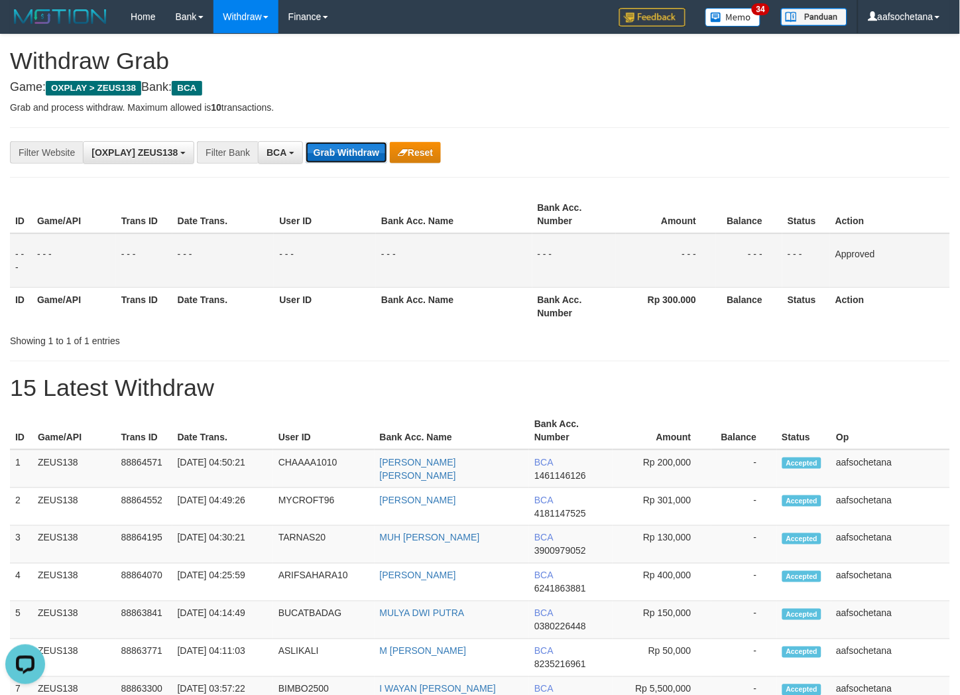
click at [345, 158] on button "Grab Withdraw" at bounding box center [347, 152] width 82 height 21
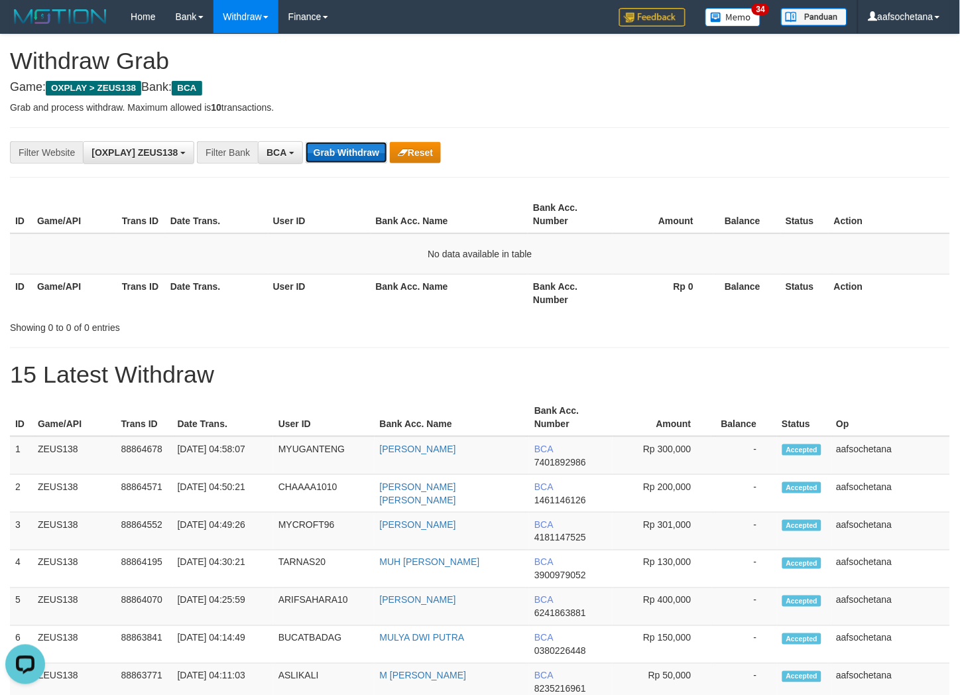
click at [354, 162] on button "Grab Withdraw" at bounding box center [347, 152] width 82 height 21
click at [354, 161] on button "Grab Withdraw" at bounding box center [347, 152] width 82 height 21
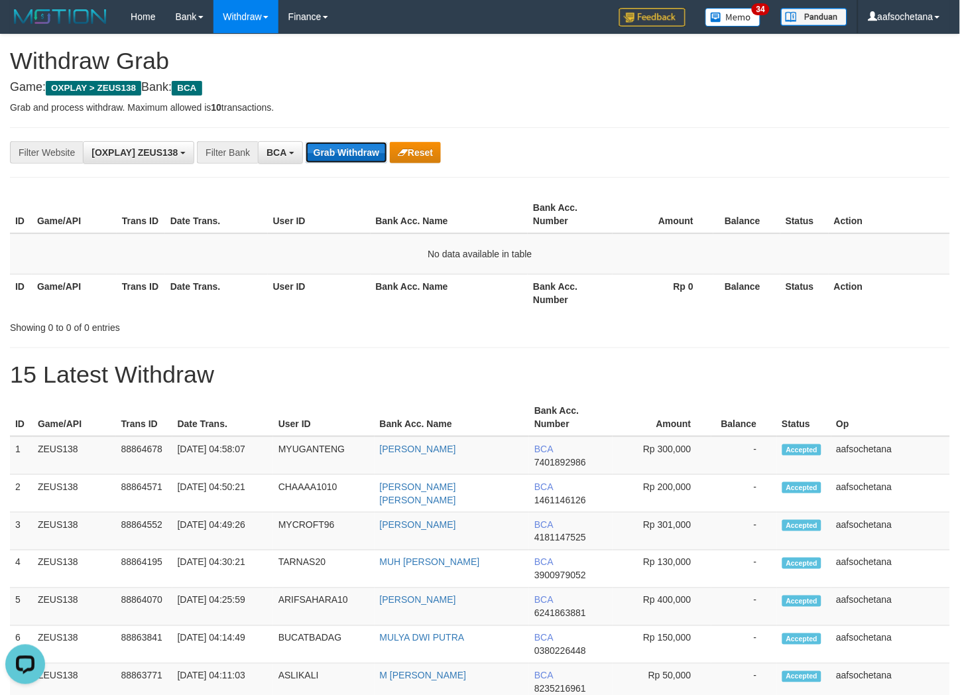
click at [354, 161] on button "Grab Withdraw" at bounding box center [347, 152] width 82 height 21
click at [367, 155] on button "Grab Withdraw" at bounding box center [347, 152] width 82 height 21
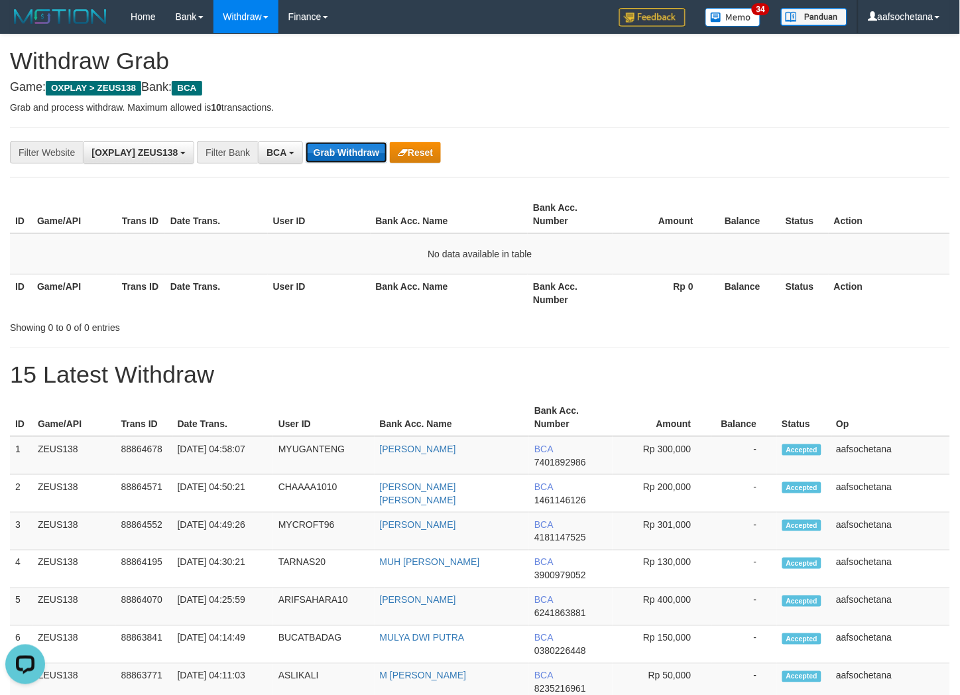
click at [367, 155] on button "Grab Withdraw" at bounding box center [347, 152] width 82 height 21
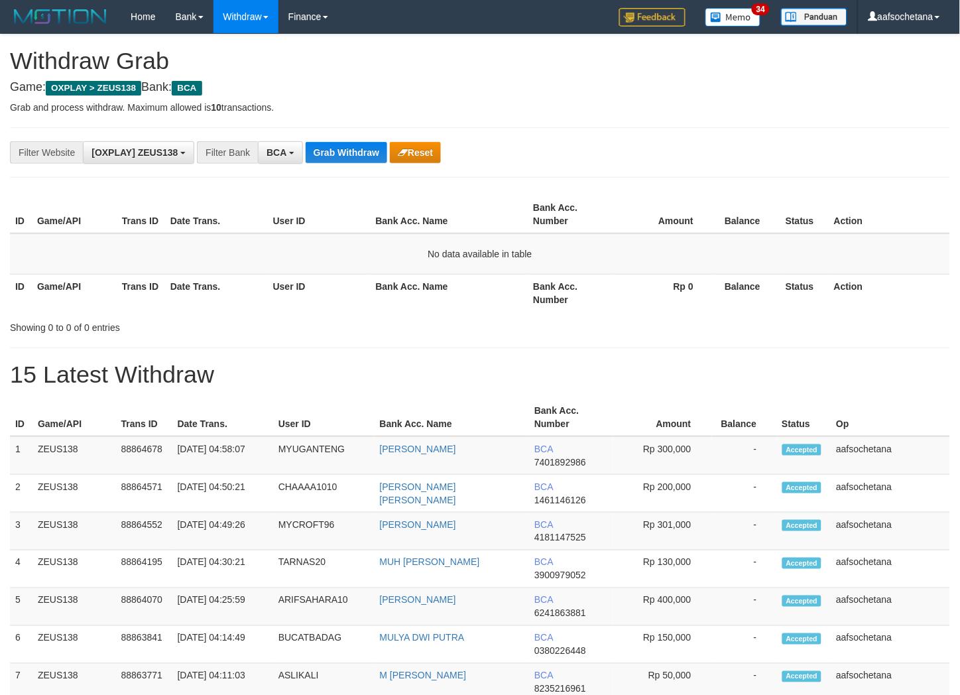
click at [367, 155] on button "Grab Withdraw" at bounding box center [347, 152] width 82 height 21
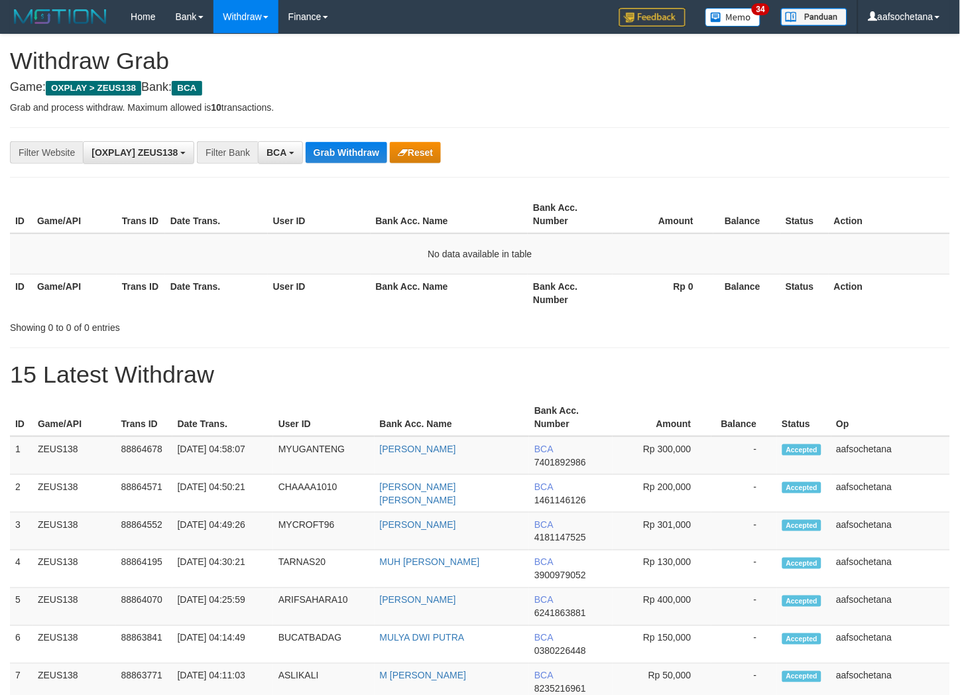
click at [367, 155] on button "Grab Withdraw" at bounding box center [347, 152] width 82 height 21
click at [367, 156] on button "Grab Withdraw" at bounding box center [347, 152] width 82 height 21
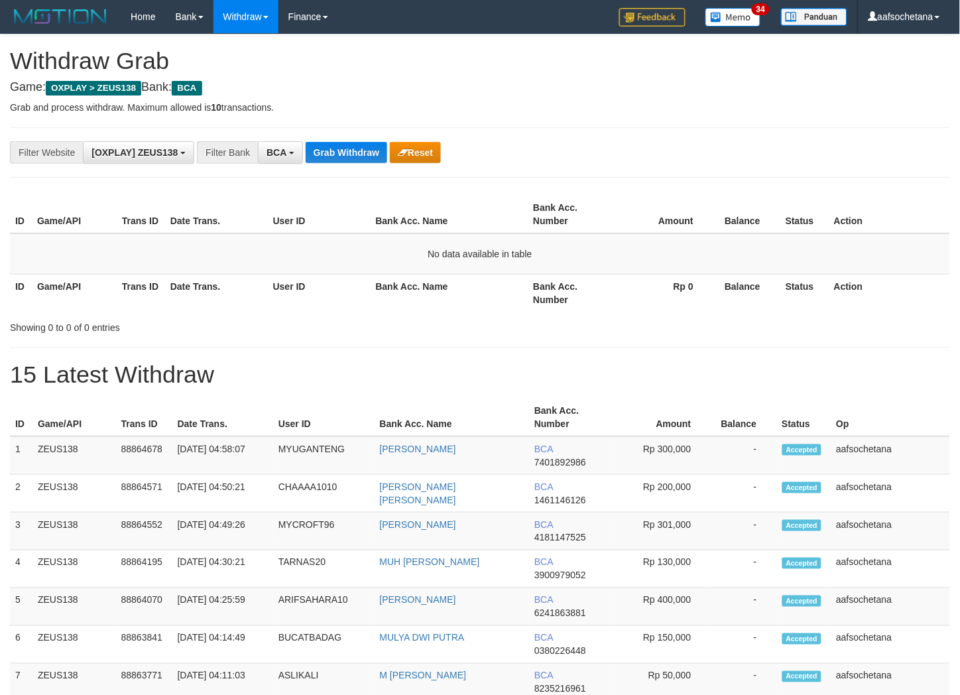
click at [367, 156] on button "Grab Withdraw" at bounding box center [347, 152] width 82 height 21
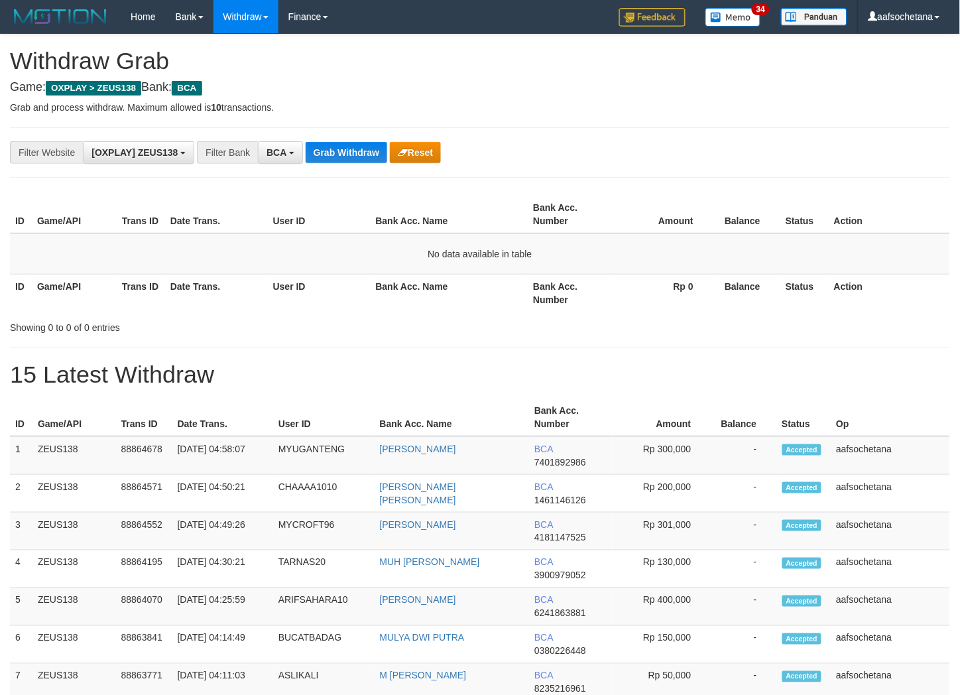
click at [367, 156] on button "Grab Withdraw" at bounding box center [347, 152] width 82 height 21
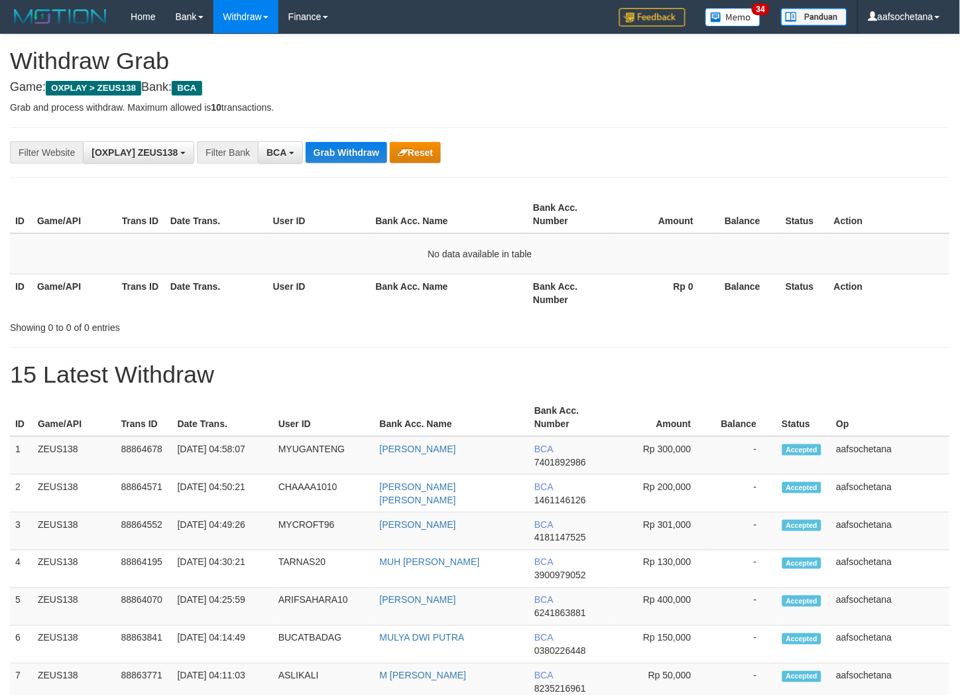
click at [367, 156] on button "Grab Withdraw" at bounding box center [347, 152] width 82 height 21
click at [336, 162] on button "Grab Withdraw" at bounding box center [347, 152] width 82 height 21
click at [499, 314] on div "ID Game/API Trans ID Date Trans. User ID Bank Acc. Name Bank Acc. Number Amount…" at bounding box center [480, 254] width 960 height 124
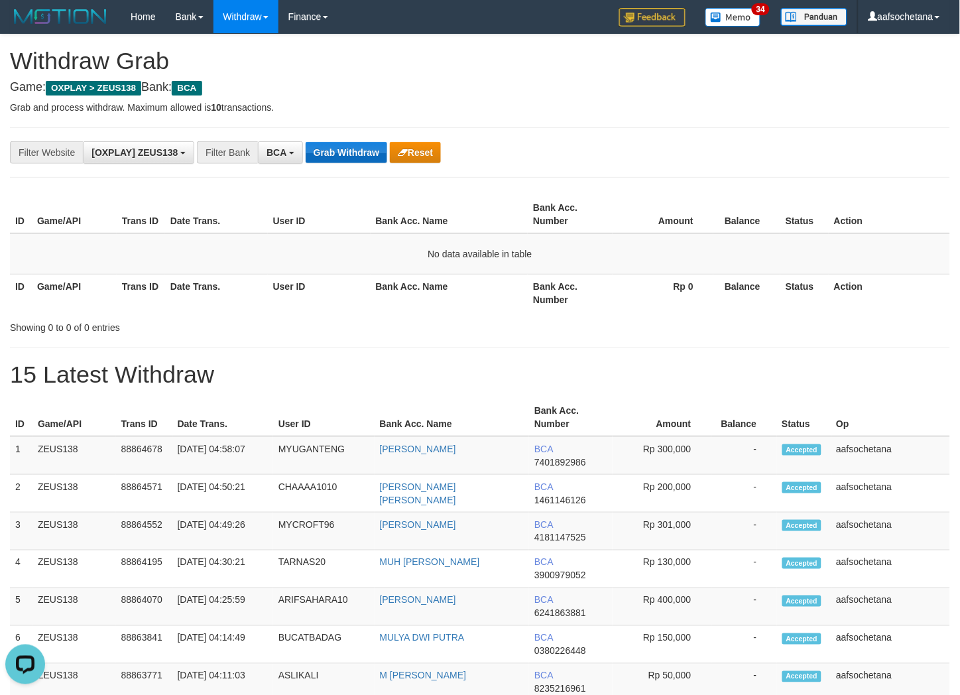
click at [323, 142] on div "**********" at bounding box center [480, 152] width 940 height 50
click at [323, 143] on button "Grab Withdraw" at bounding box center [347, 152] width 82 height 21
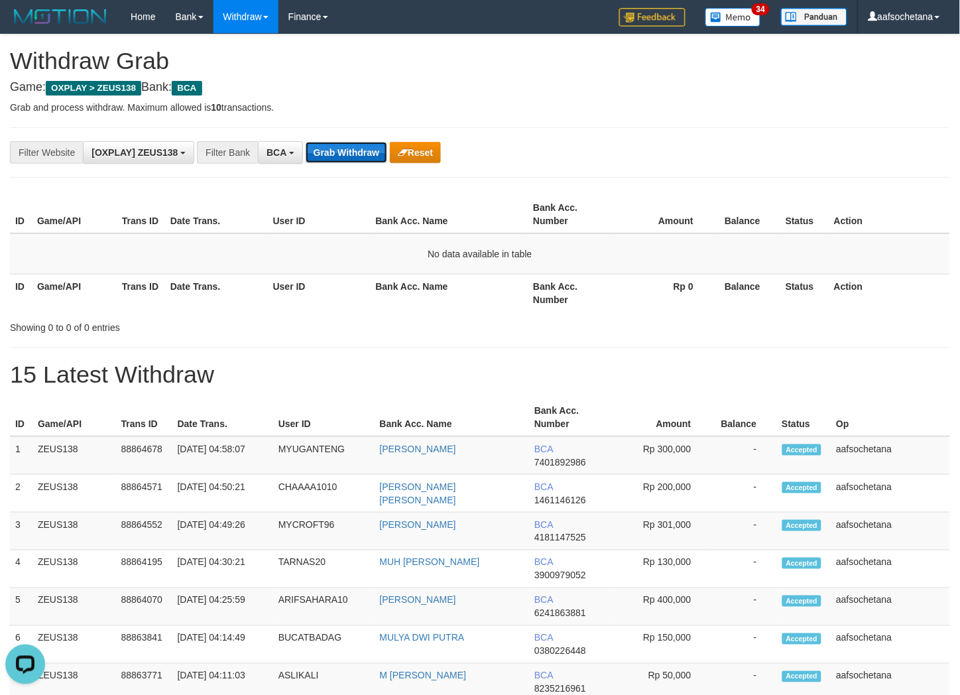
click at [323, 143] on button "Grab Withdraw" at bounding box center [347, 152] width 82 height 21
click at [324, 147] on button "Grab Withdraw" at bounding box center [347, 152] width 82 height 21
click at [324, 150] on button "Grab Withdraw" at bounding box center [347, 152] width 82 height 21
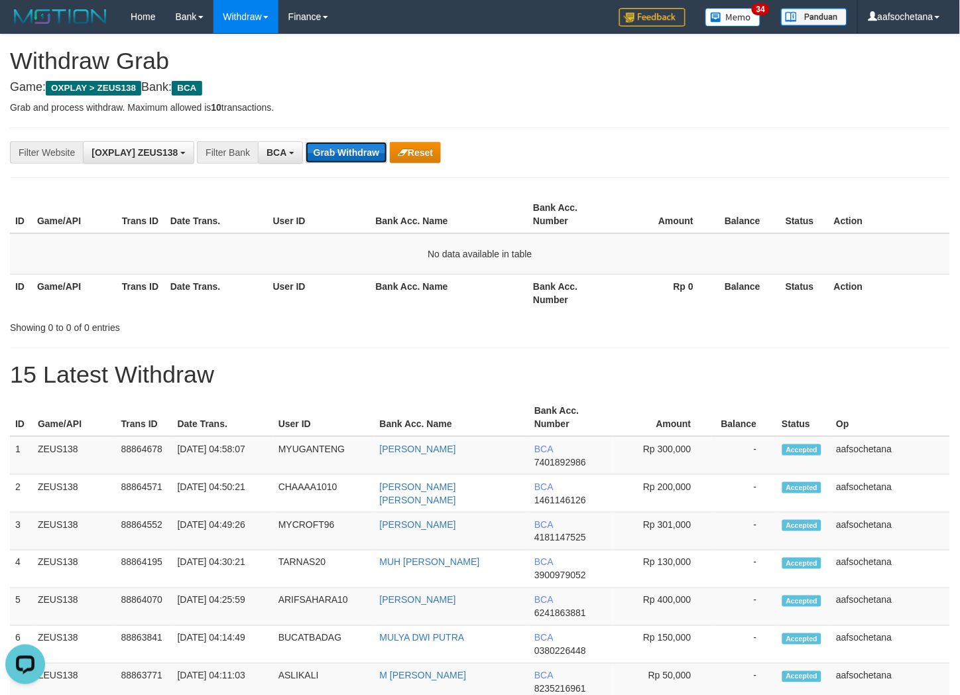
click at [324, 150] on button "Grab Withdraw" at bounding box center [347, 152] width 82 height 21
click at [325, 150] on button "Grab Withdraw" at bounding box center [347, 152] width 82 height 21
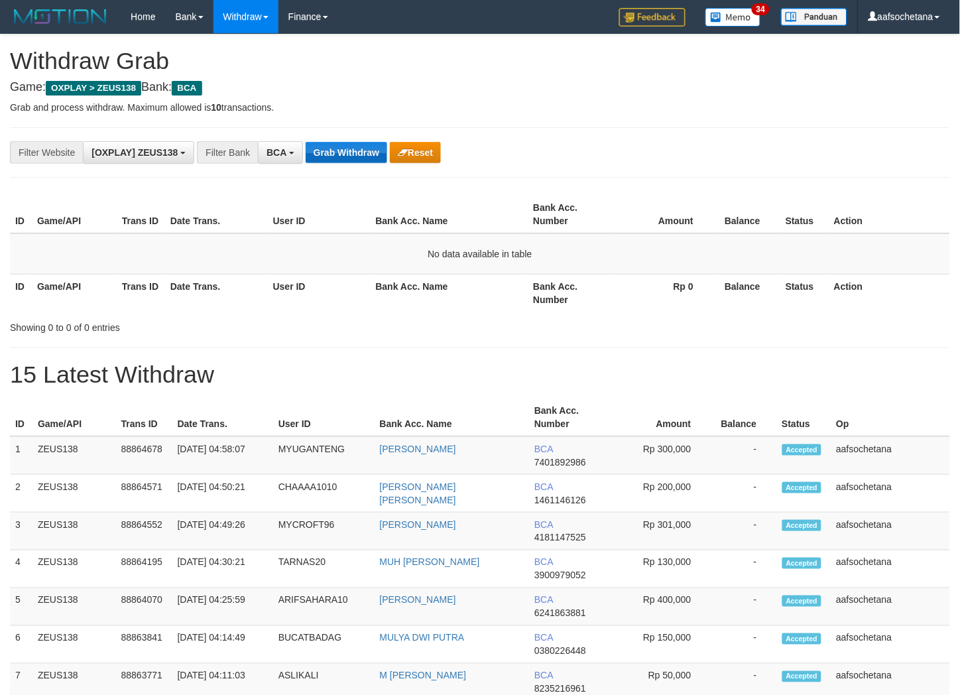
click at [326, 151] on button "Grab Withdraw" at bounding box center [347, 152] width 82 height 21
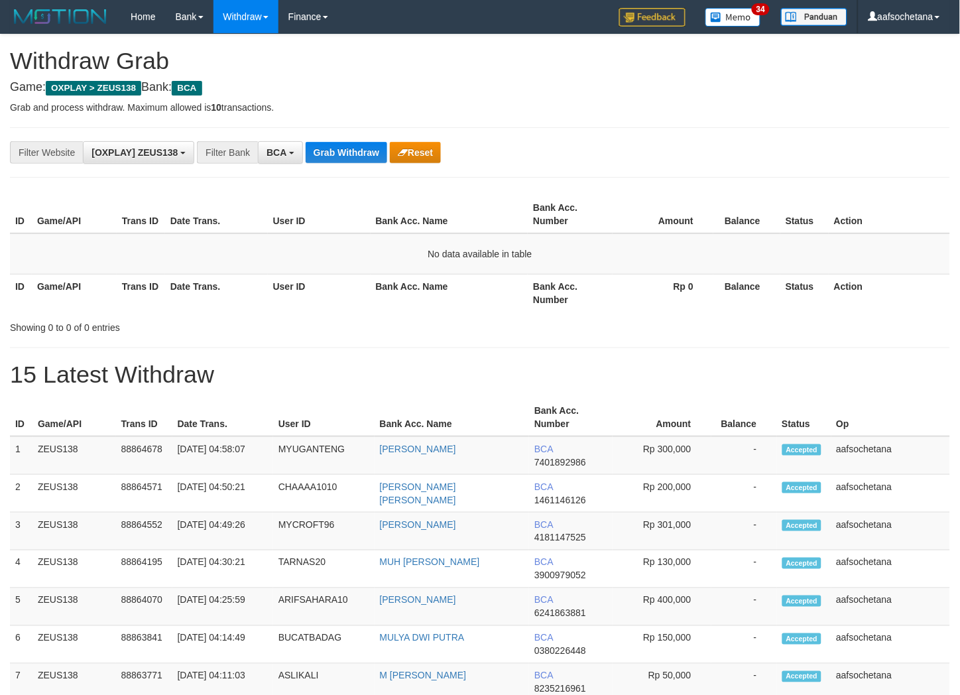
scroll to position [23, 0]
click at [326, 151] on button "Grab Withdraw" at bounding box center [347, 152] width 82 height 21
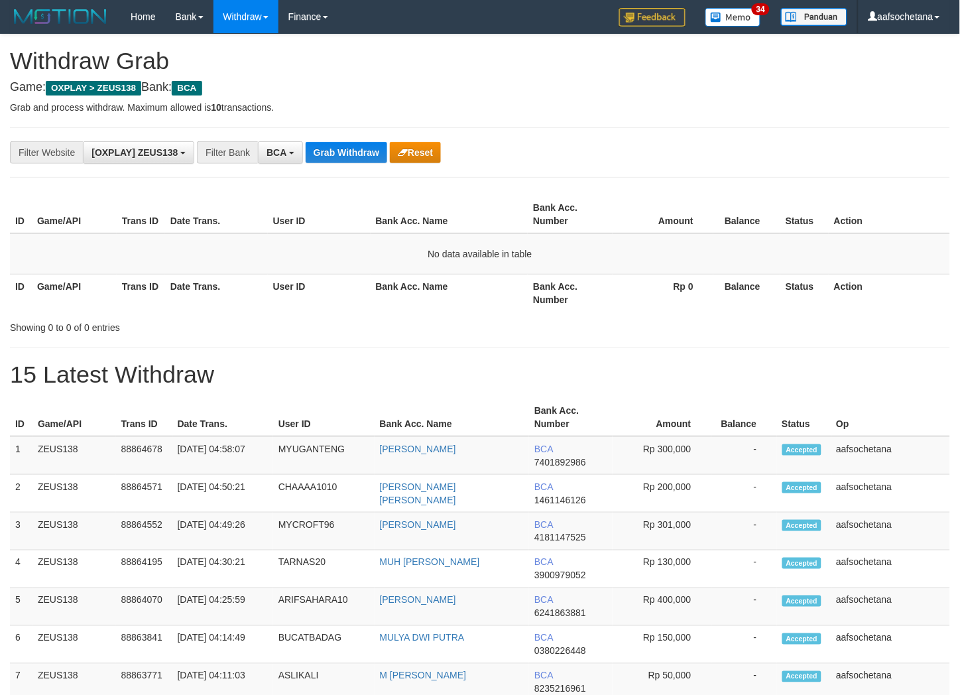
click at [326, 151] on button "Grab Withdraw" at bounding box center [347, 152] width 82 height 21
click at [343, 164] on div "**********" at bounding box center [480, 152] width 940 height 50
click at [343, 162] on button "Grab Withdraw" at bounding box center [347, 152] width 82 height 21
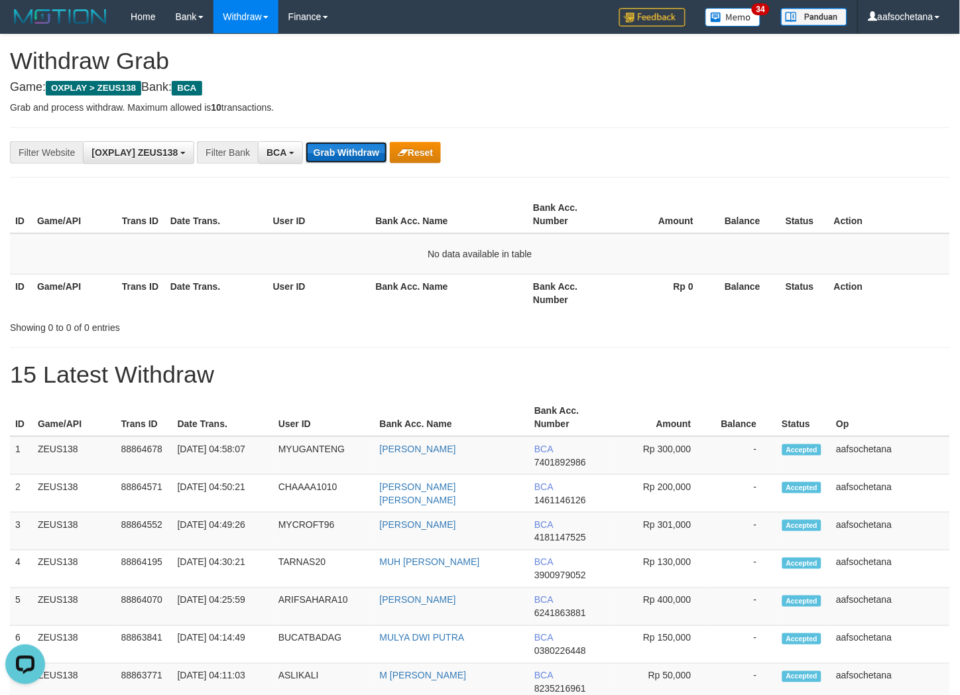
click at [343, 162] on button "Grab Withdraw" at bounding box center [347, 152] width 82 height 21
click at [365, 173] on div "**********" at bounding box center [480, 152] width 940 height 50
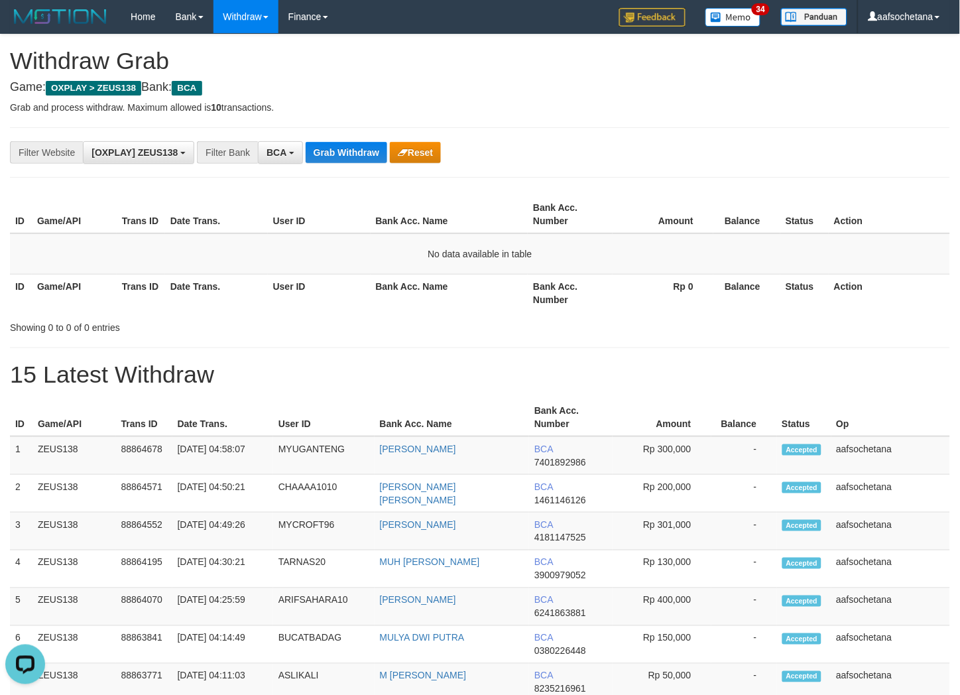
drag, startPoint x: 353, startPoint y: 129, endPoint x: 369, endPoint y: 231, distance: 103.5
click at [353, 138] on div "**********" at bounding box center [480, 152] width 940 height 50
click at [353, 142] on button "Grab Withdraw" at bounding box center [347, 152] width 82 height 21
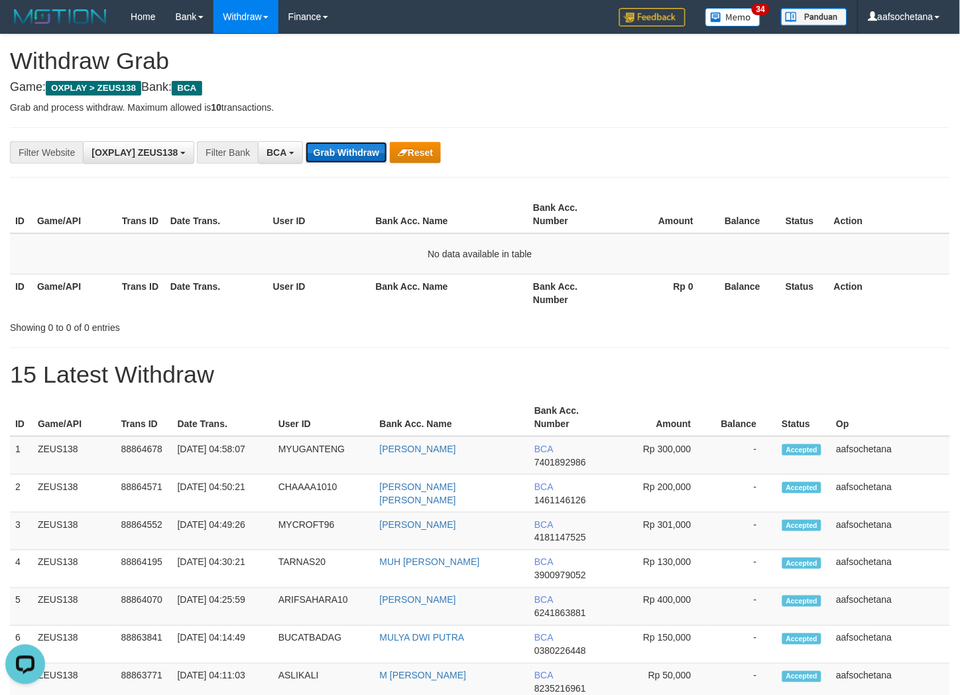
click at [353, 142] on button "Grab Withdraw" at bounding box center [347, 152] width 82 height 21
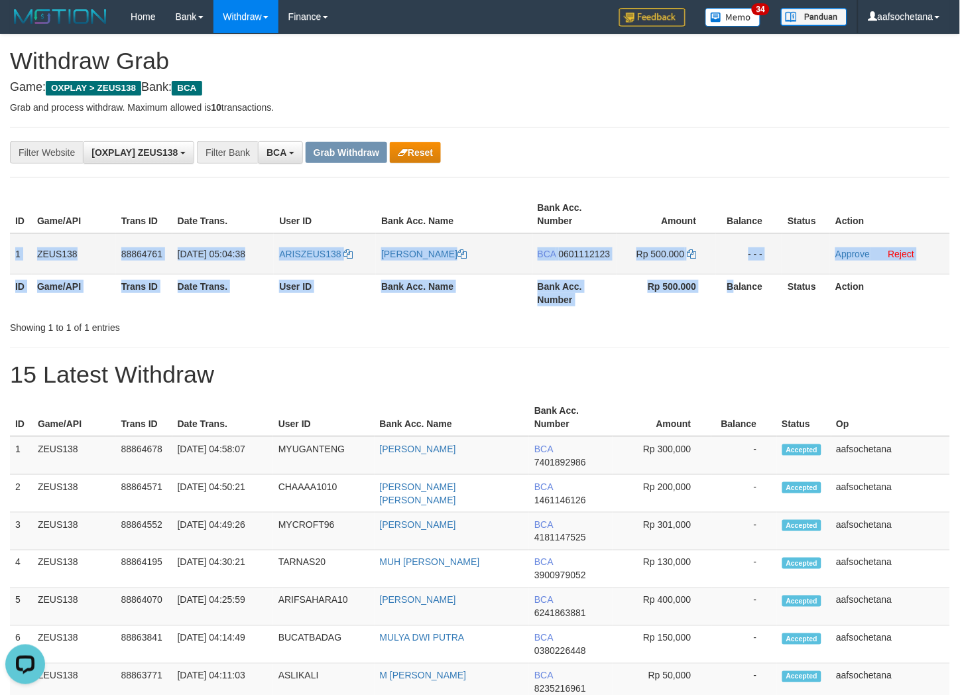
copy table "1 ZEUS138 88864761 01/10/2025 05:04:38 ARISZEUS138 ARIS BUDIYANTO BCA 060111212…"
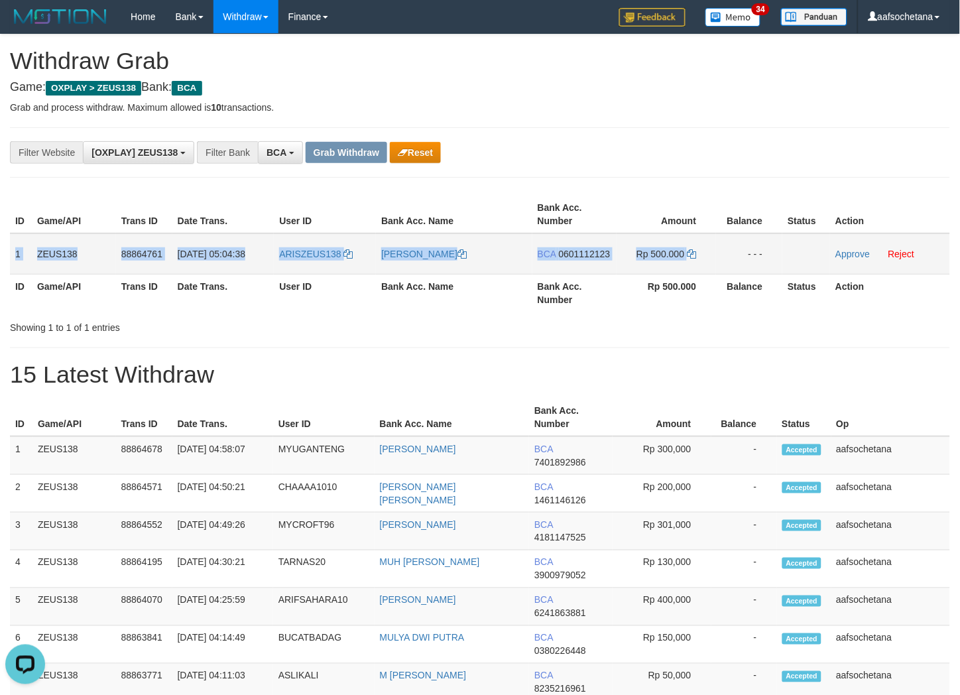
copy tr "1 ZEUS138 88864761 01/10/2025 05:04:38 ARISZEUS138 ARIS BUDIYANTO BCA 060111212…"
drag, startPoint x: 11, startPoint y: 257, endPoint x: 712, endPoint y: 260, distance: 700.3
click at [712, 260] on tr "1 ZEUS138 88864761 01/10/2025 05:04:38 ARISZEUS138 ARIS BUDIYANTO BCA 060111212…" at bounding box center [480, 253] width 940 height 41
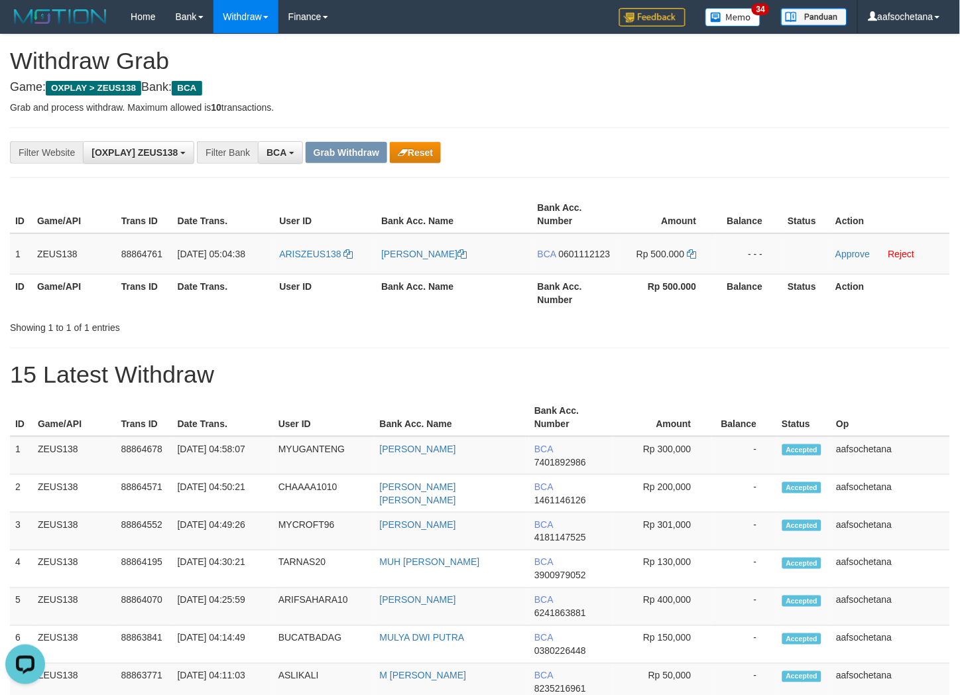
click at [699, 151] on div "**********" at bounding box center [400, 152] width 800 height 23
click at [554, 241] on td "BCA 0601112123" at bounding box center [574, 253] width 84 height 41
click at [580, 252] on span "0601112123" at bounding box center [585, 254] width 52 height 11
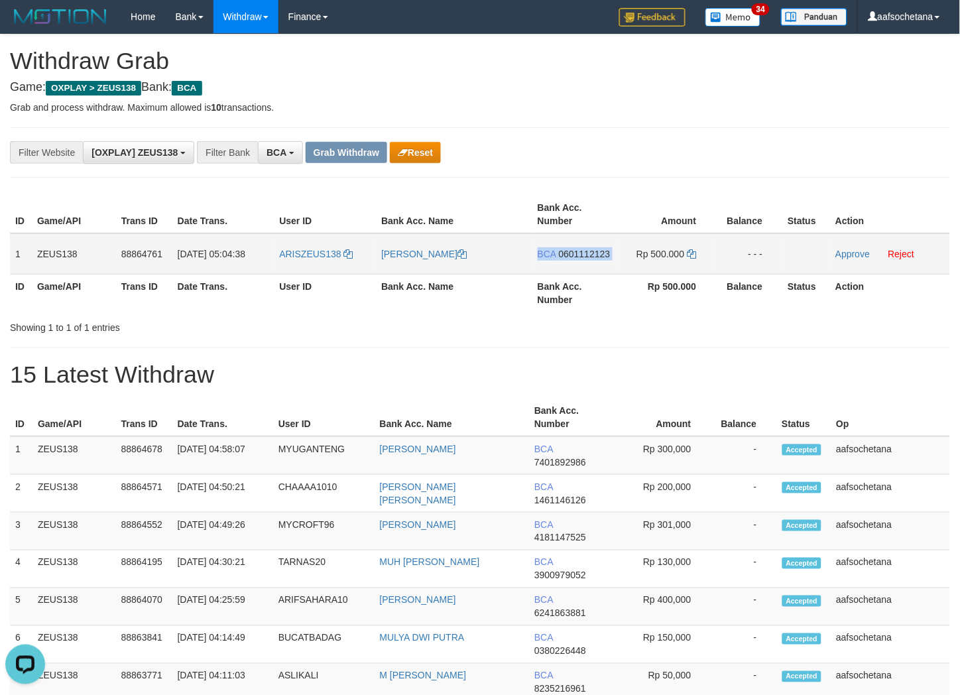
click at [580, 252] on span "0601112123" at bounding box center [585, 254] width 52 height 11
click at [584, 250] on span "0601112123" at bounding box center [585, 254] width 52 height 11
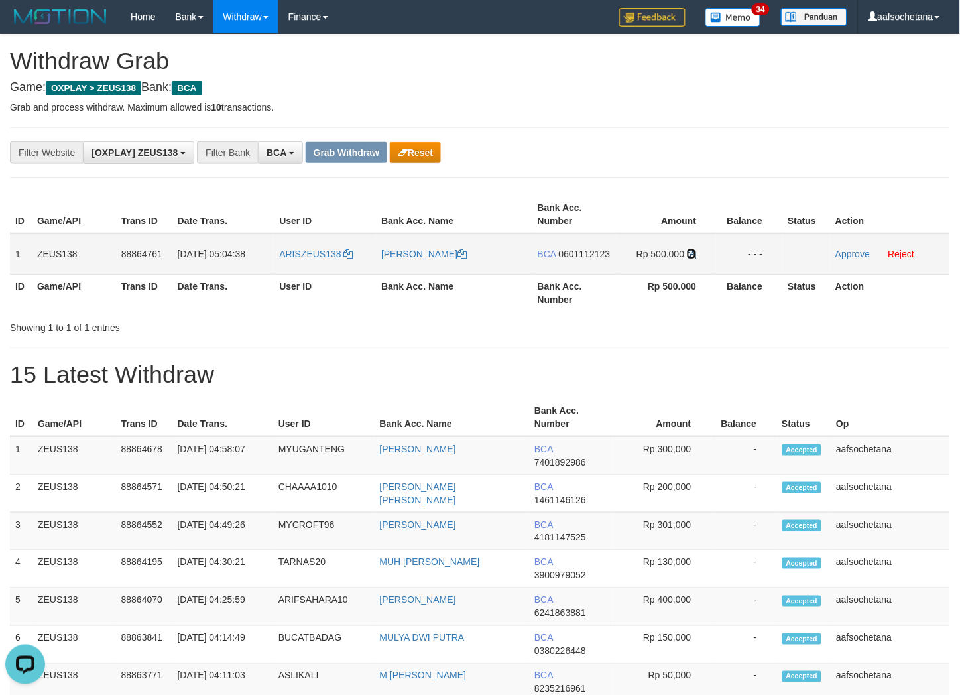
click at [690, 257] on icon at bounding box center [691, 253] width 9 height 9
click at [834, 259] on td "Approve Reject" at bounding box center [890, 253] width 120 height 41
drag, startPoint x: 854, startPoint y: 255, endPoint x: 562, endPoint y: 177, distance: 301.9
click at [854, 254] on link "Approve" at bounding box center [853, 254] width 34 height 11
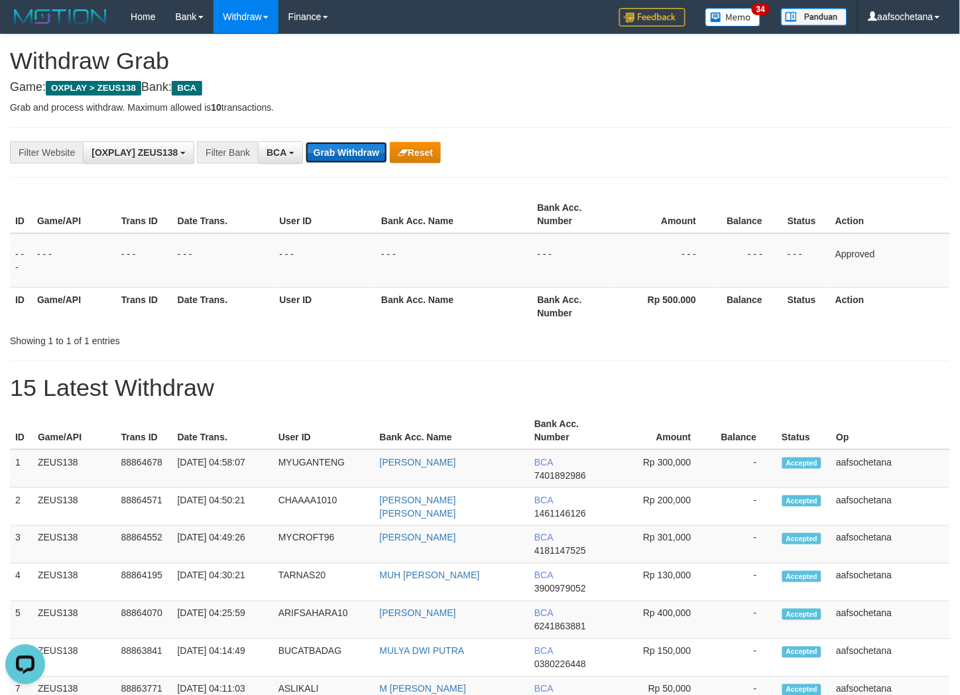
click at [321, 144] on button "Grab Withdraw" at bounding box center [347, 152] width 82 height 21
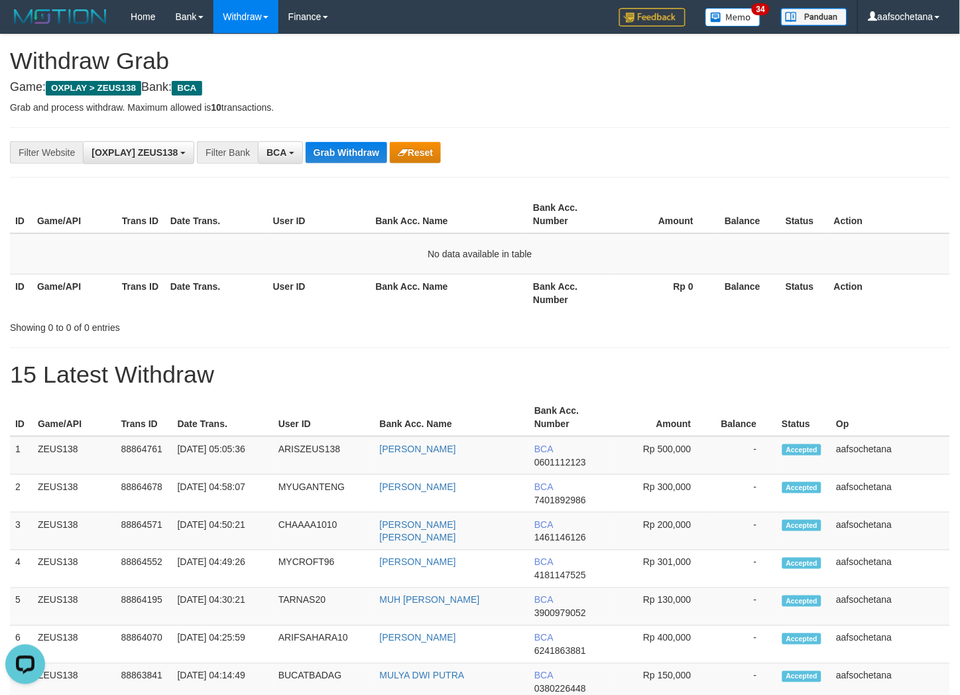
click at [330, 163] on div "**********" at bounding box center [400, 152] width 800 height 23
click at [332, 162] on button "Grab Withdraw" at bounding box center [347, 152] width 82 height 21
click at [337, 156] on button "Grab Withdraw" at bounding box center [347, 152] width 82 height 21
click at [529, 113] on p "Grab and process withdraw. Maximum allowed is 10 transactions." at bounding box center [480, 107] width 940 height 13
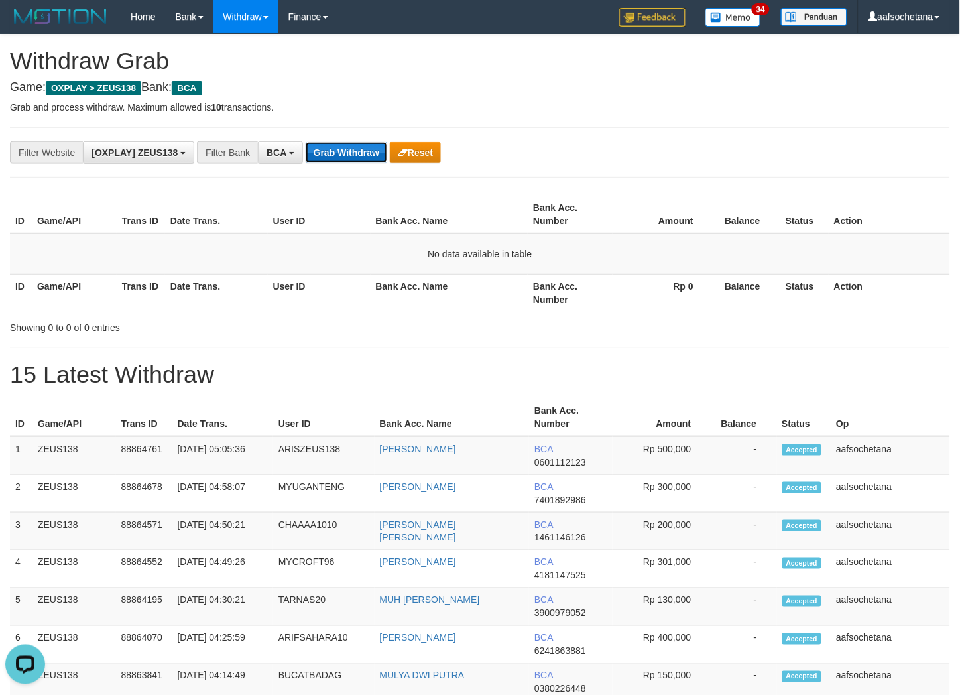
click at [359, 154] on button "Grab Withdraw" at bounding box center [347, 152] width 82 height 21
click at [359, 153] on button "Grab Withdraw" at bounding box center [347, 152] width 82 height 21
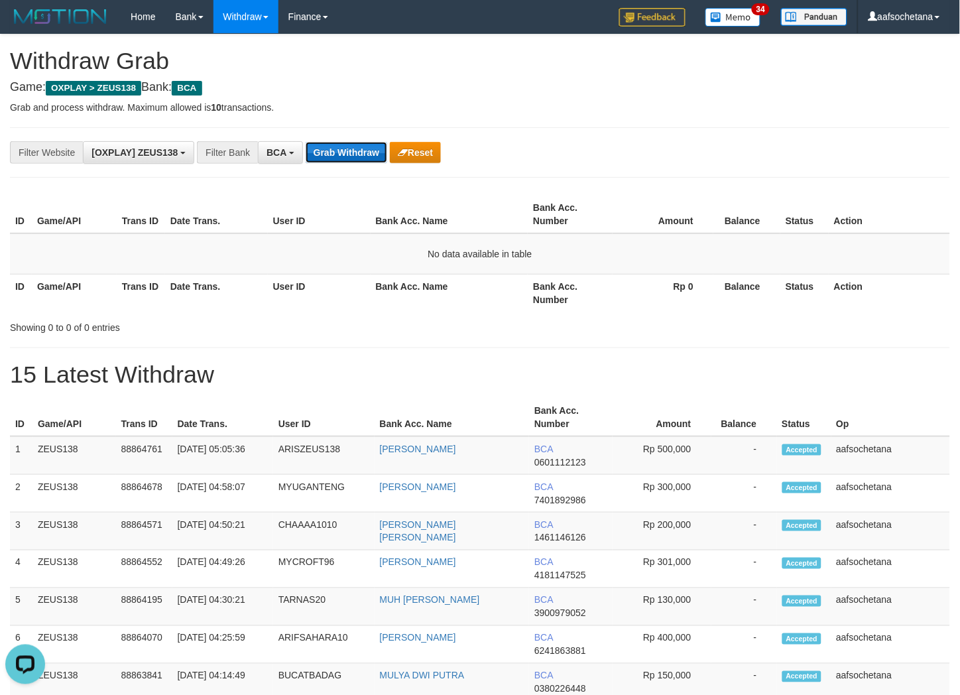
click at [359, 153] on button "Grab Withdraw" at bounding box center [347, 152] width 82 height 21
click at [330, 153] on button "Grab Withdraw" at bounding box center [347, 152] width 82 height 21
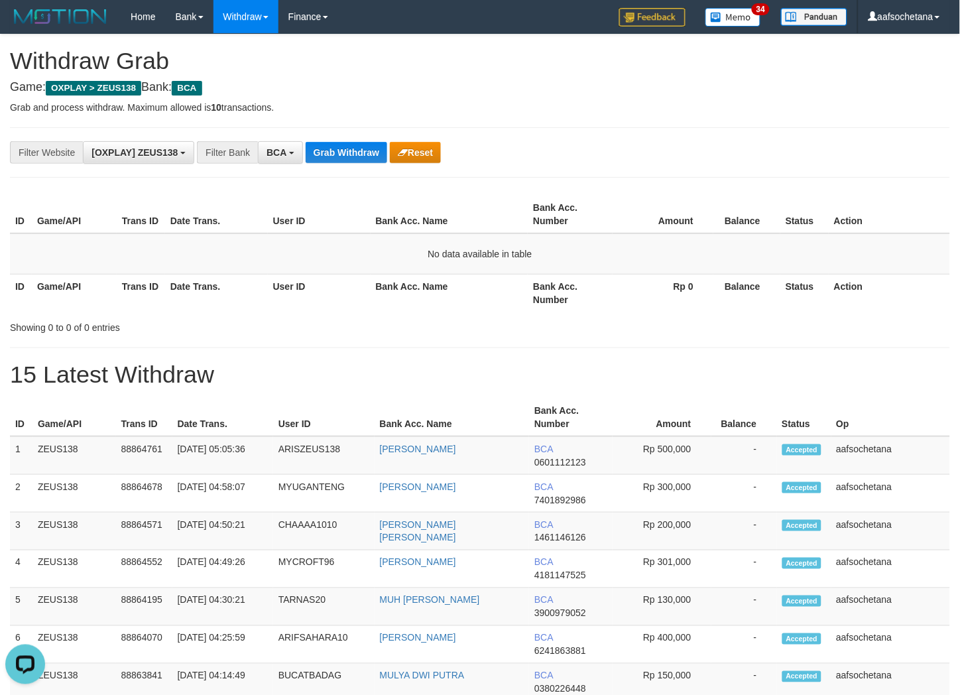
click at [423, 365] on h1 "15 Latest Withdraw" at bounding box center [480, 374] width 940 height 27
click at [340, 146] on button "Grab Withdraw" at bounding box center [347, 152] width 82 height 21
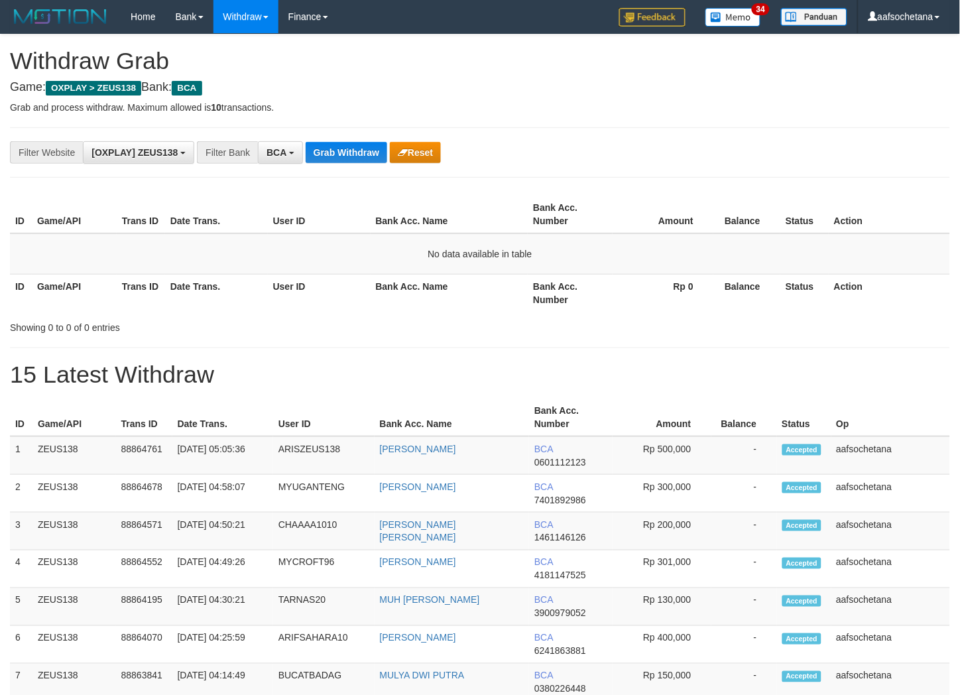
click at [340, 146] on button "Grab Withdraw" at bounding box center [347, 152] width 82 height 21
drag, startPoint x: 0, startPoint y: 0, endPoint x: 342, endPoint y: 146, distance: 372.0
click at [342, 146] on button "Grab Withdraw" at bounding box center [347, 152] width 82 height 21
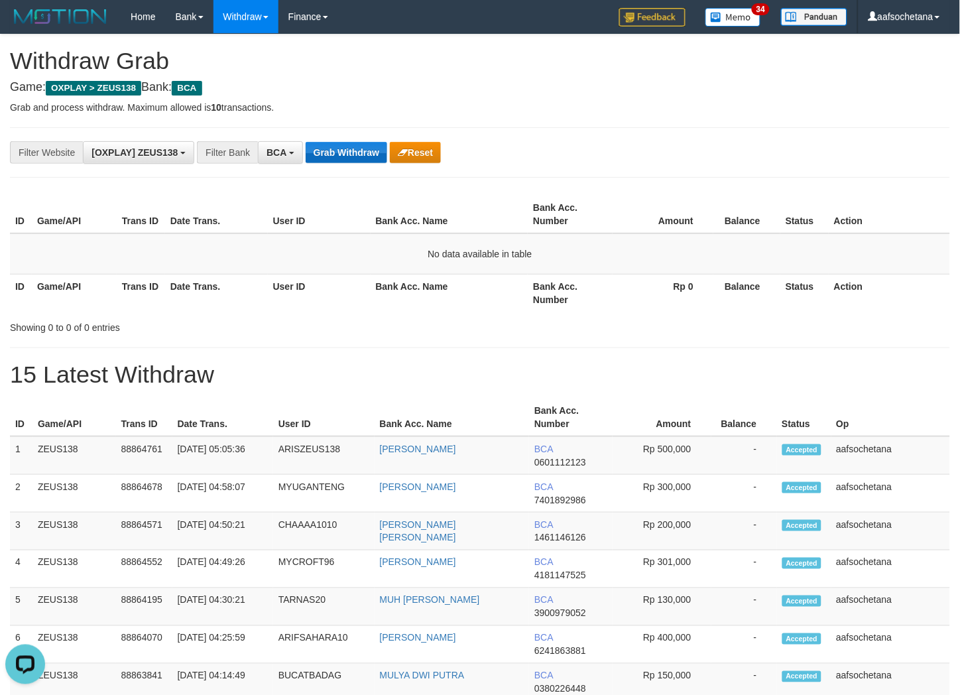
click at [342, 146] on button "Grab Withdraw" at bounding box center [347, 152] width 82 height 21
click at [345, 159] on button "Grab Withdraw" at bounding box center [347, 152] width 82 height 21
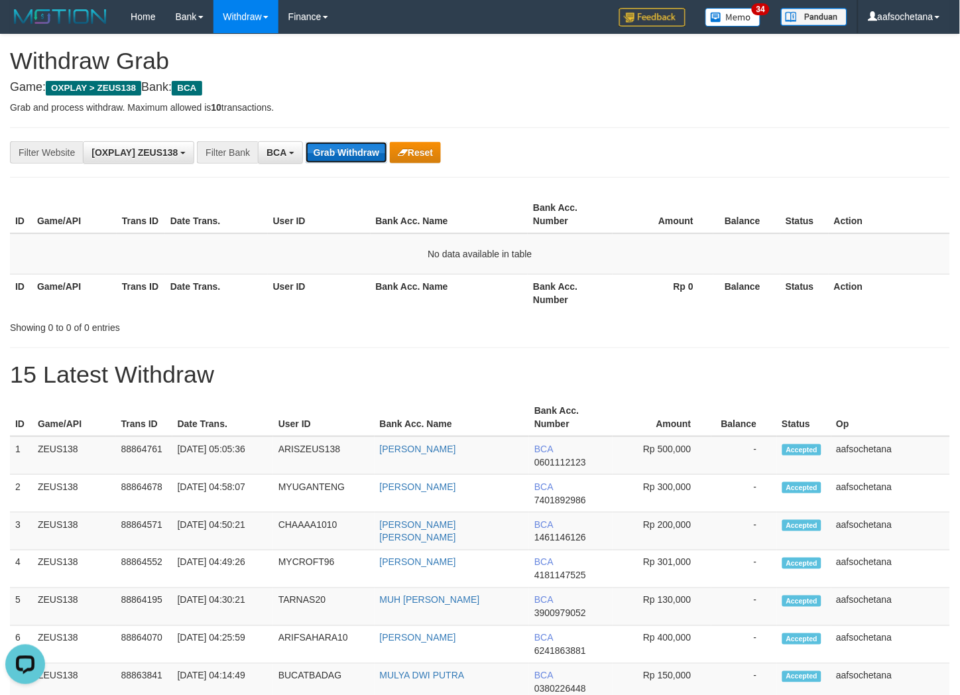
click at [345, 159] on button "Grab Withdraw" at bounding box center [347, 152] width 82 height 21
click at [348, 146] on button "Grab Withdraw" at bounding box center [347, 152] width 82 height 21
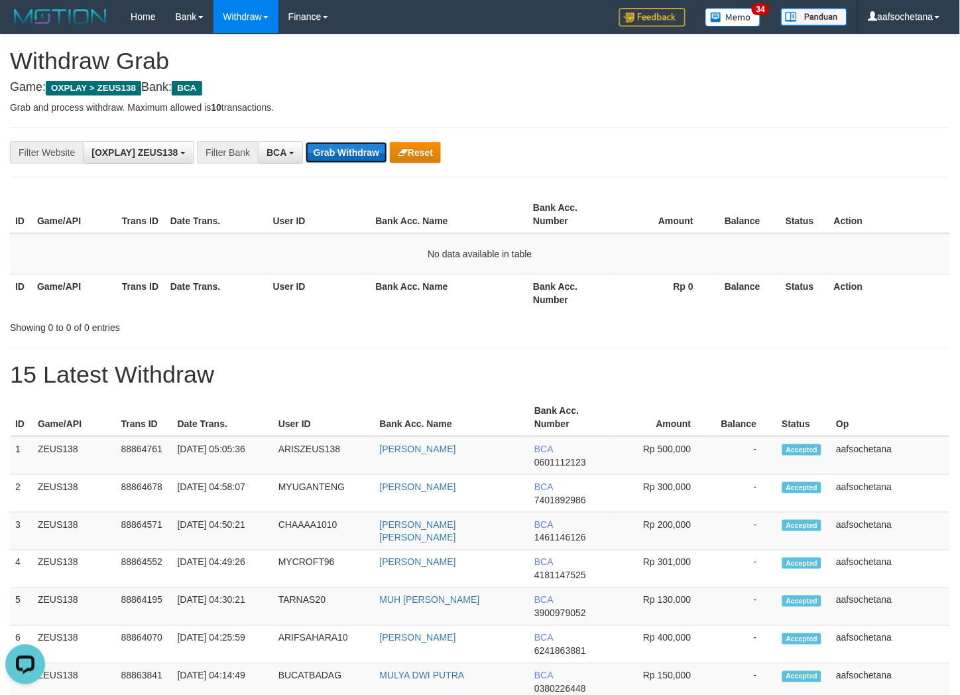
click at [348, 146] on button "Grab Withdraw" at bounding box center [347, 152] width 82 height 21
drag, startPoint x: 365, startPoint y: 137, endPoint x: 359, endPoint y: 150, distance: 13.9
click at [365, 138] on div "**********" at bounding box center [480, 152] width 940 height 50
click at [359, 150] on button "Grab Withdraw" at bounding box center [347, 152] width 82 height 21
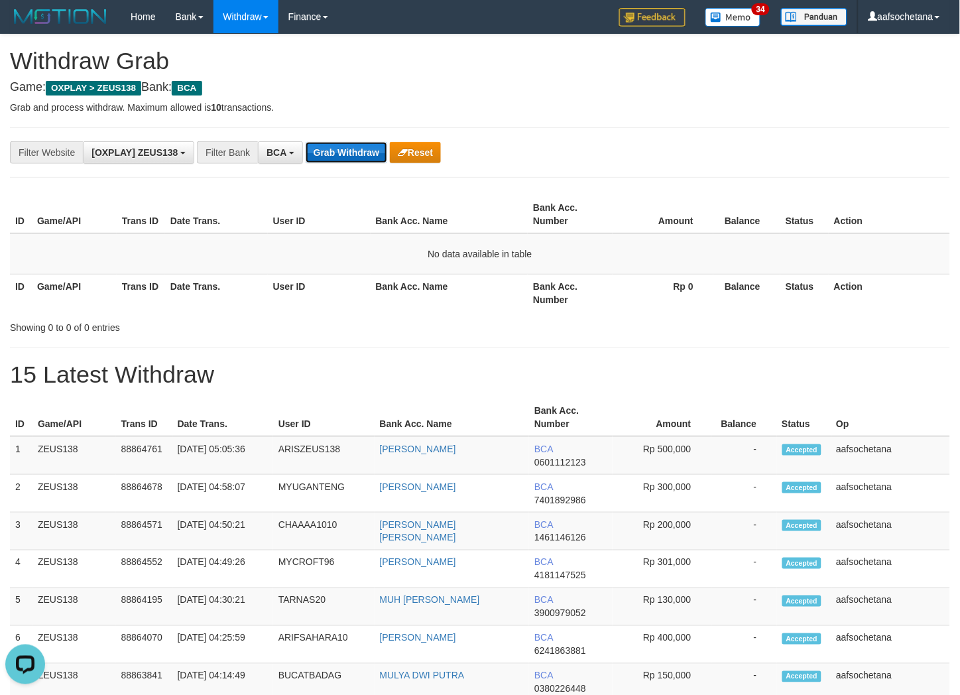
click at [359, 150] on button "Grab Withdraw" at bounding box center [347, 152] width 82 height 21
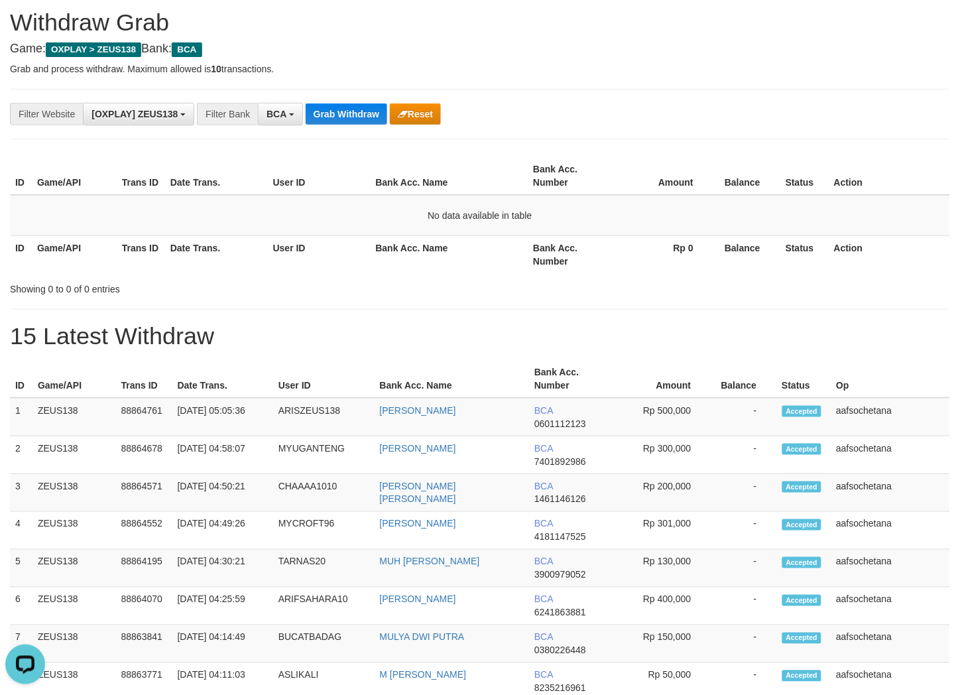
scroll to position [74, 0]
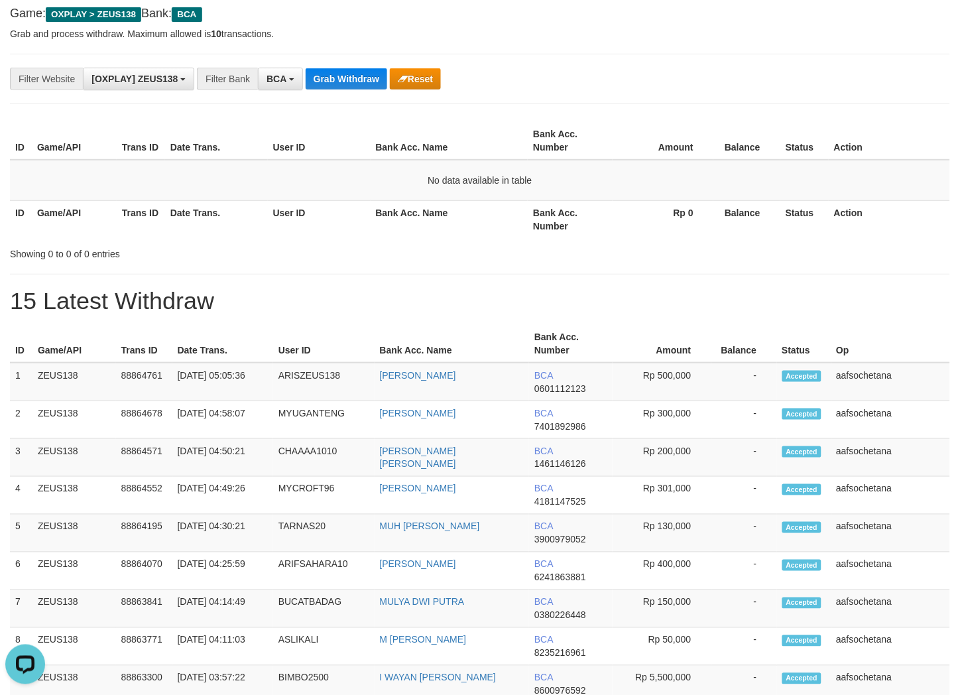
click at [739, 216] on th "Balance" at bounding box center [747, 219] width 67 height 38
click at [345, 76] on button "Grab Withdraw" at bounding box center [347, 78] width 82 height 21
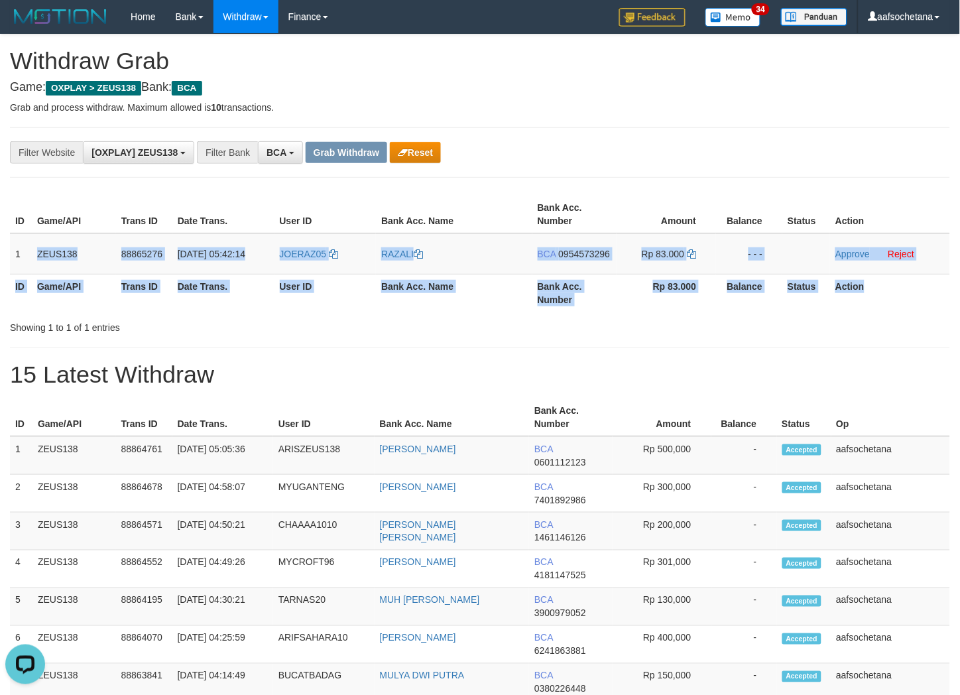
drag, startPoint x: 18, startPoint y: 242, endPoint x: 766, endPoint y: 170, distance: 751.5
click at [897, 272] on tr "1 ZEUS138 88865276 01/10/2025 05:42:14 JOERAZ05 RAZALI BCA 0954573296 Rp 83.000…" at bounding box center [480, 253] width 940 height 41
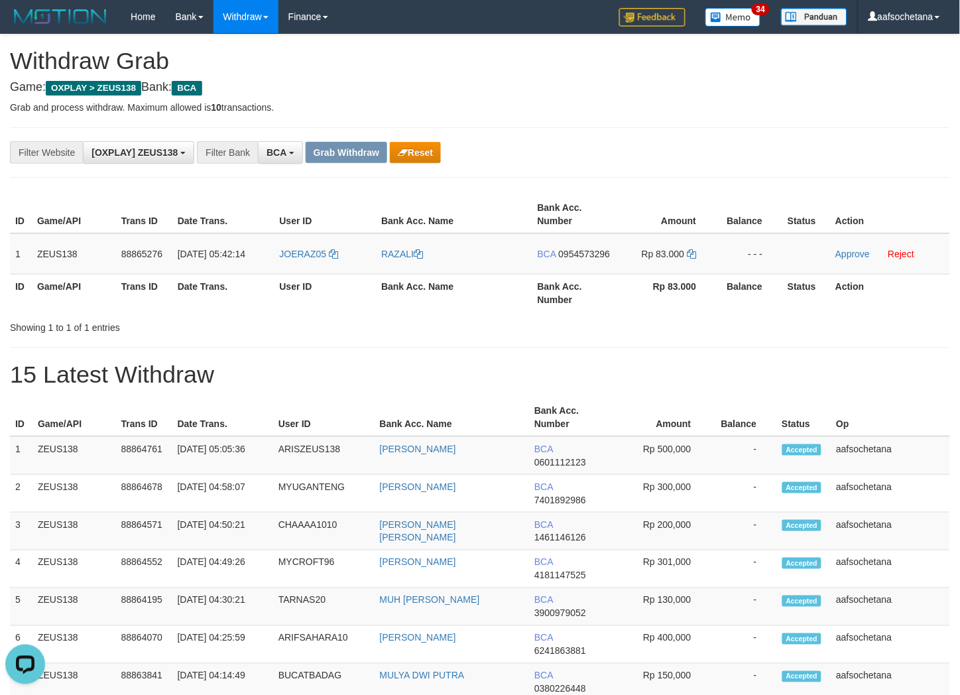
drag, startPoint x: 765, startPoint y: 168, endPoint x: 81, endPoint y: 306, distance: 698.1
click at [755, 174] on div "**********" at bounding box center [480, 152] width 940 height 50
copy tr "1 ZEUS138 88865276 01/10/2025 05:42:14 JOERAZ05 RAZALI BCA 0954573296 Rp 83.000"
drag, startPoint x: 16, startPoint y: 264, endPoint x: 693, endPoint y: 239, distance: 677.5
click at [693, 239] on tr "1 ZEUS138 88865276 01/10/2025 05:42:14 JOERAZ05 RAZALI BCA 0954573296 Rp 83.000…" at bounding box center [480, 253] width 940 height 41
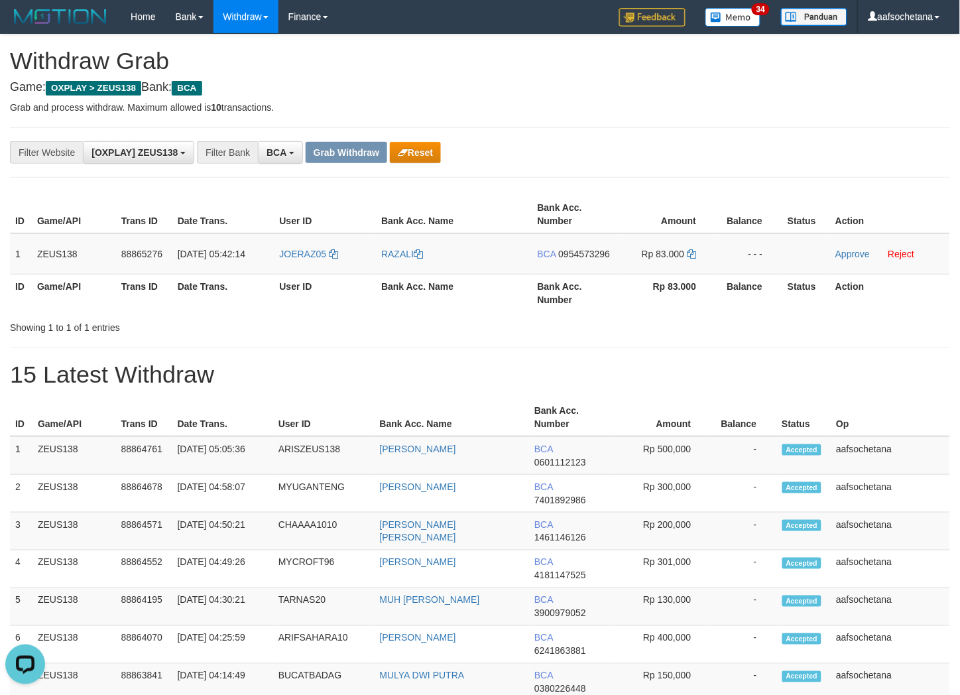
drag, startPoint x: 800, startPoint y: 142, endPoint x: 778, endPoint y: 155, distance: 26.2
click at [800, 142] on div "**********" at bounding box center [480, 152] width 960 height 23
click at [574, 251] on td "BCA 0954573296" at bounding box center [574, 253] width 84 height 41
copy span "4"
click at [574, 251] on span "0954573296" at bounding box center [585, 254] width 52 height 11
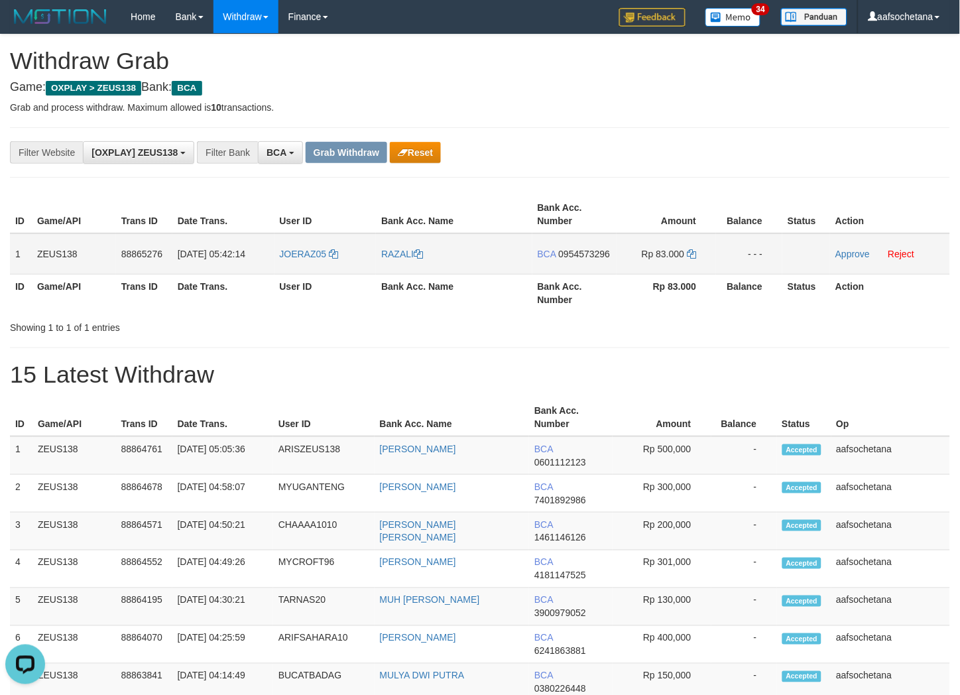
click at [574, 251] on span "0954573296" at bounding box center [585, 254] width 52 height 11
drag, startPoint x: 574, startPoint y: 251, endPoint x: 813, endPoint y: 246, distance: 238.8
click at [575, 251] on span "0954573296" at bounding box center [585, 254] width 52 height 11
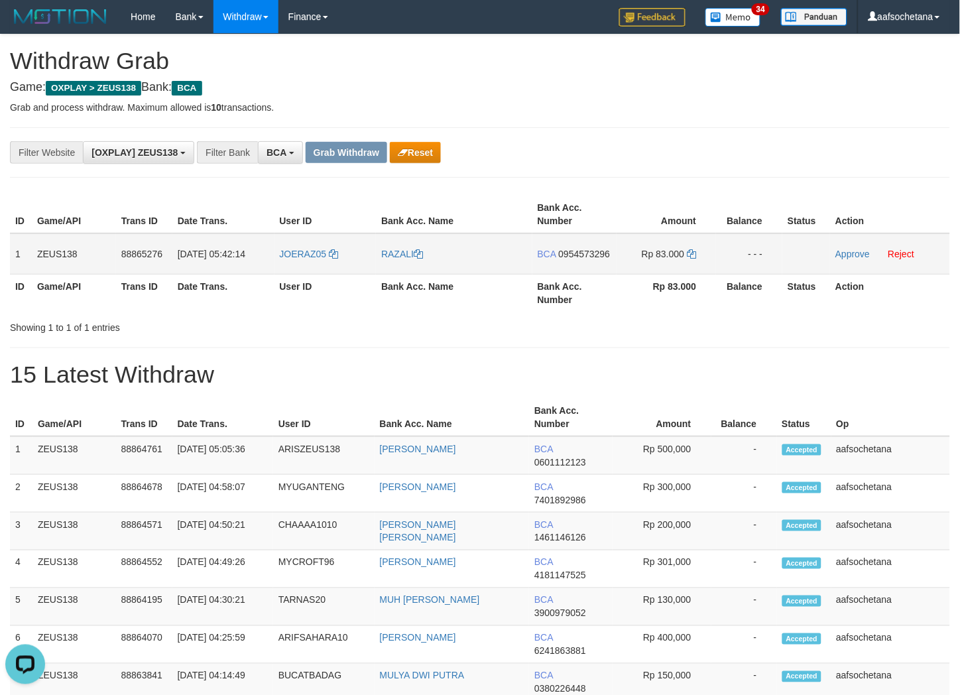
drag, startPoint x: 621, startPoint y: 263, endPoint x: 609, endPoint y: 260, distance: 12.9
click at [620, 263] on td "Rp 83.000" at bounding box center [667, 253] width 100 height 41
click at [608, 259] on td "BCA 0954573296" at bounding box center [574, 253] width 84 height 41
click at [570, 242] on td "BCA 0954573296" at bounding box center [574, 253] width 84 height 41
click at [575, 255] on td "BCA 0954573296" at bounding box center [574, 253] width 84 height 41
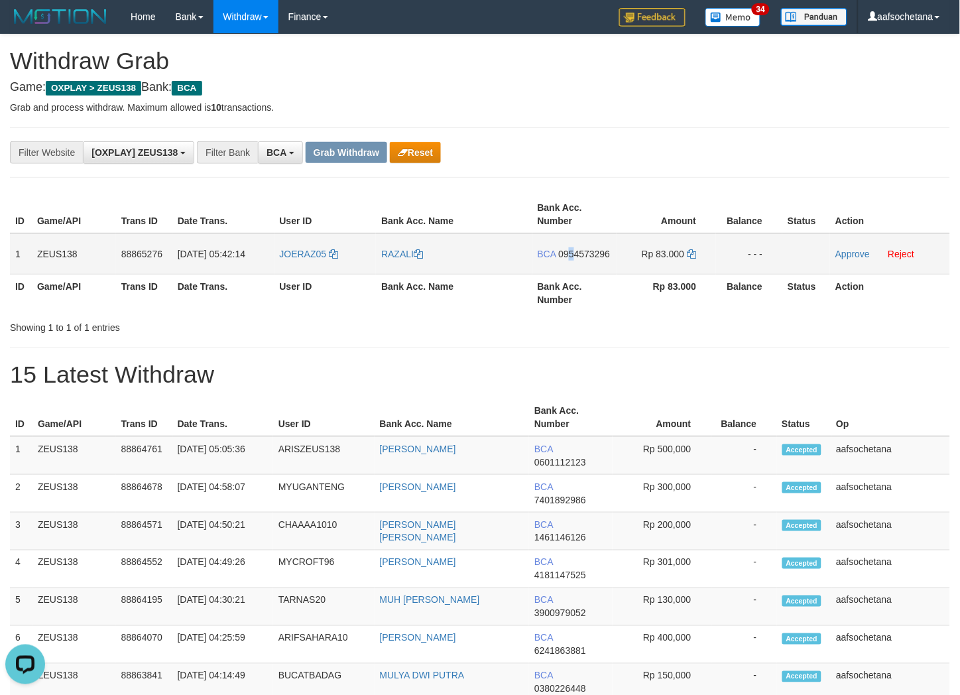
click at [575, 255] on span "0954573296" at bounding box center [585, 254] width 52 height 11
copy span "5"
click at [575, 255] on span "0954573296" at bounding box center [585, 254] width 52 height 11
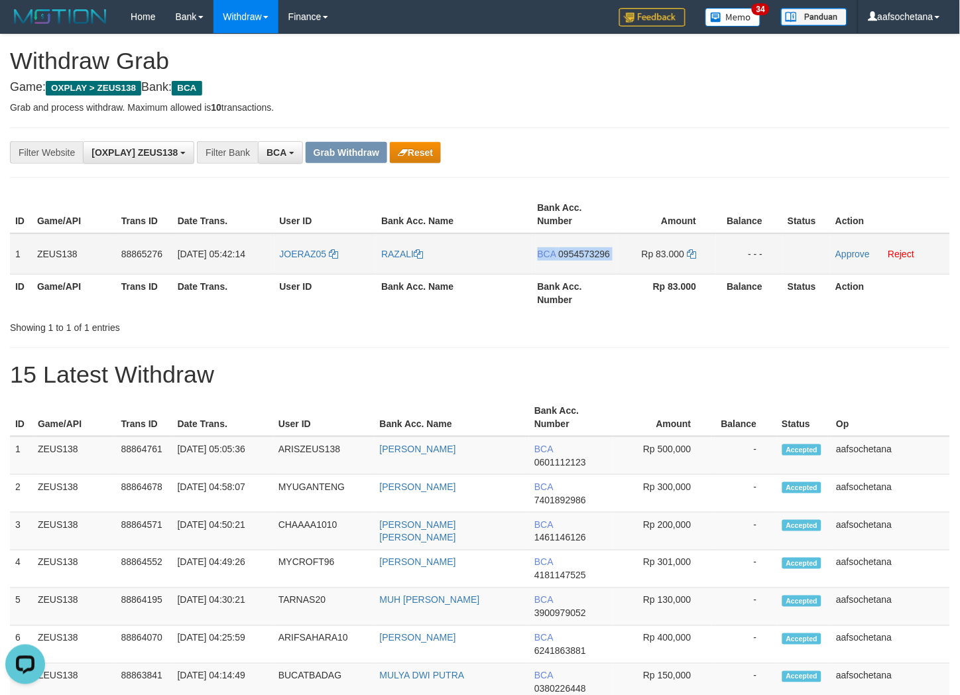
click at [575, 255] on span "0954573296" at bounding box center [585, 254] width 52 height 11
click at [687, 251] on icon at bounding box center [691, 253] width 9 height 9
click at [845, 253] on link "Approve" at bounding box center [853, 254] width 34 height 11
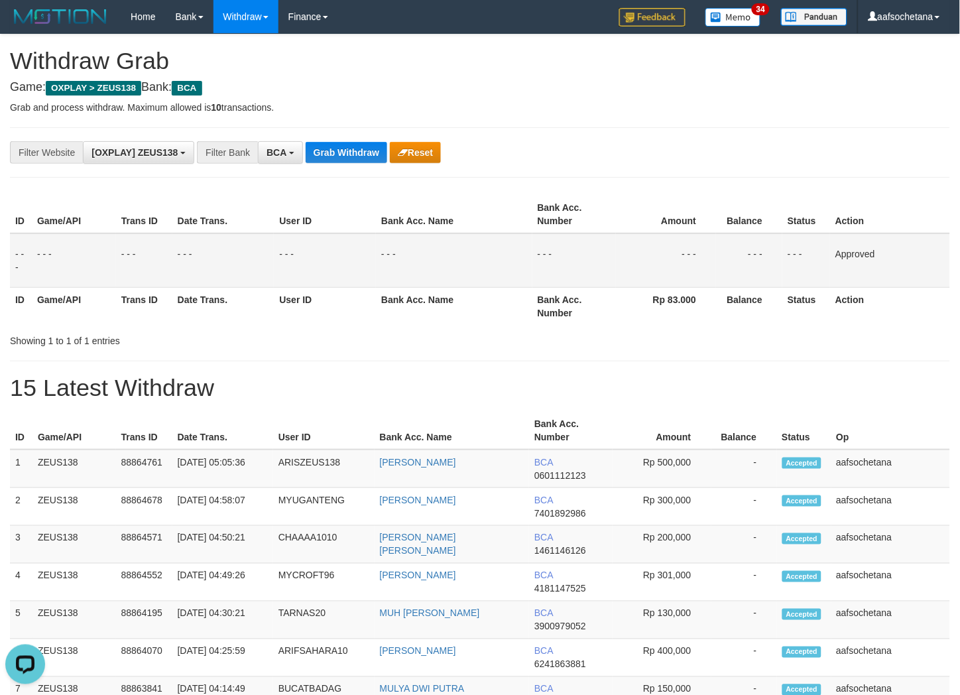
click at [357, 171] on div "**********" at bounding box center [480, 152] width 940 height 50
click at [360, 150] on button "Grab Withdraw" at bounding box center [347, 152] width 82 height 21
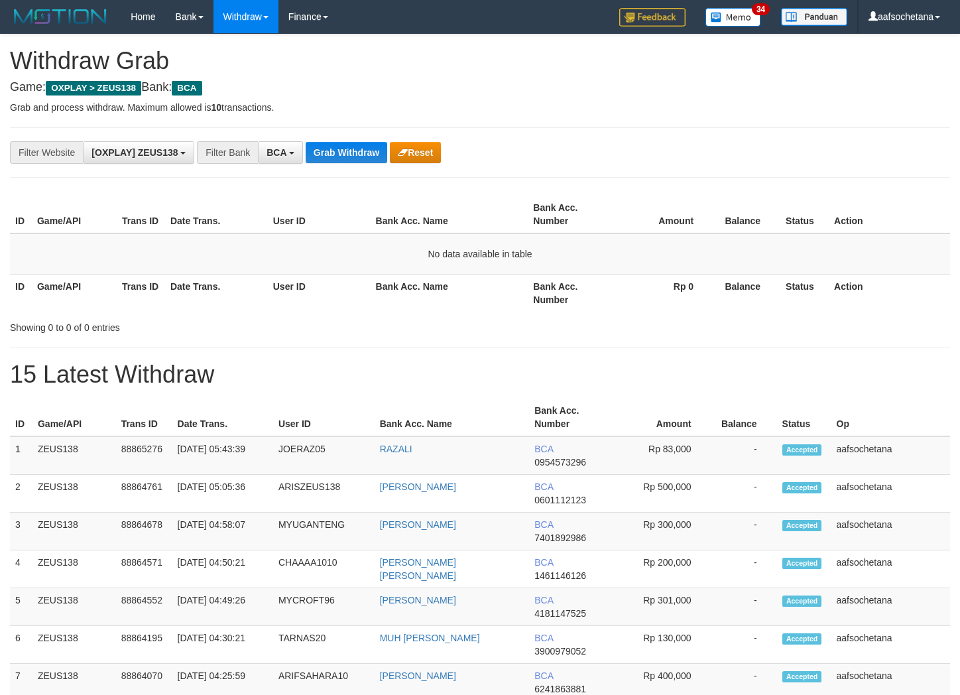
click at [361, 154] on button "Grab Withdraw" at bounding box center [347, 152] width 82 height 21
drag, startPoint x: 535, startPoint y: 345, endPoint x: 408, endPoint y: 217, distance: 180.1
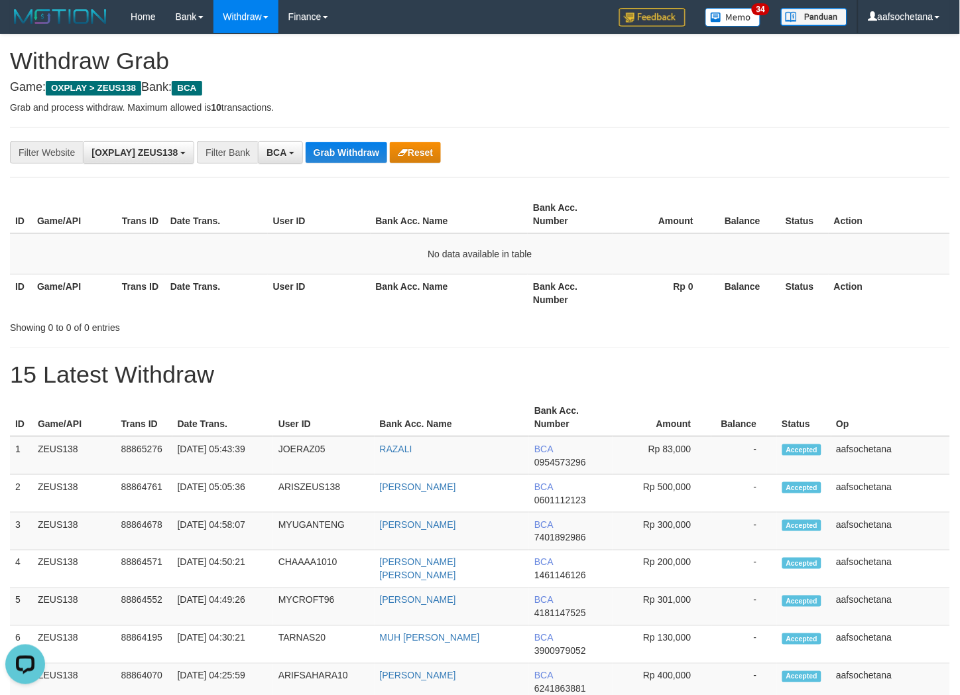
click at [522, 327] on div "Showing 0 to 0 of 0 entries" at bounding box center [480, 325] width 960 height 19
click at [345, 135] on div "**********" at bounding box center [480, 152] width 940 height 50
click at [345, 145] on div "**********" at bounding box center [400, 152] width 800 height 23
click at [345, 151] on button "Grab Withdraw" at bounding box center [347, 152] width 82 height 21
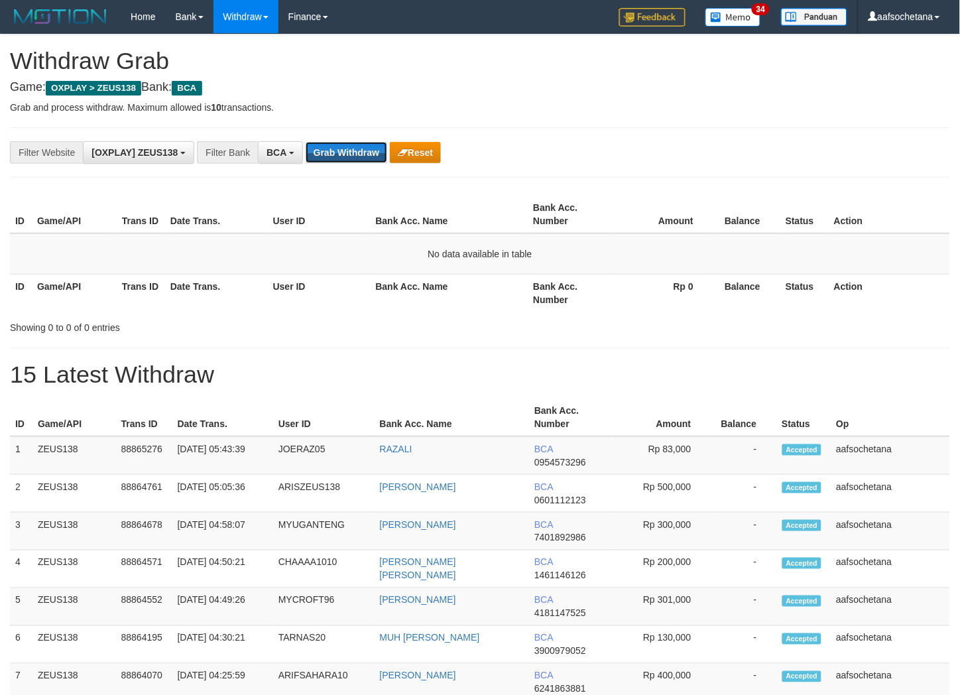
click at [345, 153] on button "Grab Withdraw" at bounding box center [347, 152] width 82 height 21
drag, startPoint x: 459, startPoint y: 306, endPoint x: 434, endPoint y: 292, distance: 27.9
click at [456, 306] on th "Bank Acc. Name" at bounding box center [450, 293] width 158 height 38
click at [340, 142] on button "Grab Withdraw" at bounding box center [347, 152] width 82 height 21
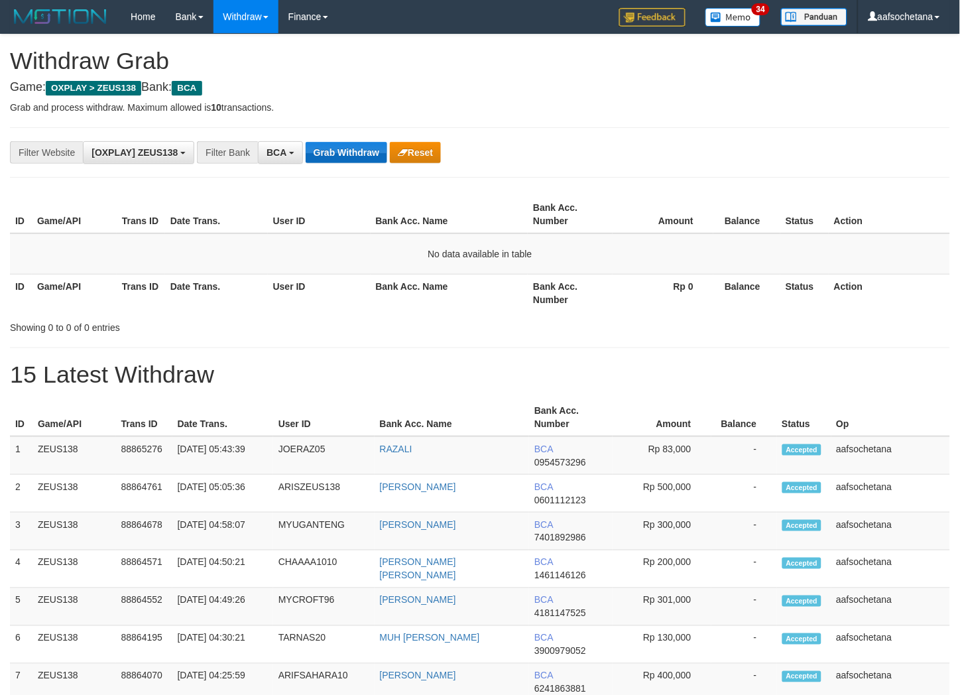
click at [340, 150] on button "Grab Withdraw" at bounding box center [347, 152] width 82 height 21
drag, startPoint x: 0, startPoint y: 0, endPoint x: 340, endPoint y: 156, distance: 374.2
click at [340, 155] on button "Grab Withdraw" at bounding box center [347, 152] width 82 height 21
click at [340, 156] on button "Grab Withdraw" at bounding box center [347, 152] width 82 height 21
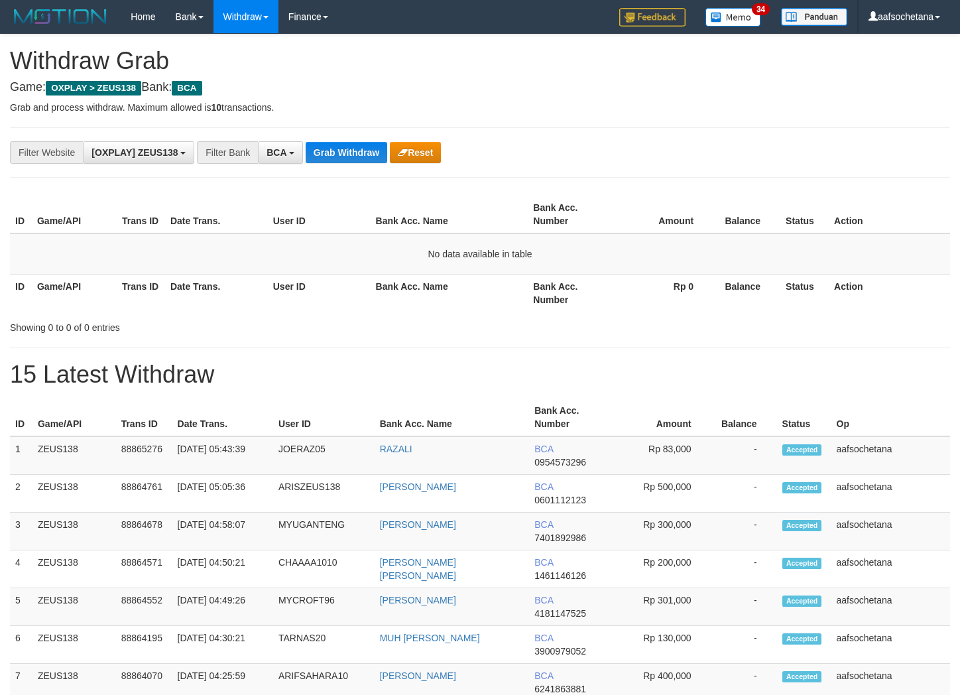
click at [340, 156] on button "Grab Withdraw" at bounding box center [347, 152] width 82 height 21
